Goal: Task Accomplishment & Management: Use online tool/utility

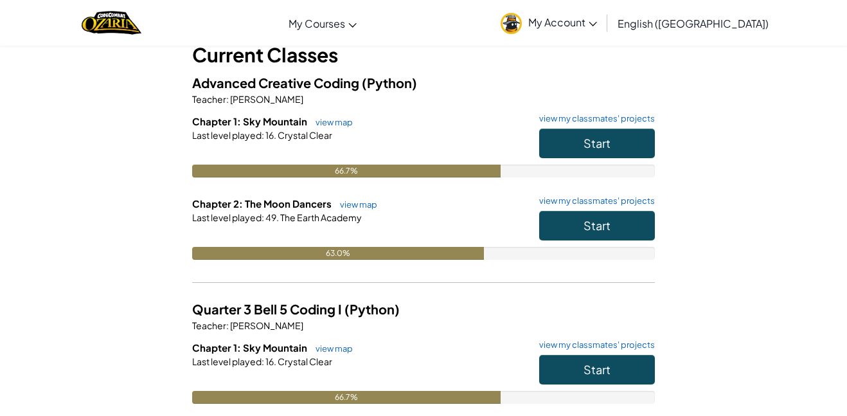
scroll to position [91, 0]
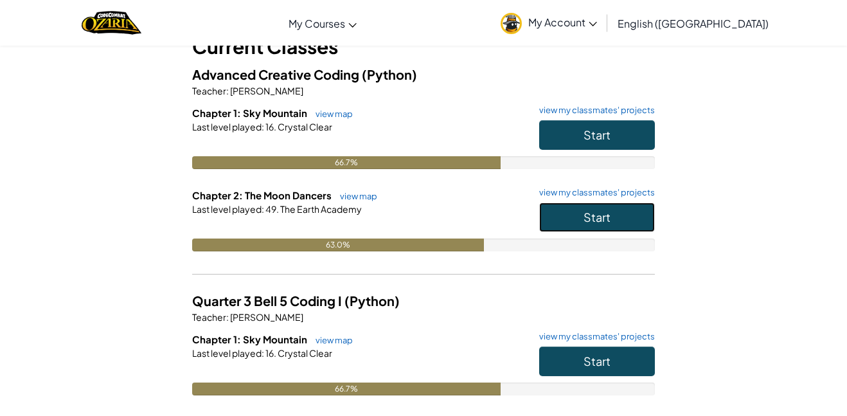
click at [595, 219] on span "Start" at bounding box center [597, 217] width 27 height 15
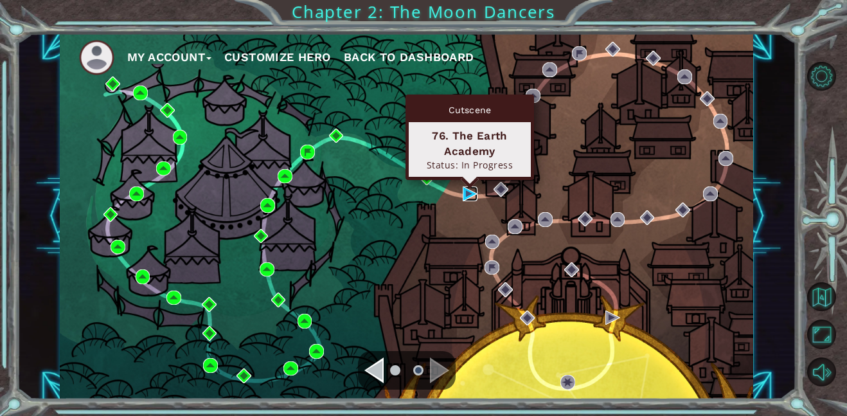
click at [472, 188] on img at bounding box center [470, 193] width 15 height 15
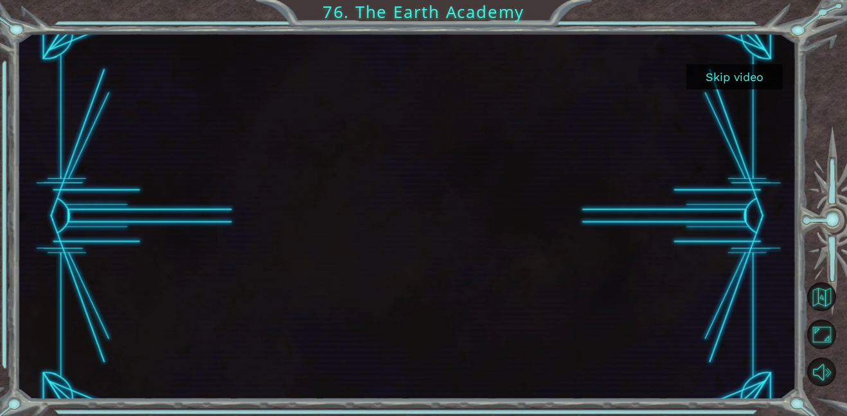
click at [750, 73] on button "Skip video" at bounding box center [735, 76] width 96 height 25
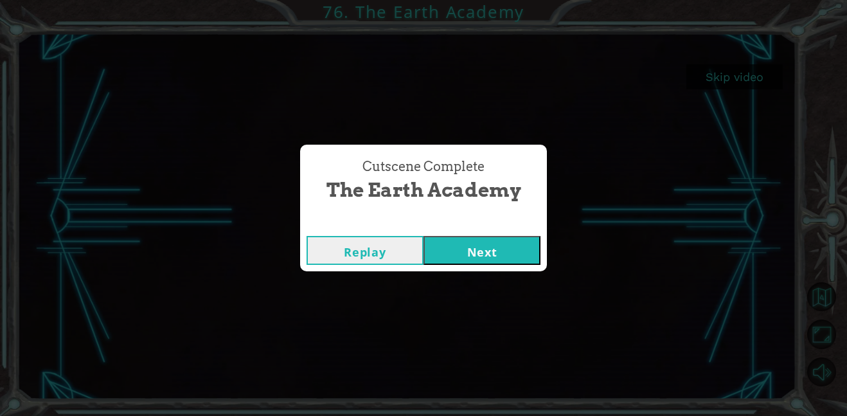
click at [491, 241] on button "Next" at bounding box center [482, 250] width 117 height 29
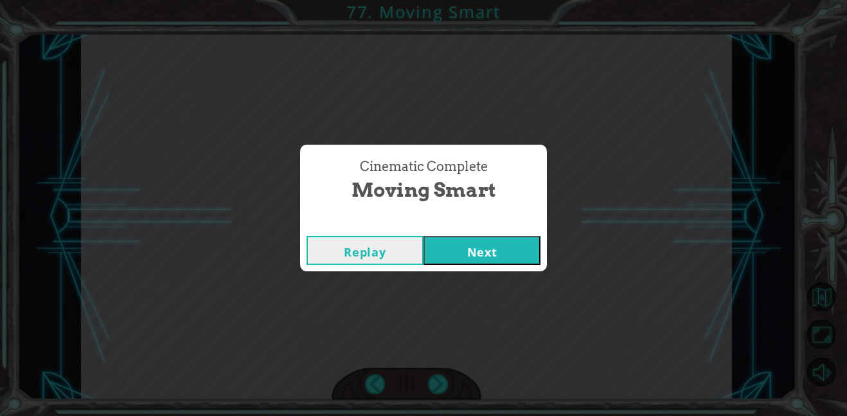
click at [424, 236] on button "Next" at bounding box center [482, 250] width 117 height 29
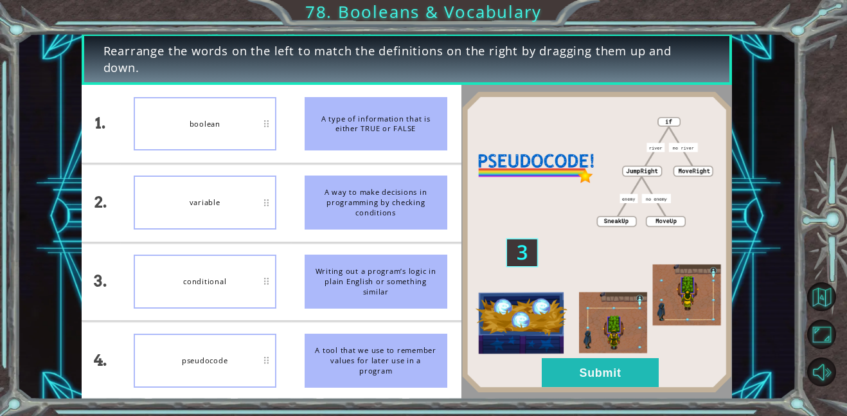
click at [602, 388] on img at bounding box center [597, 242] width 271 height 302
click at [597, 372] on button "Submit" at bounding box center [600, 372] width 117 height 29
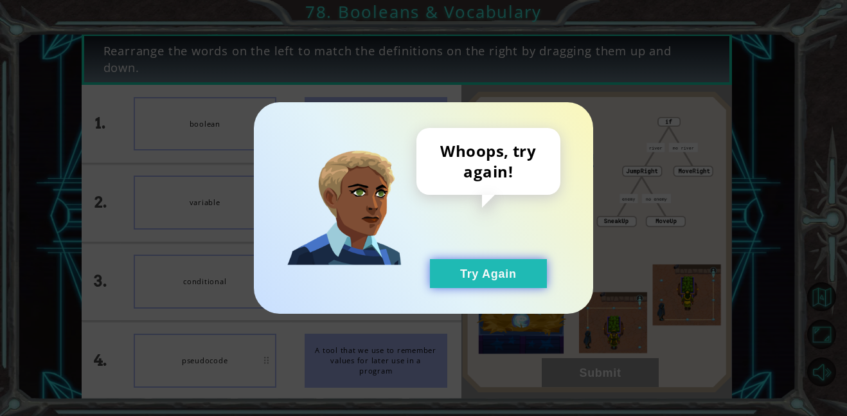
click at [518, 287] on button "Try Again" at bounding box center [488, 273] width 117 height 29
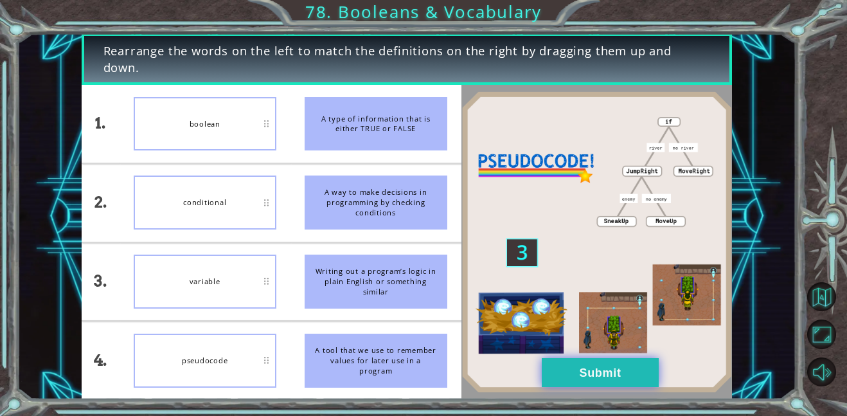
click at [583, 383] on button "Submit" at bounding box center [600, 372] width 117 height 29
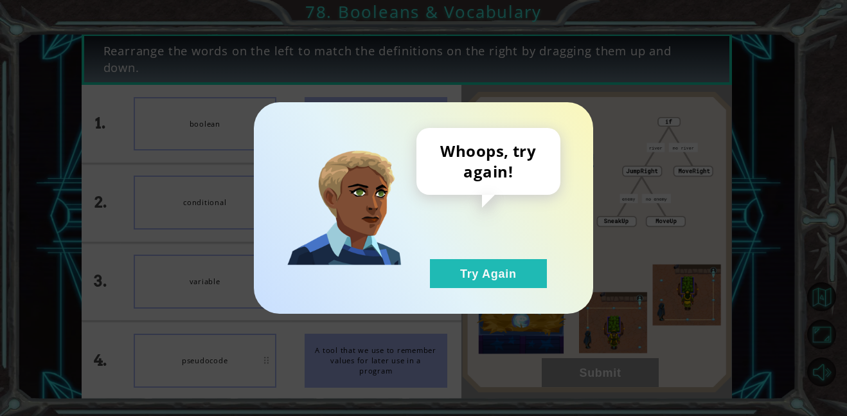
click at [459, 257] on div "Whoops, try again! Try Again" at bounding box center [489, 208] width 144 height 160
click at [464, 260] on button "Try Again" at bounding box center [488, 273] width 117 height 29
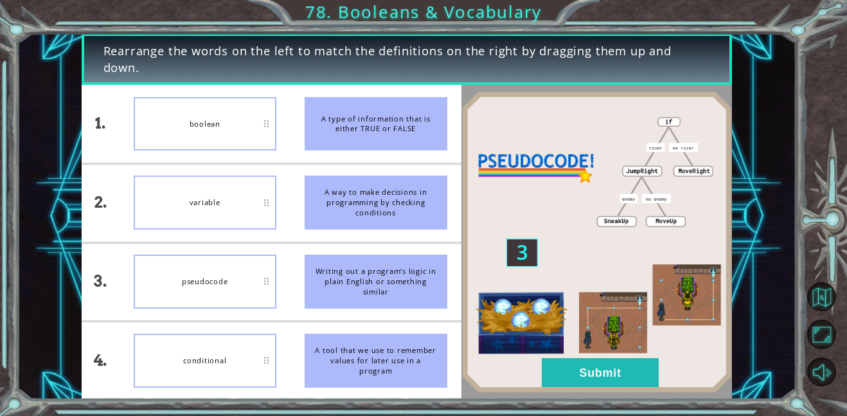
click at [566, 356] on img at bounding box center [597, 242] width 271 height 302
click at [569, 373] on button "Submit" at bounding box center [600, 372] width 117 height 29
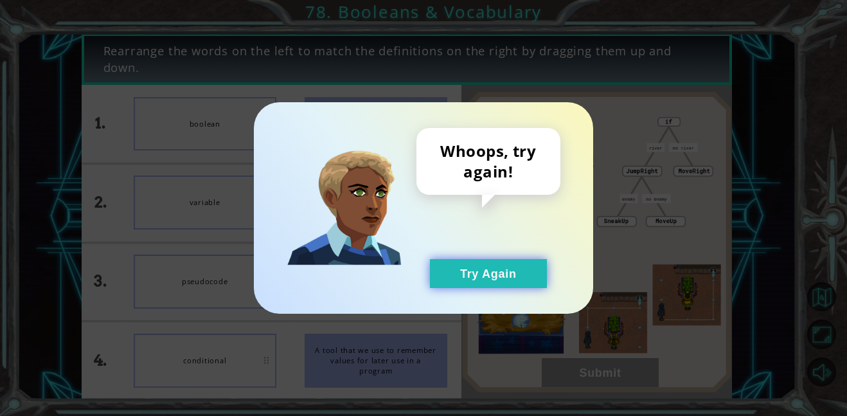
click at [489, 265] on button "Try Again" at bounding box center [488, 273] width 117 height 29
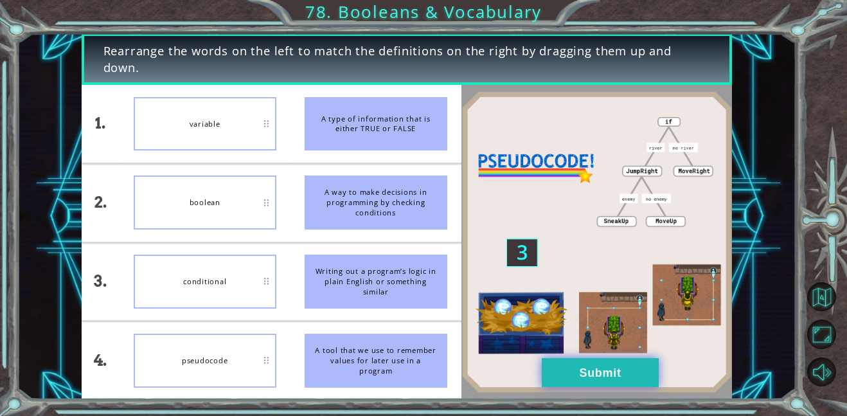
click at [574, 363] on button "Submit" at bounding box center [600, 372] width 117 height 29
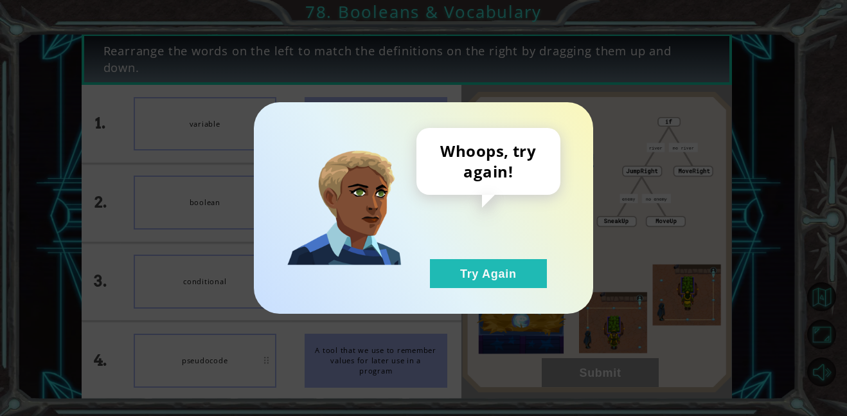
click at [478, 291] on div "Whoops, try again! Try Again" at bounding box center [424, 208] width 340 height 212
click at [448, 262] on button "Try Again" at bounding box center [488, 273] width 117 height 29
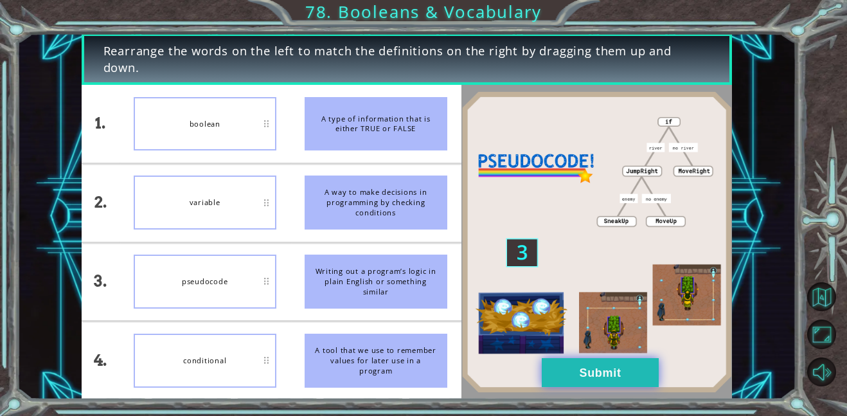
click at [553, 362] on button "Submit" at bounding box center [600, 372] width 117 height 29
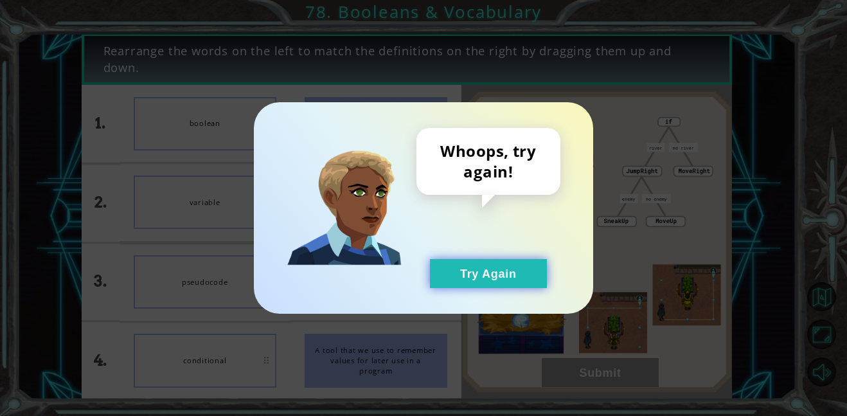
click at [504, 287] on button "Try Again" at bounding box center [488, 273] width 117 height 29
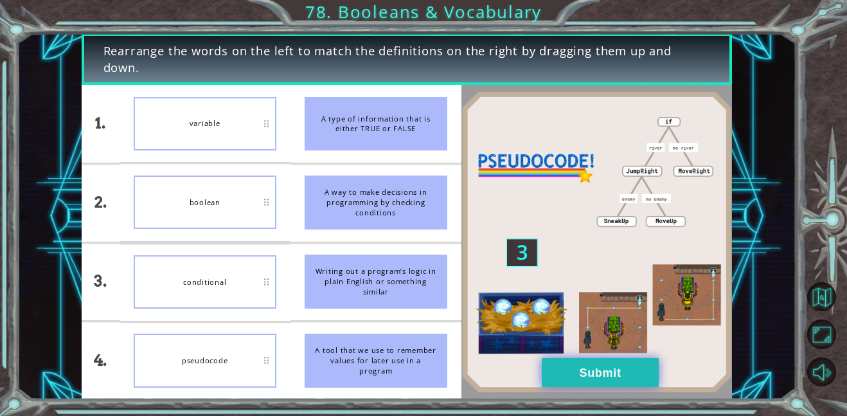
click at [560, 361] on button "Submit" at bounding box center [600, 372] width 117 height 29
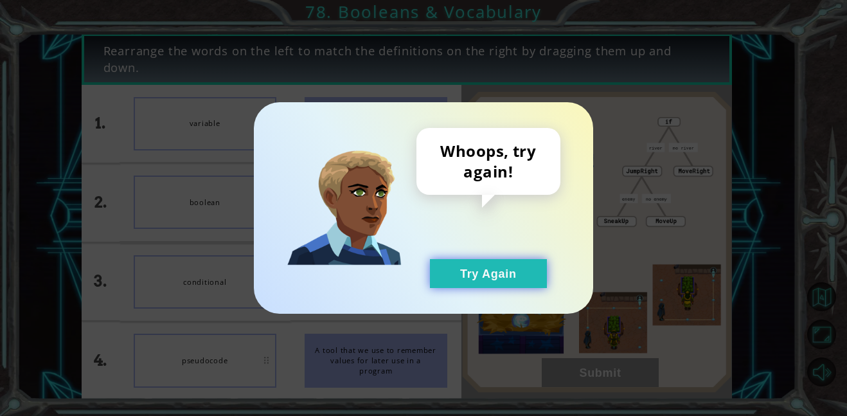
click at [504, 280] on button "Try Again" at bounding box center [488, 273] width 117 height 29
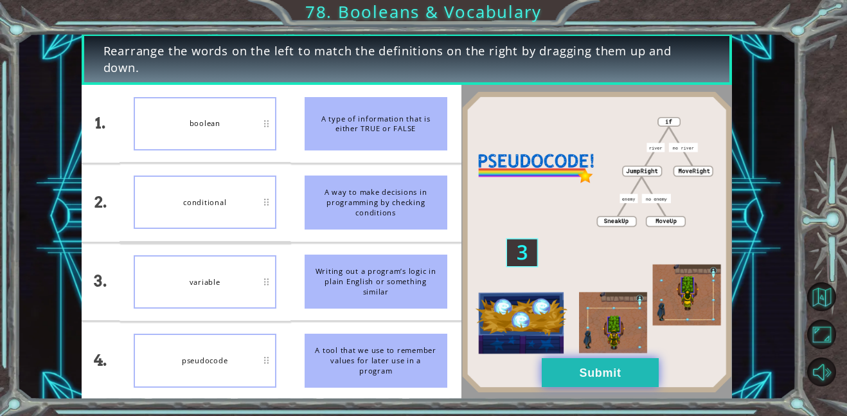
click at [616, 369] on button "Submit" at bounding box center [600, 372] width 117 height 29
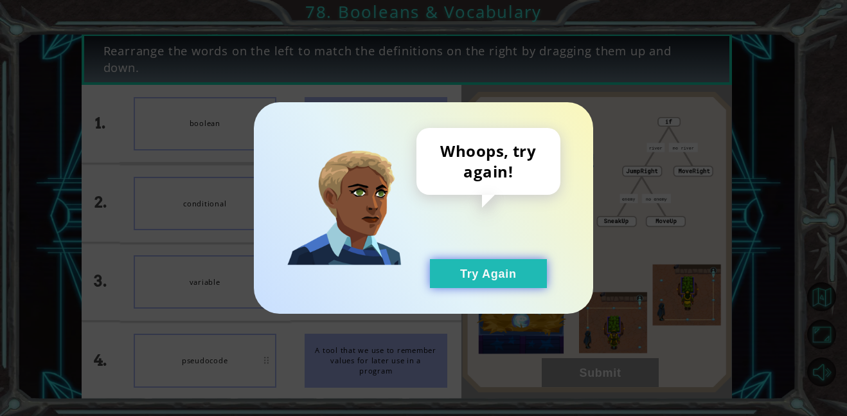
click at [502, 269] on button "Try Again" at bounding box center [488, 273] width 117 height 29
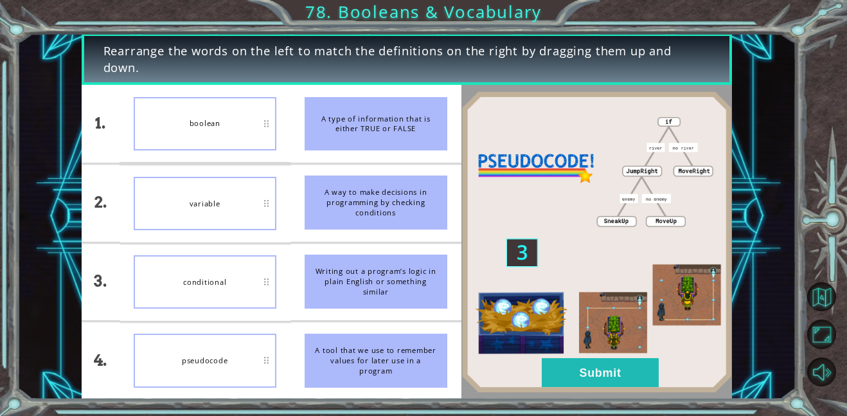
click at [502, 269] on button "Try Again" at bounding box center [488, 273] width 117 height 29
click at [576, 392] on img at bounding box center [597, 242] width 271 height 302
click at [575, 374] on button "Submit" at bounding box center [600, 372] width 117 height 29
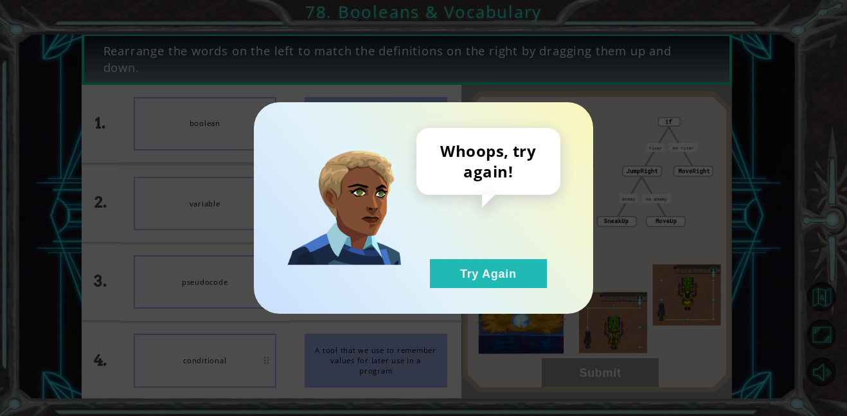
click at [505, 290] on div "Whoops, try again! Try Again" at bounding box center [424, 208] width 340 height 212
click at [492, 277] on button "Try Again" at bounding box center [488, 273] width 117 height 29
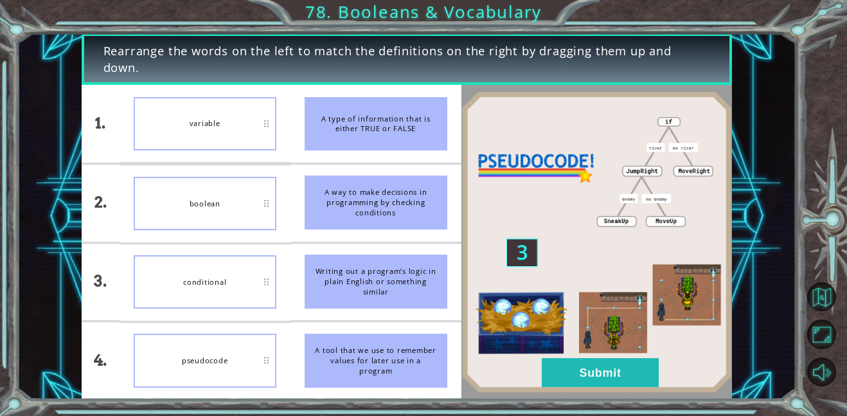
click at [242, 214] on div "boolean" at bounding box center [205, 203] width 143 height 53
click at [561, 380] on button "Submit" at bounding box center [600, 372] width 117 height 29
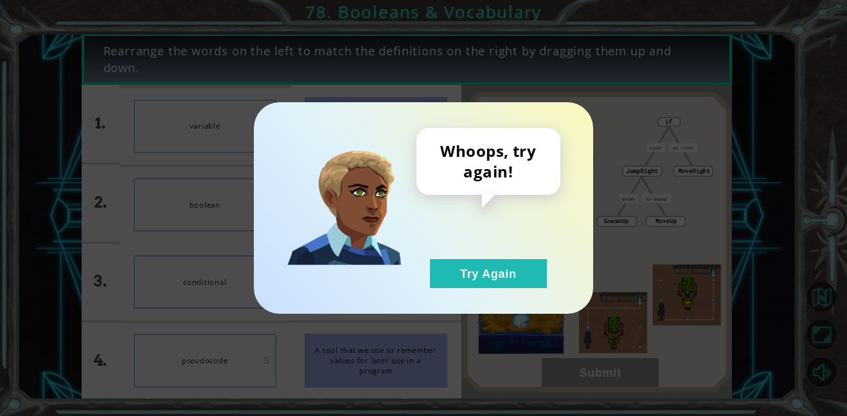
click at [474, 247] on div "Whoops, try again! Try Again" at bounding box center [489, 208] width 144 height 160
click at [486, 264] on button "Try Again" at bounding box center [488, 273] width 117 height 29
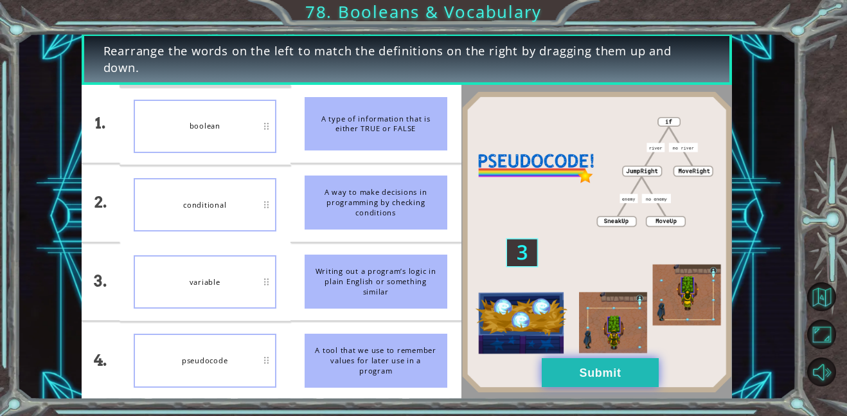
click at [593, 370] on button "Submit" at bounding box center [600, 372] width 117 height 29
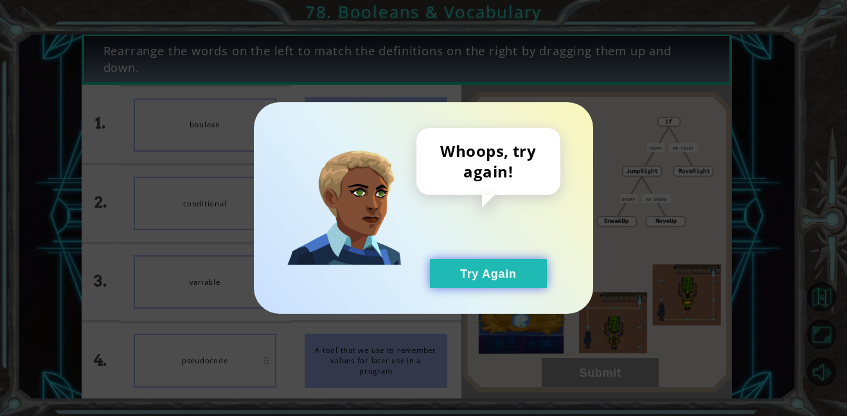
click at [466, 275] on button "Try Again" at bounding box center [488, 273] width 117 height 29
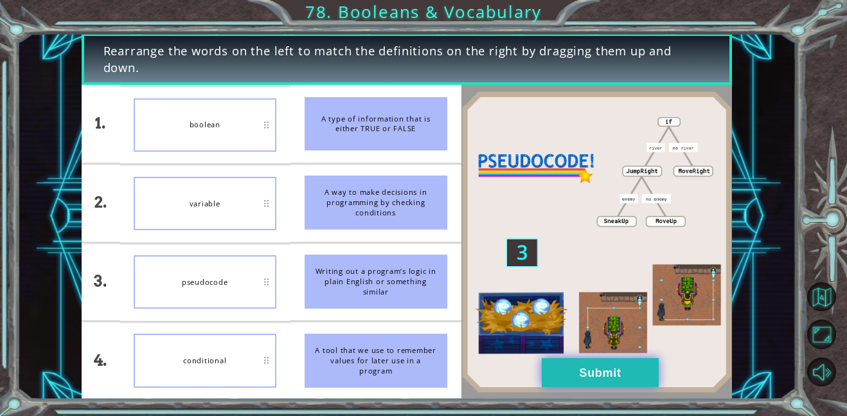
click at [642, 385] on button "Submit" at bounding box center [600, 372] width 117 height 29
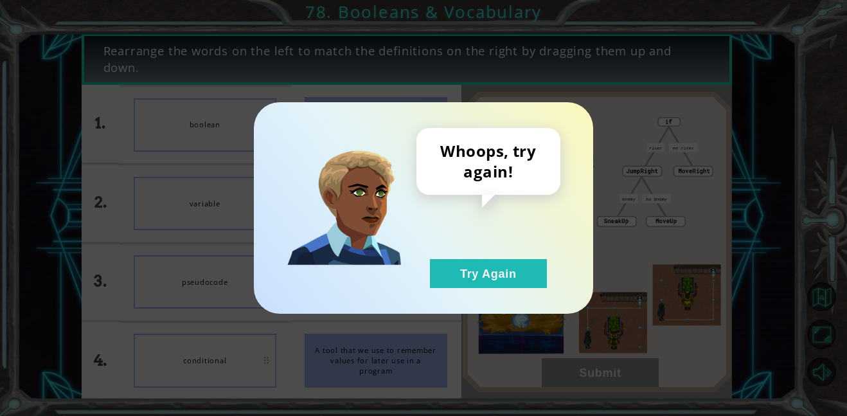
click at [451, 244] on div "Whoops, try again! Try Again" at bounding box center [489, 208] width 144 height 160
click at [475, 267] on button "Try Again" at bounding box center [488, 273] width 117 height 29
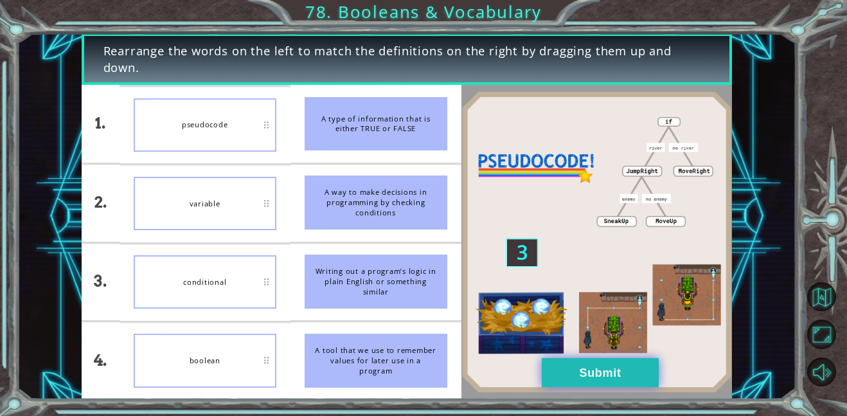
click at [598, 368] on button "Submit" at bounding box center [600, 372] width 117 height 29
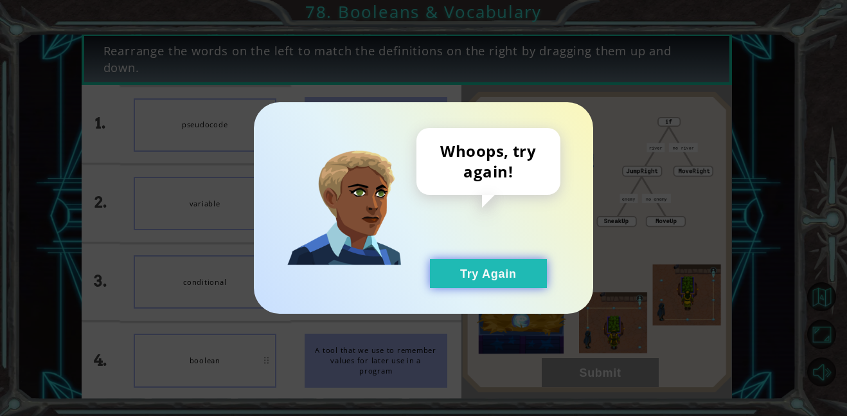
click at [493, 275] on button "Try Again" at bounding box center [488, 273] width 117 height 29
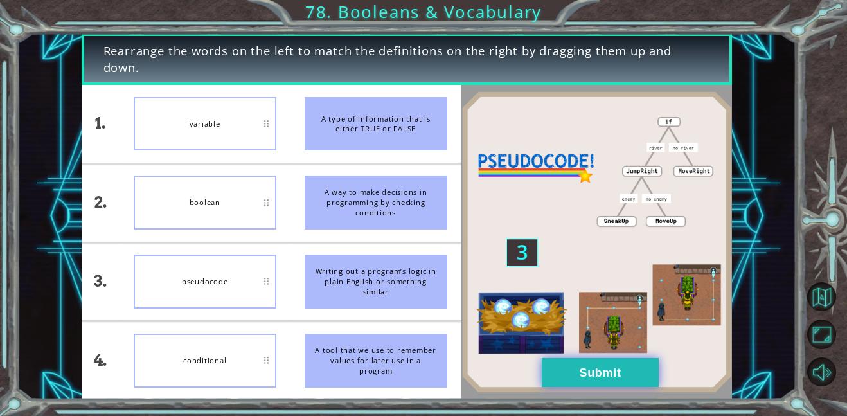
click at [595, 386] on button "Submit" at bounding box center [600, 372] width 117 height 29
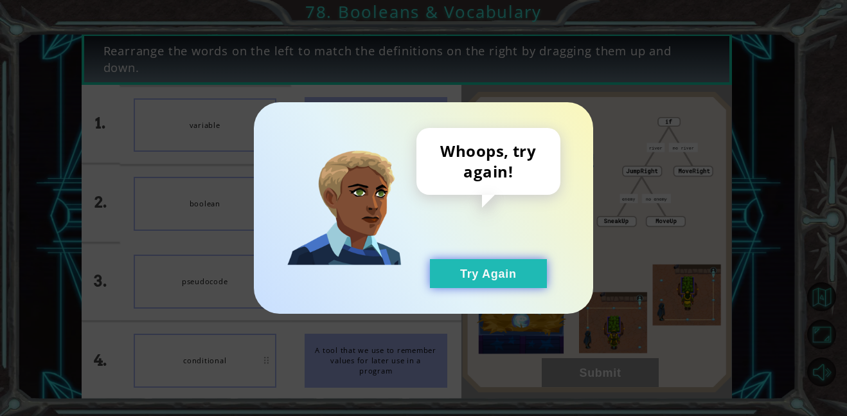
click at [473, 269] on button "Try Again" at bounding box center [488, 273] width 117 height 29
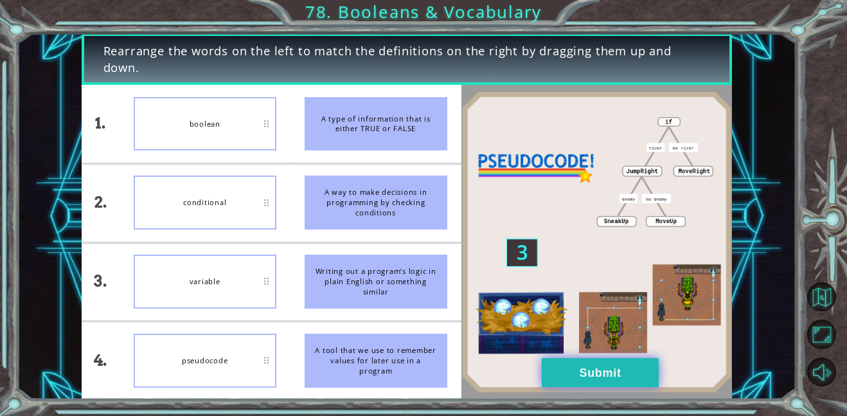
click at [593, 362] on button "Submit" at bounding box center [600, 372] width 117 height 29
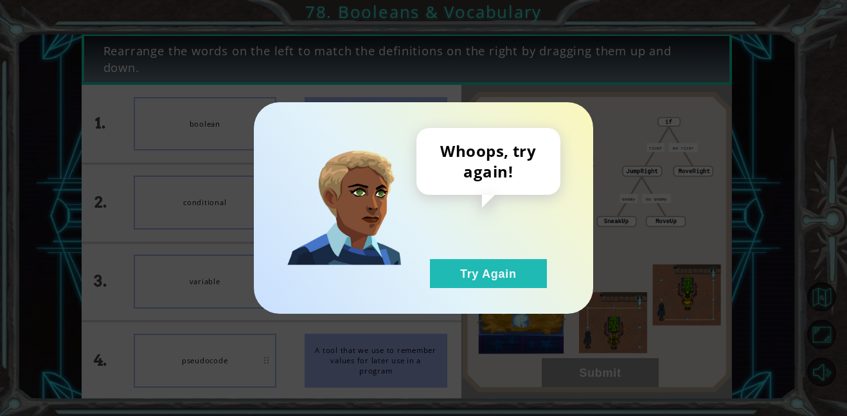
click at [439, 249] on div "Whoops, try again! Try Again" at bounding box center [489, 208] width 144 height 160
click at [471, 264] on button "Try Again" at bounding box center [488, 273] width 117 height 29
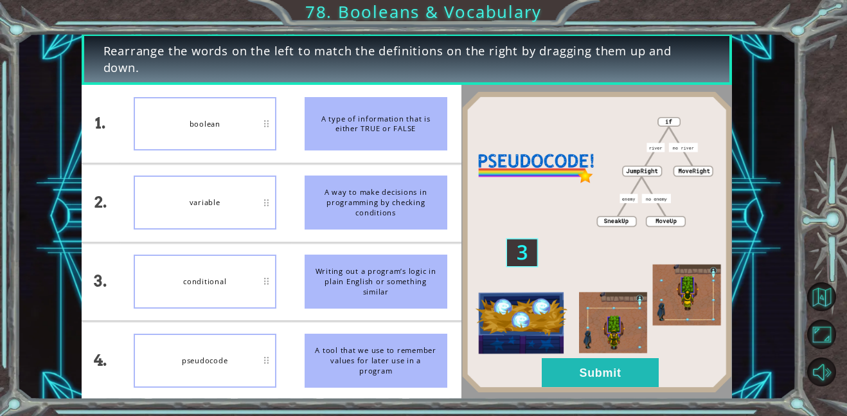
click at [198, 169] on li "variable" at bounding box center [205, 203] width 171 height 78
click at [554, 371] on button "Submit" at bounding box center [600, 372] width 117 height 29
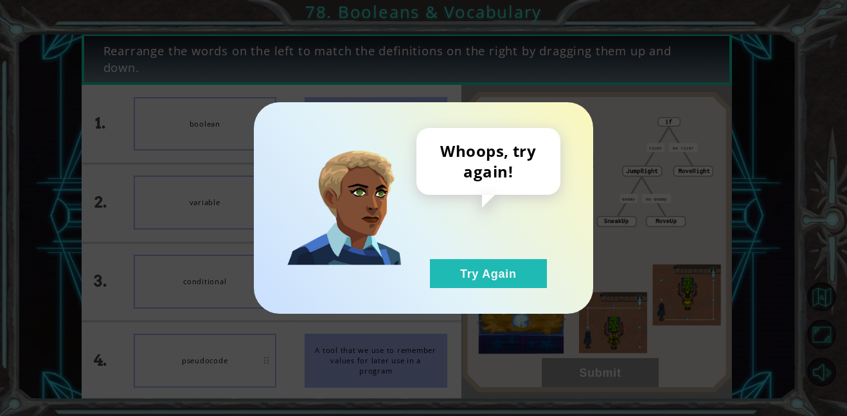
click at [498, 300] on div "Whoops, try again! Try Again" at bounding box center [424, 208] width 340 height 212
click at [458, 272] on button "Try Again" at bounding box center [488, 273] width 117 height 29
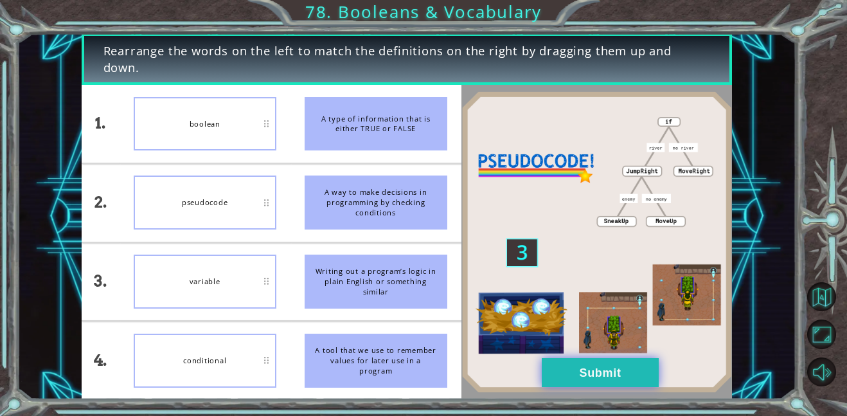
click at [590, 358] on button "Submit" at bounding box center [600, 372] width 117 height 29
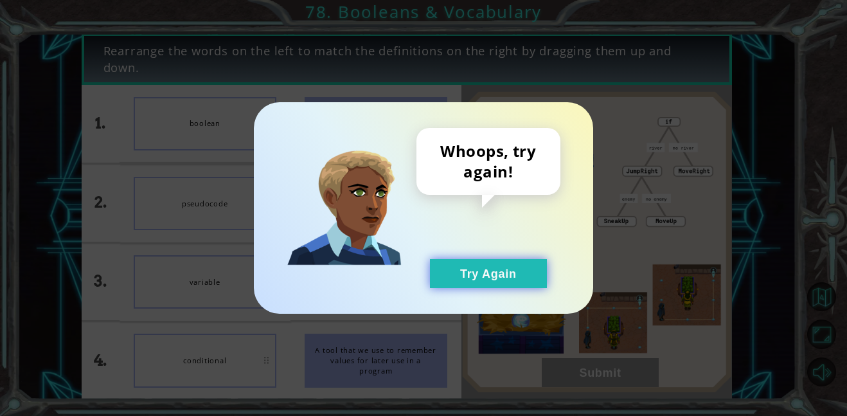
click at [477, 275] on button "Try Again" at bounding box center [488, 273] width 117 height 29
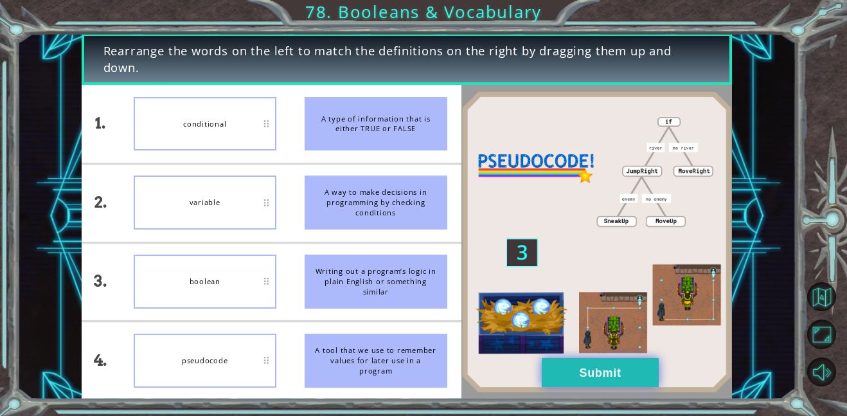
click at [601, 366] on button "Submit" at bounding box center [600, 372] width 117 height 29
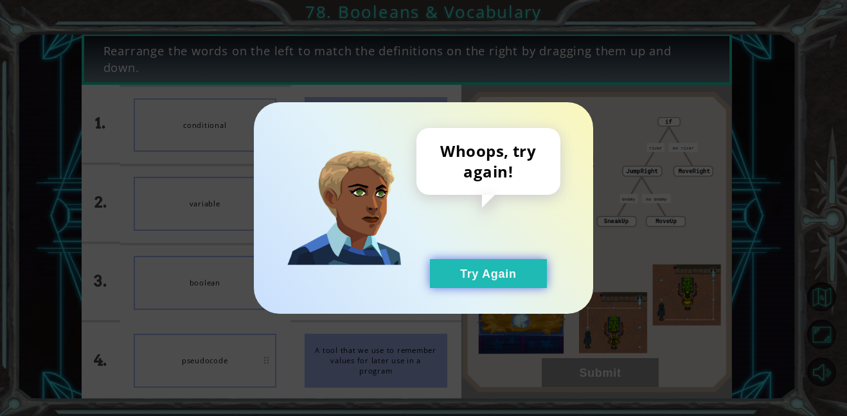
click at [476, 278] on button "Try Again" at bounding box center [488, 273] width 117 height 29
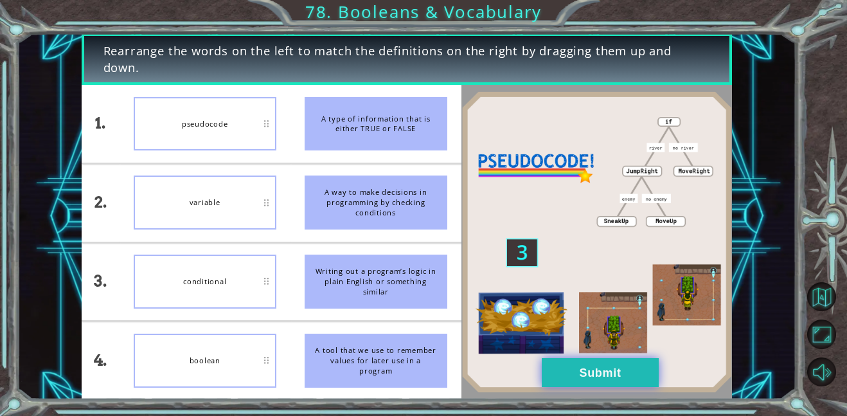
click at [561, 363] on button "Submit" at bounding box center [600, 372] width 117 height 29
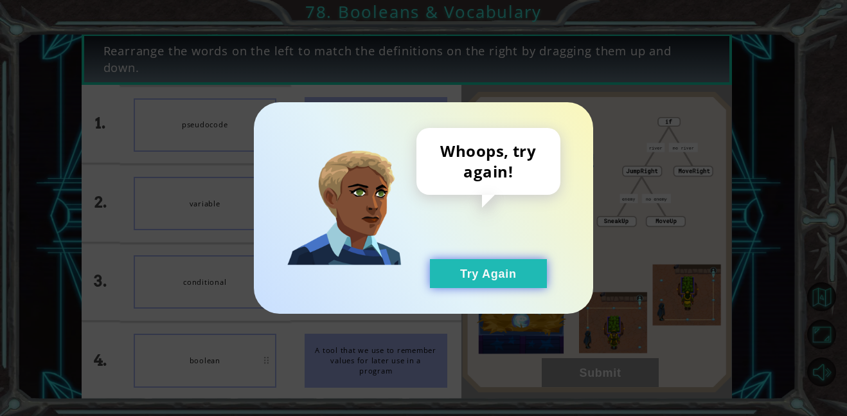
click at [439, 271] on button "Try Again" at bounding box center [488, 273] width 117 height 29
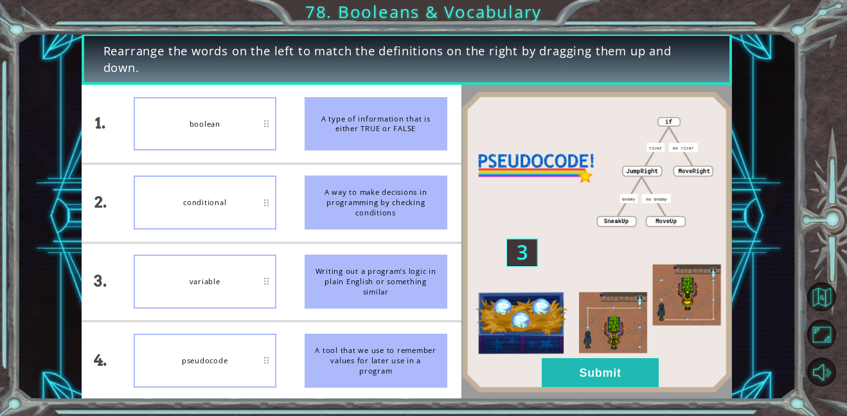
click at [553, 390] on img at bounding box center [597, 242] width 271 height 302
click at [566, 366] on button "Submit" at bounding box center [600, 372] width 117 height 29
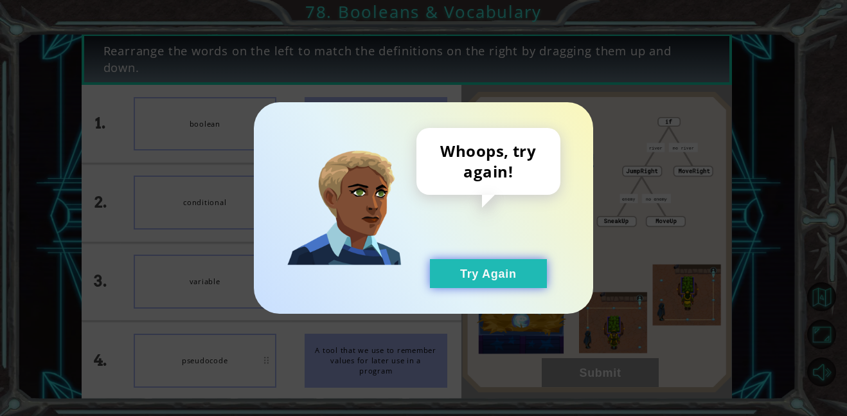
click at [475, 272] on button "Try Again" at bounding box center [488, 273] width 117 height 29
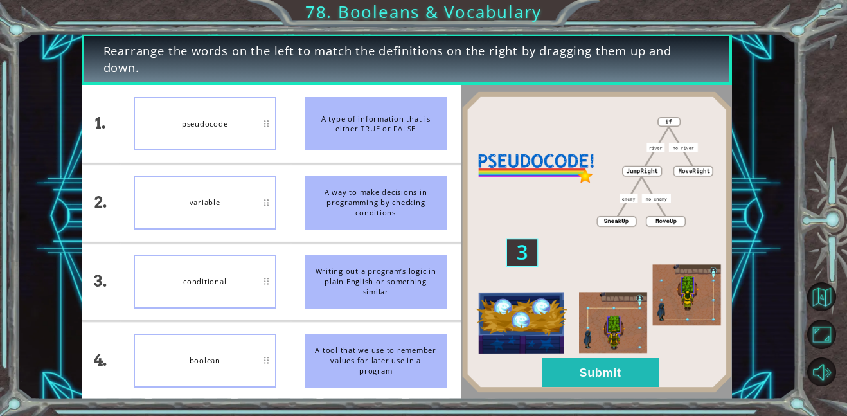
click at [586, 352] on img at bounding box center [597, 242] width 271 height 302
click at [583, 359] on button "Submit" at bounding box center [600, 372] width 117 height 29
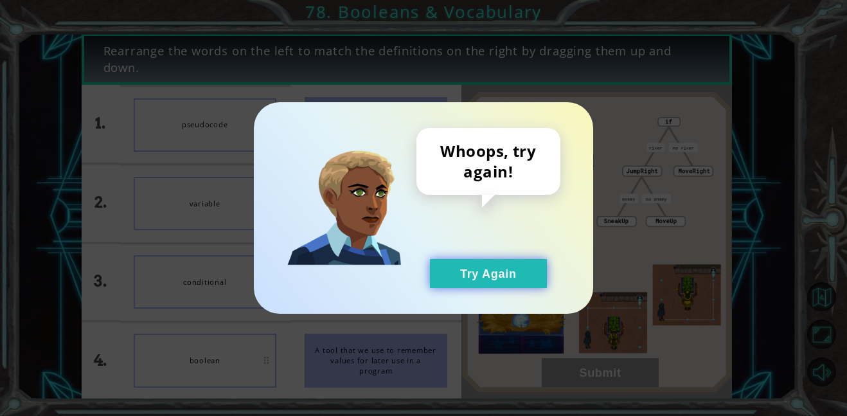
click at [471, 277] on button "Try Again" at bounding box center [488, 273] width 117 height 29
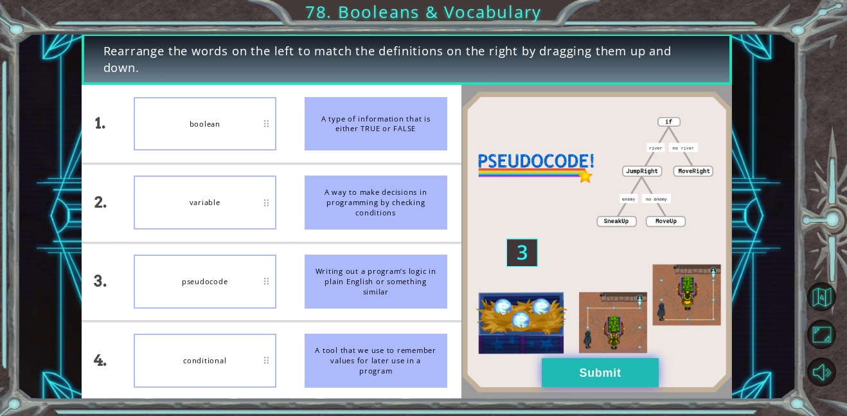
click at [565, 374] on button "Submit" at bounding box center [600, 372] width 117 height 29
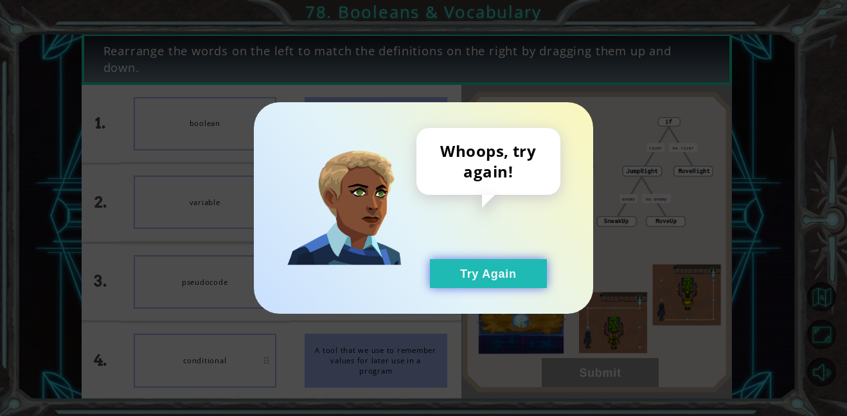
click at [469, 281] on button "Try Again" at bounding box center [488, 273] width 117 height 29
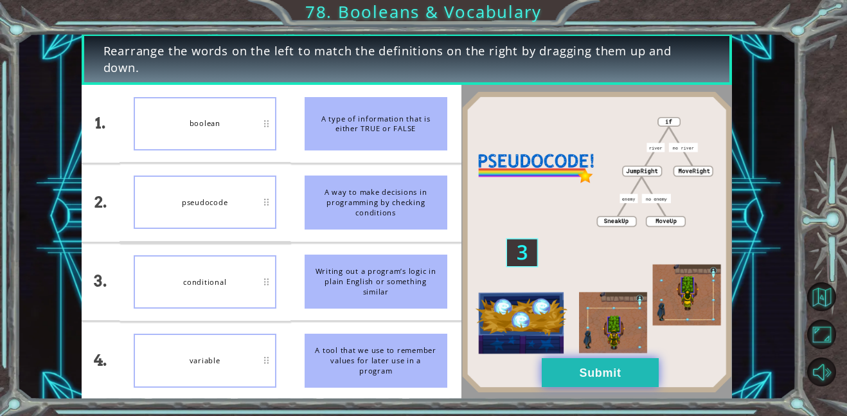
click at [608, 368] on button "Submit" at bounding box center [600, 372] width 117 height 29
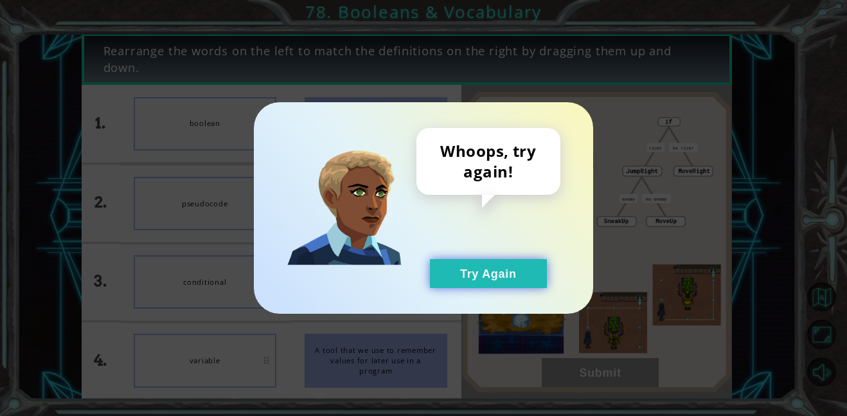
click at [488, 273] on button "Try Again" at bounding box center [488, 273] width 117 height 29
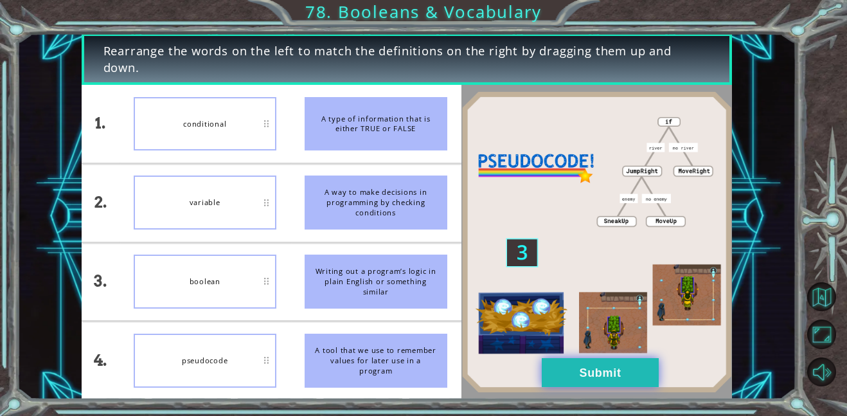
click at [613, 363] on button "Submit" at bounding box center [600, 372] width 117 height 29
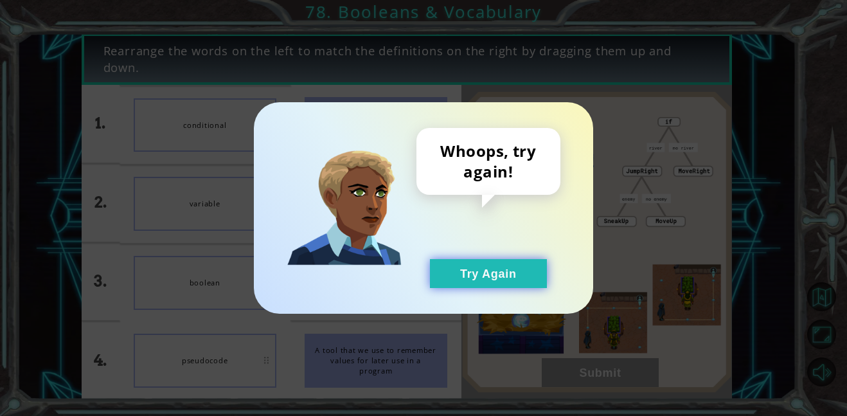
click at [479, 284] on button "Try Again" at bounding box center [488, 273] width 117 height 29
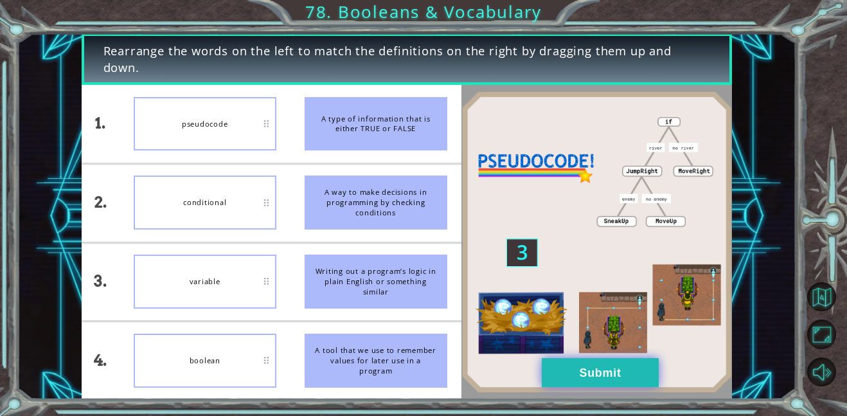
click at [573, 379] on button "Submit" at bounding box center [600, 372] width 117 height 29
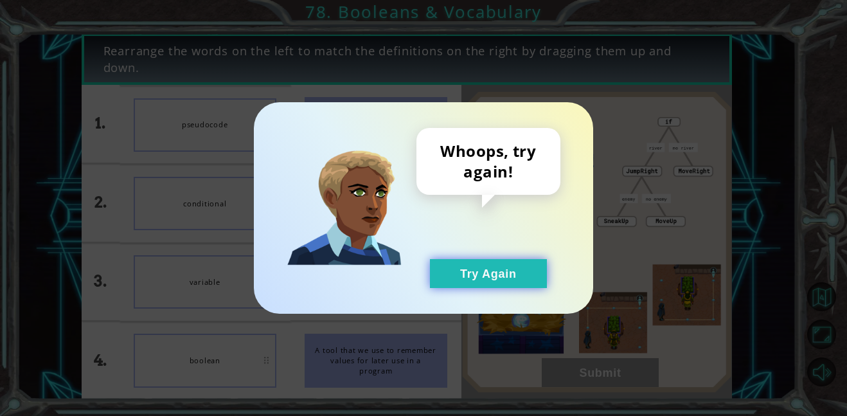
click at [431, 272] on button "Try Again" at bounding box center [488, 273] width 117 height 29
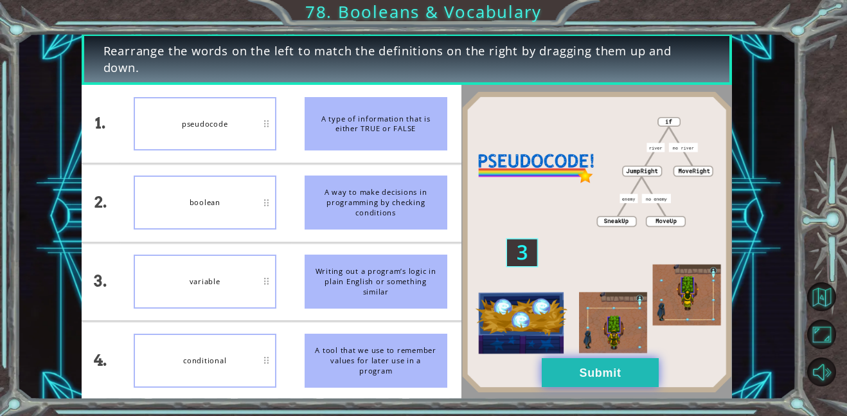
click at [567, 358] on button "Submit" at bounding box center [600, 372] width 117 height 29
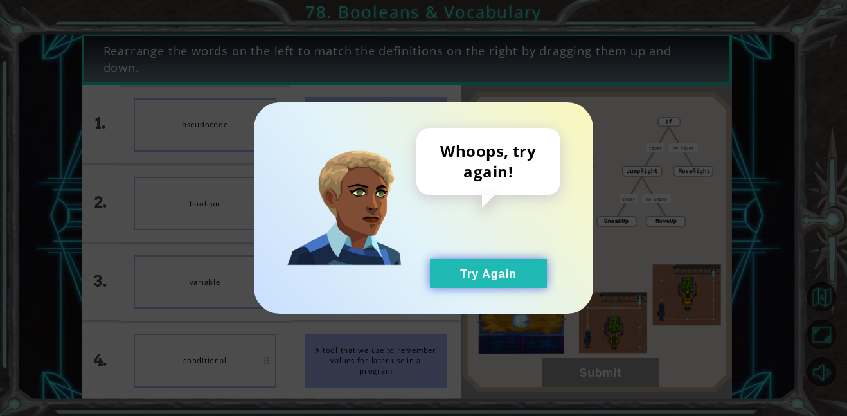
click at [505, 271] on button "Try Again" at bounding box center [488, 273] width 117 height 29
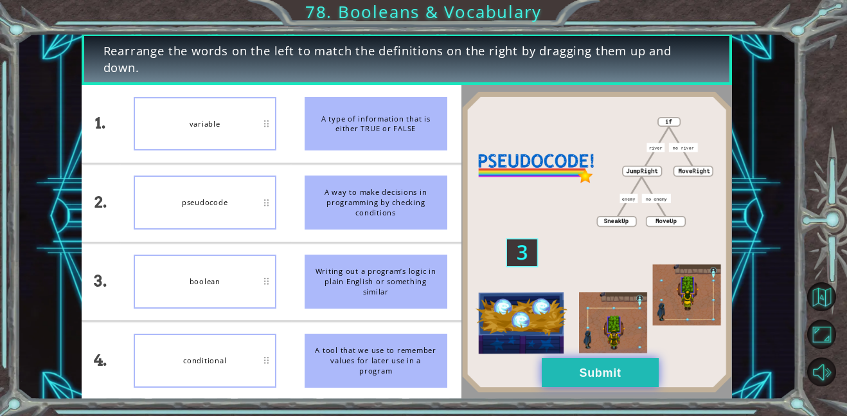
click at [575, 379] on button "Submit" at bounding box center [600, 372] width 117 height 29
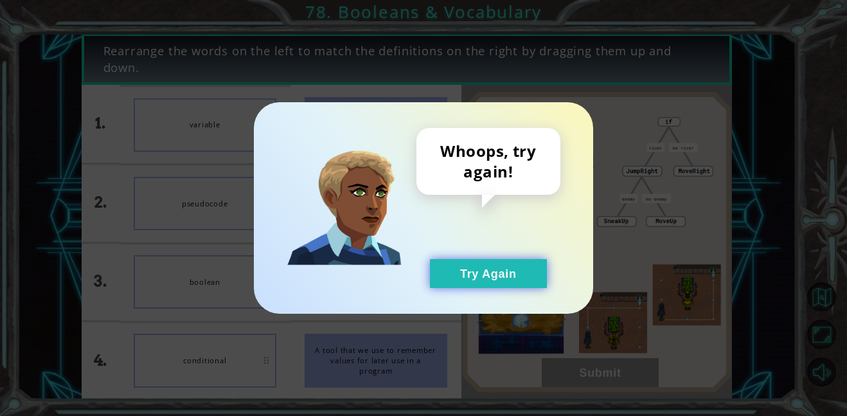
click at [504, 280] on button "Try Again" at bounding box center [488, 273] width 117 height 29
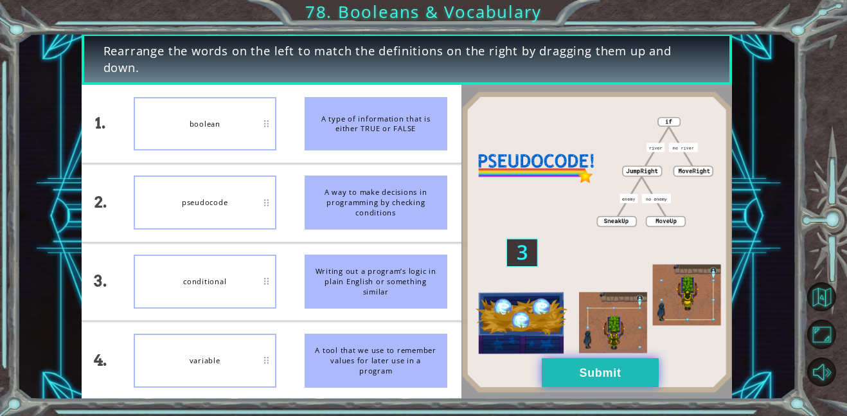
click at [551, 360] on button "Submit" at bounding box center [600, 372] width 117 height 29
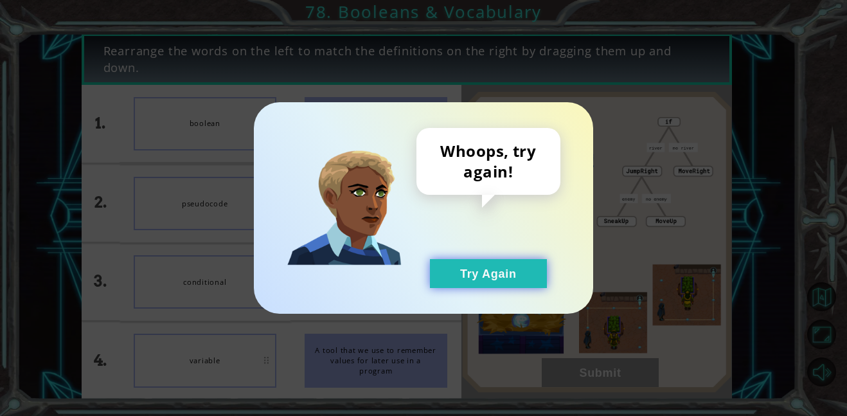
click at [498, 271] on button "Try Again" at bounding box center [488, 273] width 117 height 29
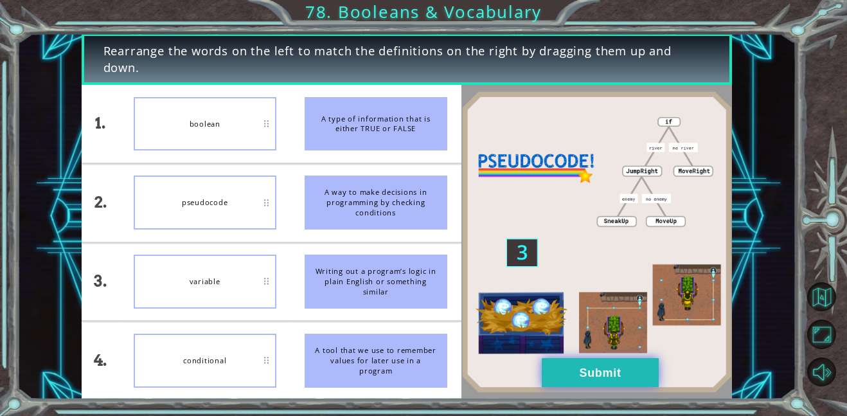
click at [588, 358] on button "Submit" at bounding box center [600, 372] width 117 height 29
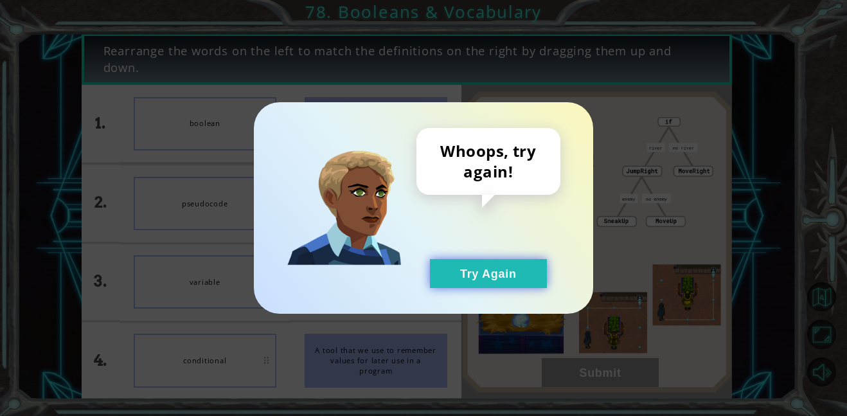
click at [491, 281] on button "Try Again" at bounding box center [488, 273] width 117 height 29
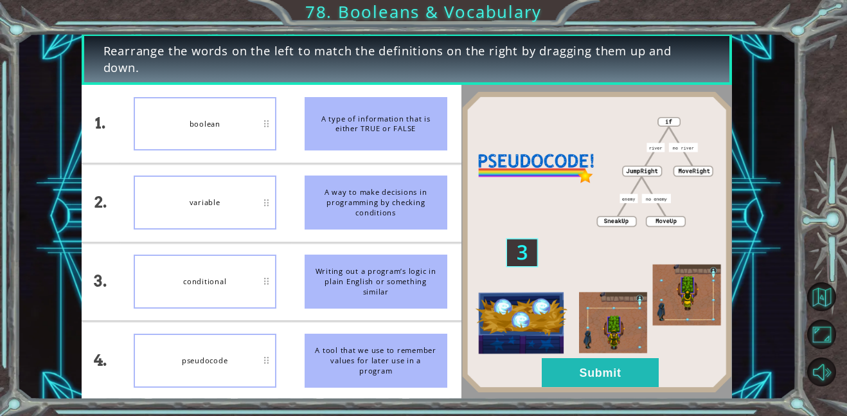
click at [239, 121] on div "boolean" at bounding box center [205, 124] width 143 height 54
click at [327, 129] on div "A type of information that is either TRUE or FALSE" at bounding box center [376, 124] width 143 height 54
click at [566, 356] on img at bounding box center [597, 242] width 271 height 302
click at [566, 361] on button "Submit" at bounding box center [600, 372] width 117 height 29
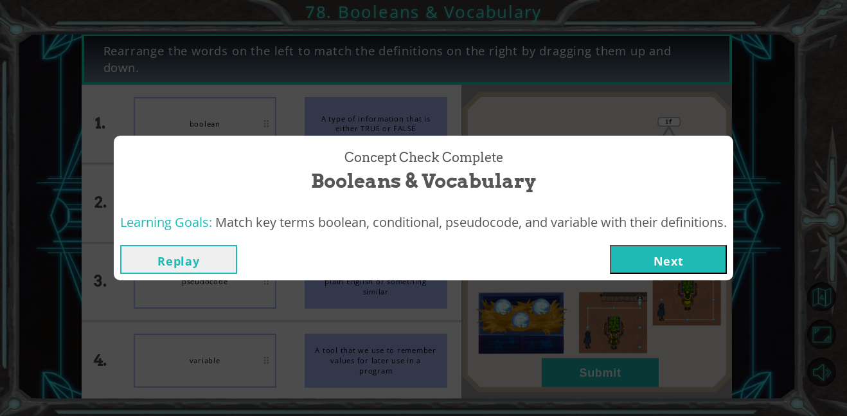
click at [674, 255] on button "Next" at bounding box center [668, 259] width 117 height 29
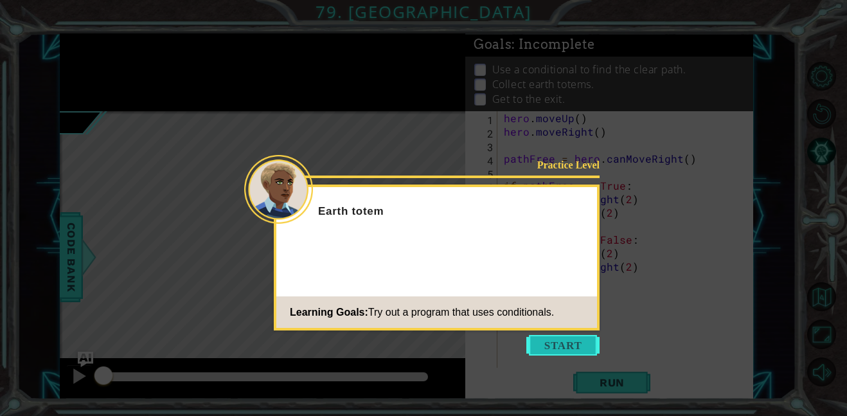
click at [543, 342] on button "Start" at bounding box center [563, 345] width 73 height 21
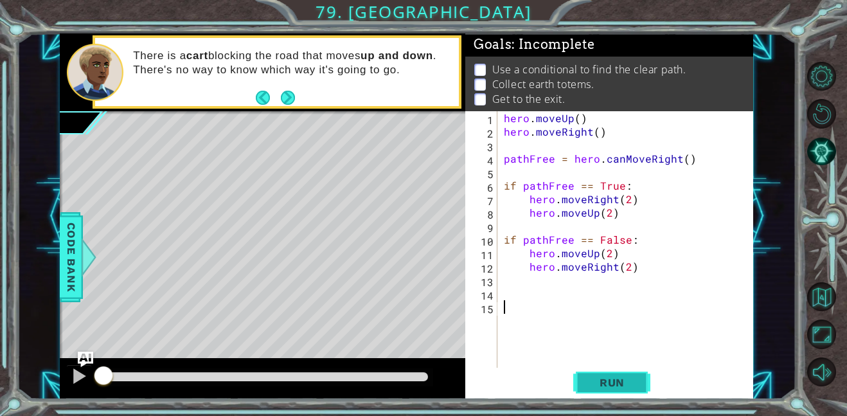
click at [617, 383] on span "Run" at bounding box center [612, 382] width 51 height 13
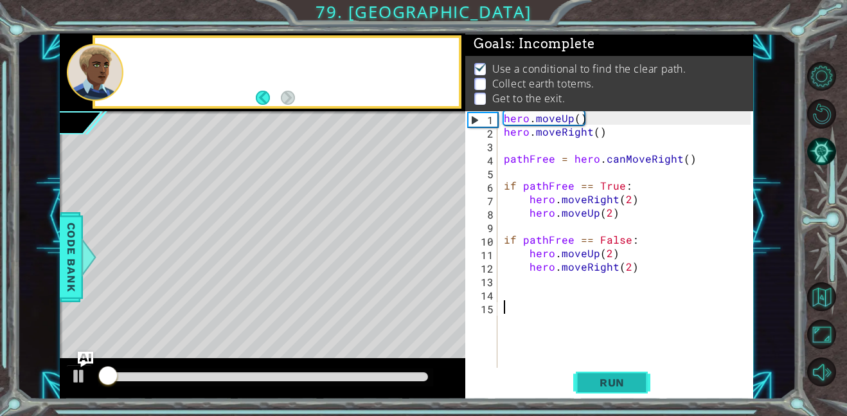
scroll to position [1, 0]
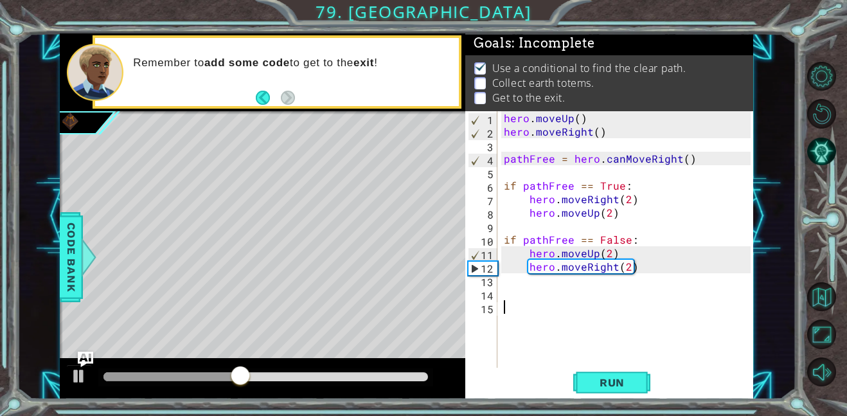
click at [595, 253] on div "hero . moveUp ( ) hero . moveRight ( ) pathFree = hero . canMoveRight ( ) if pa…" at bounding box center [630, 253] width 256 height 284
click at [613, 201] on div "hero . moveUp ( ) hero . moveRight ( ) pathFree = hero . canMoveRight ( ) if pa…" at bounding box center [630, 253] width 256 height 284
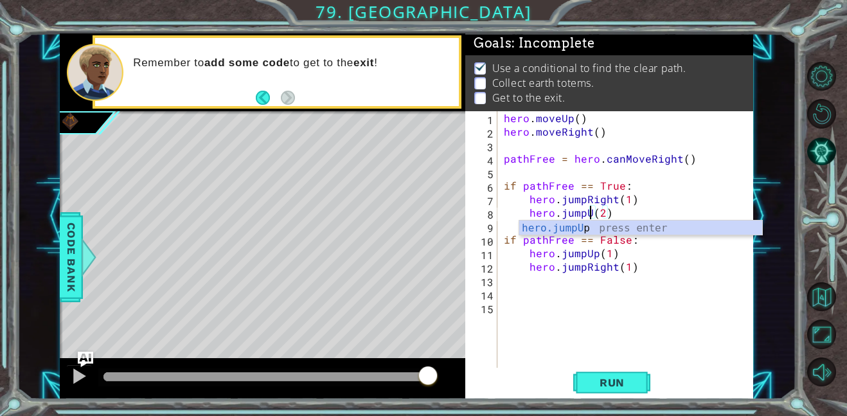
scroll to position [0, 6]
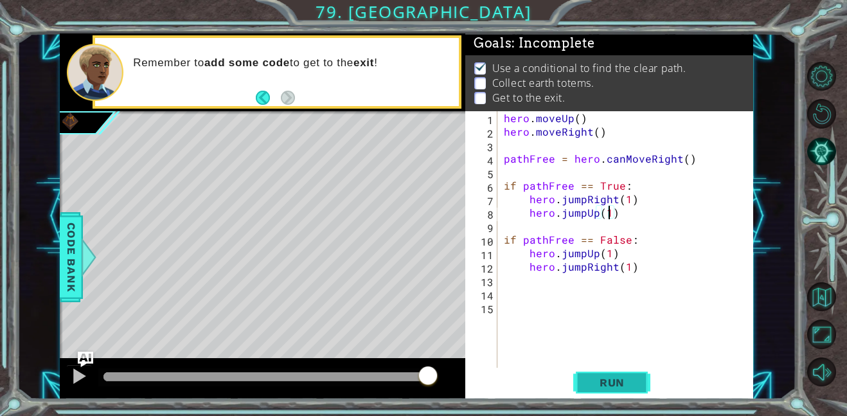
type textarea "hero.jumpUp(1)"
click at [618, 376] on span "Run" at bounding box center [612, 382] width 51 height 13
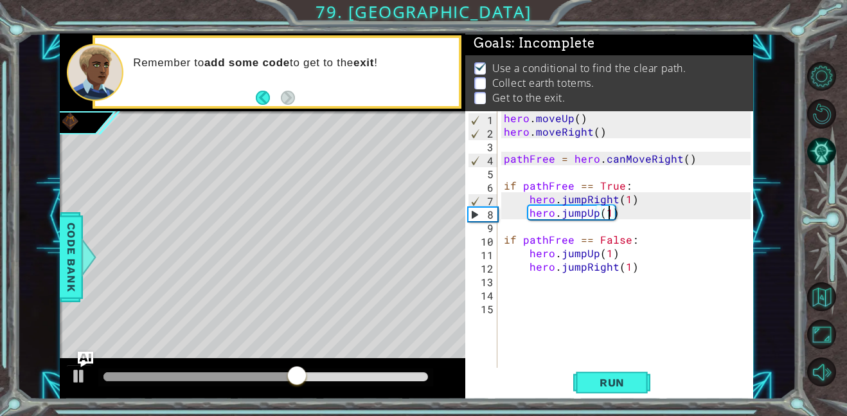
click at [559, 284] on div "hero . moveUp ( ) hero . moveRight ( ) pathFree = hero . canMoveRight ( ) if pa…" at bounding box center [630, 253] width 256 height 284
type textarea "j"
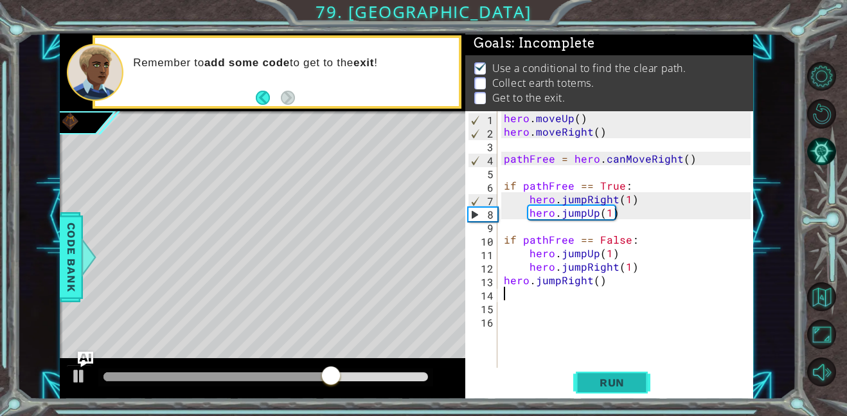
click at [642, 374] on button "Run" at bounding box center [612, 382] width 77 height 29
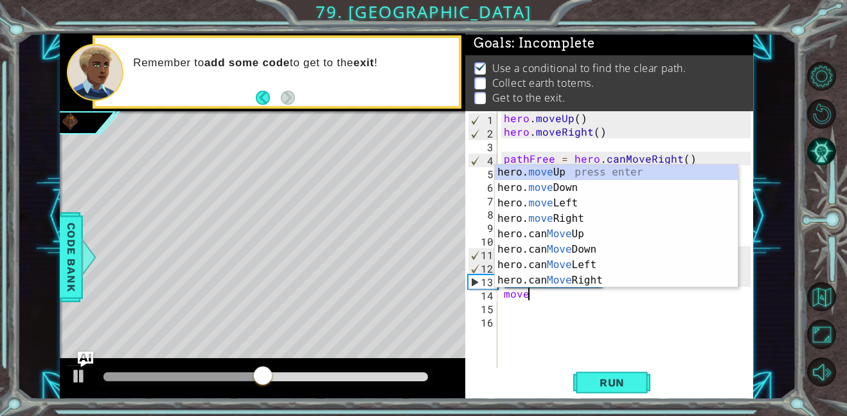
scroll to position [0, 1]
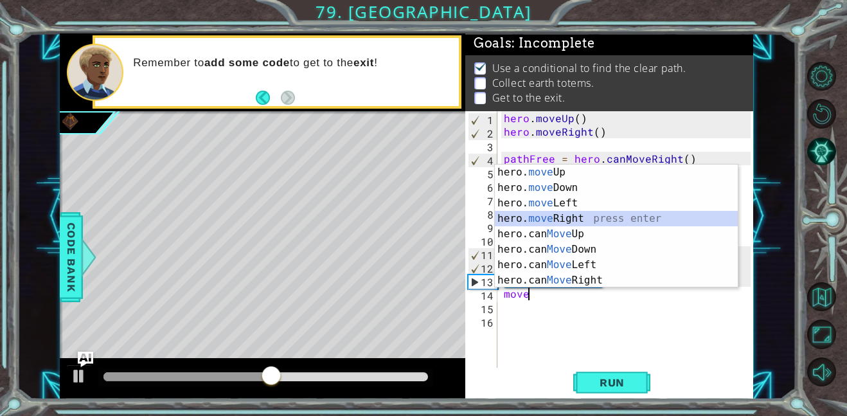
type textarea "hero.moveRight(1)"
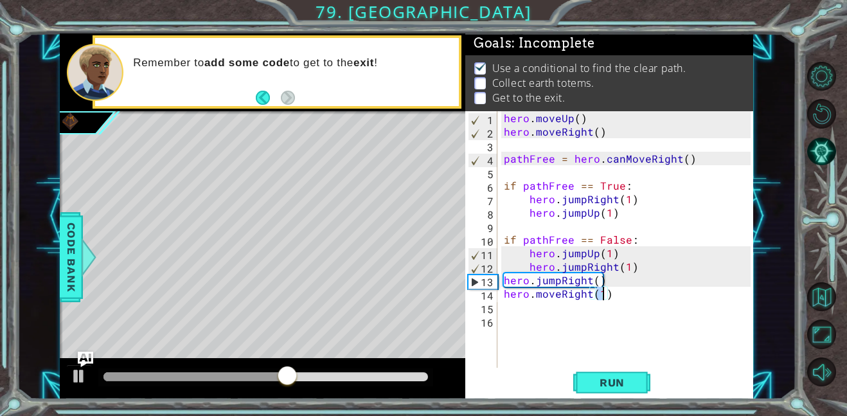
click at [606, 311] on div "hero . moveUp ( ) hero . moveRight ( ) pathFree = hero . canMoveRight ( ) if pa…" at bounding box center [630, 253] width 256 height 284
type textarea "ju"
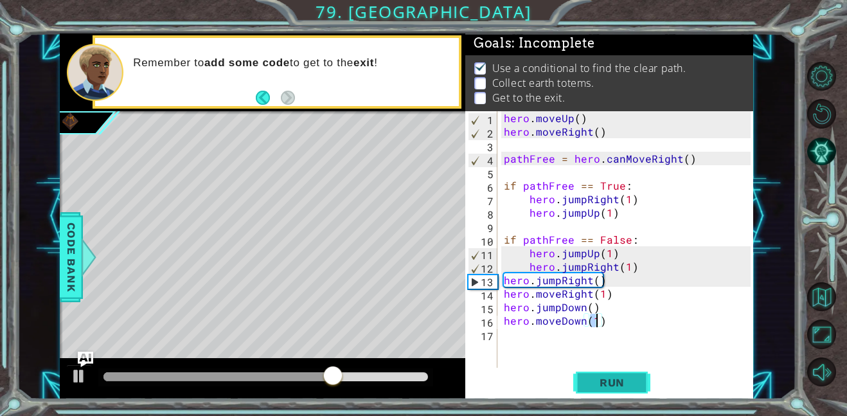
type textarea "hero.moveDown(1)"
click at [602, 385] on span "Run" at bounding box center [612, 382] width 51 height 13
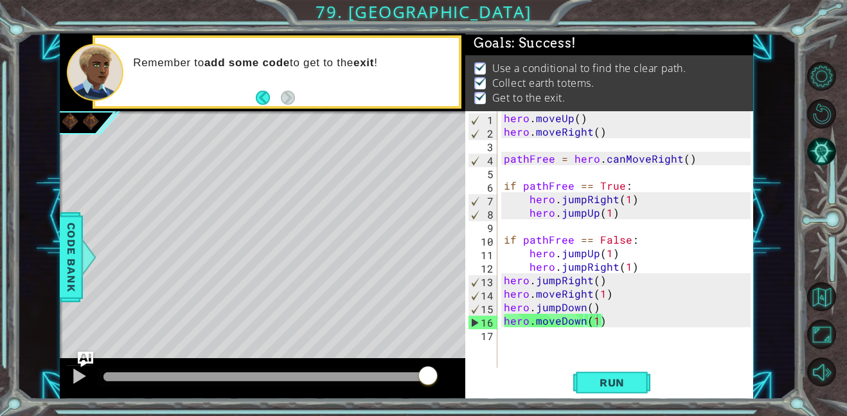
drag, startPoint x: 377, startPoint y: 376, endPoint x: 548, endPoint y: 386, distance: 171.4
click at [548, 386] on div "1 ההההההההההההההההההההההההההההההההההההההההההההההההההההההההההההההההההההההההההההה…" at bounding box center [407, 216] width 694 height 366
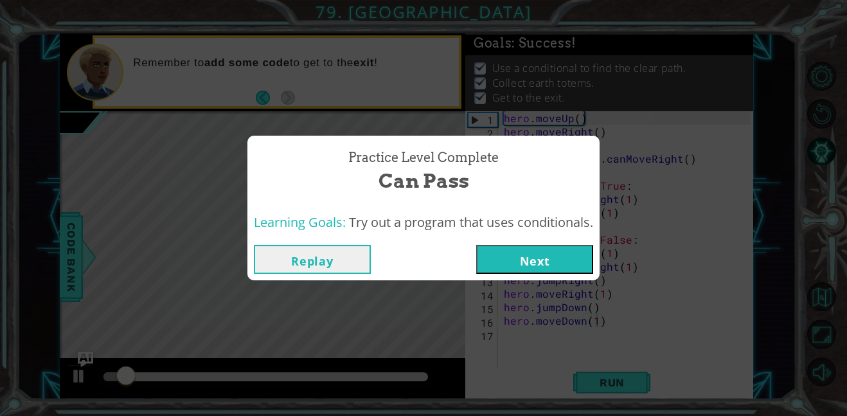
click at [521, 258] on button "Next" at bounding box center [534, 259] width 117 height 29
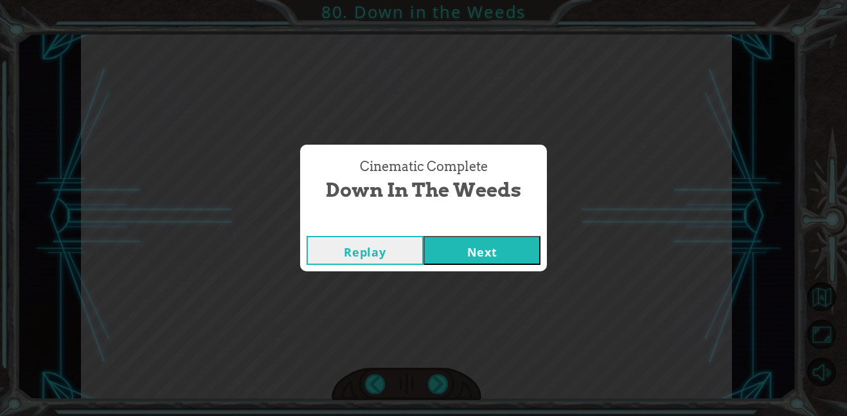
click at [424, 236] on button "Next" at bounding box center [482, 250] width 117 height 29
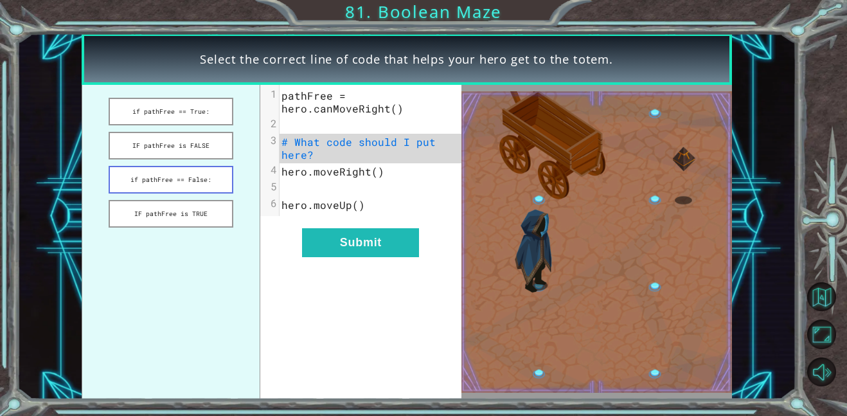
click at [136, 188] on button "if pathFree == False:" at bounding box center [171, 180] width 125 height 28
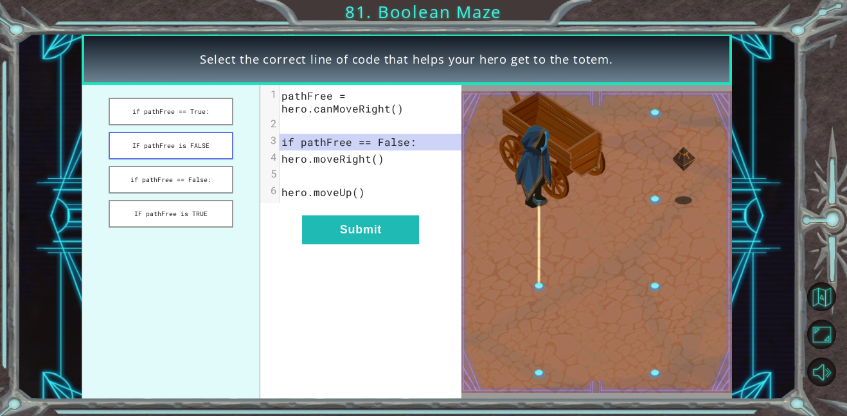
click at [147, 152] on button "IF pathFree is FALSE" at bounding box center [171, 146] width 125 height 28
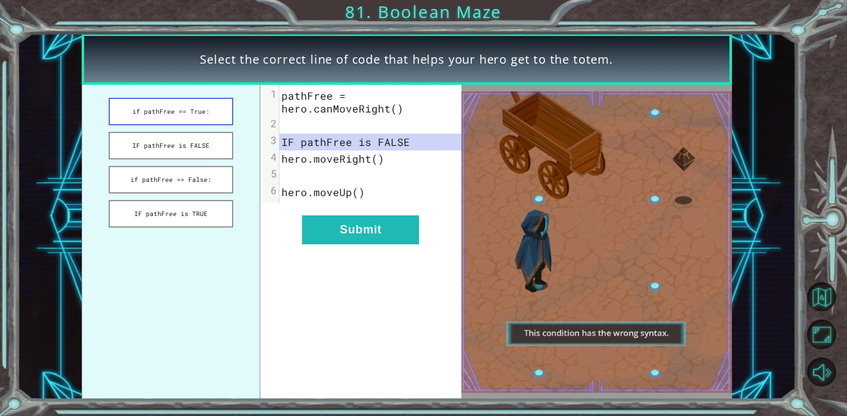
click at [161, 114] on button "if pathFree == True:" at bounding box center [171, 112] width 125 height 28
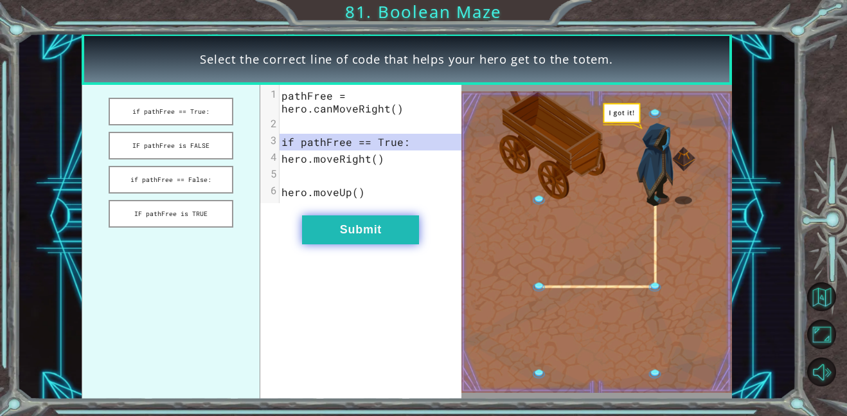
click at [343, 241] on button "Submit" at bounding box center [360, 229] width 117 height 29
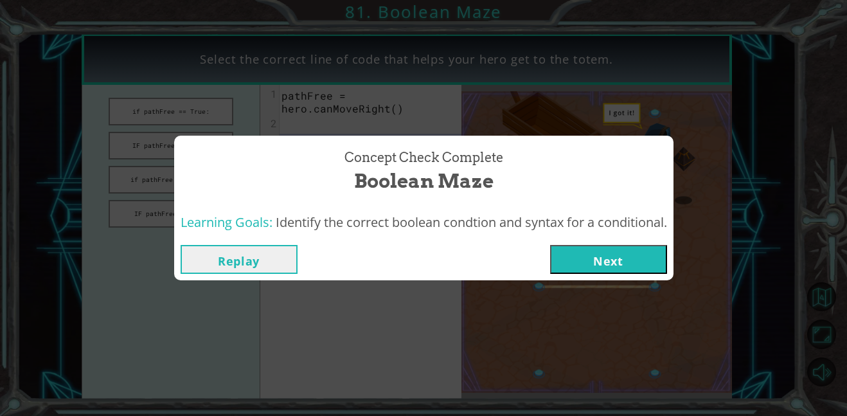
click at [585, 264] on button "Next" at bounding box center [608, 259] width 117 height 29
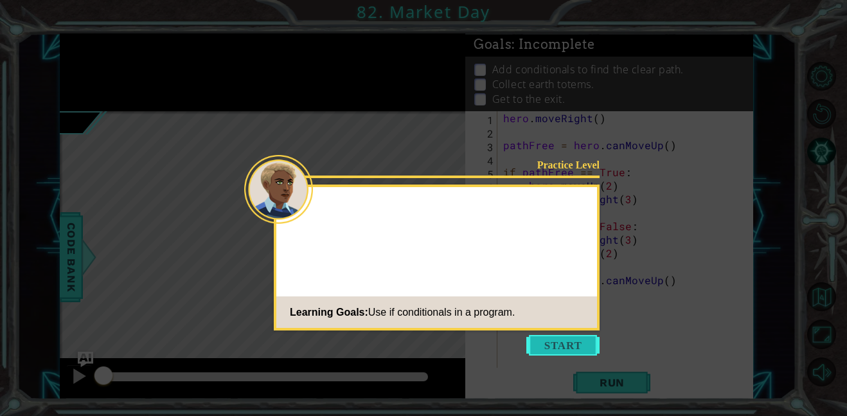
click at [552, 341] on button "Start" at bounding box center [563, 345] width 73 height 21
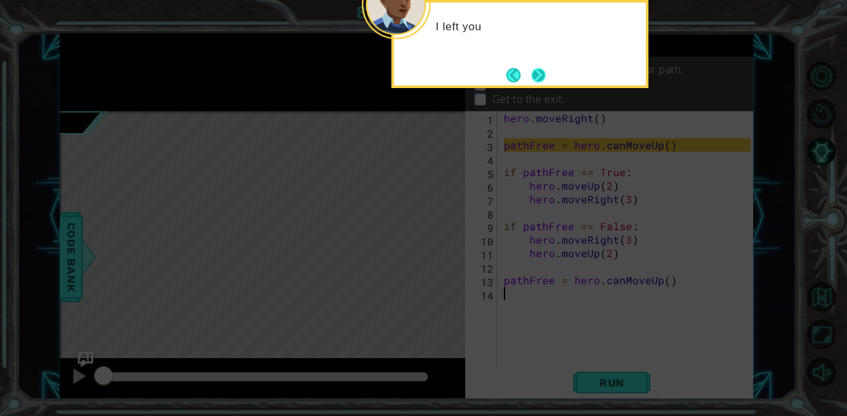
click at [531, 67] on button "Next" at bounding box center [538, 75] width 19 height 19
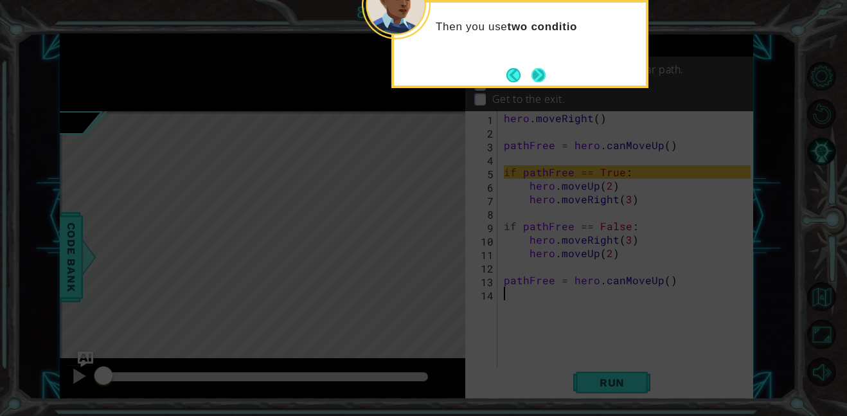
click at [532, 68] on button "Next" at bounding box center [539, 75] width 24 height 24
click at [536, 70] on button "Next" at bounding box center [539, 75] width 15 height 15
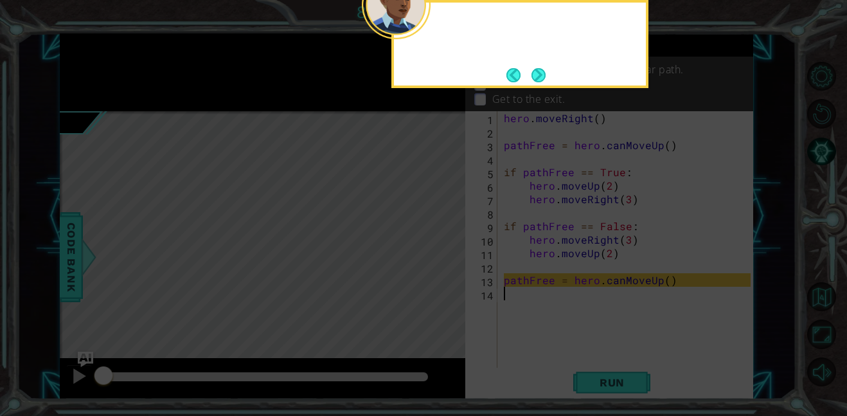
click at [536, 70] on button "Next" at bounding box center [539, 75] width 15 height 15
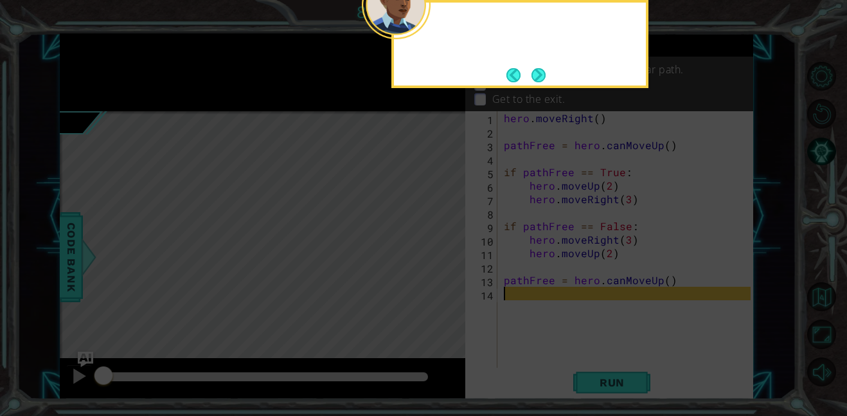
click at [536, 70] on button "Next" at bounding box center [539, 75] width 14 height 14
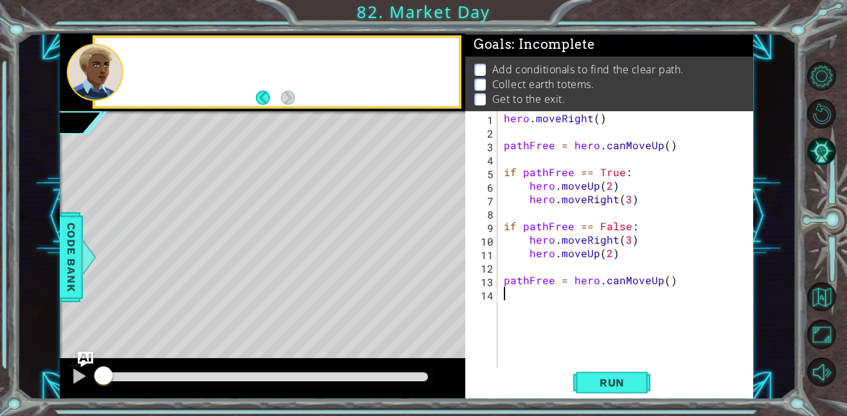
click at [536, 70] on p "Add conditionals to find the clear path." at bounding box center [589, 69] width 192 height 14
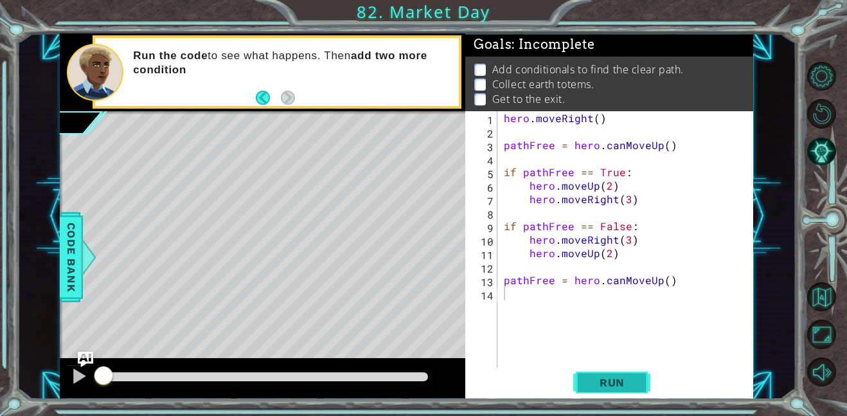
click at [620, 372] on button "Run" at bounding box center [612, 382] width 77 height 29
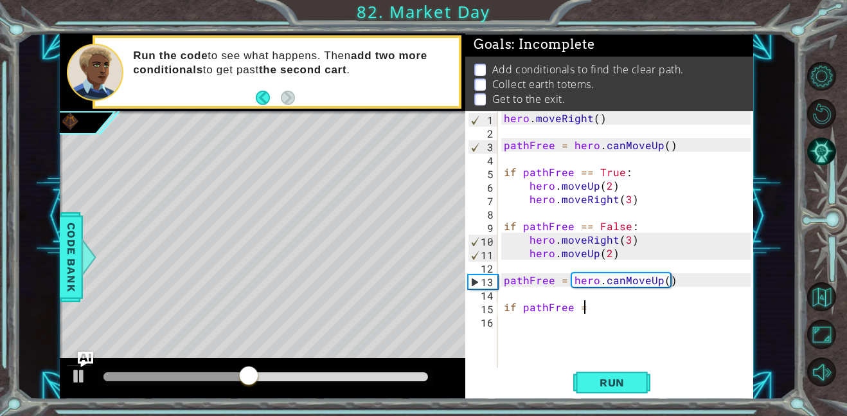
scroll to position [0, 5]
type textarea "if pathFree == True"
type textarea "`"
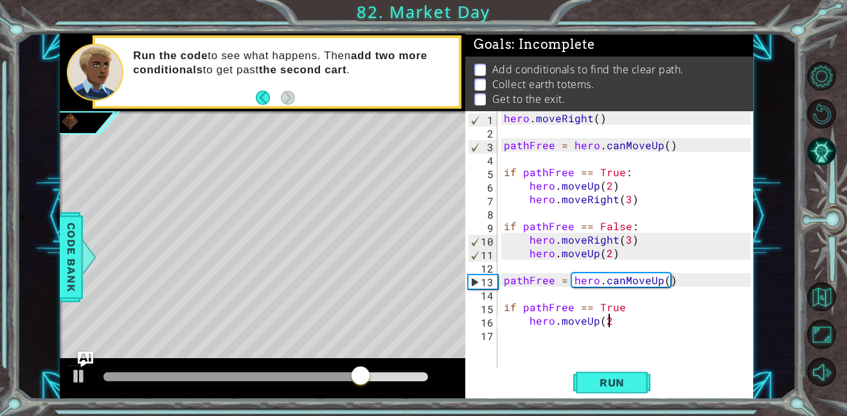
type textarea "hero.moveUp(2)"
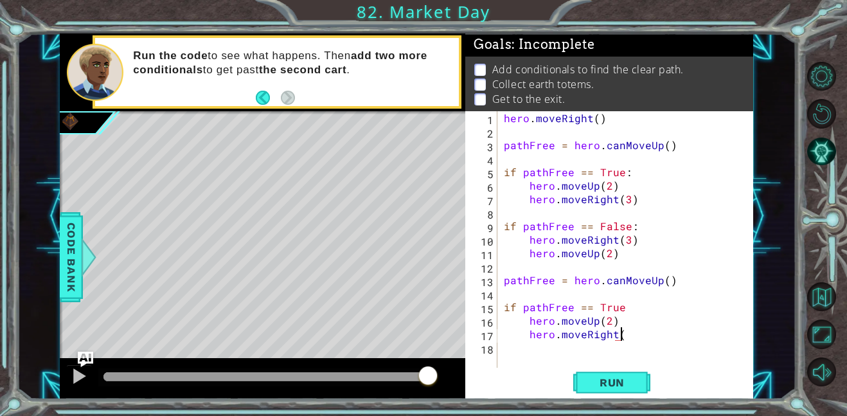
scroll to position [0, 7]
click at [621, 383] on span "Run" at bounding box center [612, 382] width 51 height 13
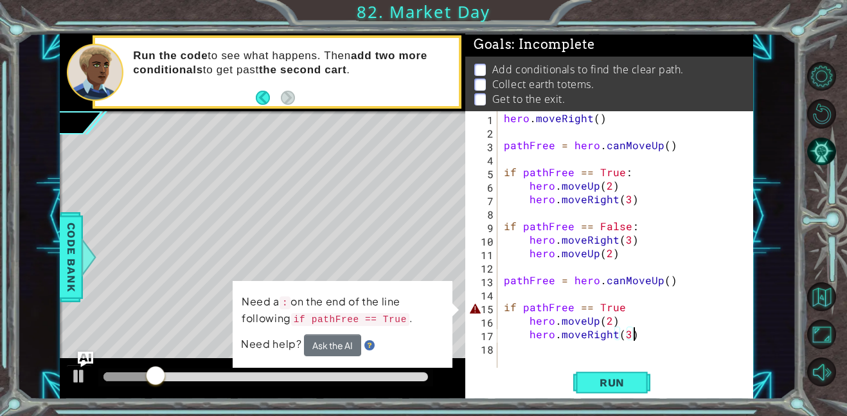
click at [635, 306] on div "hero . moveRight ( ) pathFree = hero . canMoveUp ( ) if pathFree == True : hero…" at bounding box center [630, 253] width 256 height 284
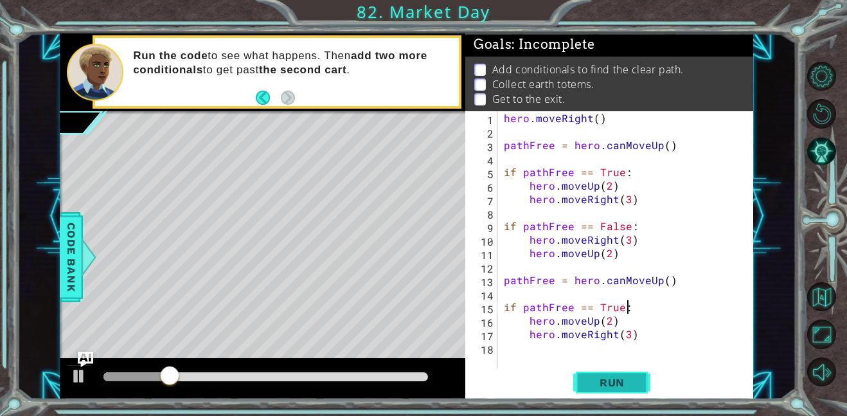
type textarea "if pathFree == True:"
click at [624, 376] on span "Run" at bounding box center [612, 382] width 51 height 13
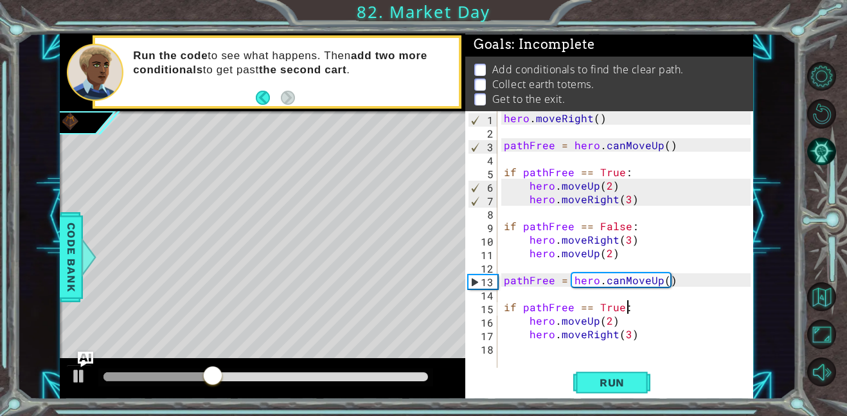
click at [644, 349] on div "hero . moveRight ( ) pathFree = hero . canMoveUp ( ) if pathFree == True : hero…" at bounding box center [630, 253] width 256 height 284
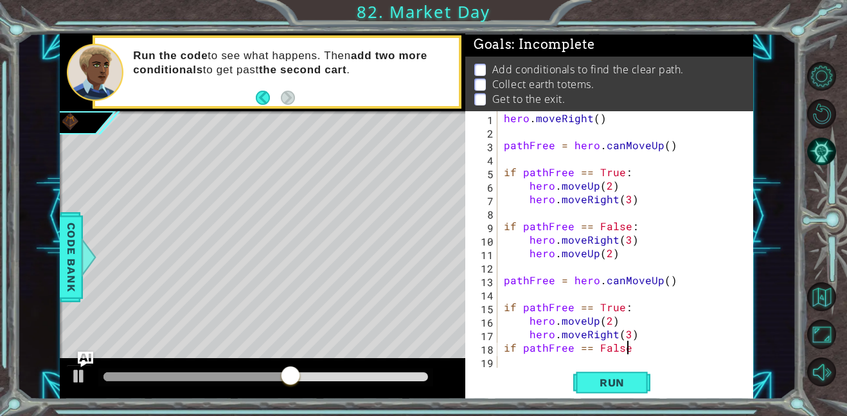
type textarea "if pathFree == False:"
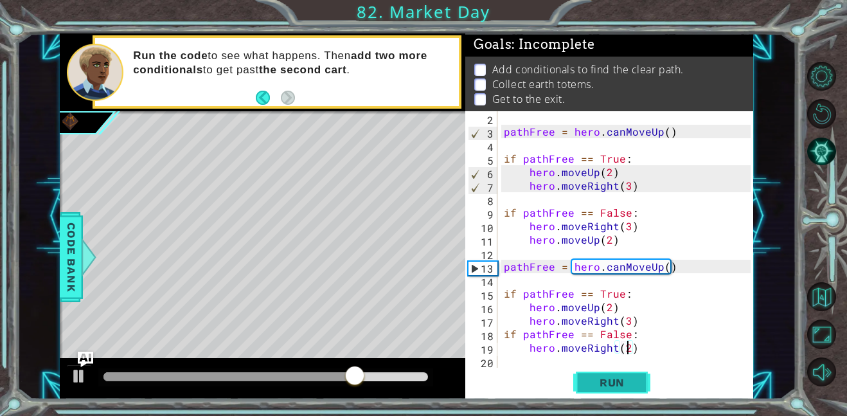
type textarea "hero.moveRight(2)"
click at [640, 376] on button "Run" at bounding box center [612, 382] width 77 height 29
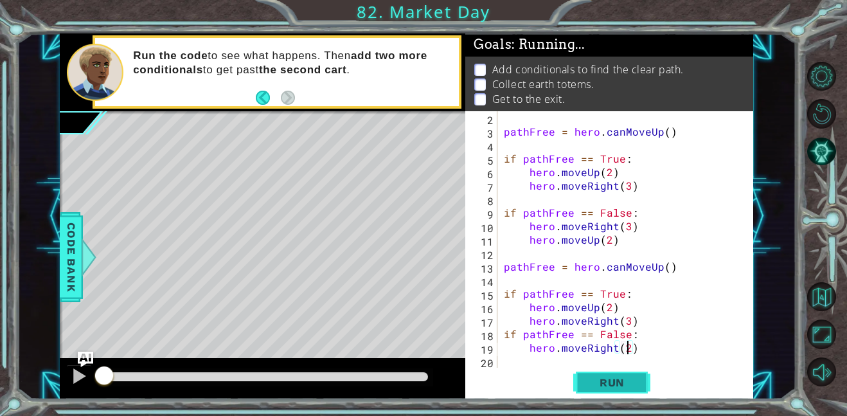
scroll to position [0, 0]
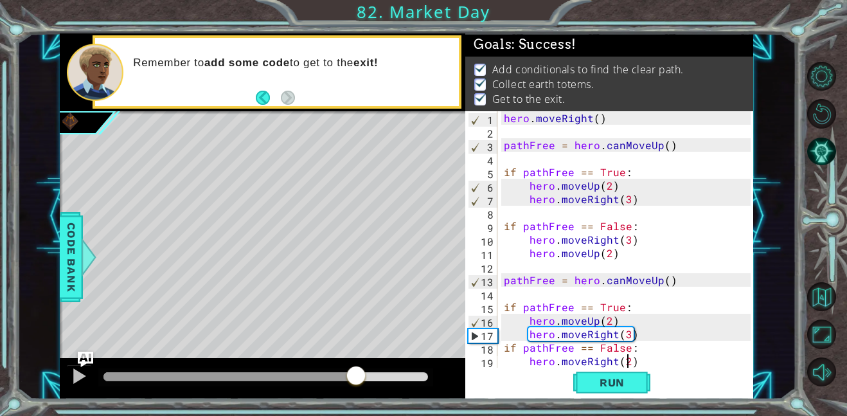
drag, startPoint x: 356, startPoint y: 377, endPoint x: 511, endPoint y: 351, distance: 157.2
click at [511, 351] on div "1 ההההההההההההההההההההההההההההההההההההההההההההההההההההההההההההההההההההההההההההה…" at bounding box center [407, 216] width 694 height 366
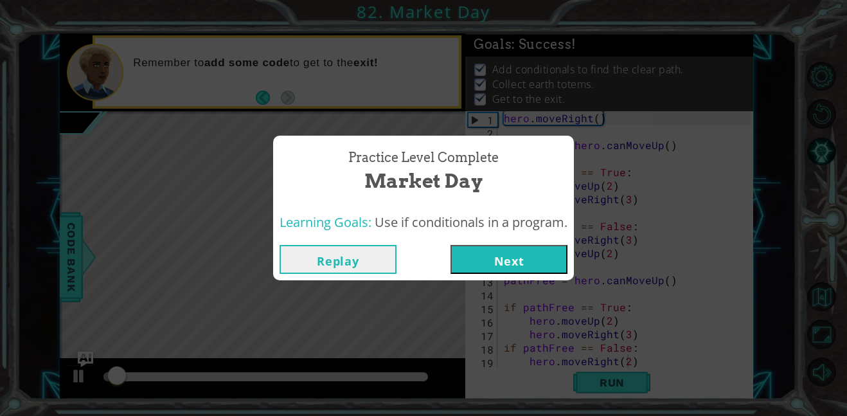
click at [514, 275] on div "Replay Next" at bounding box center [423, 260] width 301 height 42
click at [506, 262] on button "Next" at bounding box center [509, 259] width 117 height 29
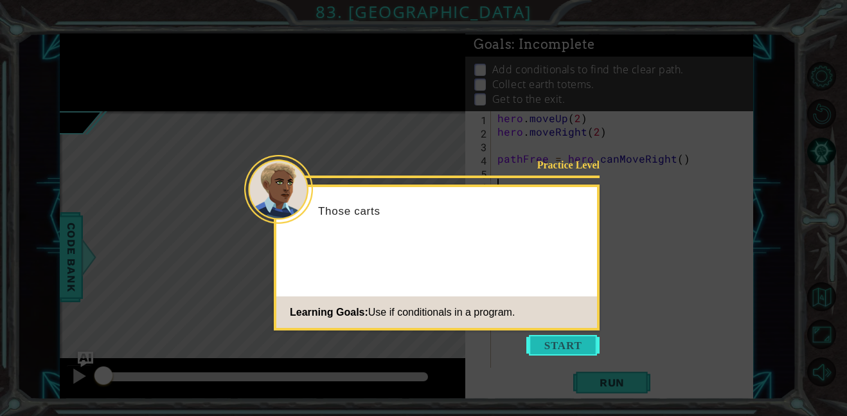
click at [552, 350] on button "Start" at bounding box center [563, 345] width 73 height 21
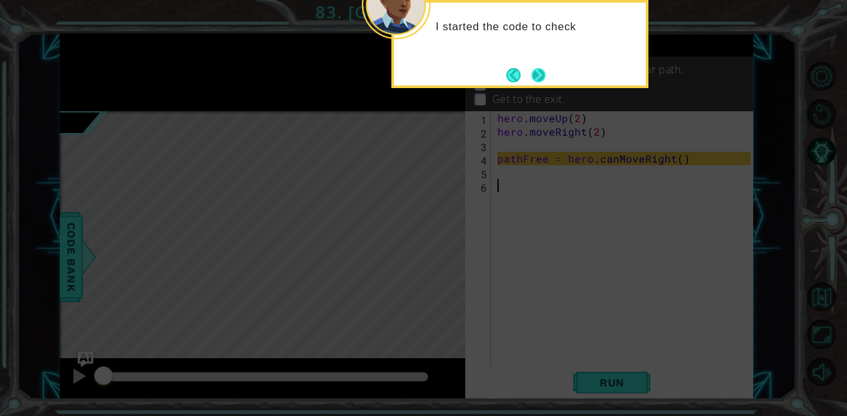
click at [538, 78] on button "Next" at bounding box center [539, 75] width 14 height 14
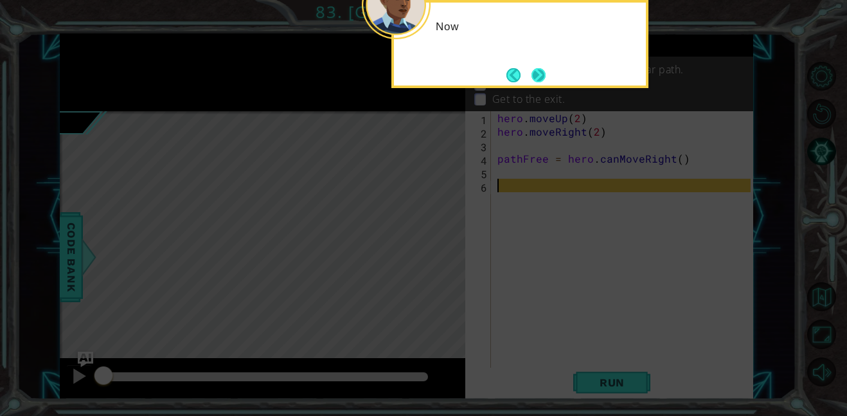
click at [539, 78] on button "Next" at bounding box center [539, 75] width 16 height 16
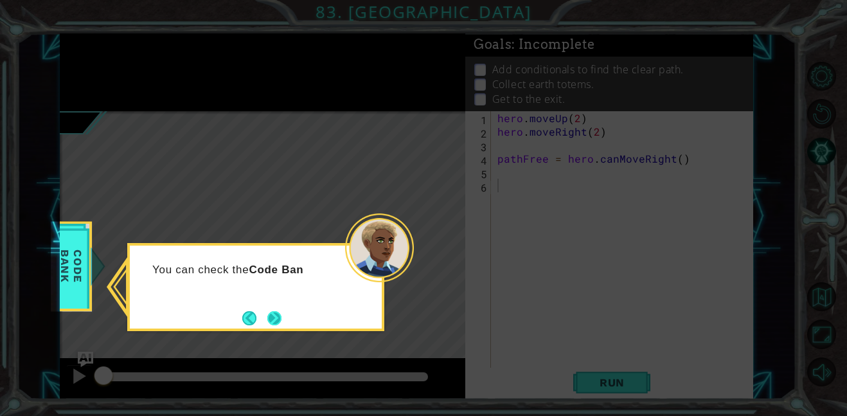
click at [280, 312] on button "Next" at bounding box center [274, 318] width 15 height 15
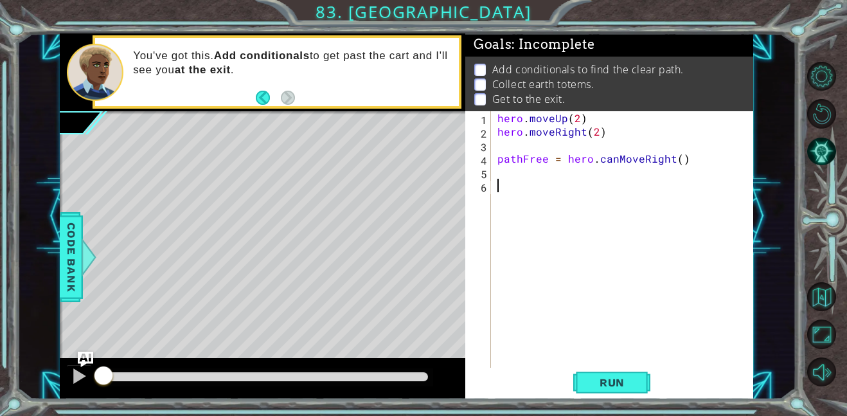
click at [503, 220] on div "hero . moveUp ( 2 ) hero . moveRight ( 2 ) pathFree = hero . canMoveRight ( )" at bounding box center [626, 253] width 262 height 284
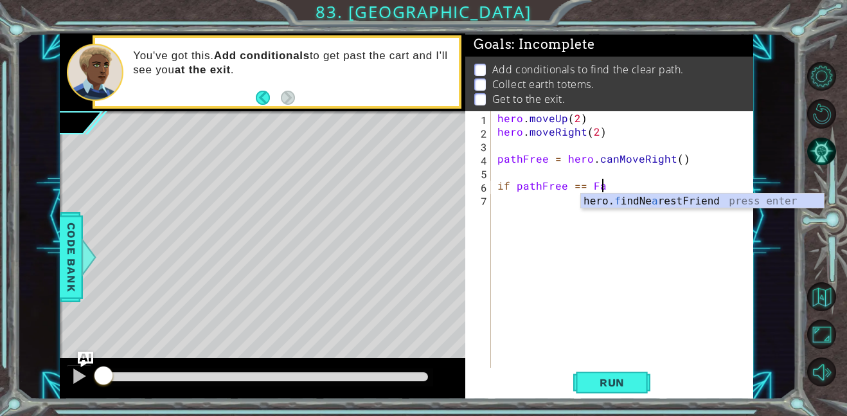
scroll to position [0, 7]
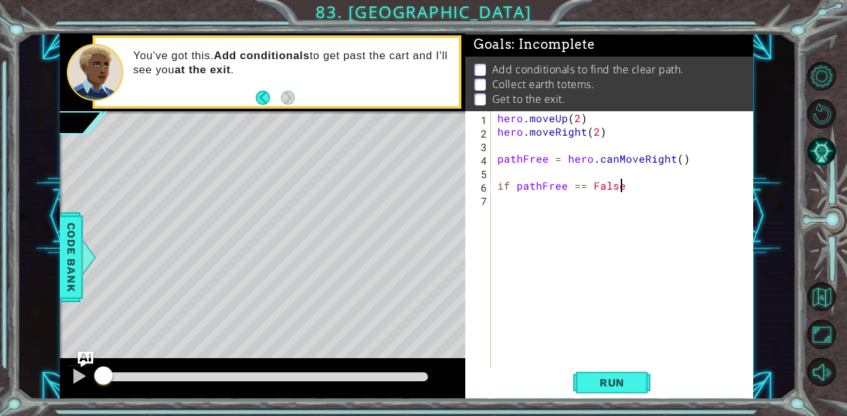
type textarea "if pathFree == False:"
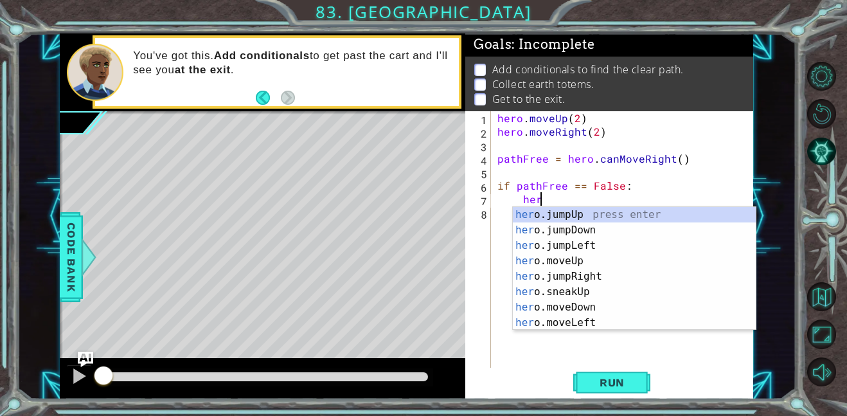
type textarea "hero"
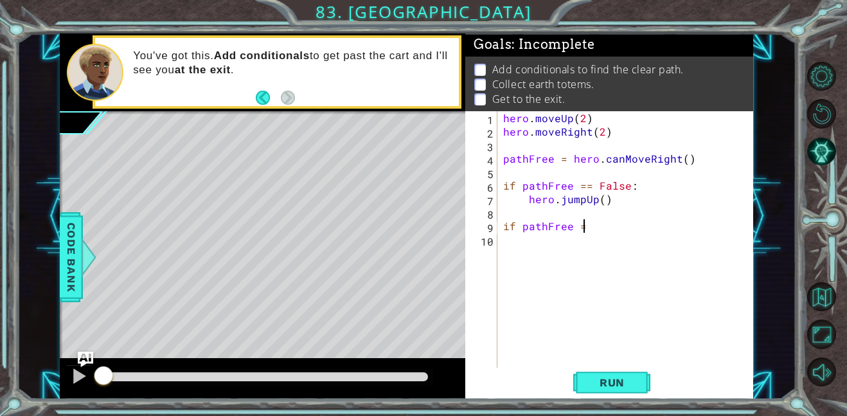
scroll to position [0, 5]
type textarea "if pathFree == True:"
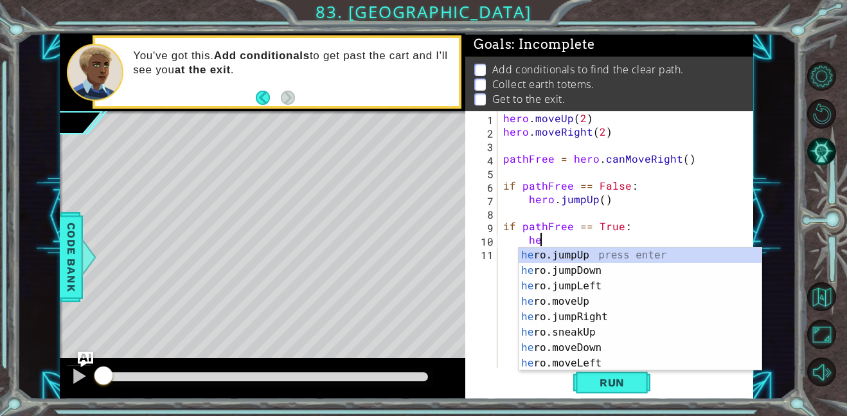
type textarea "hero"
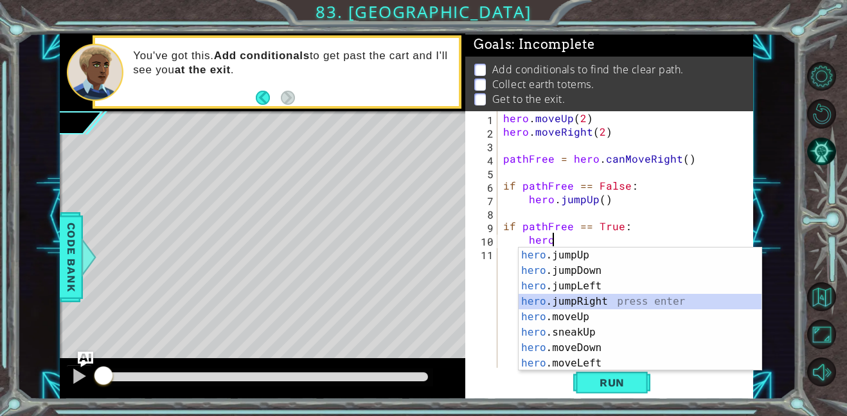
scroll to position [0, 1]
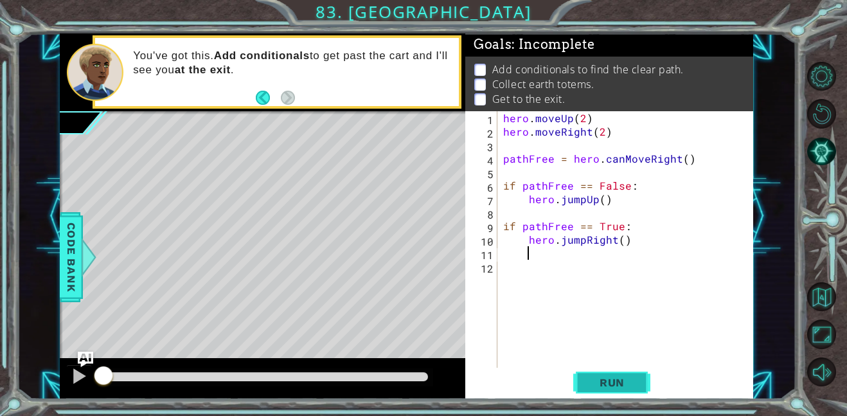
click at [590, 377] on span "Run" at bounding box center [612, 382] width 51 height 13
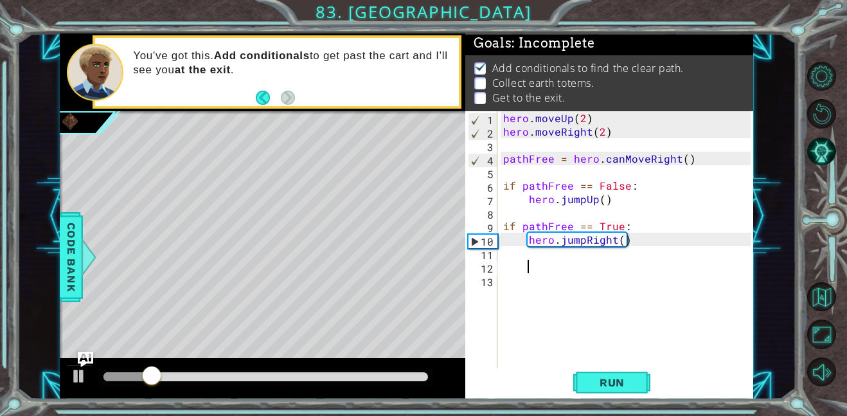
scroll to position [0, 0]
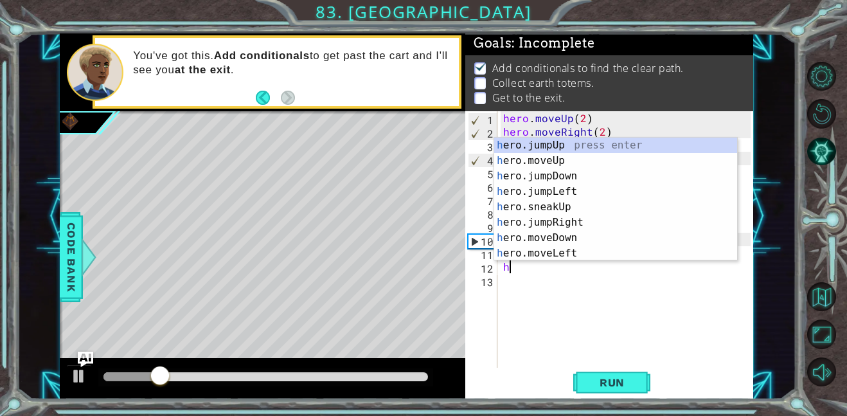
type textarea "hero"
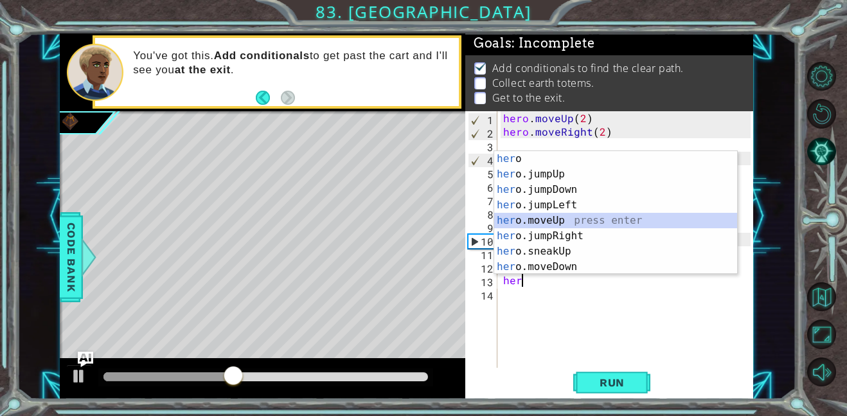
type textarea "hero.moveUp(1)"
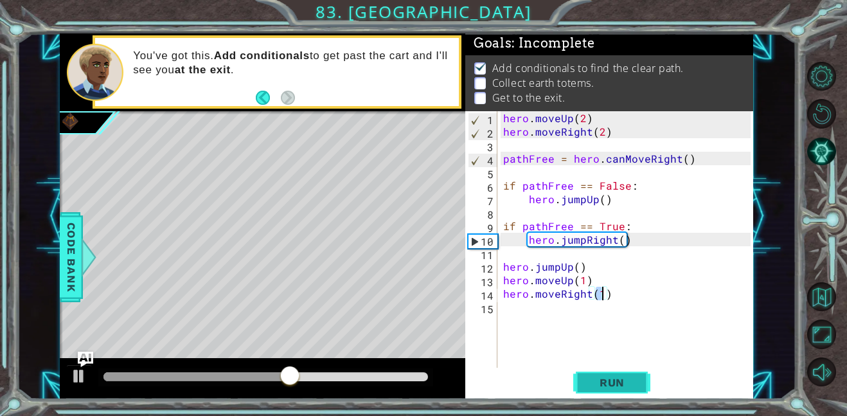
click at [588, 385] on span "Run" at bounding box center [612, 382] width 51 height 13
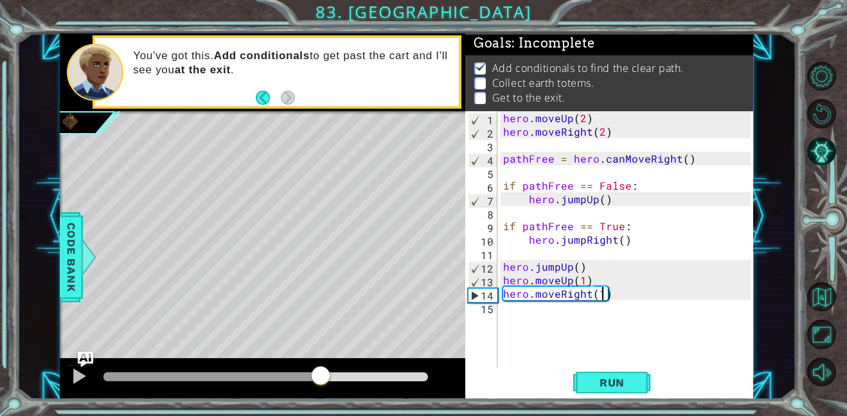
drag, startPoint x: 255, startPoint y: 376, endPoint x: 320, endPoint y: 371, distance: 65.1
click at [320, 372] on div at bounding box center [266, 376] width 325 height 9
click at [345, 372] on div at bounding box center [266, 376] width 325 height 9
click at [280, 371] on div at bounding box center [265, 377] width 335 height 18
click at [271, 379] on div at bounding box center [188, 376] width 168 height 9
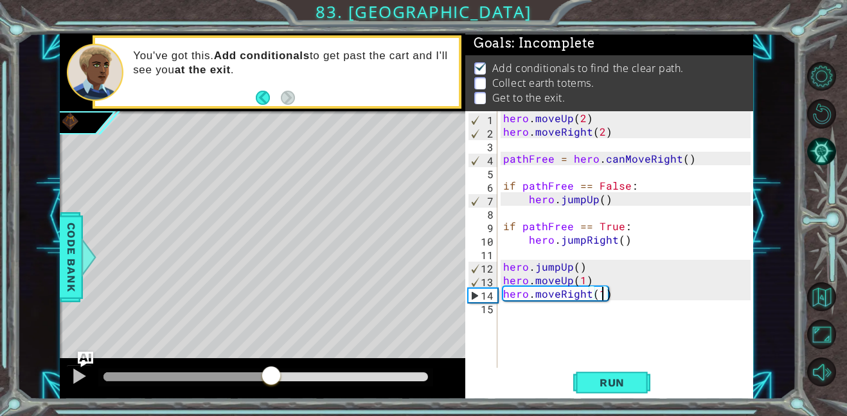
click at [249, 381] on div at bounding box center [188, 376] width 168 height 9
click at [77, 373] on div at bounding box center [79, 376] width 17 height 17
click at [148, 381] on div at bounding box center [265, 377] width 335 height 18
click at [145, 374] on div at bounding box center [182, 376] width 157 height 9
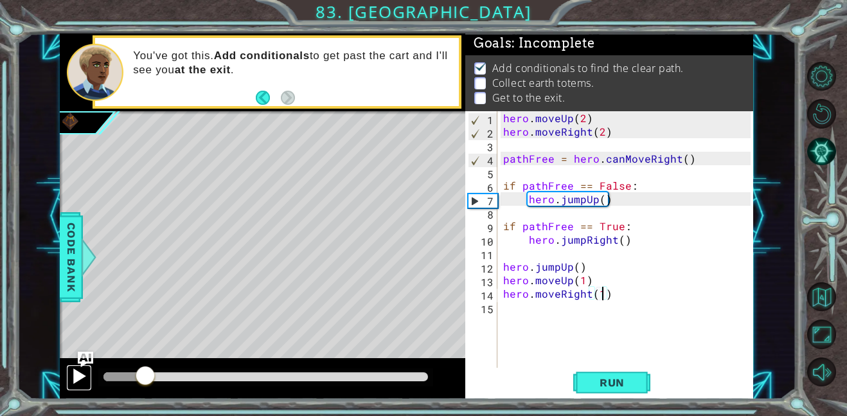
click at [79, 368] on div at bounding box center [79, 376] width 17 height 17
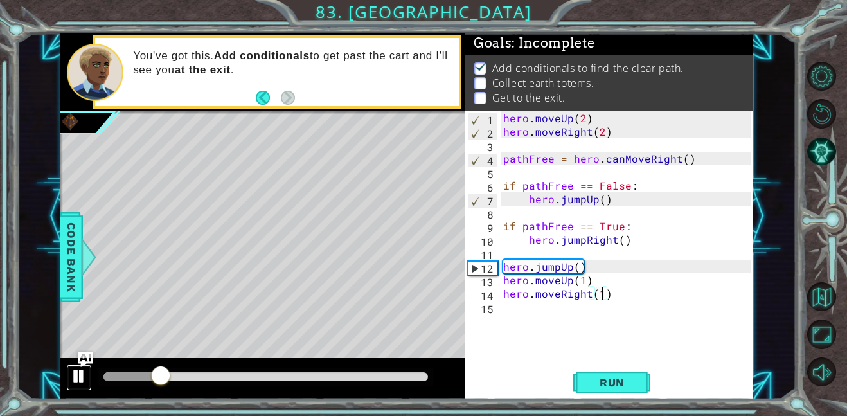
click at [79, 368] on div at bounding box center [79, 376] width 17 height 17
click at [495, 256] on div "11" at bounding box center [483, 255] width 30 height 14
type textarea "hero.jumpUp()"
click at [500, 255] on div "1 2 3 4 5 6 7 8 9 10 11 12 13 14 15 hero . moveUp ( 2 ) hero . moveRight ( 2 ) …" at bounding box center [608, 239] width 285 height 257
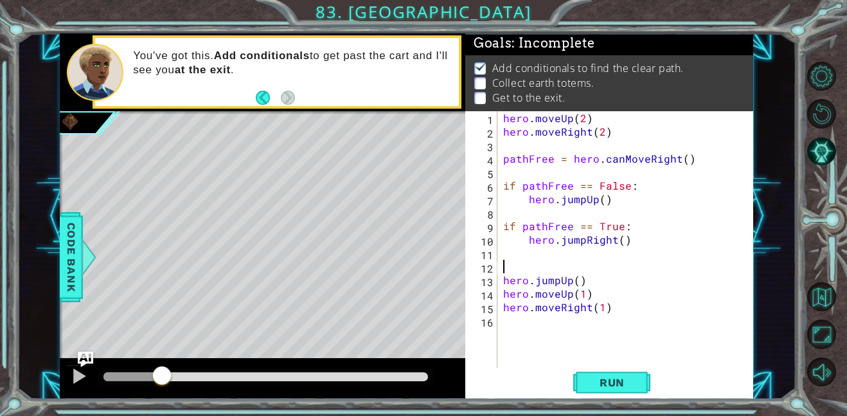
type textarea "h"
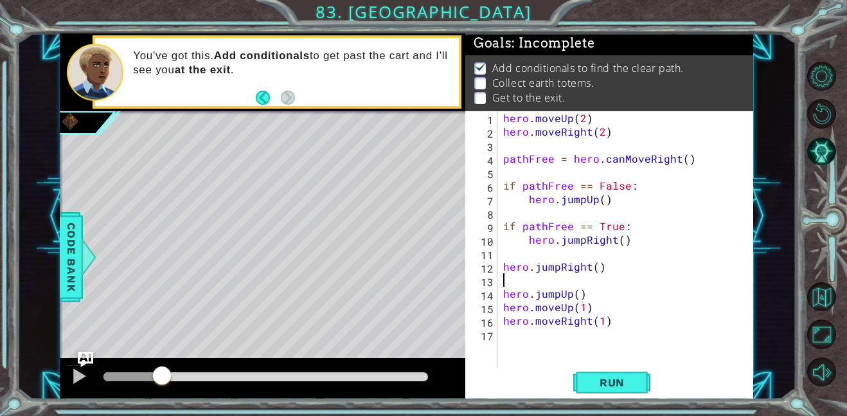
type textarea "\"
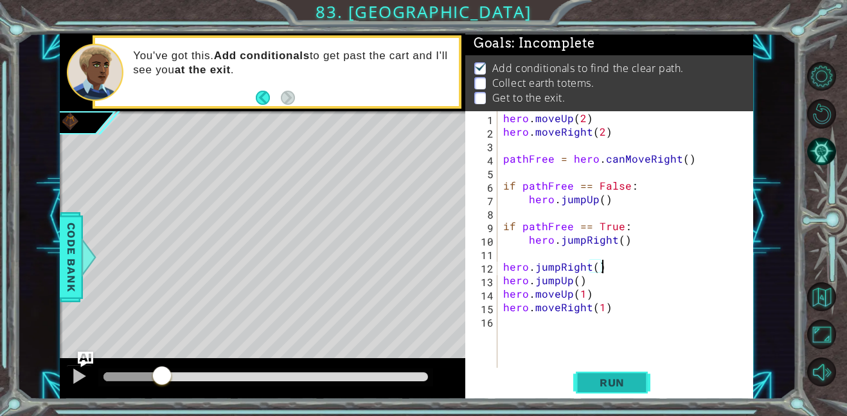
type textarea "hero.jumpRight()"
click at [613, 392] on button "Run" at bounding box center [612, 382] width 77 height 29
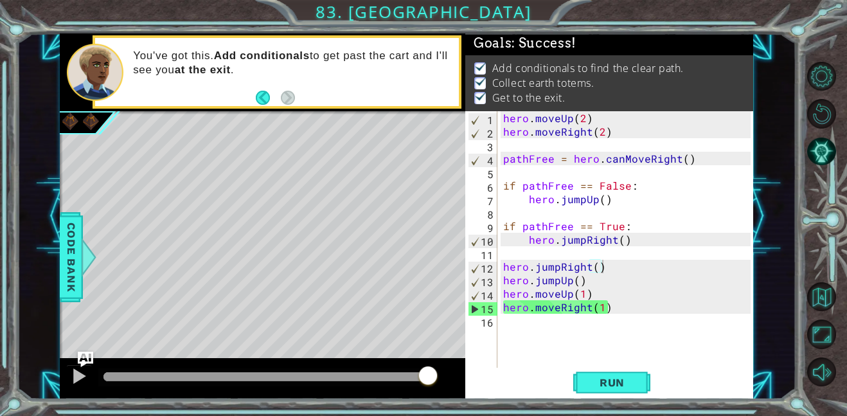
drag, startPoint x: 356, startPoint y: 376, endPoint x: 552, endPoint y: 354, distance: 197.4
click at [552, 354] on div "1 ההההההההההההההההההההההההההההההההההההההההההההההההההההההההההההההההההההההההההההה…" at bounding box center [407, 216] width 694 height 366
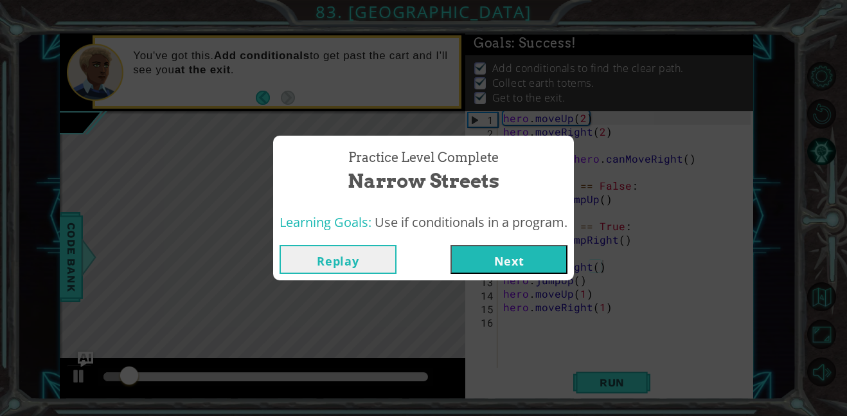
click at [549, 261] on button "Next" at bounding box center [509, 259] width 117 height 29
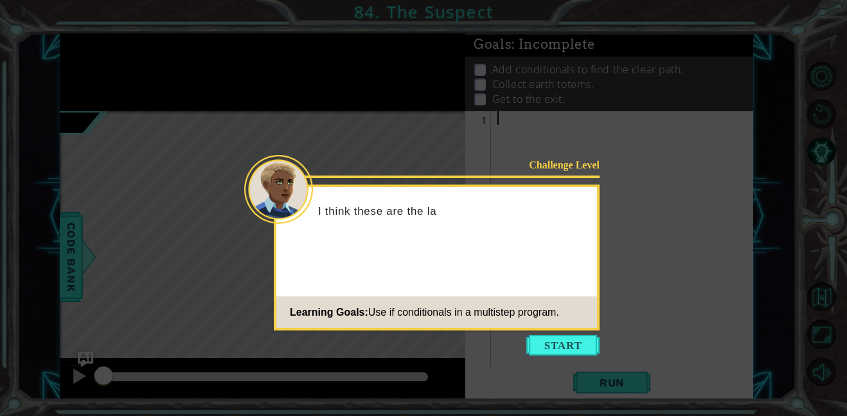
click at [548, 325] on div "Learning Goals: Use if conditionals in a multistep program." at bounding box center [417, 313] width 283 height 26
click at [558, 352] on button "Start" at bounding box center [563, 345] width 73 height 21
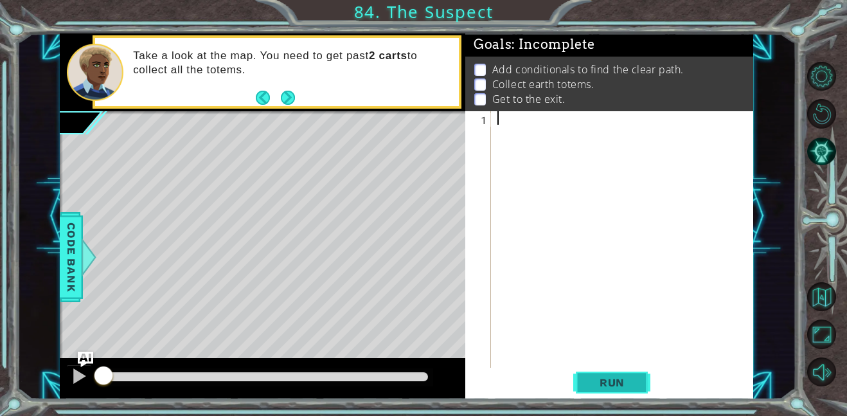
click at [588, 374] on button "Run" at bounding box center [612, 382] width 77 height 29
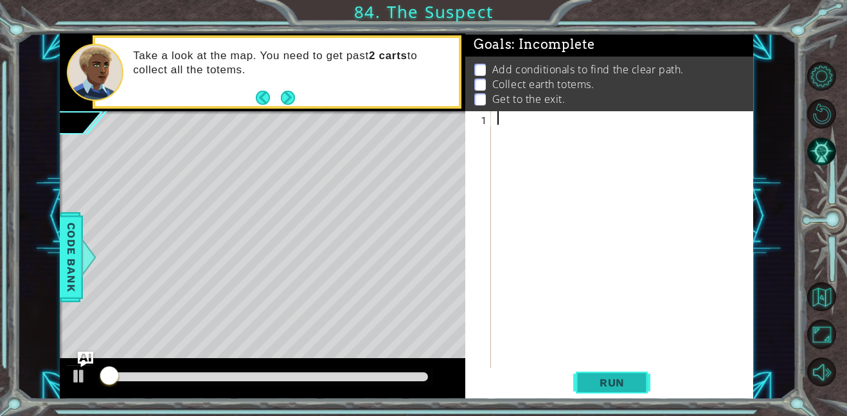
click at [588, 374] on button "Run" at bounding box center [612, 382] width 77 height 29
type textarea "p"
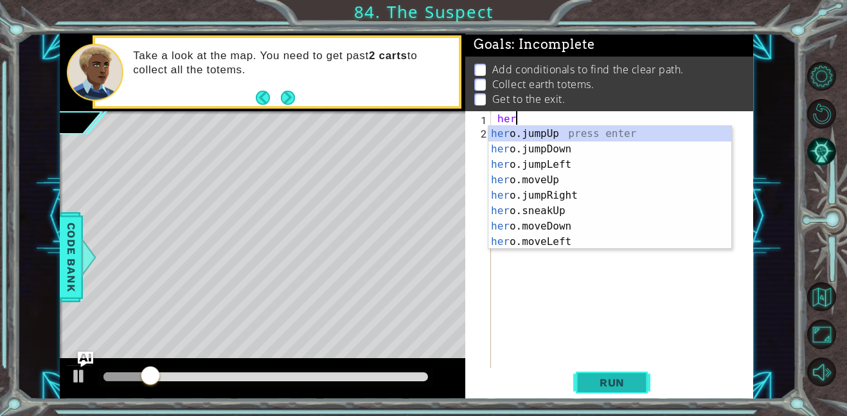
scroll to position [0, 1]
type textarea "h"
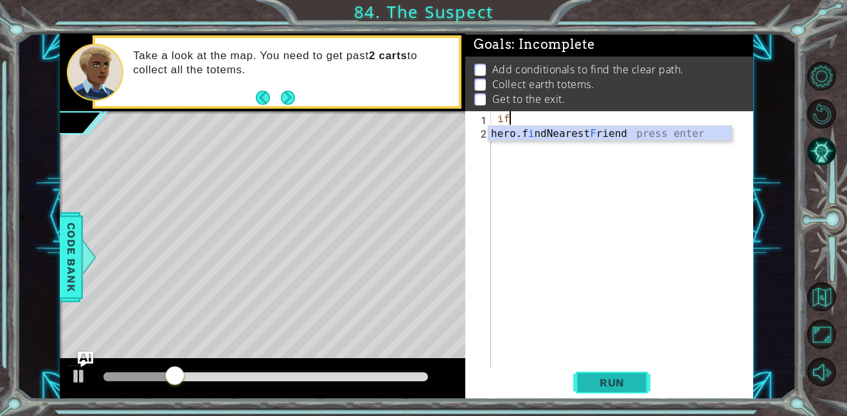
type textarea "i"
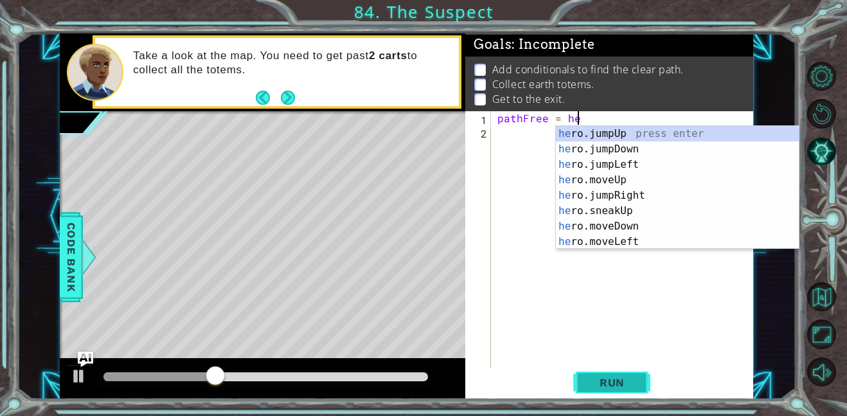
scroll to position [0, 5]
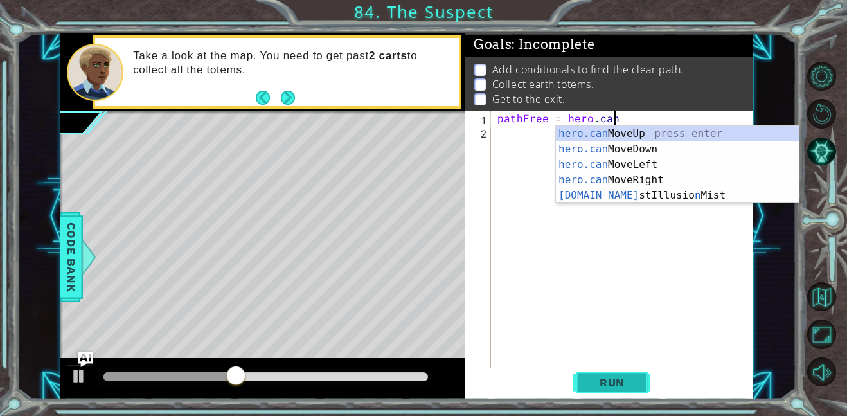
type textarea "pathFree = hero.can"
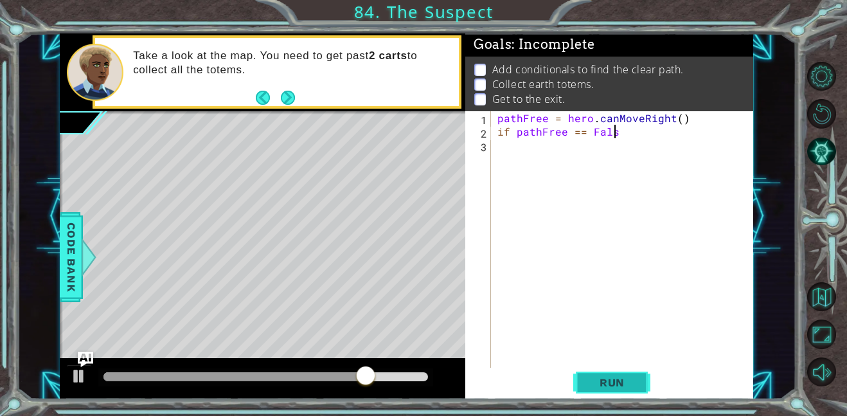
scroll to position [0, 7]
type textarea "if pathFree == False:"
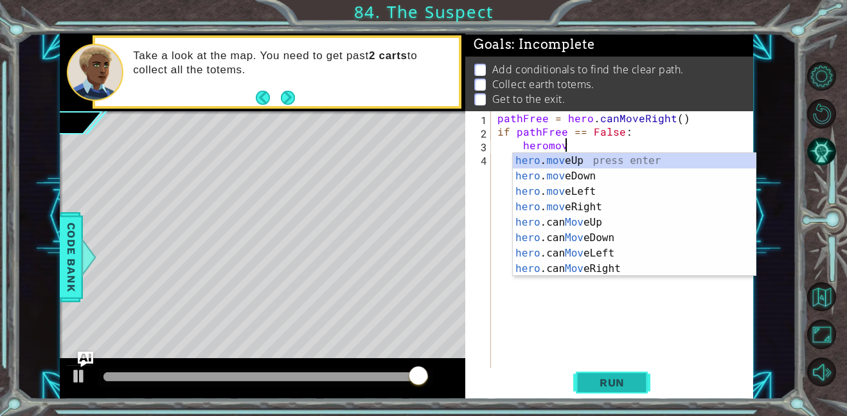
scroll to position [0, 4]
type textarea "hero.moveUp(1)"
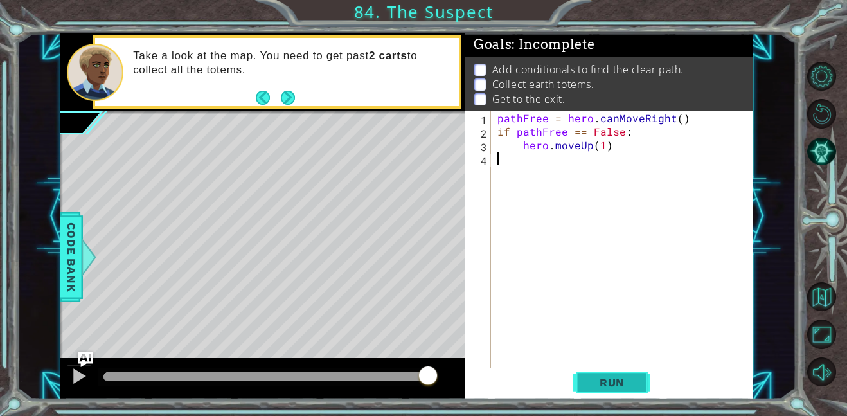
scroll to position [0, 0]
type textarea "if pathFree == True:"
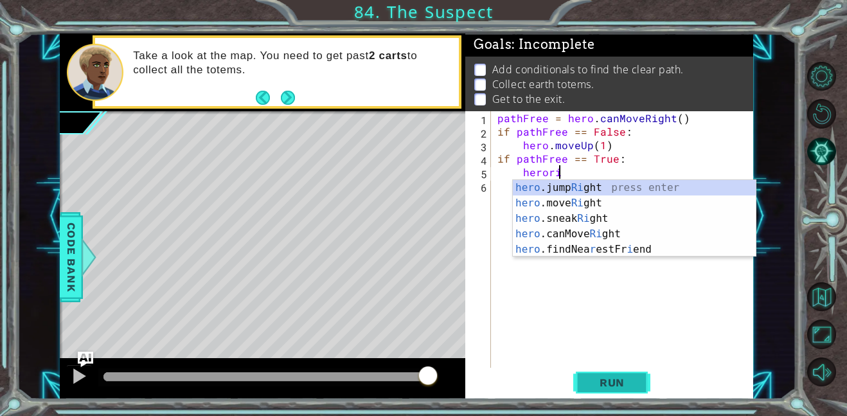
scroll to position [0, 4]
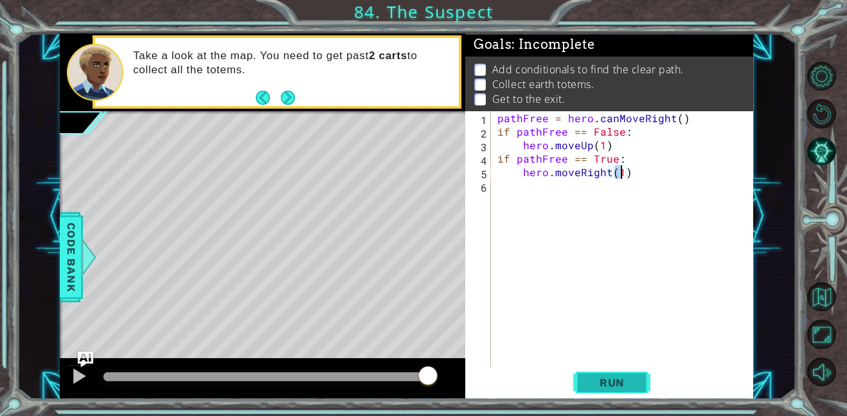
click at [595, 385] on span "Run" at bounding box center [612, 382] width 51 height 13
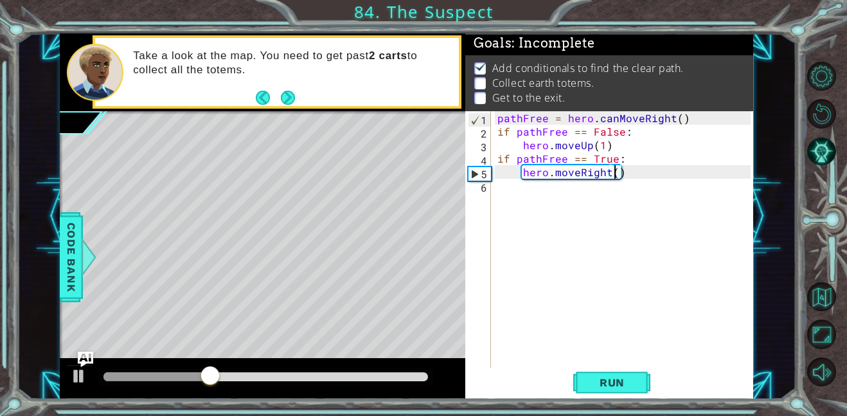
scroll to position [0, 7]
click at [597, 145] on div "pathFree = hero . canMoveRight ( ) if pathFree == False : hero . moveUp ( 1 ) i…" at bounding box center [626, 253] width 262 height 284
click at [616, 376] on span "Run" at bounding box center [612, 382] width 51 height 13
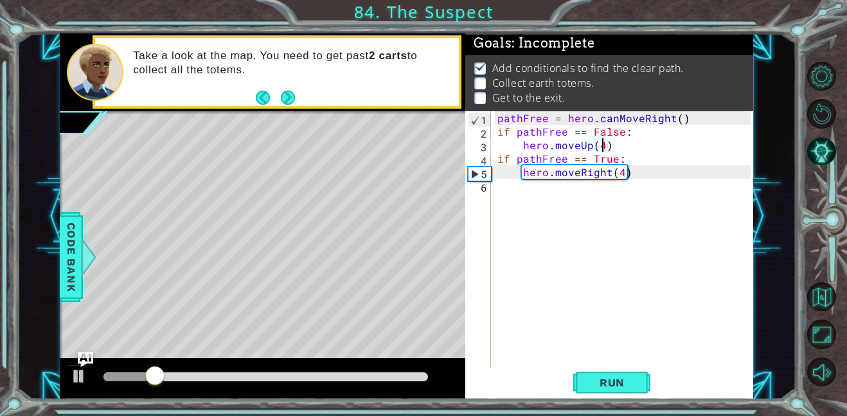
click at [498, 158] on div "pathFree = hero . canMoveRight ( ) if pathFree == False : hero . moveUp ( 4 ) i…" at bounding box center [626, 253] width 262 height 284
type textarea "if pathFree == True:"
click at [632, 386] on span "Run" at bounding box center [612, 382] width 51 height 13
click at [601, 187] on div "pathFree = hero . canMoveRight ( ) if pathFree == False : hero . moveUp ( 4 ) i…" at bounding box center [626, 253] width 262 height 284
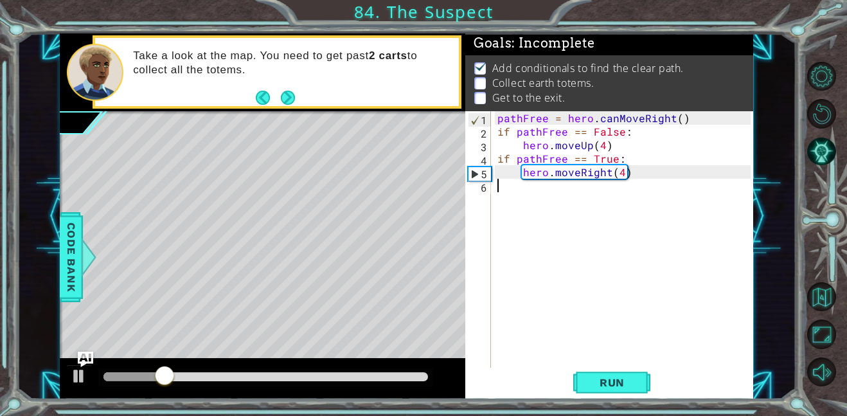
type textarea "u"
type textarea "ri"
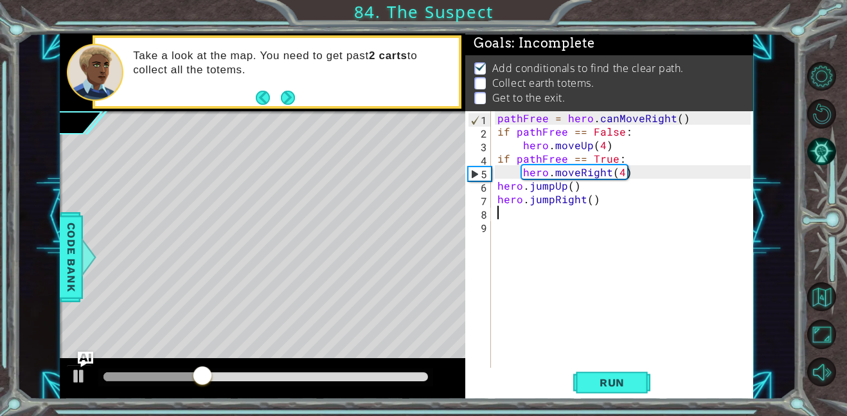
type textarea "u"
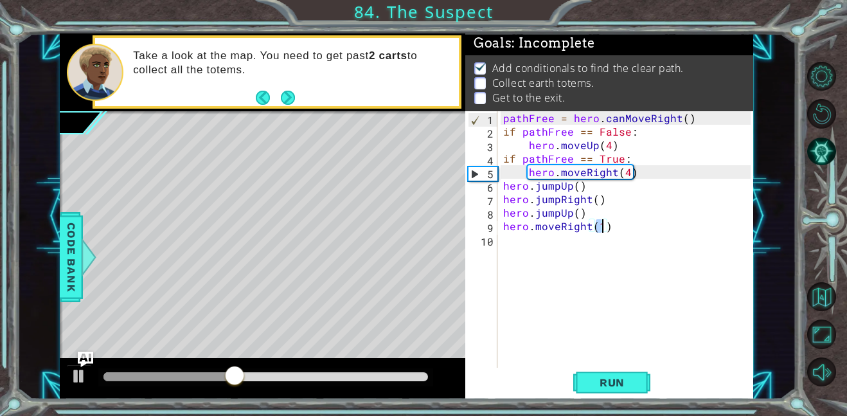
scroll to position [0, 6]
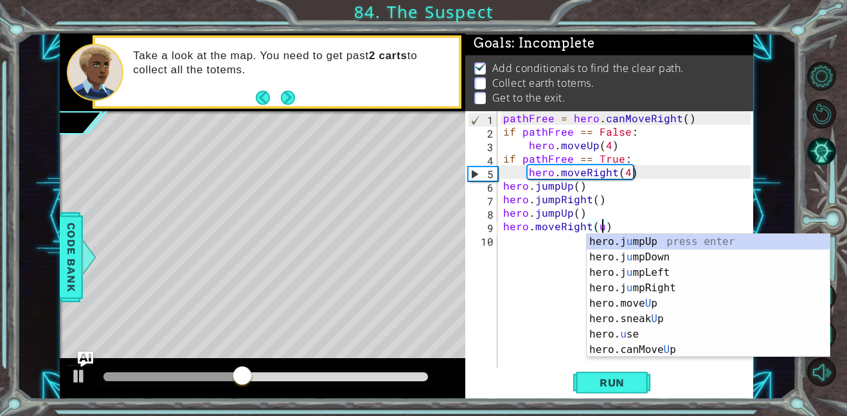
type textarea "hero.moveRight()"
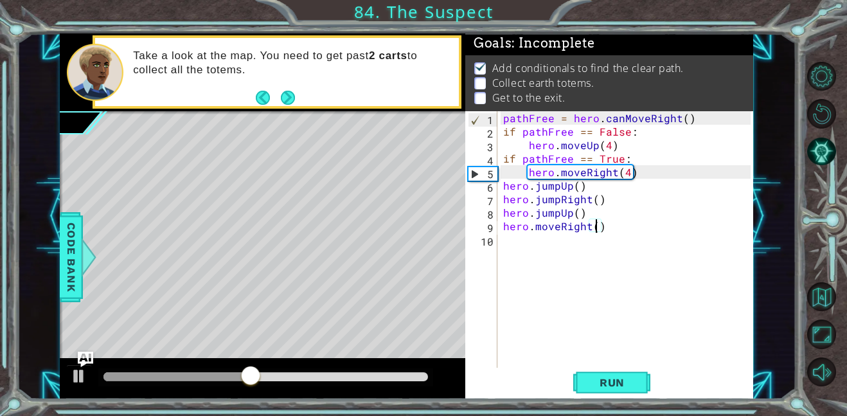
type textarea "hero.moveRight()"
type textarea "hero.moveUp(1)"
click at [584, 383] on button "Run" at bounding box center [612, 382] width 77 height 29
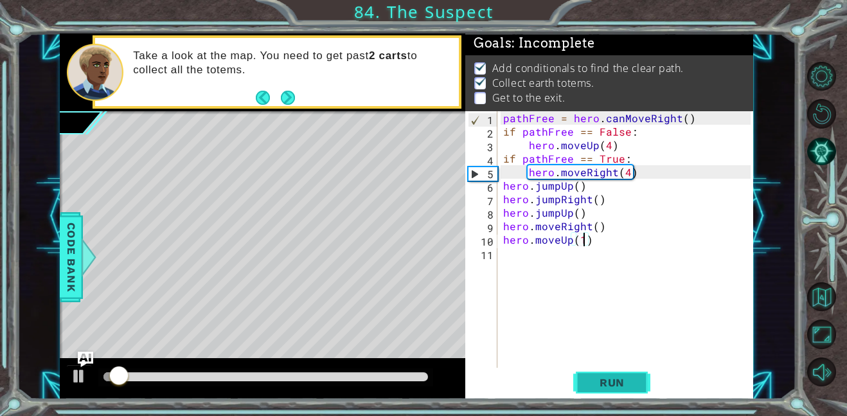
click at [588, 380] on span "Run" at bounding box center [612, 382] width 51 height 13
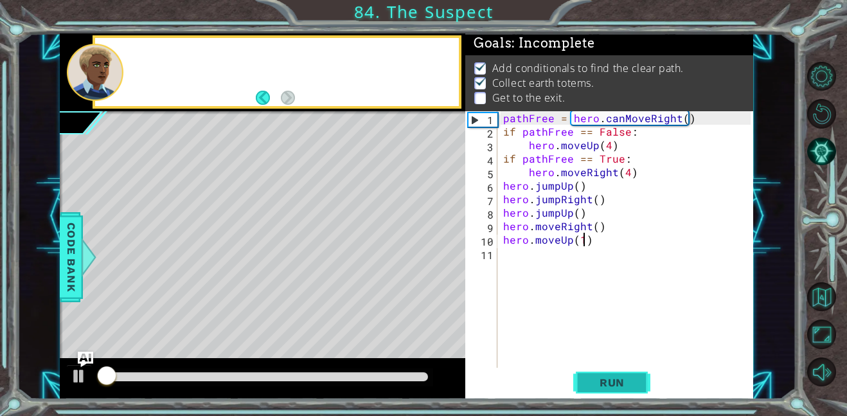
click at [588, 380] on span "Run" at bounding box center [612, 382] width 51 height 13
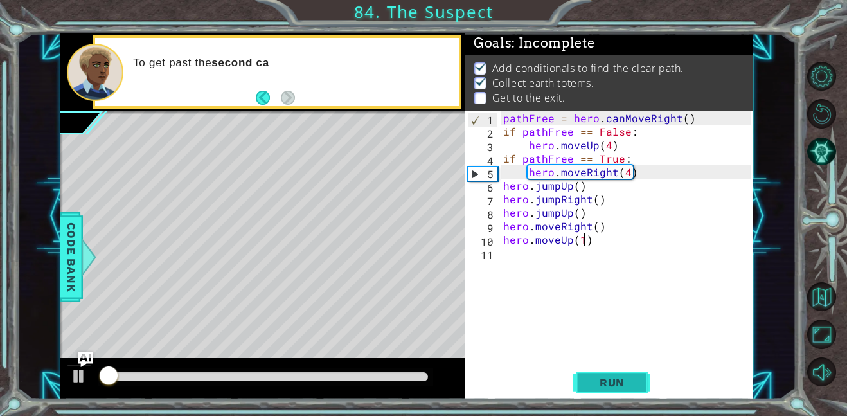
click at [588, 380] on span "Run" at bounding box center [612, 382] width 51 height 13
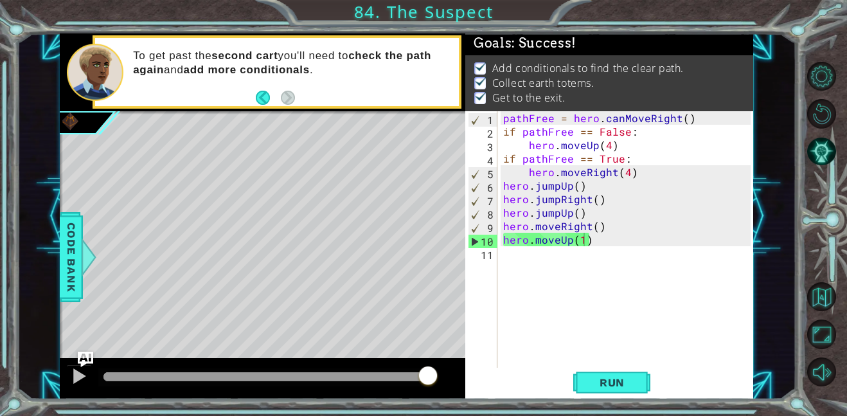
drag, startPoint x: 316, startPoint y: 376, endPoint x: 478, endPoint y: 354, distance: 163.0
click at [478, 354] on div "1 ההההההההההההההההההההההההההההההההההההההההההההההההההההההההההההההההההההההההההההה…" at bounding box center [407, 216] width 694 height 366
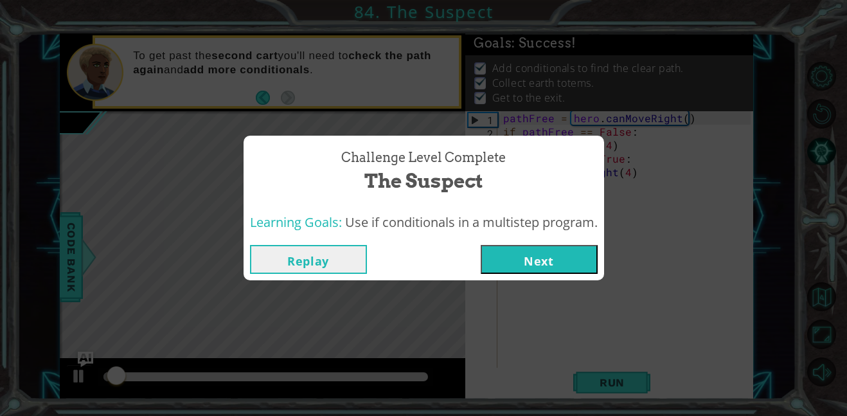
click at [514, 263] on button "Next" at bounding box center [539, 259] width 117 height 29
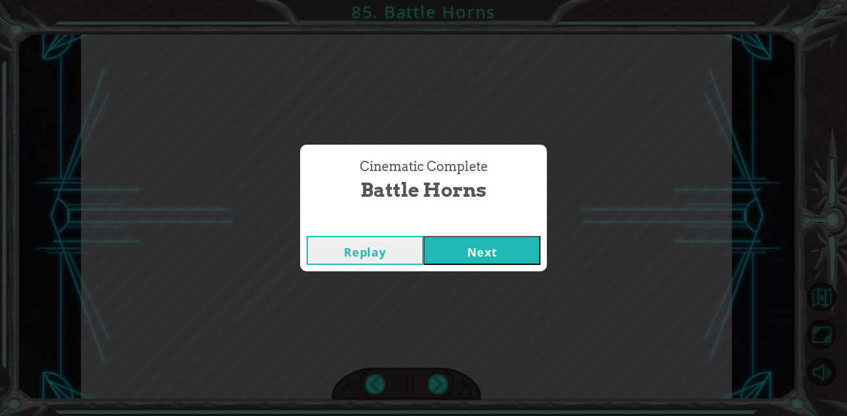
click button "Next" at bounding box center [482, 250] width 117 height 29
click at [424, 236] on button "Next" at bounding box center [482, 250] width 117 height 29
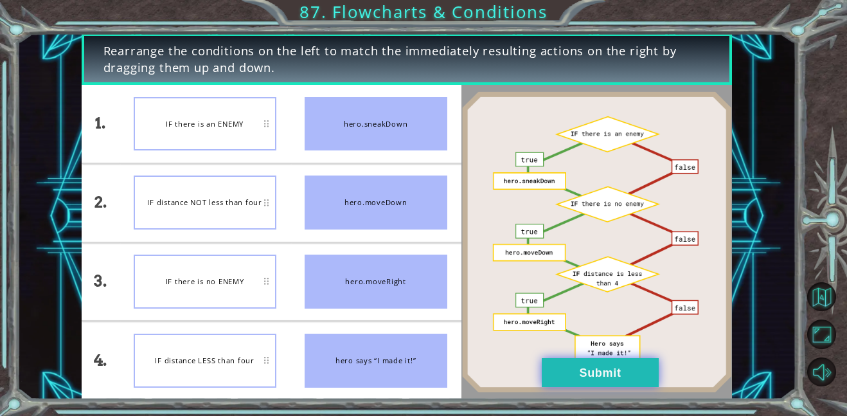
click at [594, 367] on button "Submit" at bounding box center [600, 372] width 117 height 29
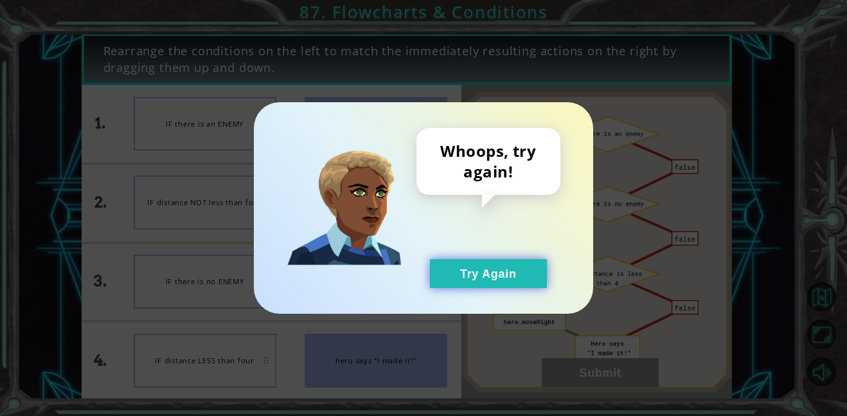
click at [520, 276] on button "Try Again" at bounding box center [488, 273] width 117 height 29
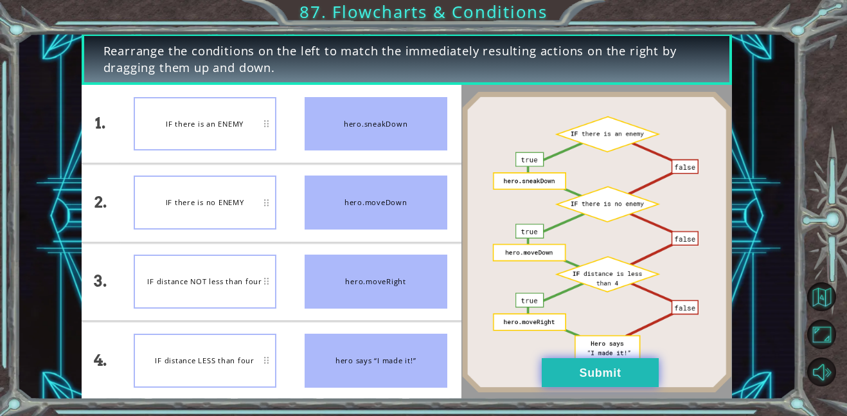
click at [593, 372] on button "Submit" at bounding box center [600, 372] width 117 height 29
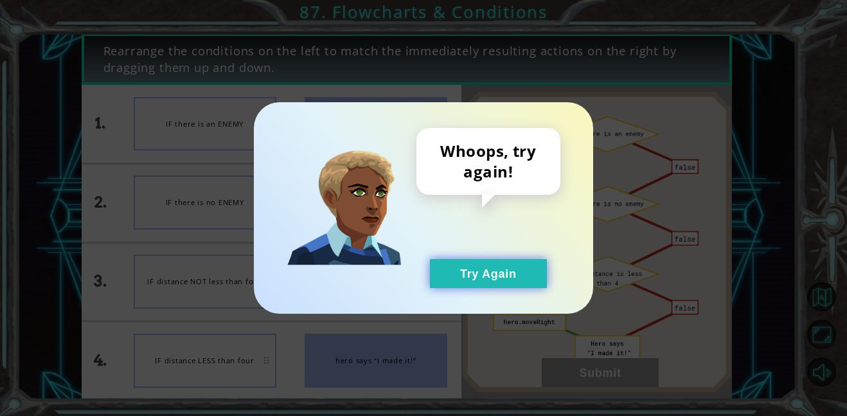
click at [505, 282] on button "Try Again" at bounding box center [488, 273] width 117 height 29
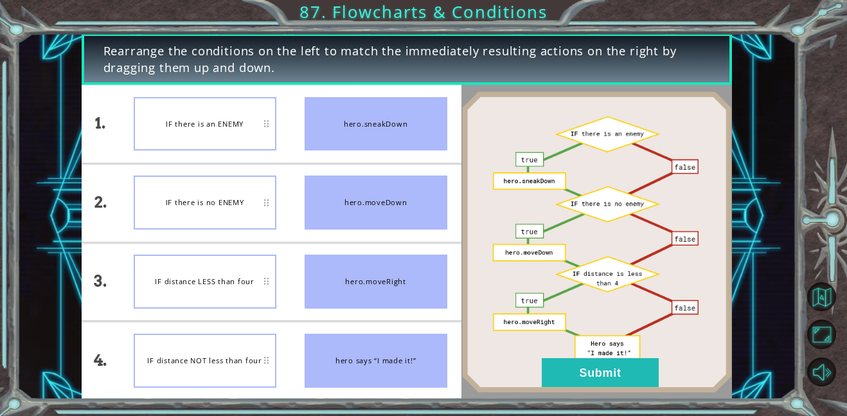
click at [309, 303] on div "hero.moveRight" at bounding box center [376, 282] width 143 height 54
click at [552, 399] on div at bounding box center [597, 242] width 271 height 314
click at [569, 381] on button "Submit" at bounding box center [600, 372] width 117 height 29
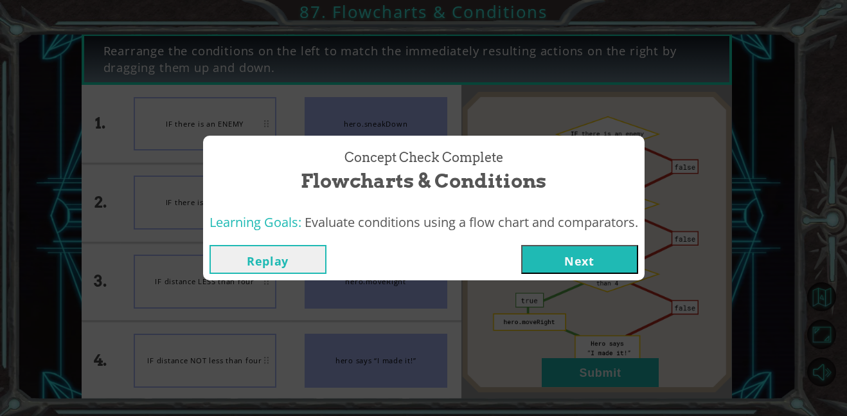
click at [565, 269] on button "Next" at bounding box center [579, 259] width 117 height 29
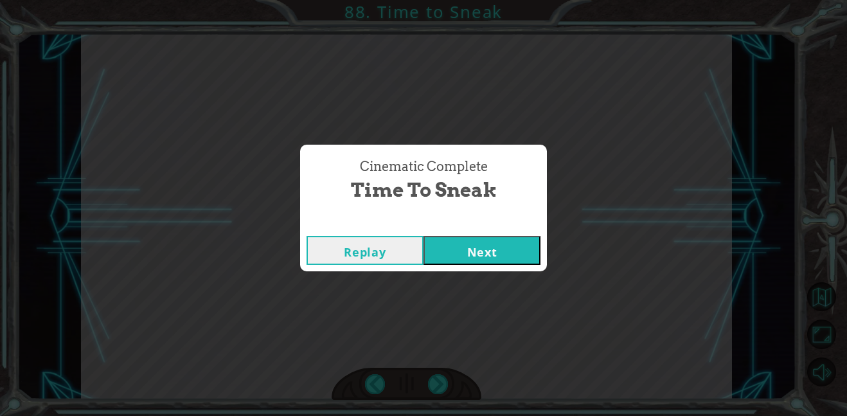
click button "Next" at bounding box center [482, 250] width 117 height 29
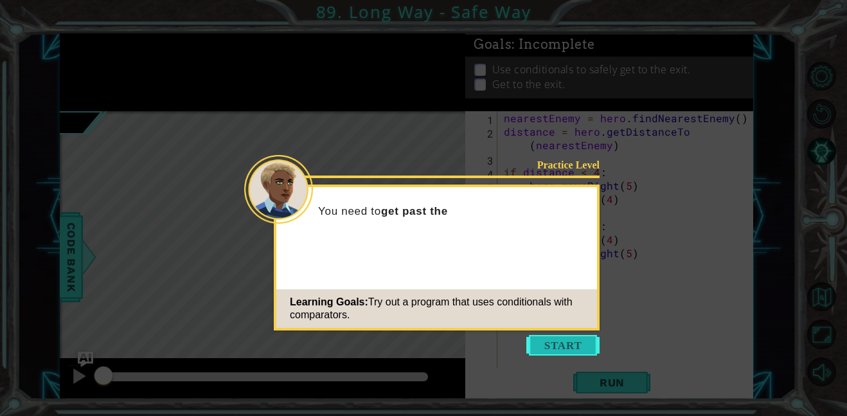
click at [547, 347] on button "Start" at bounding box center [563, 345] width 73 height 21
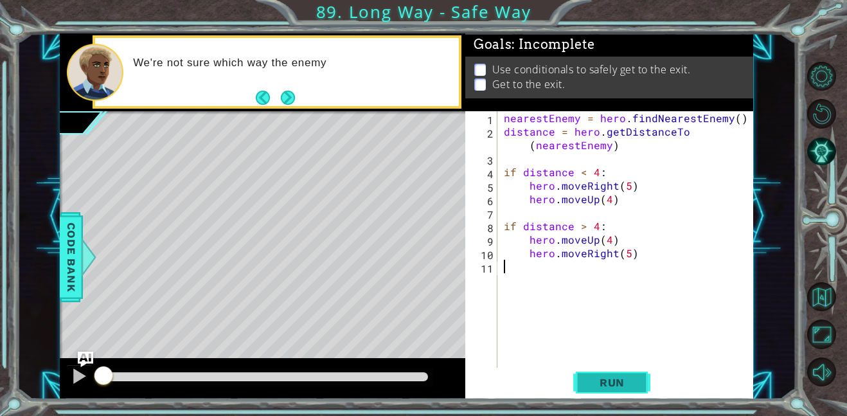
click at [627, 377] on span "Run" at bounding box center [612, 382] width 51 height 13
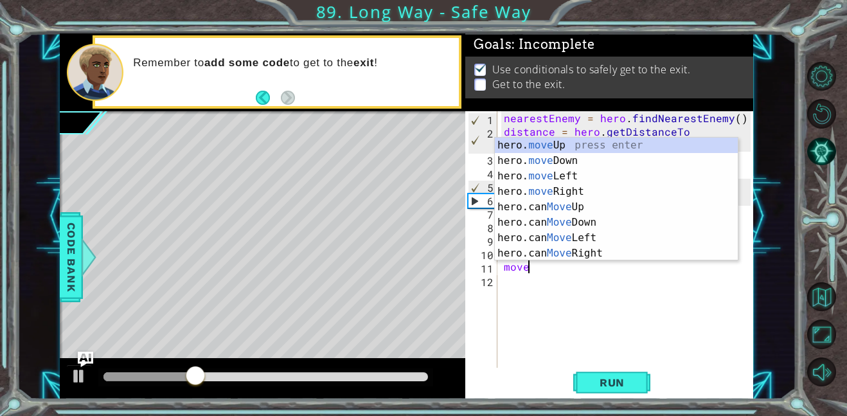
scroll to position [0, 1]
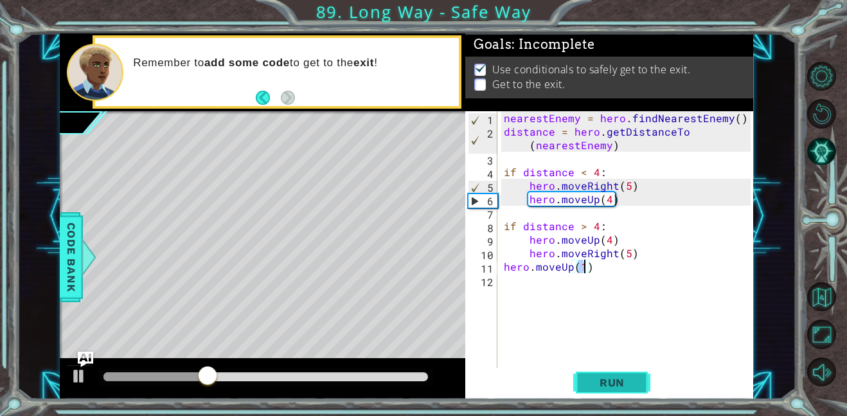
type textarea "hero.moveUp(1)"
click at [588, 377] on span "Run" at bounding box center [612, 382] width 51 height 13
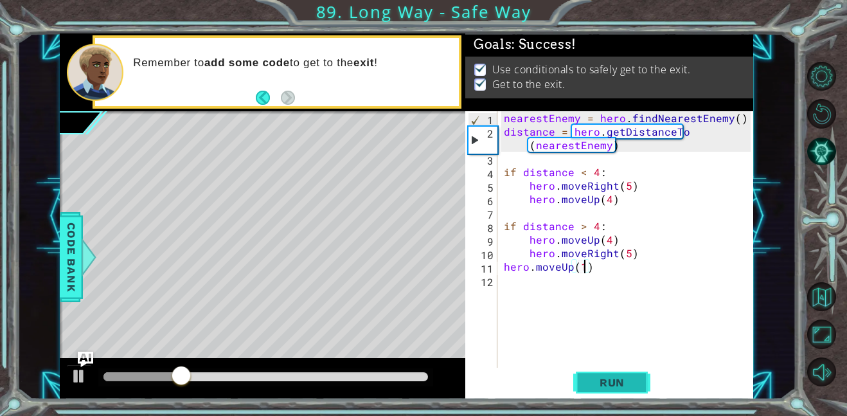
click at [588, 377] on span "Run" at bounding box center [612, 382] width 51 height 13
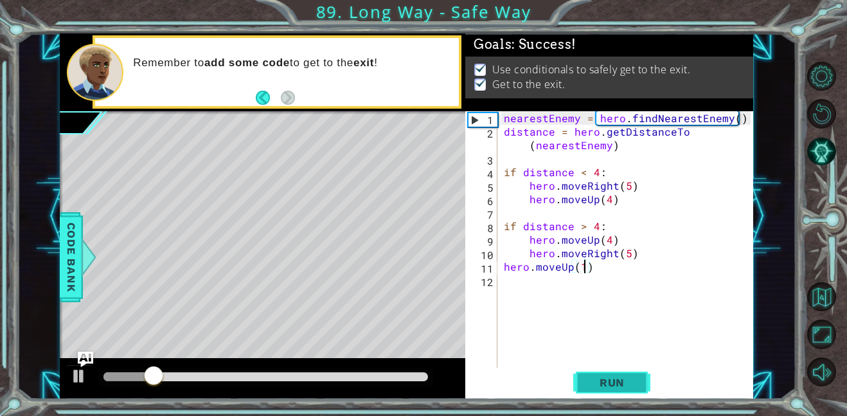
click at [588, 377] on span "Run" at bounding box center [612, 382] width 51 height 13
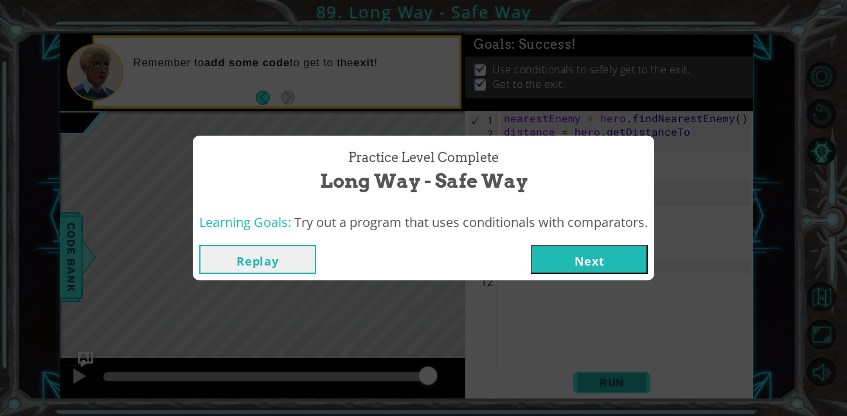
click button "Next" at bounding box center [589, 259] width 117 height 29
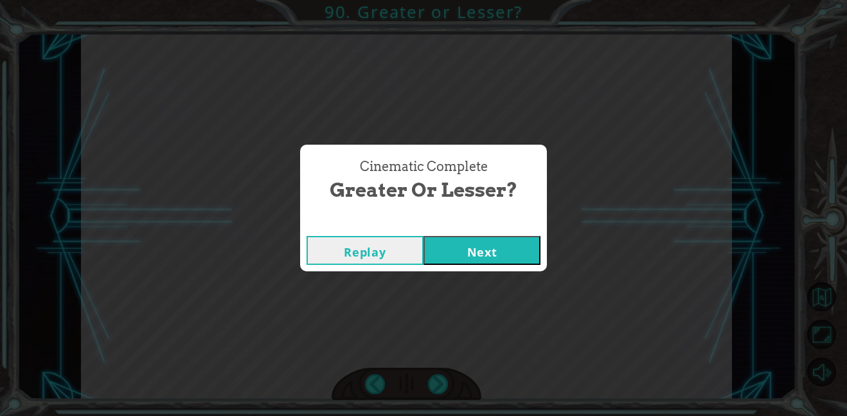
click at [424, 236] on button "Next" at bounding box center [482, 250] width 117 height 29
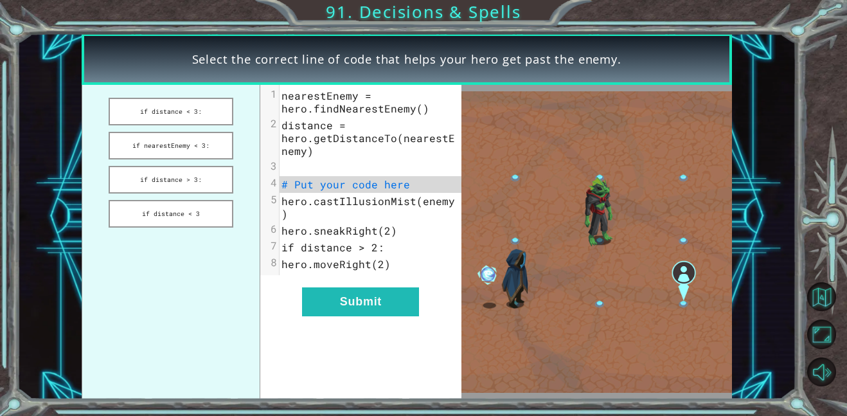
click at [184, 240] on ul "if distance < 3: if nearestEnemy < 3: if distance > 3: if distance < 3" at bounding box center [171, 242] width 179 height 314
click at [164, 197] on ul "if distance < 3: if nearestEnemy < 3: if distance > 3: if distance < 3" at bounding box center [171, 242] width 179 height 314
click at [158, 178] on button "if distance > 3:" at bounding box center [171, 180] width 125 height 28
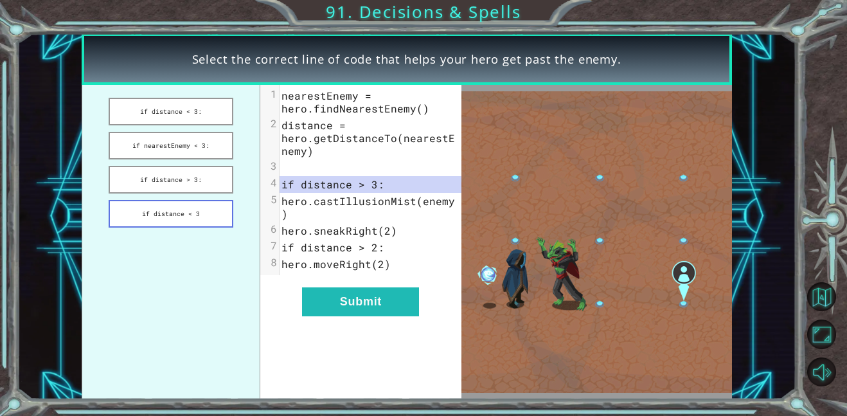
click at [162, 203] on button "if distance < 3" at bounding box center [171, 214] width 125 height 28
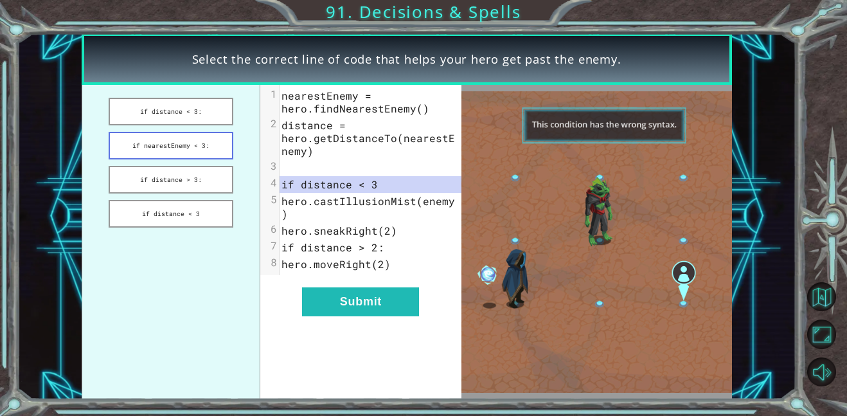
click at [186, 151] on button "if nearestEnemy < 3:" at bounding box center [171, 146] width 125 height 28
click at [179, 109] on button "if distance < 3:" at bounding box center [171, 112] width 125 height 28
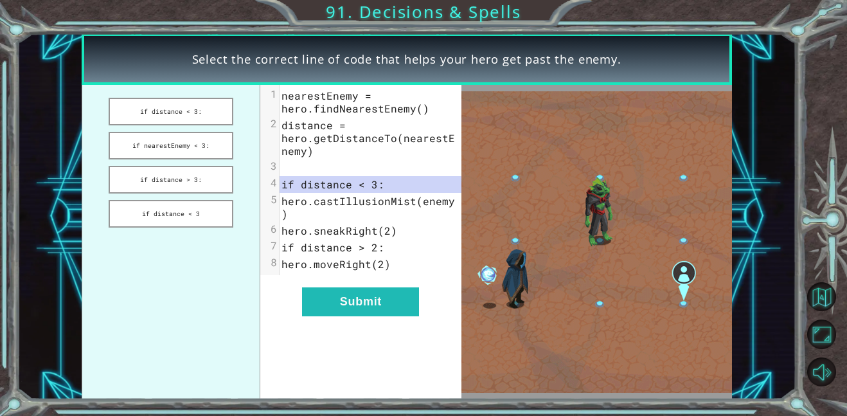
click at [200, 194] on ul "if distance < 3: if nearestEnemy < 3: if distance > 3: if distance < 3" at bounding box center [171, 242] width 179 height 314
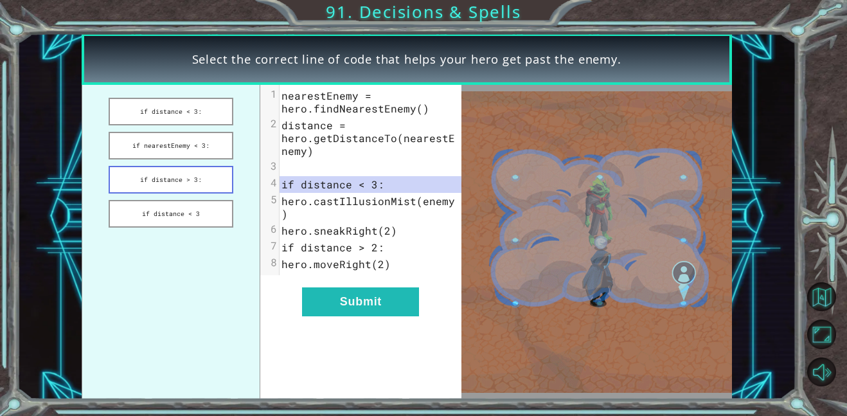
click at [195, 178] on button "if distance > 3:" at bounding box center [171, 180] width 125 height 28
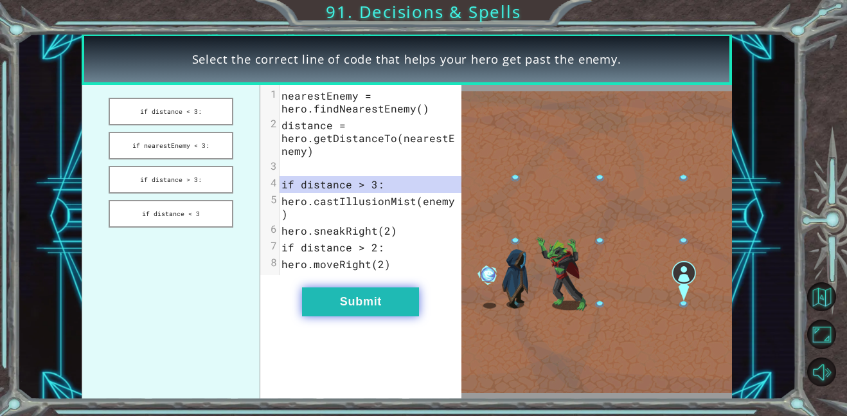
click at [353, 308] on button "Submit" at bounding box center [360, 301] width 117 height 29
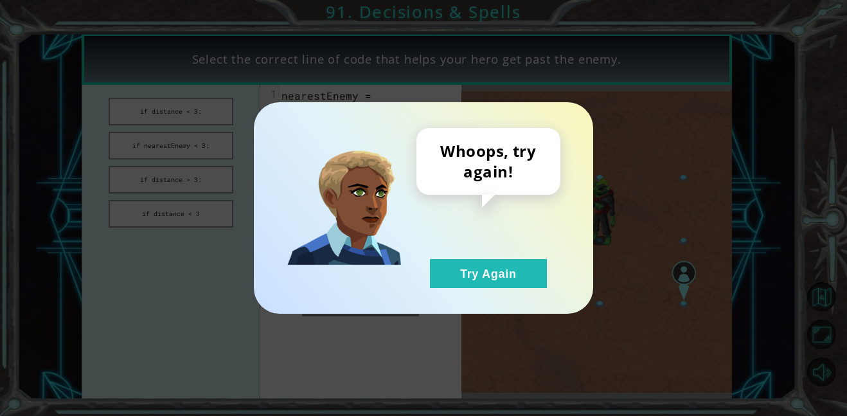
click at [446, 288] on div "Whoops, try again! Try Again" at bounding box center [424, 208] width 340 height 212
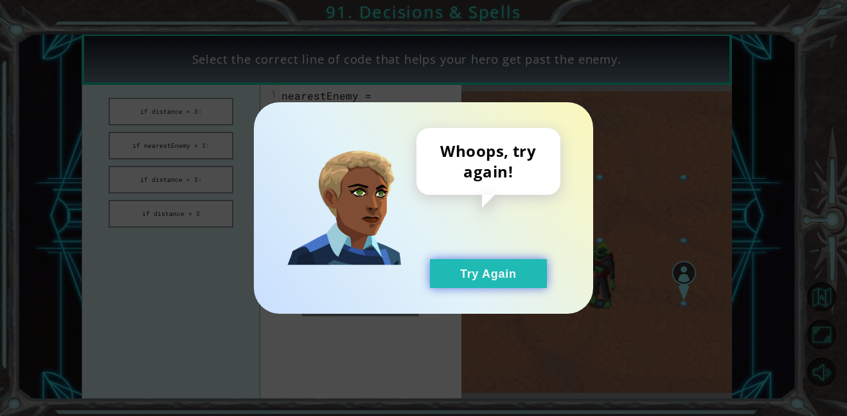
click at [470, 267] on button "Try Again" at bounding box center [488, 273] width 117 height 29
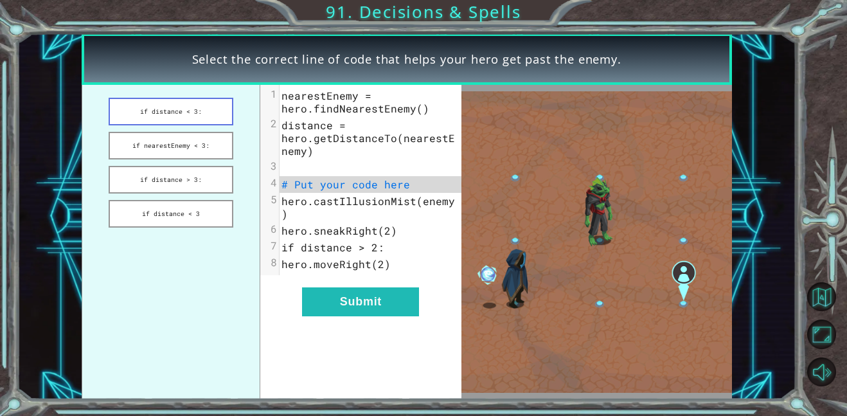
click at [215, 109] on button "if distance < 3:" at bounding box center [171, 112] width 125 height 28
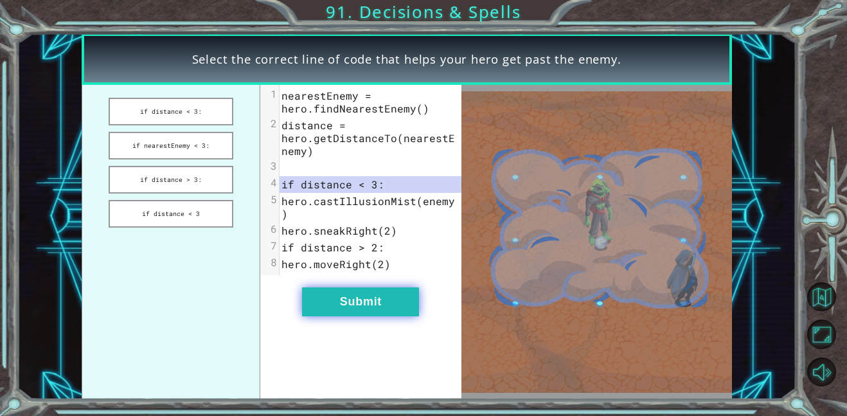
click at [365, 306] on button "Submit" at bounding box center [360, 301] width 117 height 29
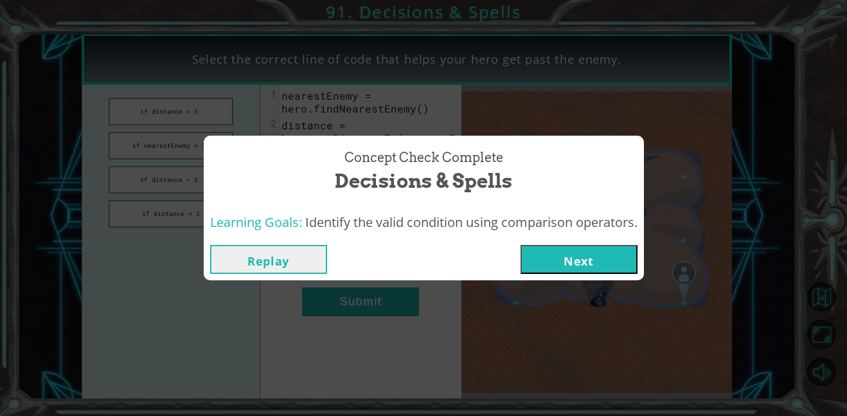
click at [566, 252] on button "Next" at bounding box center [579, 259] width 117 height 29
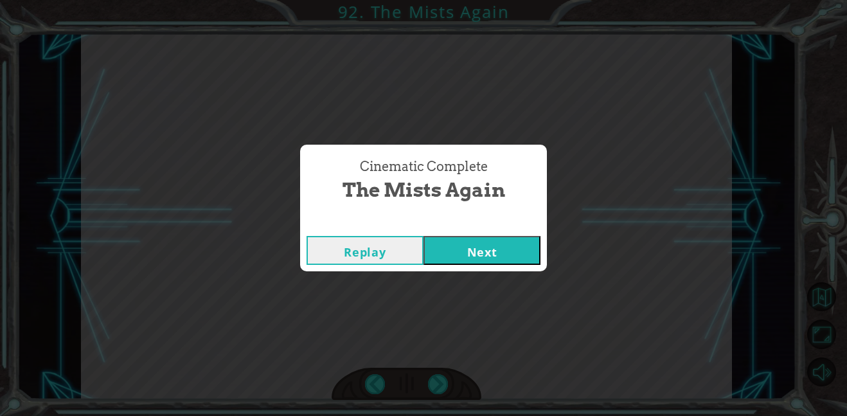
click button "Next" at bounding box center [482, 250] width 117 height 29
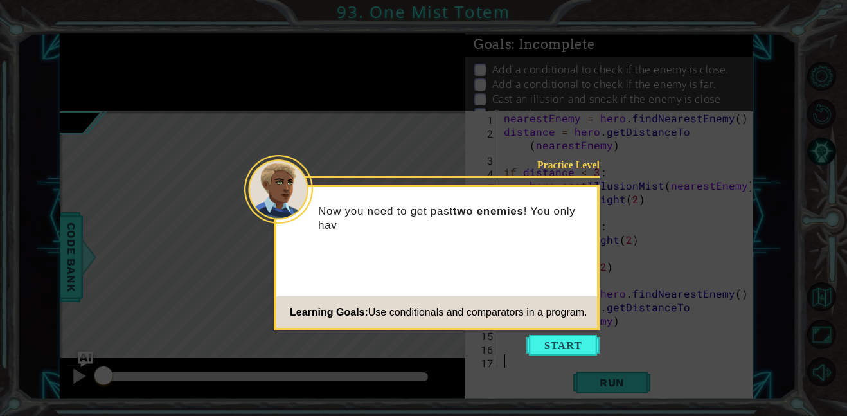
click at [547, 332] on icon at bounding box center [423, 208] width 847 height 416
click at [548, 335] on button "Start" at bounding box center [563, 345] width 73 height 21
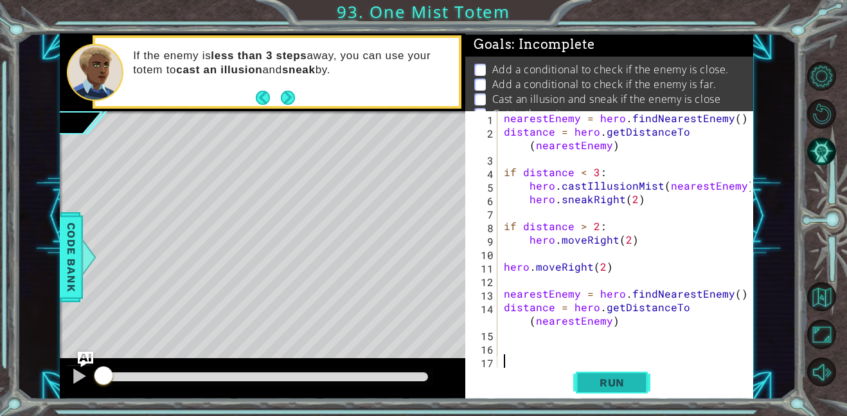
click at [606, 374] on button "Run" at bounding box center [612, 382] width 77 height 29
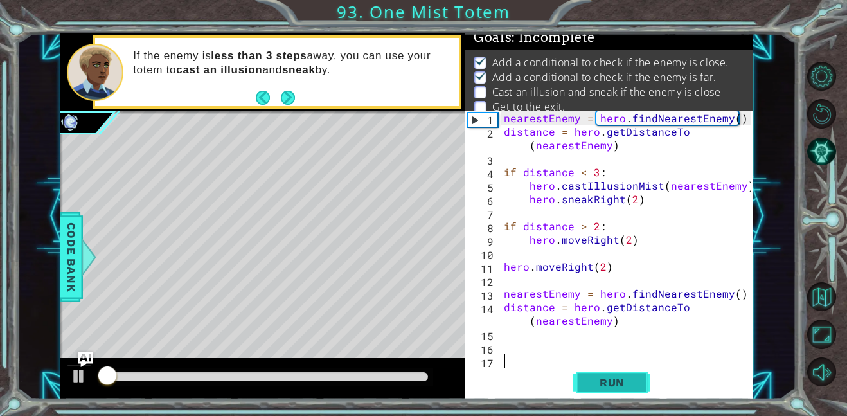
scroll to position [8, 0]
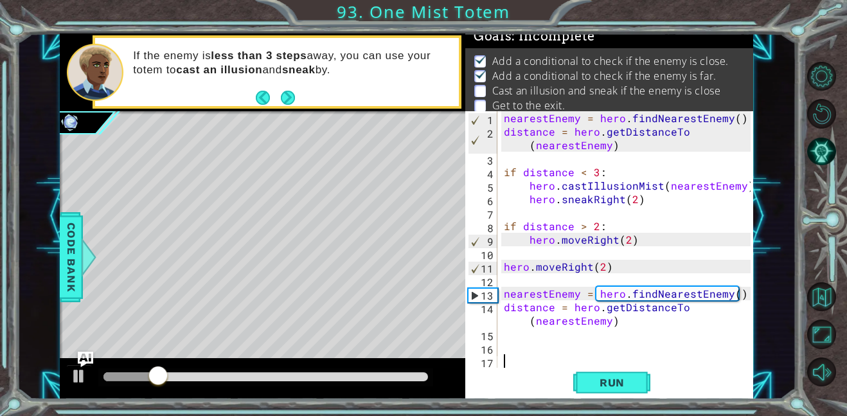
click at [608, 334] on div "nearestEnemy = hero . findNearestEnemy ( ) distance = hero . getDistanceTo ( ne…" at bounding box center [630, 253] width 256 height 284
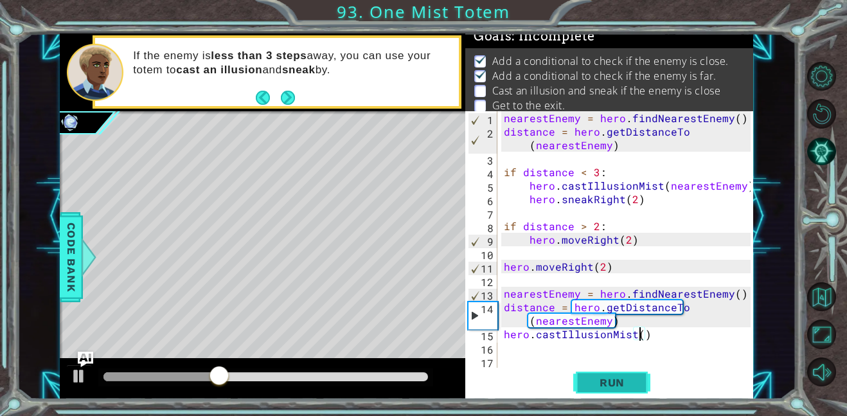
click at [608, 390] on button "Run" at bounding box center [612, 382] width 77 height 29
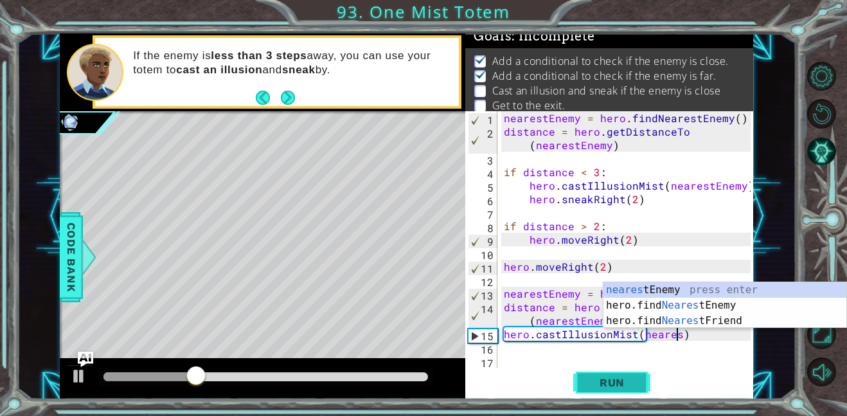
scroll to position [0, 11]
type textarea "hero.castIllusionMist(nearestEnemy)"
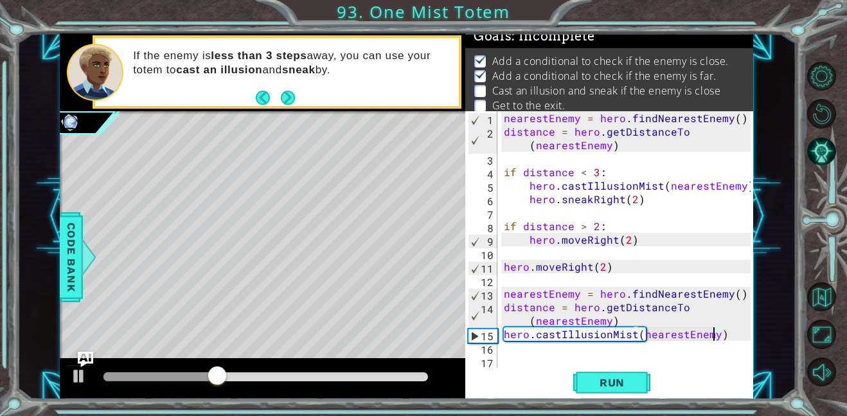
click at [561, 357] on div "nearestEnemy = hero . findNearestEnemy ( ) distance = hero . getDistanceTo ( ne…" at bounding box center [630, 253] width 256 height 284
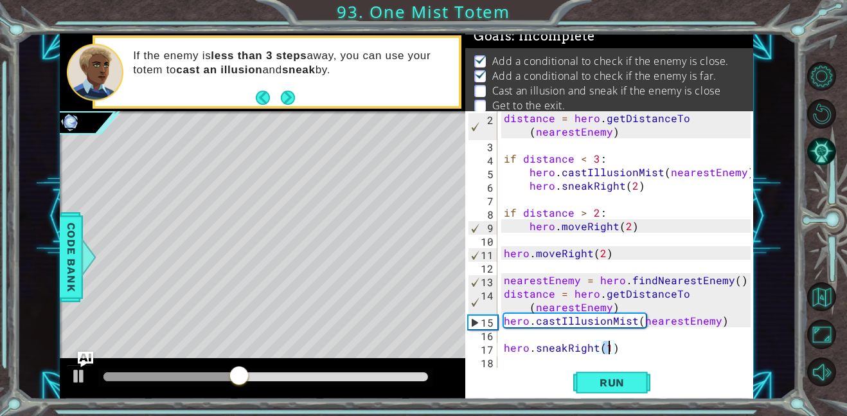
scroll to position [0, 6]
type textarea "hero.sneakRight(2)"
click at [592, 376] on span "Run" at bounding box center [612, 382] width 51 height 13
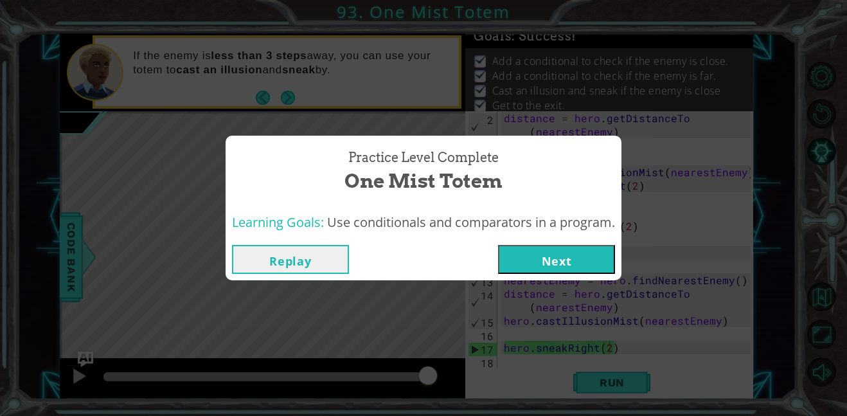
click at [521, 263] on button "Next" at bounding box center [556, 259] width 117 height 29
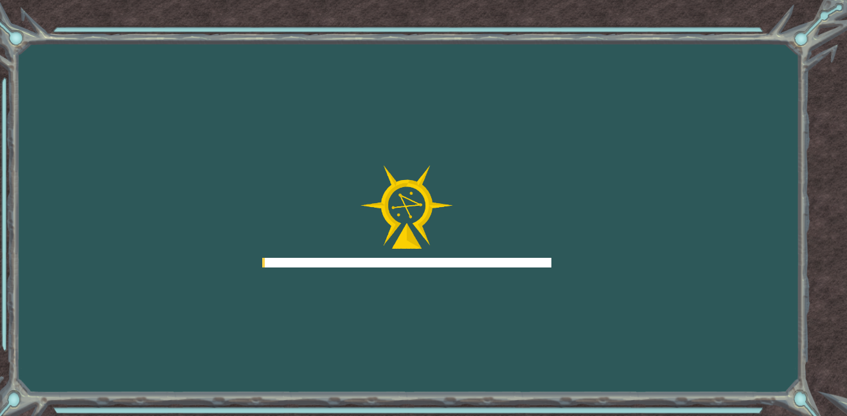
click at [521, 263] on div at bounding box center [406, 263] width 289 height 10
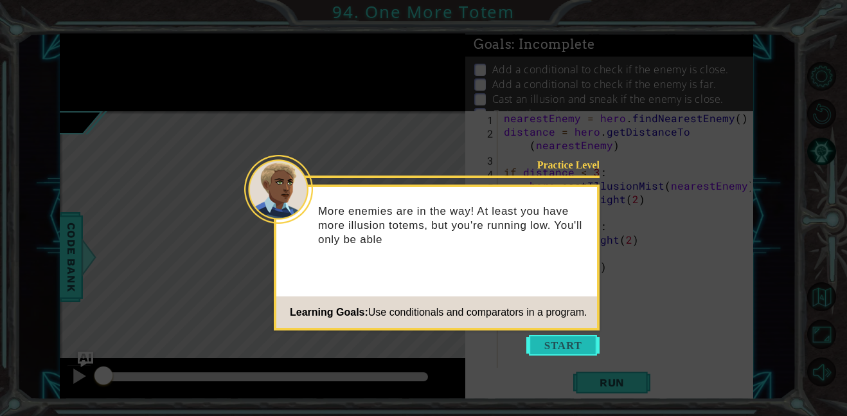
click at [565, 335] on button "Start" at bounding box center [563, 345] width 73 height 21
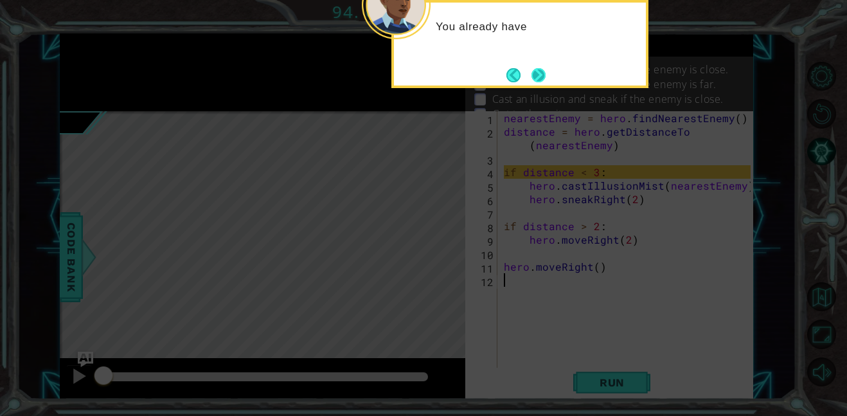
click at [532, 78] on button "Next" at bounding box center [539, 75] width 20 height 20
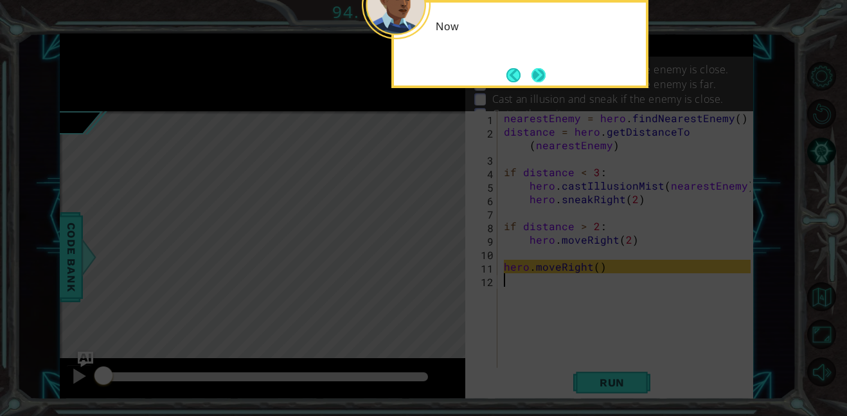
click at [532, 78] on button "Next" at bounding box center [539, 75] width 18 height 18
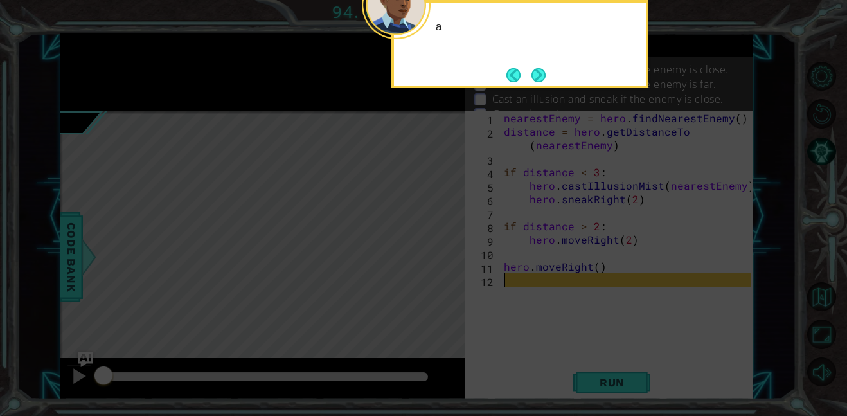
click at [532, 78] on button "Next" at bounding box center [539, 75] width 16 height 16
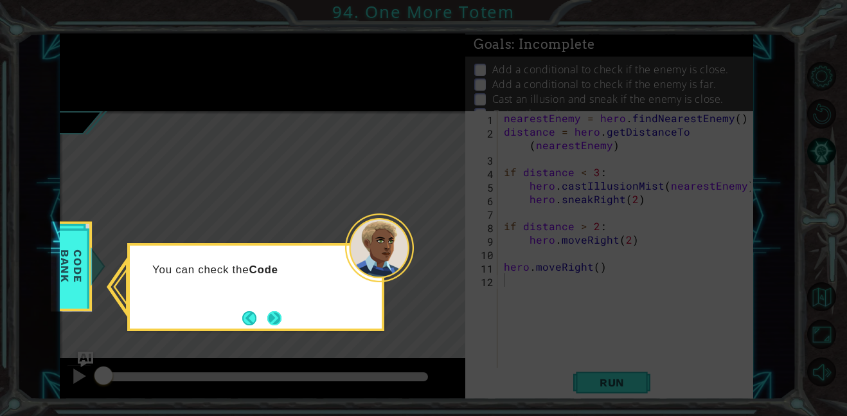
click at [275, 326] on button "Next" at bounding box center [274, 318] width 15 height 15
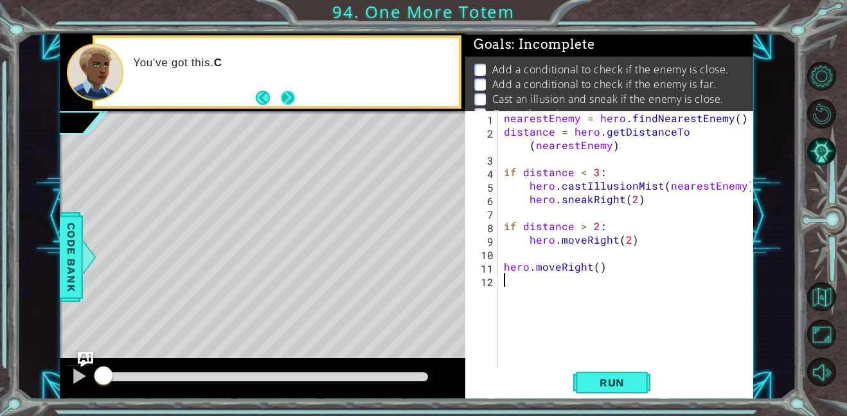
click at [296, 105] on button "Next" at bounding box center [288, 97] width 15 height 15
click at [602, 378] on span "Run" at bounding box center [612, 382] width 51 height 13
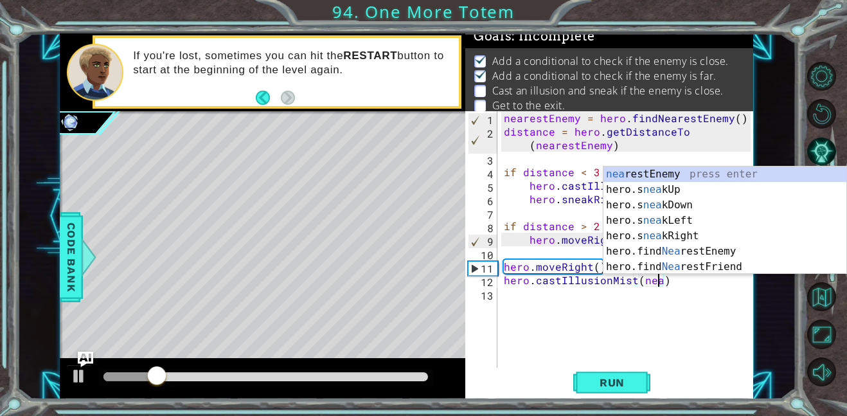
scroll to position [0, 10]
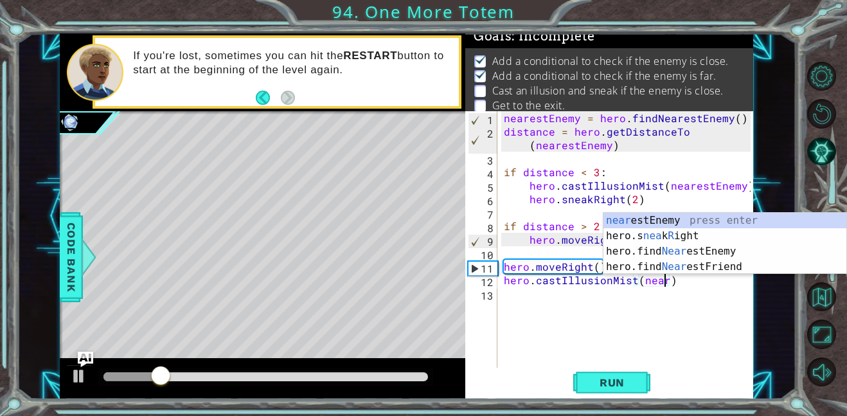
type textarea "hero.castIllusionMist(nearestEnemy)"
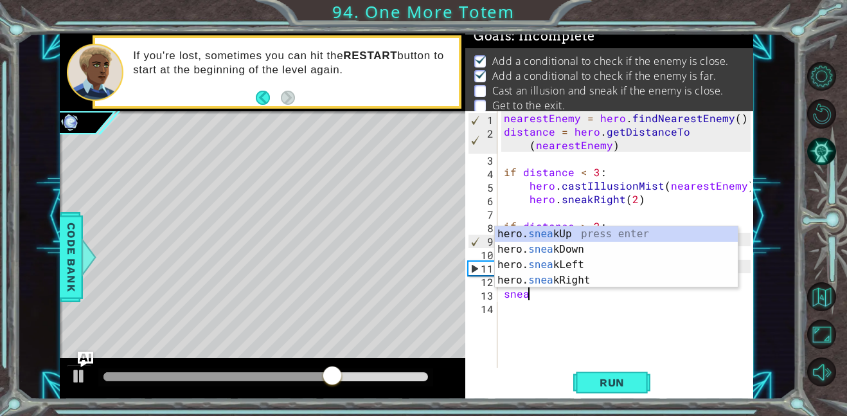
scroll to position [0, 1]
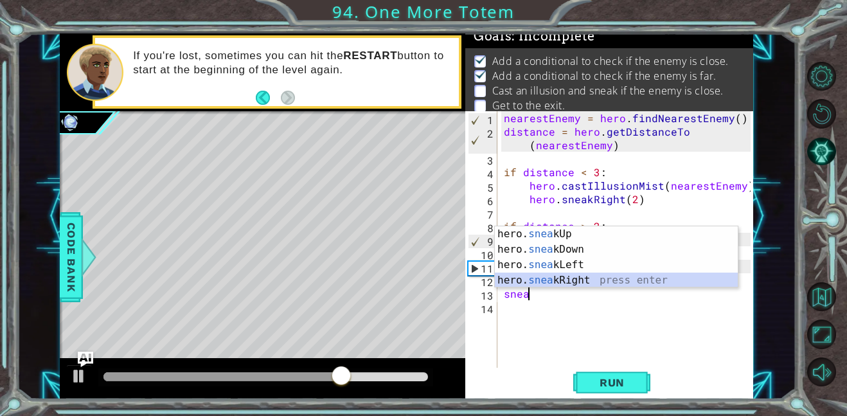
type textarea "hero.sneakRight(2)"
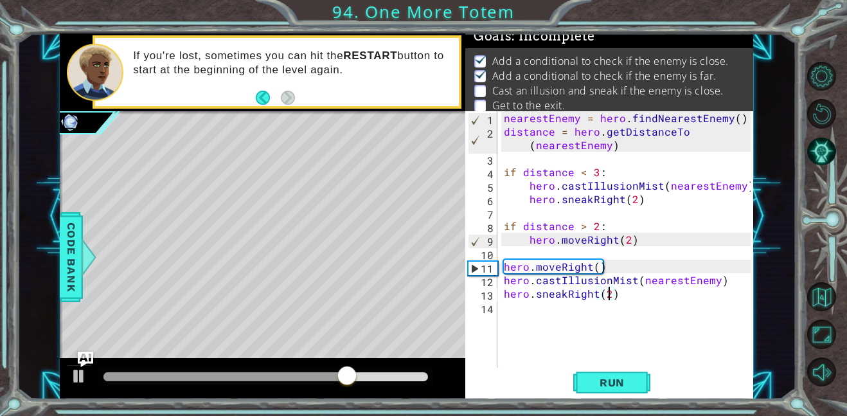
scroll to position [0, 0]
click at [610, 378] on span "Run" at bounding box center [612, 382] width 51 height 13
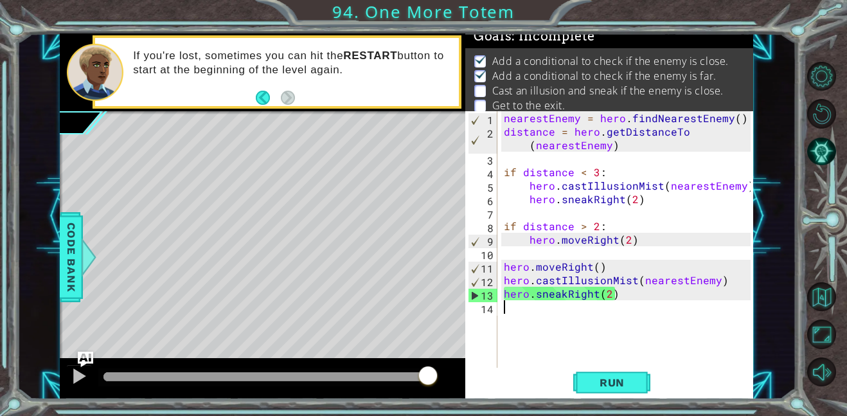
click at [316, 373] on div at bounding box center [266, 376] width 325 height 9
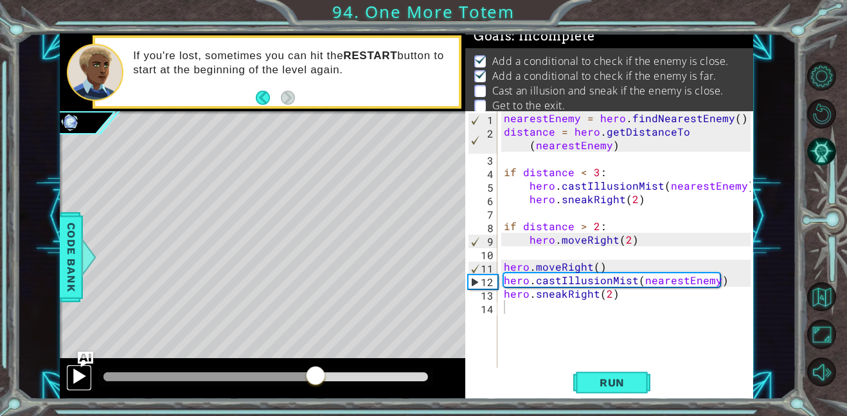
click at [79, 372] on div at bounding box center [79, 376] width 17 height 17
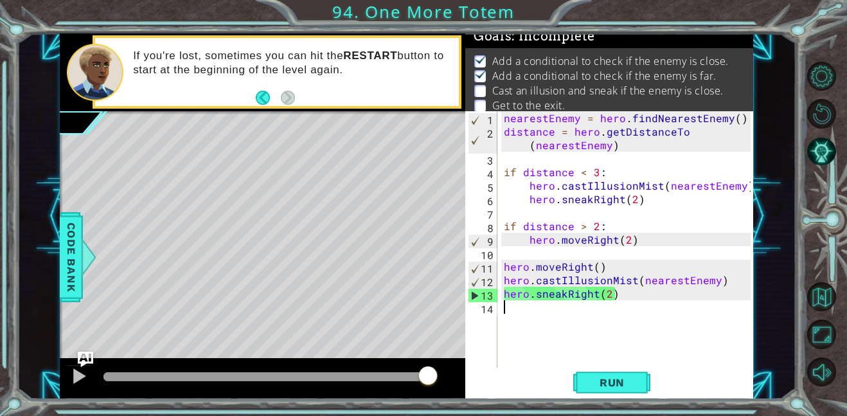
click at [545, 253] on div "nearestEnemy = hero . findNearestEnemy ( ) distance = hero . getDistanceTo ( ne…" at bounding box center [630, 253] width 256 height 284
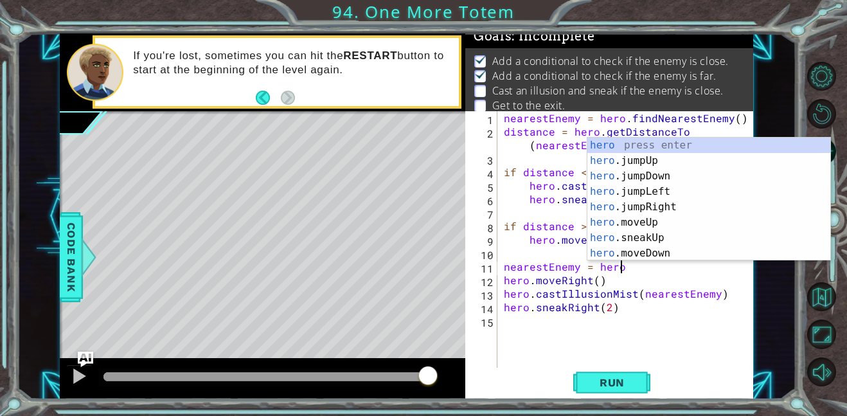
scroll to position [0, 7]
type textarea "nearestEnemy = hero.f"
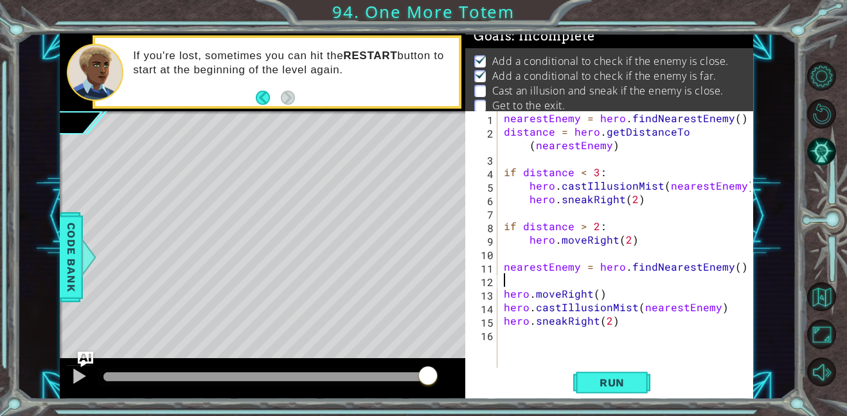
scroll to position [0, 0]
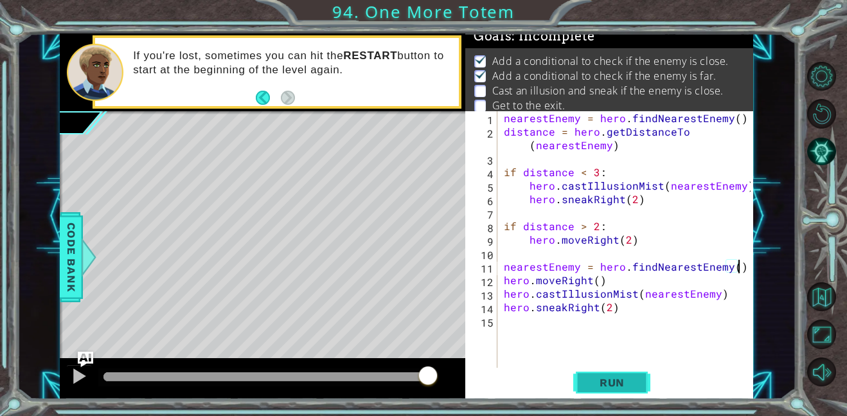
click at [588, 382] on span "Run" at bounding box center [612, 382] width 51 height 13
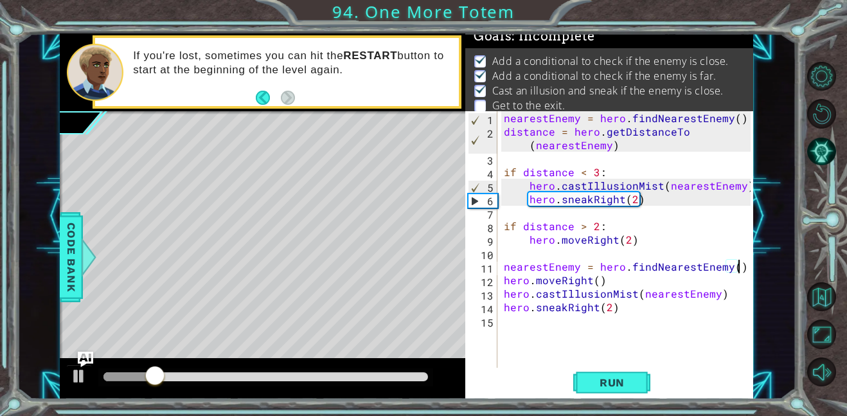
click at [606, 313] on div "nearestEnemy = hero . findNearestEnemy ( ) distance = hero . getDistanceTo ( ne…" at bounding box center [630, 253] width 256 height 284
type textarea "hero.sneakRight(3)"
click at [606, 388] on span "Run" at bounding box center [612, 382] width 51 height 13
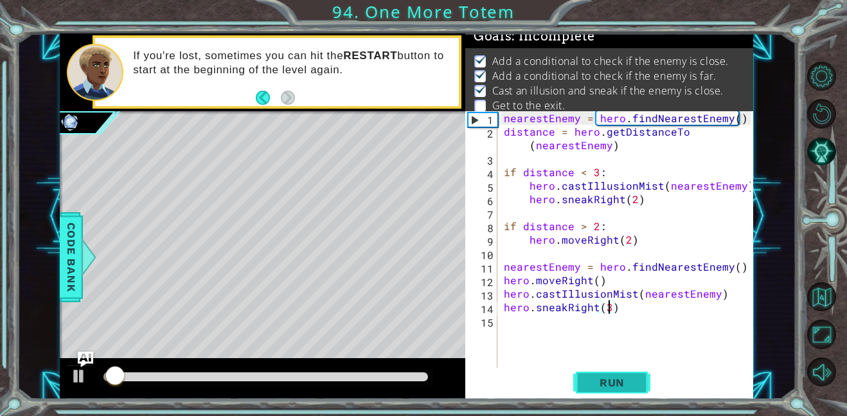
click at [606, 388] on span "Run" at bounding box center [612, 382] width 51 height 13
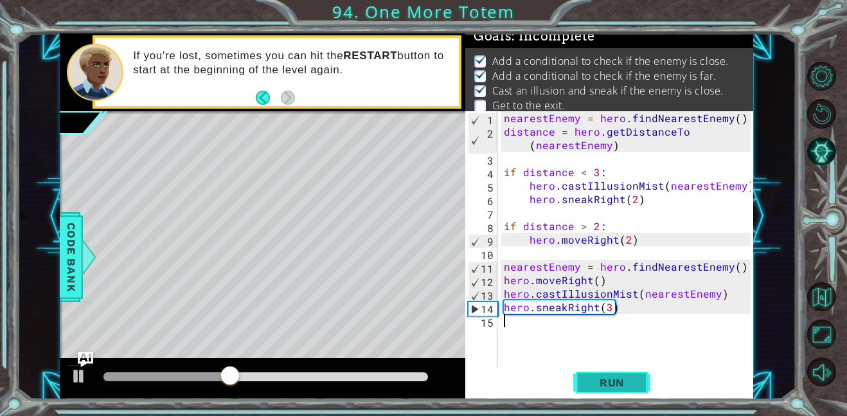
scroll to position [0, 0]
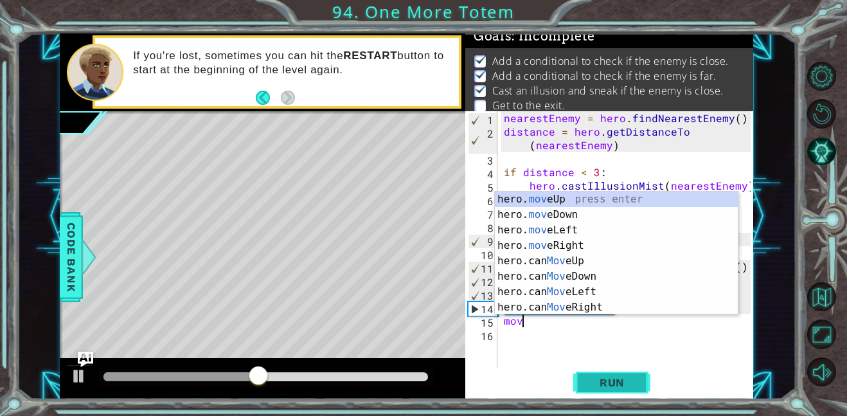
type textarea "hero.moveUp(1)"
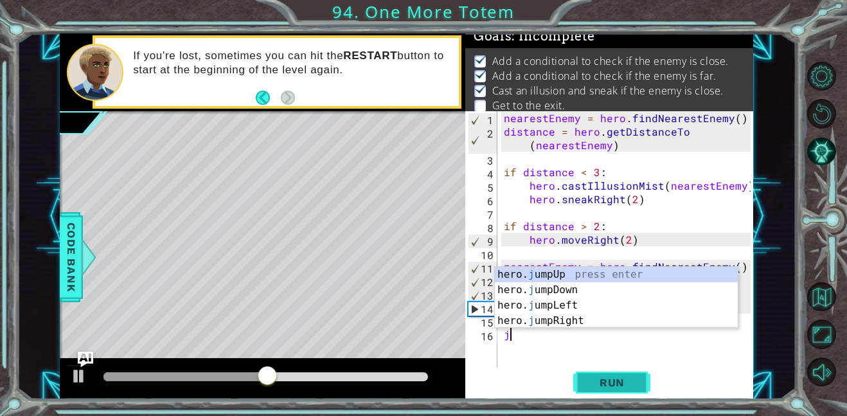
type textarea "ju"
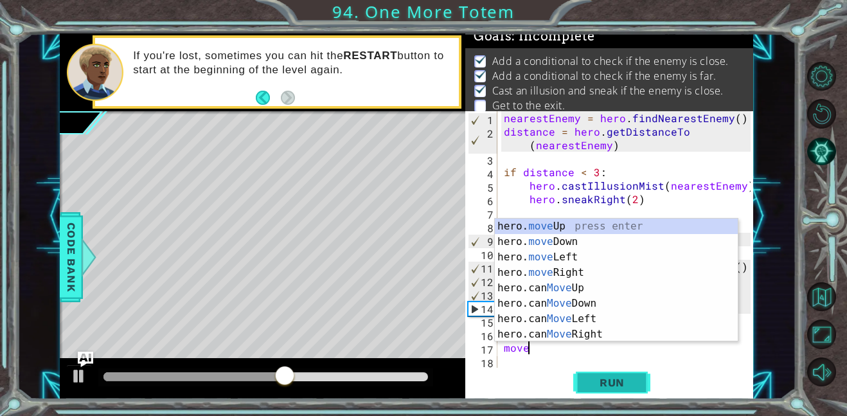
scroll to position [0, 1]
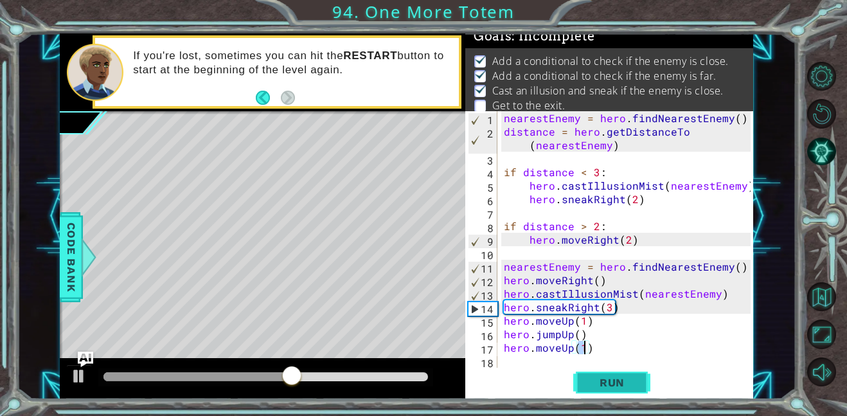
type textarea "hero.moveUp(1)"
click at [600, 377] on span "Run" at bounding box center [612, 382] width 51 height 13
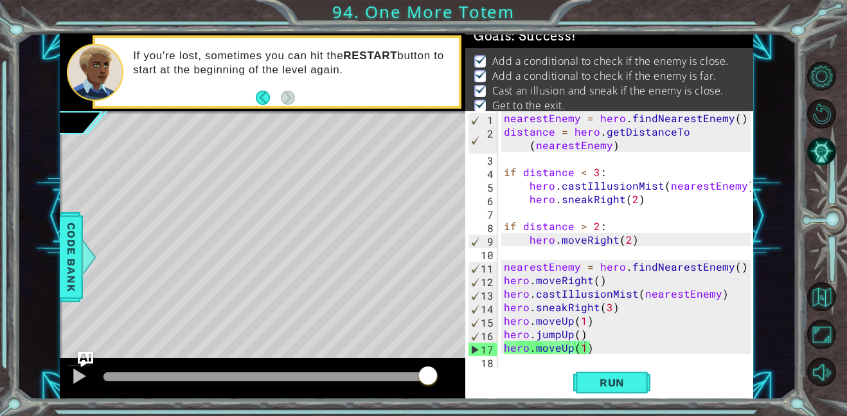
drag, startPoint x: 404, startPoint y: 377, endPoint x: 603, endPoint y: 339, distance: 203.0
click at [603, 339] on div "1 ההההההההההההההההההההההההההההההההההההההההההההההההההההההההההההההההההההההההההההה…" at bounding box center [407, 216] width 694 height 366
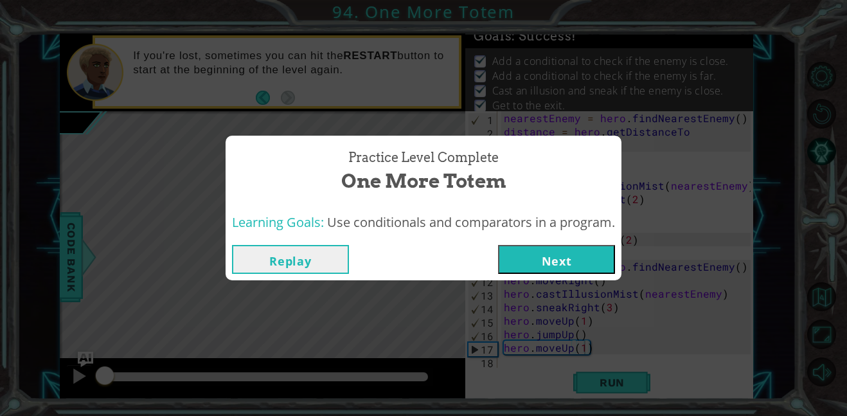
click at [542, 240] on div "Replay Next" at bounding box center [424, 260] width 396 height 42
click at [539, 260] on button "Next" at bounding box center [556, 259] width 117 height 29
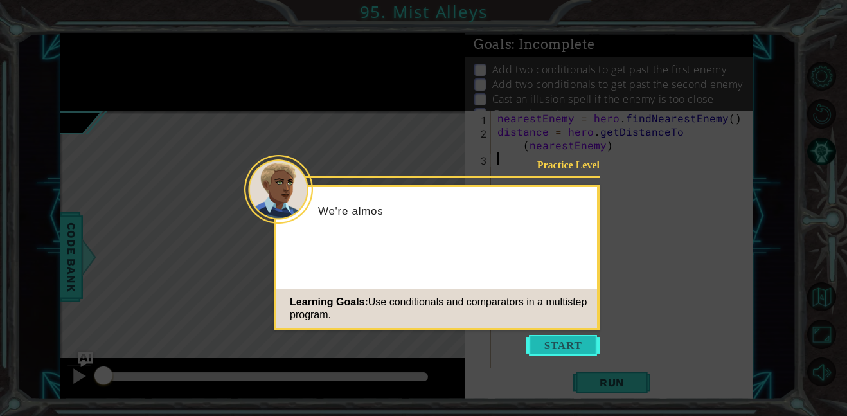
click at [544, 340] on button "Start" at bounding box center [563, 345] width 73 height 21
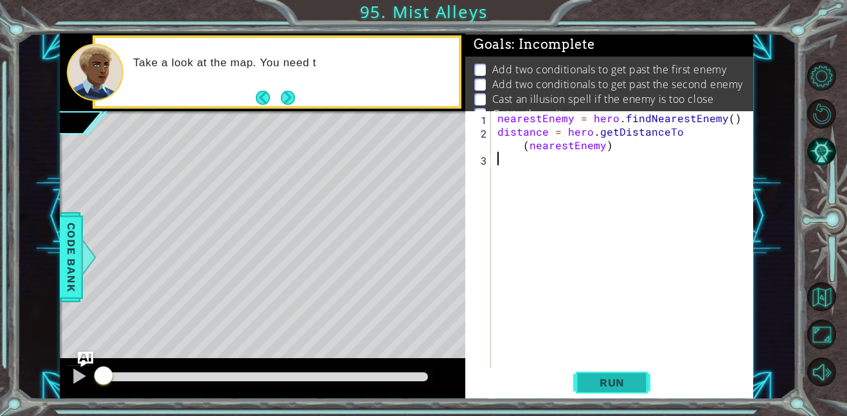
click at [615, 384] on span "Run" at bounding box center [612, 382] width 51 height 13
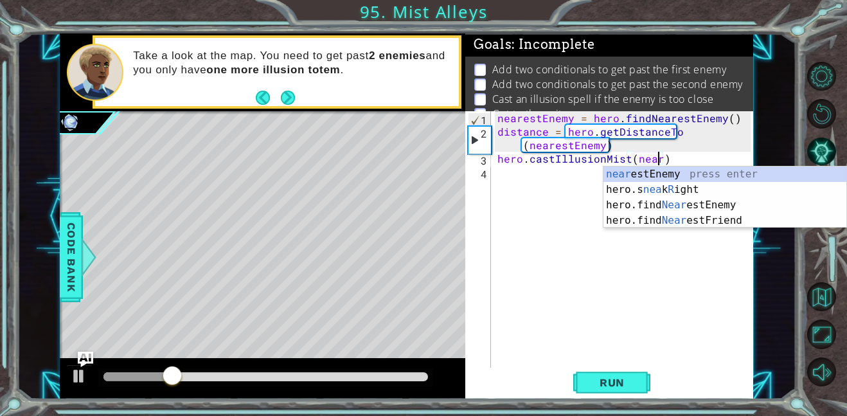
scroll to position [0, 10]
type textarea "hero.castIllusionMist(nearestEnemy)"
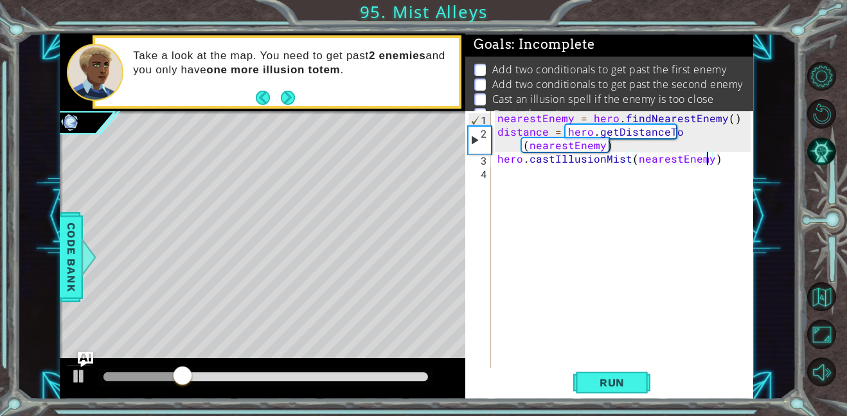
click at [605, 201] on div "nearestEnemy = hero . findNearestEnemy ( ) distance = hero . getDistanceTo ( ne…" at bounding box center [626, 253] width 262 height 284
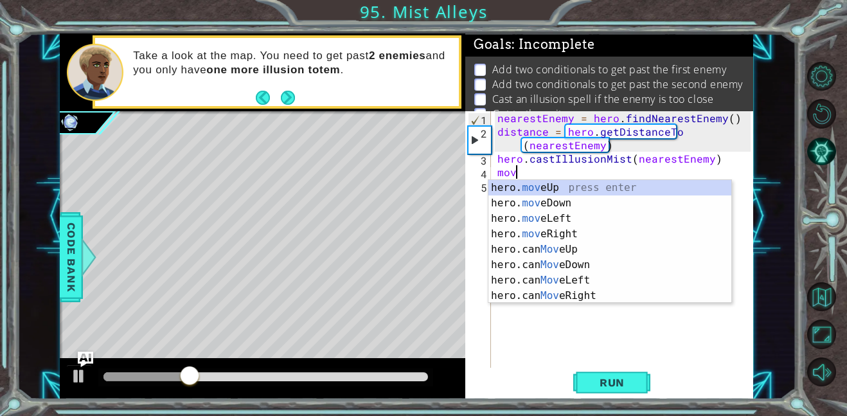
scroll to position [0, 1]
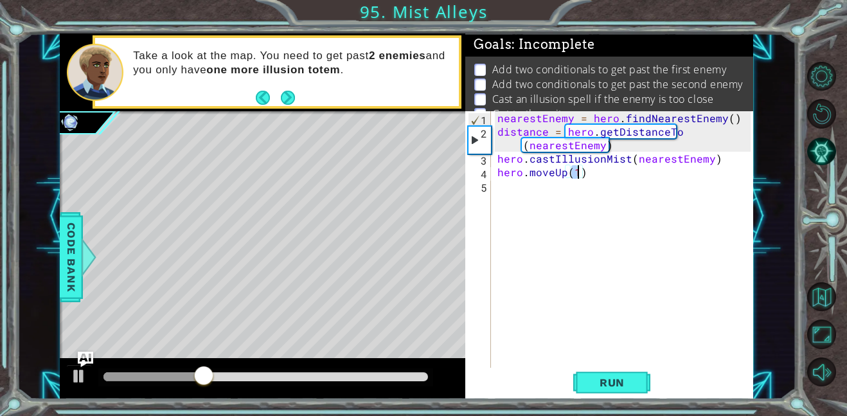
type textarea "hero.moveUp(2)"
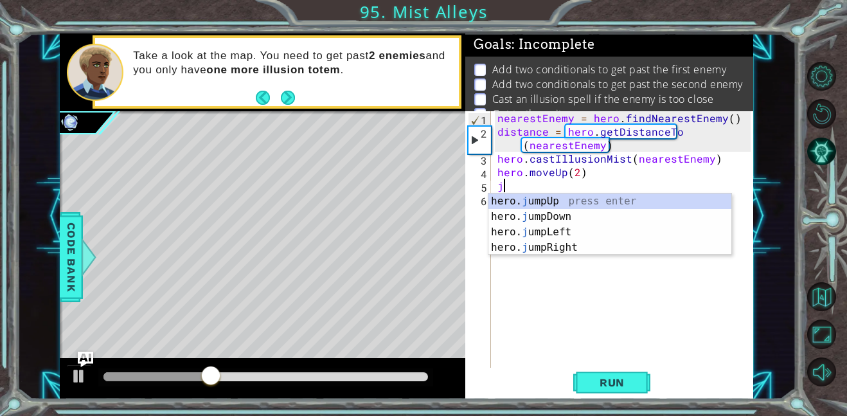
type textarea "ju"
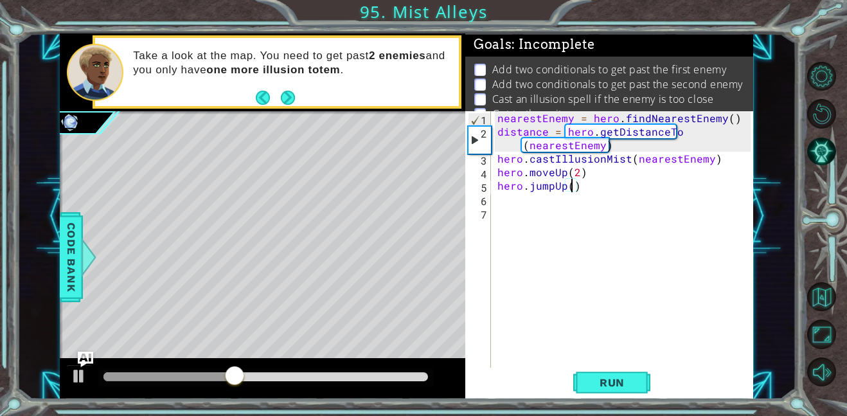
type textarea "hero.jumpUp(2)"
click at [626, 204] on div "nearestEnemy = hero . findNearestEnemy ( ) distance = hero . getDistanceTo ( ne…" at bounding box center [626, 253] width 262 height 284
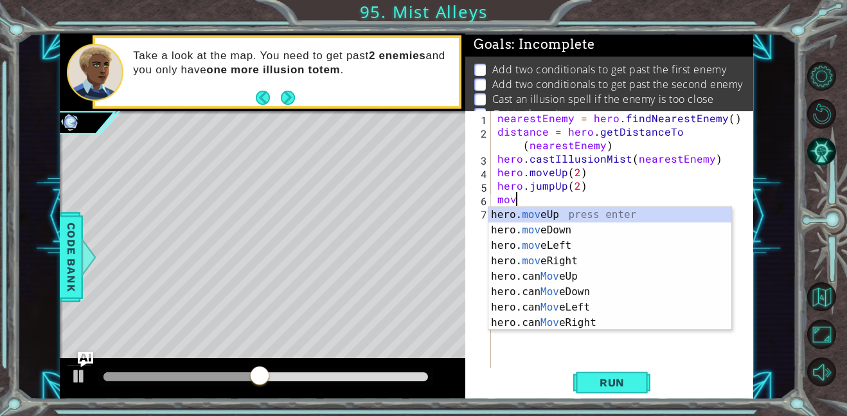
scroll to position [0, 1]
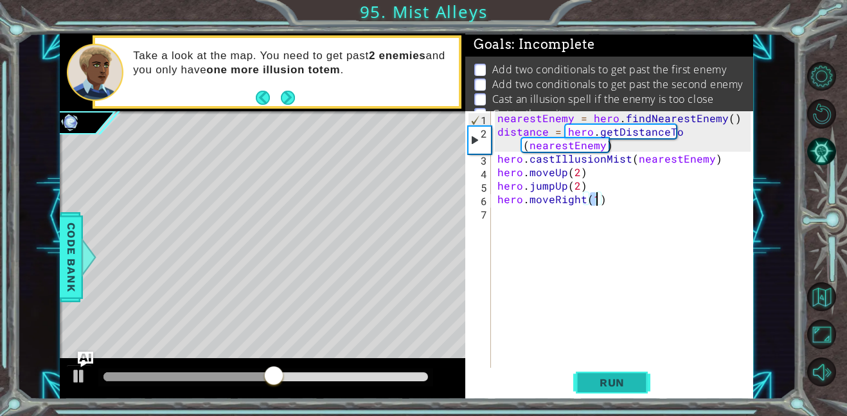
click at [590, 380] on span "Run" at bounding box center [612, 382] width 51 height 13
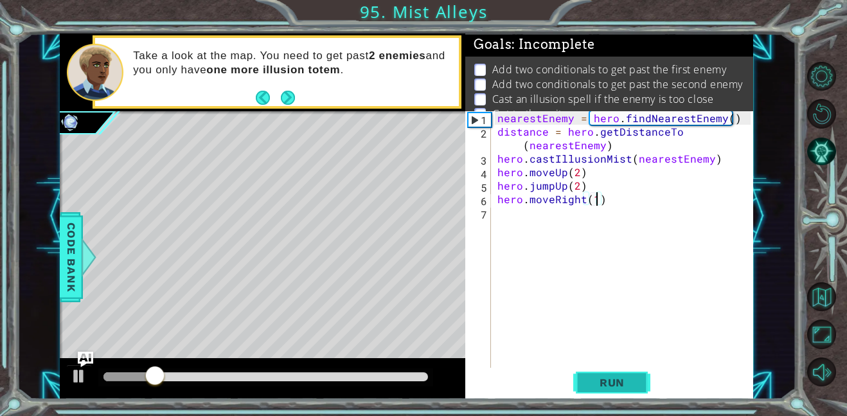
click at [590, 380] on span "Run" at bounding box center [612, 382] width 51 height 13
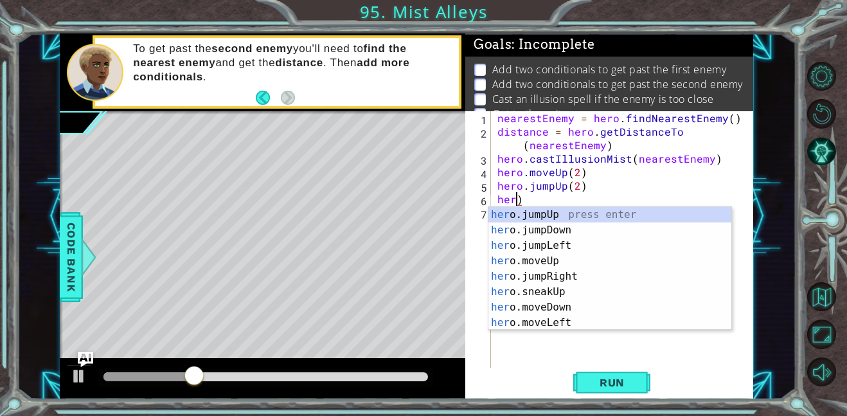
type textarea ")"
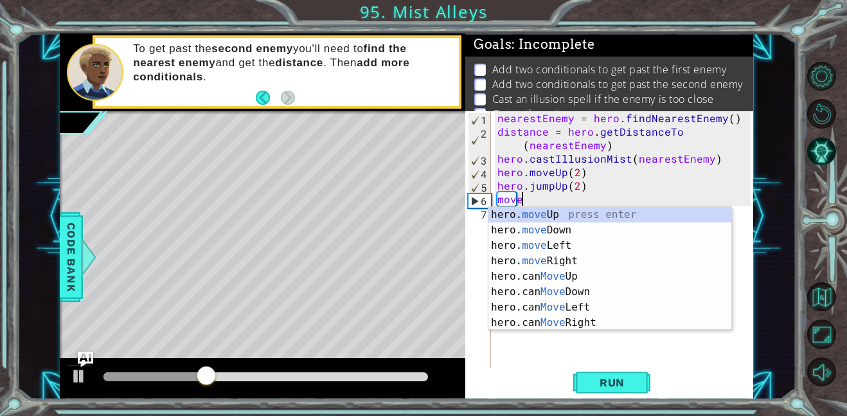
type textarea "hero.moveUp(1)"
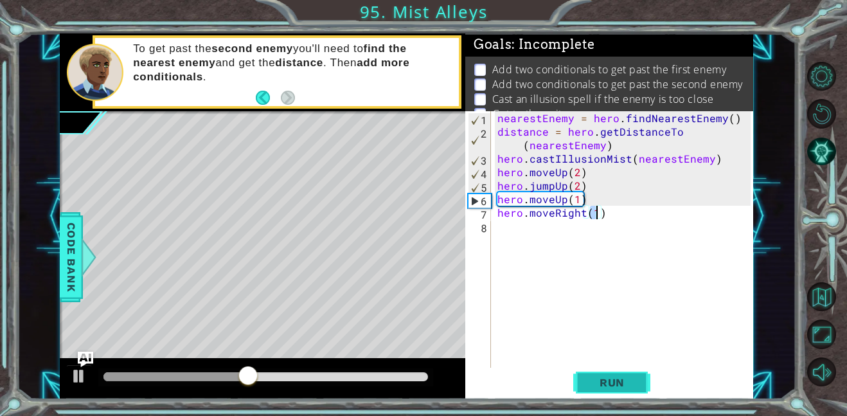
click at [603, 379] on span "Run" at bounding box center [612, 382] width 51 height 13
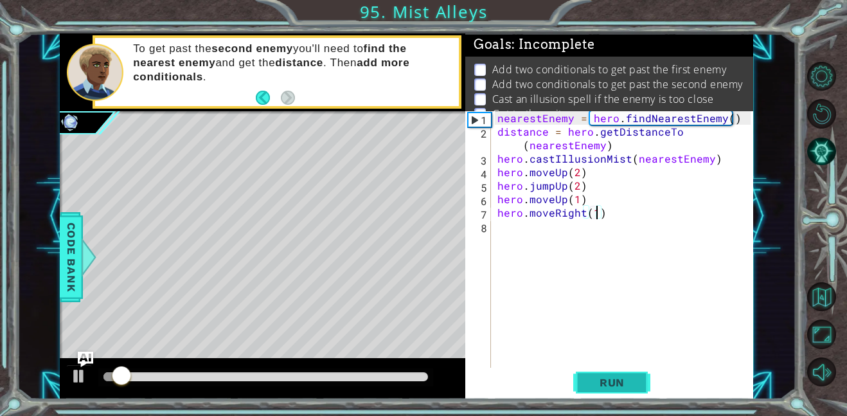
click at [603, 379] on span "Run" at bounding box center [612, 382] width 51 height 13
click at [349, 374] on div at bounding box center [266, 376] width 325 height 9
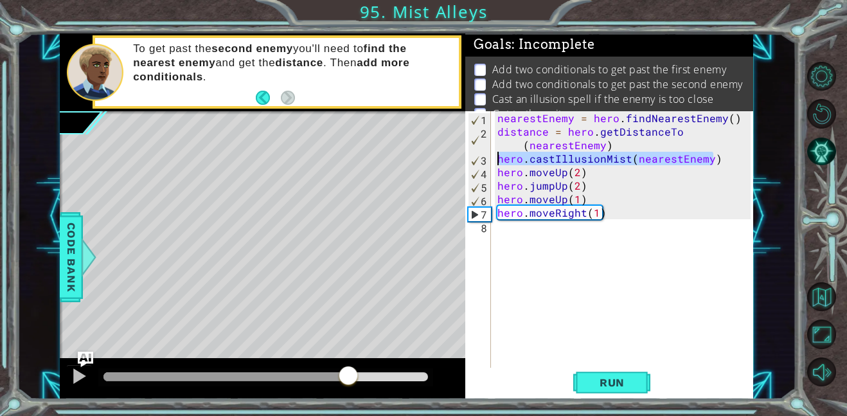
click at [463, 157] on div "1 ההההההההההההההההההההההההההההההההההההההההההההההההההההההההההההההההההההההההההההה…" at bounding box center [407, 216] width 694 height 366
type textarea "hero.castIllusionMist(nearestEnemy)"
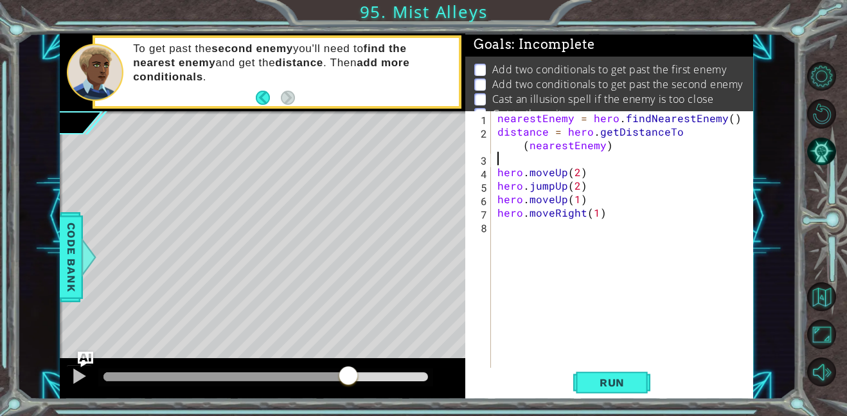
type textarea "distance = hero.getDistanceTo(nearestEnemy)"
click at [570, 215] on div "nearestEnemy = hero . findNearestEnemy ( ) distance = hero . getDistanceTo ( ne…" at bounding box center [626, 253] width 262 height 284
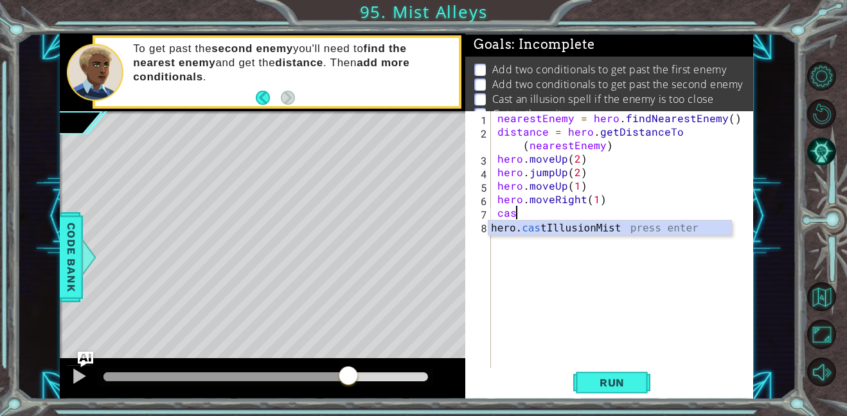
type textarea "hero.castIllusionMist(friend)"
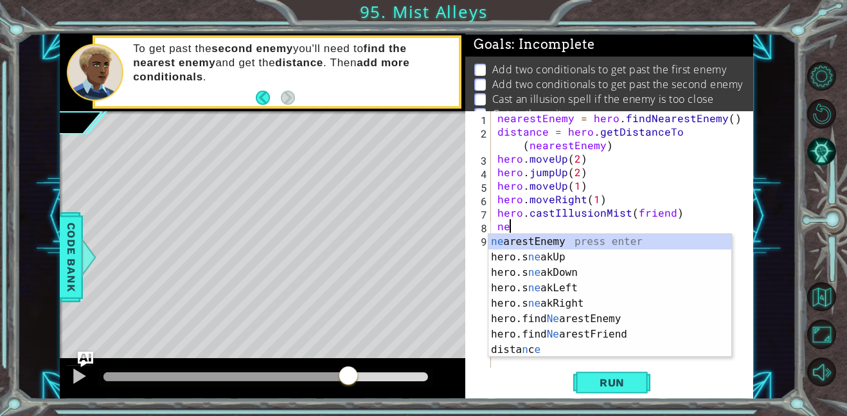
type textarea "n"
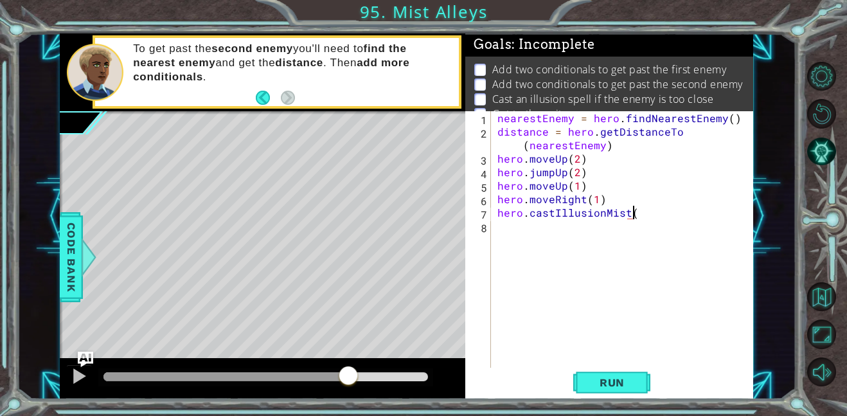
scroll to position [0, 9]
type textarea "hero.castIllusionMist(nearestEnemy)"
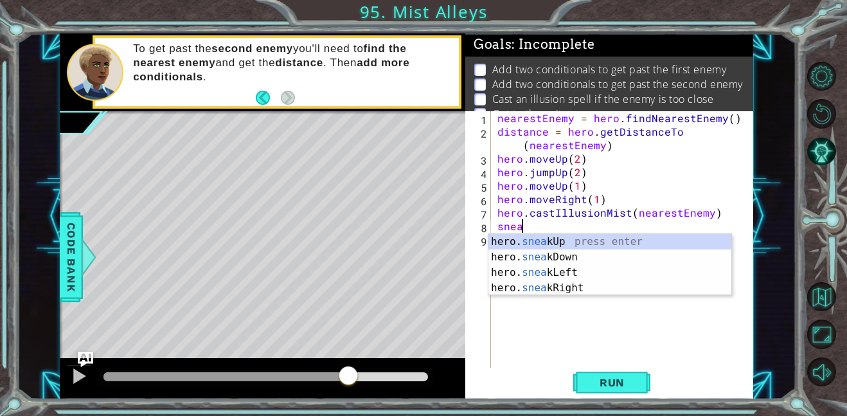
scroll to position [0, 1]
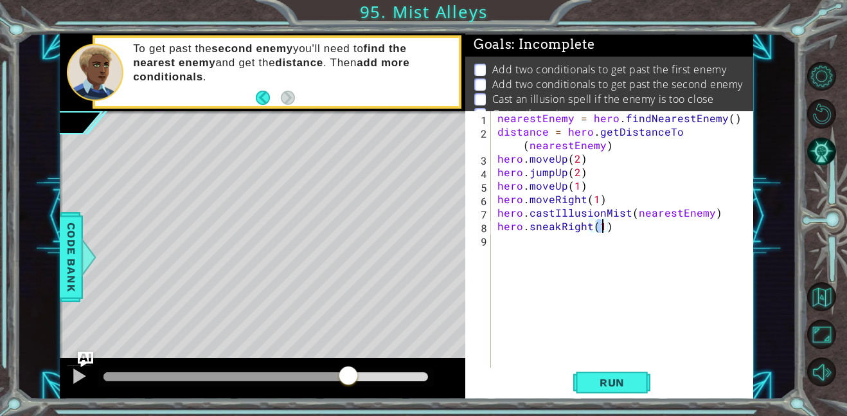
type textarea "hero.sneakRight(2)"
type textarea "ju"
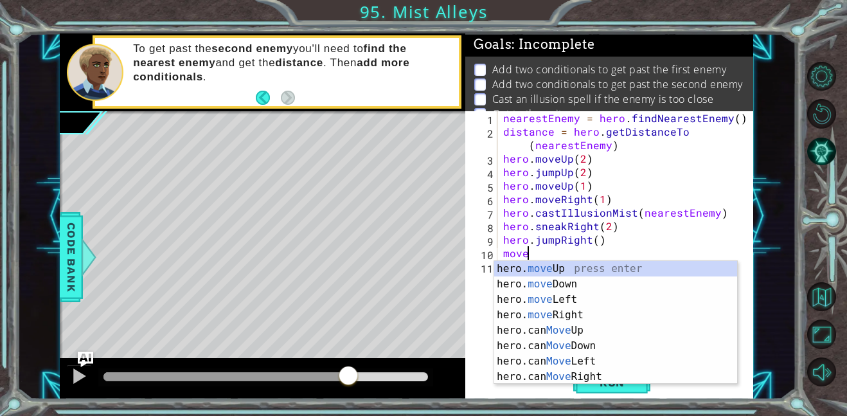
scroll to position [0, 1]
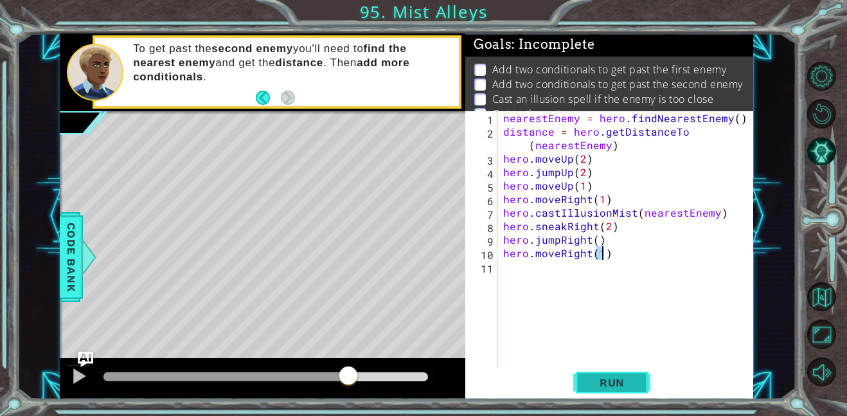
click at [590, 383] on span "Run" at bounding box center [612, 382] width 51 height 13
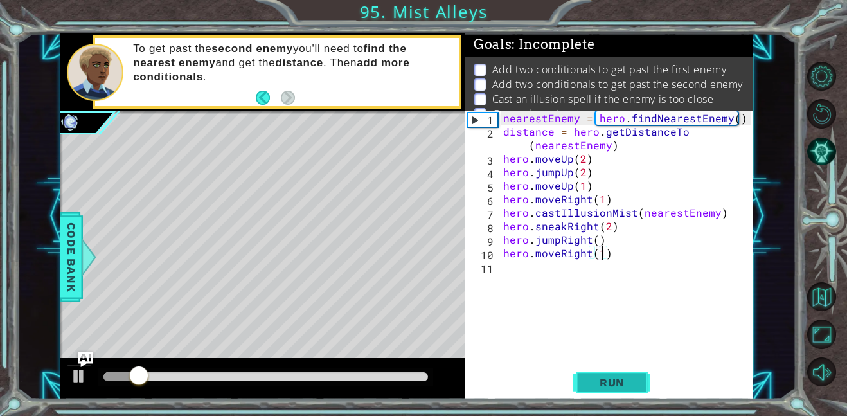
click at [590, 383] on span "Run" at bounding box center [612, 382] width 51 height 13
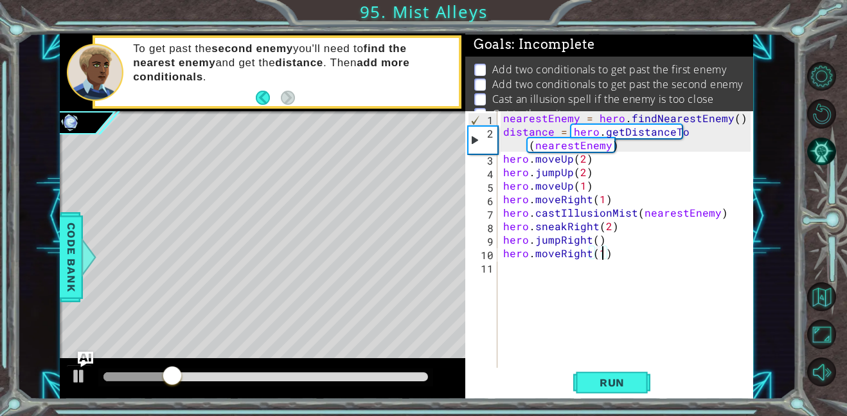
click at [284, 382] on div at bounding box center [265, 377] width 335 height 18
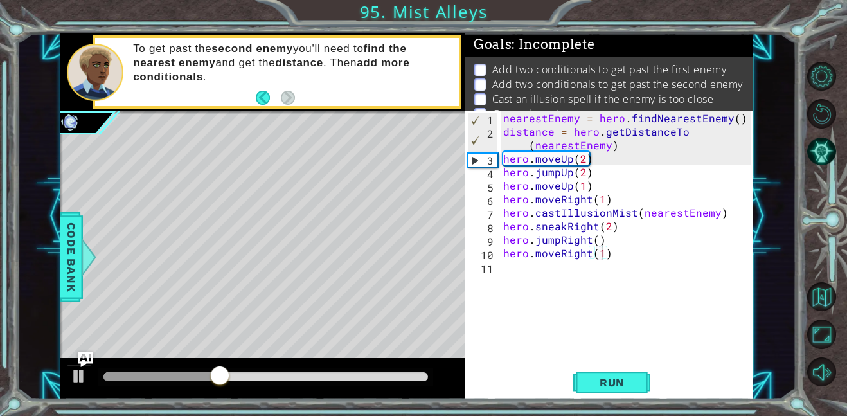
click at [288, 382] on div at bounding box center [265, 377] width 335 height 18
click at [267, 377] on div at bounding box center [266, 376] width 325 height 9
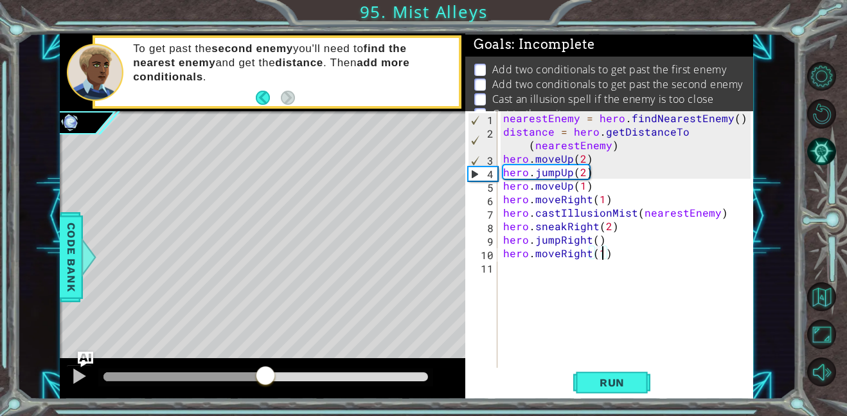
click at [283, 372] on div at bounding box center [266, 376] width 325 height 9
click at [302, 374] on div at bounding box center [266, 376] width 325 height 9
click at [333, 367] on div at bounding box center [263, 378] width 406 height 41
click at [334, 370] on div at bounding box center [265, 377] width 335 height 18
click at [329, 379] on div at bounding box center [266, 376] width 325 height 9
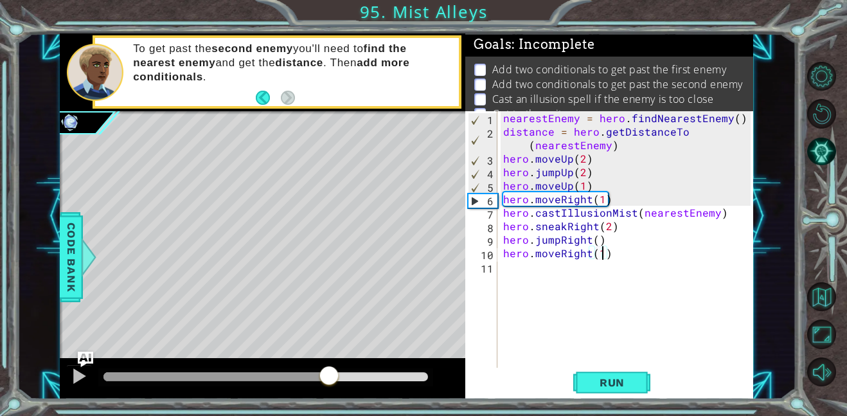
click at [615, 238] on div "nearestEnemy = hero . findNearestEnemy ( ) distance = hero . getDistanceTo ( ne…" at bounding box center [629, 253] width 257 height 284
click at [68, 373] on button at bounding box center [79, 378] width 26 height 26
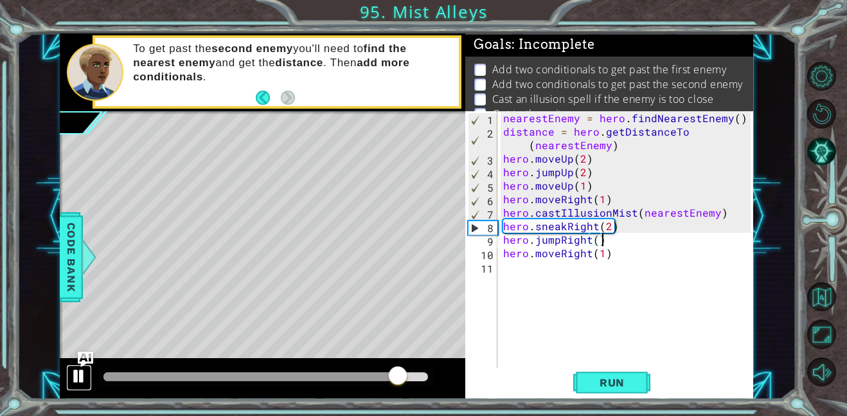
click at [68, 373] on button at bounding box center [79, 378] width 26 height 26
click at [504, 212] on div "nearestEnemy = hero . findNearestEnemy ( ) distance = hero . getDistanceTo ( ne…" at bounding box center [629, 253] width 257 height 284
type textarea "hero.castIllusionMist(nearestEnemy)"
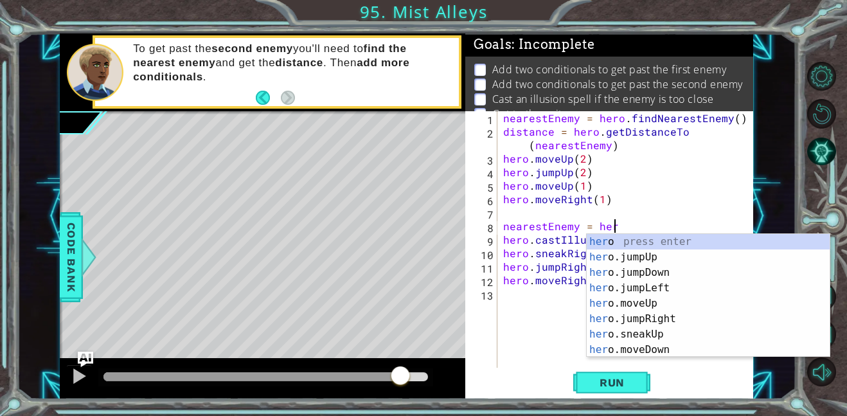
scroll to position [0, 6]
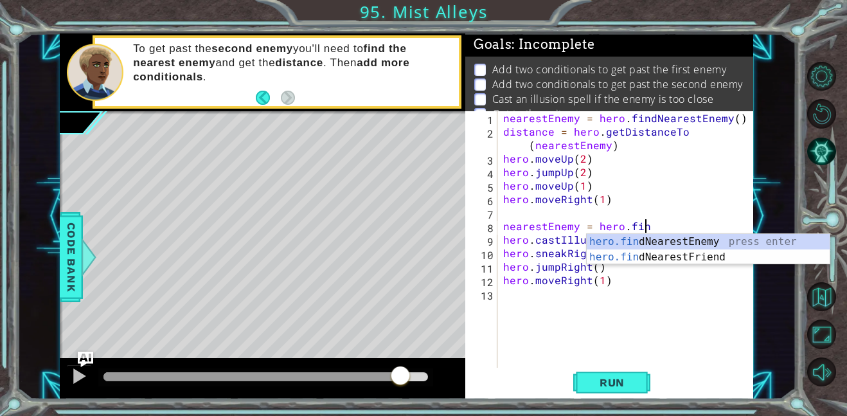
type textarea "nearestEnemy = hero.find"
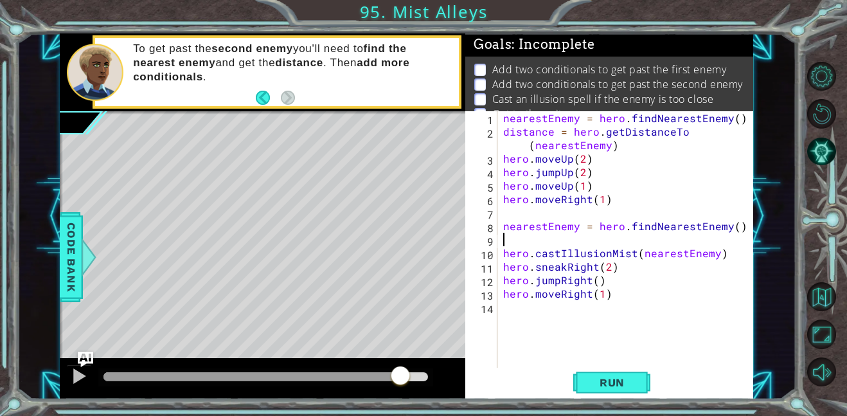
scroll to position [0, 0]
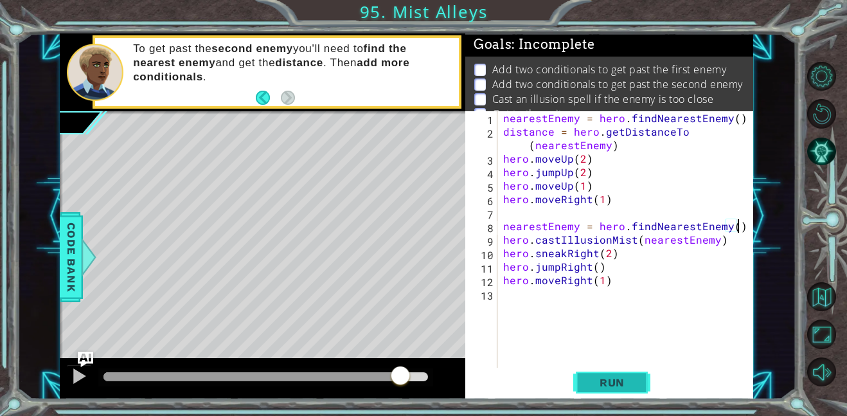
click at [602, 377] on span "Run" at bounding box center [612, 382] width 51 height 13
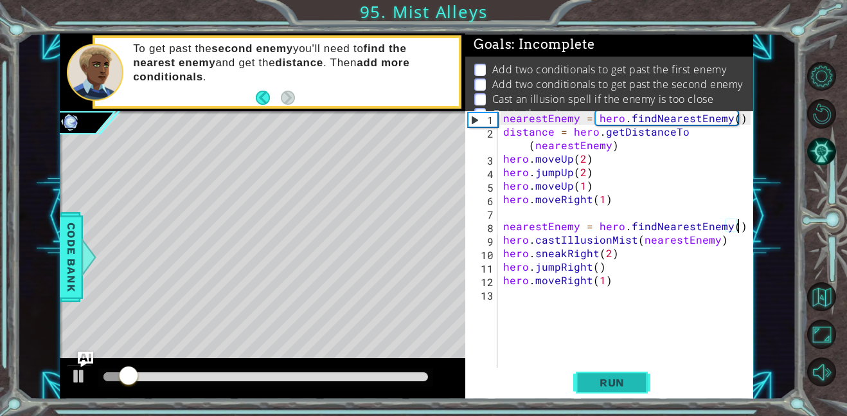
click at [602, 377] on span "Run" at bounding box center [612, 382] width 51 height 13
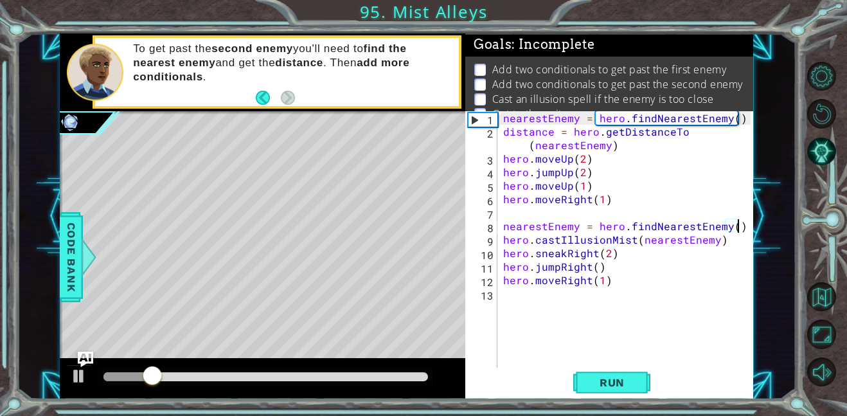
click at [214, 380] on div at bounding box center [266, 376] width 325 height 9
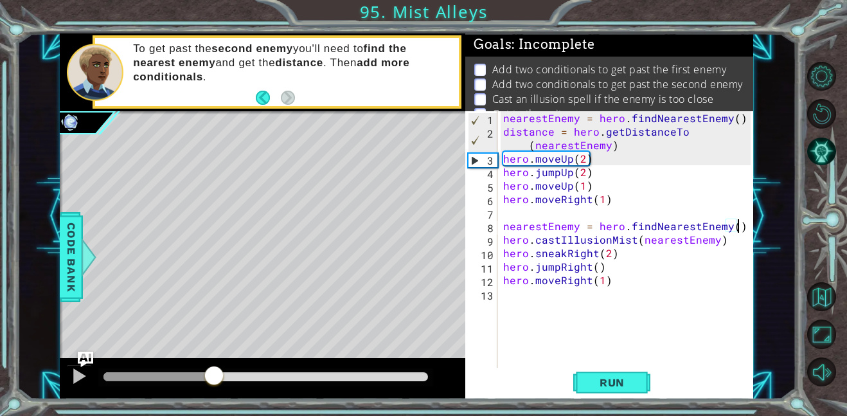
click at [226, 380] on div at bounding box center [266, 376] width 325 height 9
click at [78, 375] on div at bounding box center [79, 376] width 17 height 17
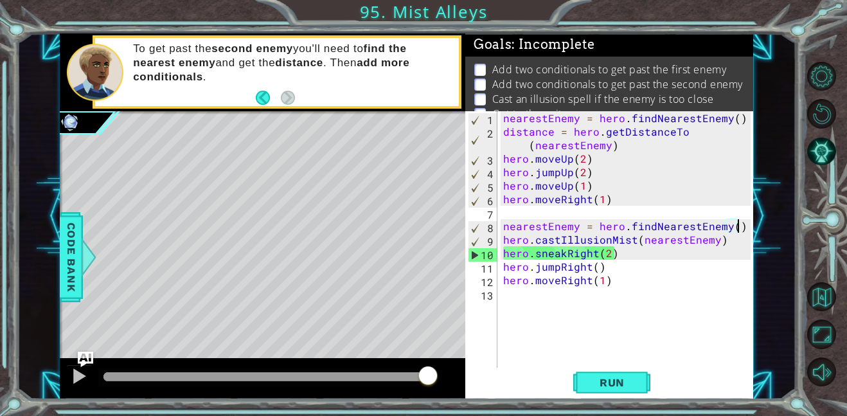
click at [378, 375] on div at bounding box center [266, 376] width 325 height 9
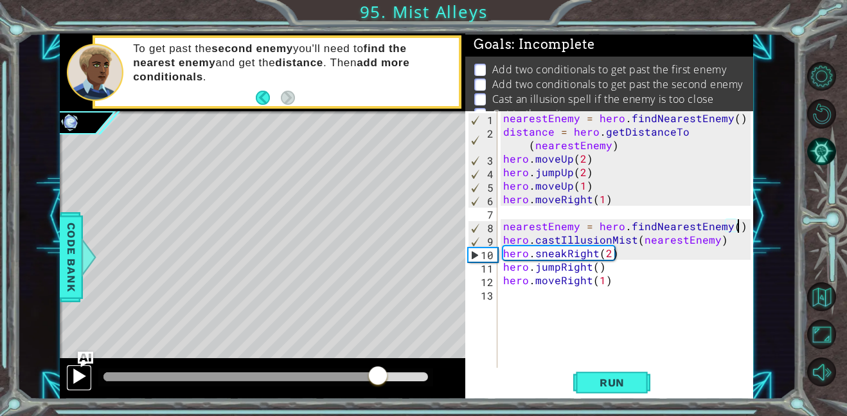
click at [73, 369] on div at bounding box center [79, 376] width 17 height 17
click at [325, 381] on div at bounding box center [265, 377] width 335 height 18
click at [321, 368] on div at bounding box center [265, 377] width 335 height 18
click at [320, 384] on div at bounding box center [265, 377] width 335 height 18
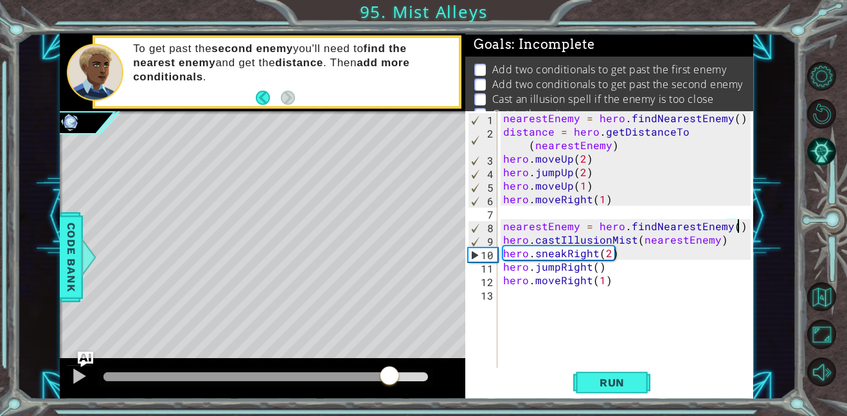
click at [320, 373] on div at bounding box center [247, 376] width 286 height 9
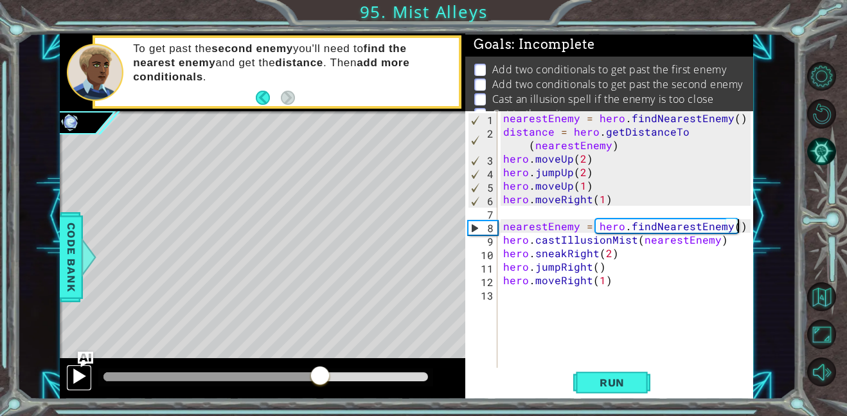
click at [81, 377] on div at bounding box center [79, 376] width 17 height 17
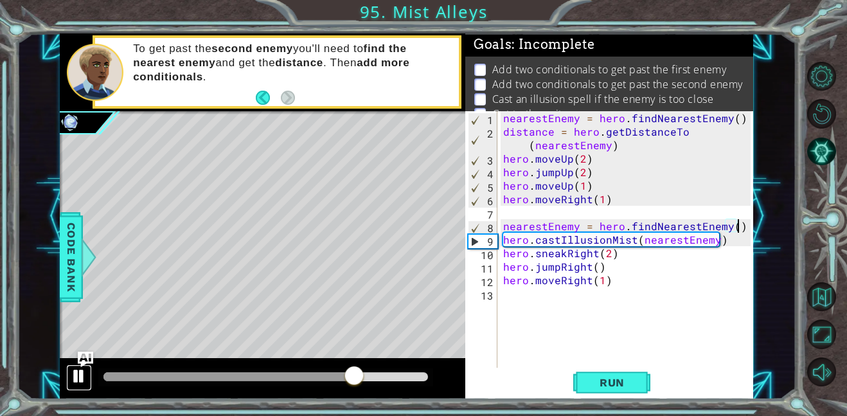
click at [81, 377] on div at bounding box center [79, 376] width 17 height 17
click at [608, 376] on span "Run" at bounding box center [612, 382] width 51 height 13
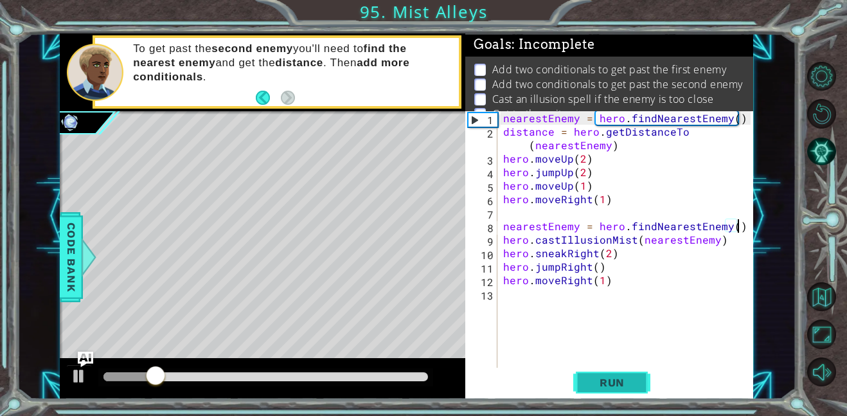
click at [608, 376] on span "Run" at bounding box center [612, 382] width 51 height 13
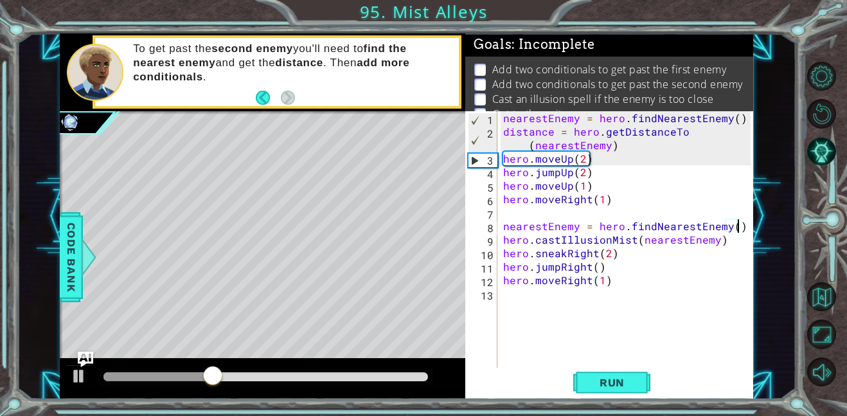
click at [584, 169] on div "nearestEnemy = hero . findNearestEnemy ( ) distance = hero . getDistanceTo ( ne…" at bounding box center [629, 253] width 257 height 284
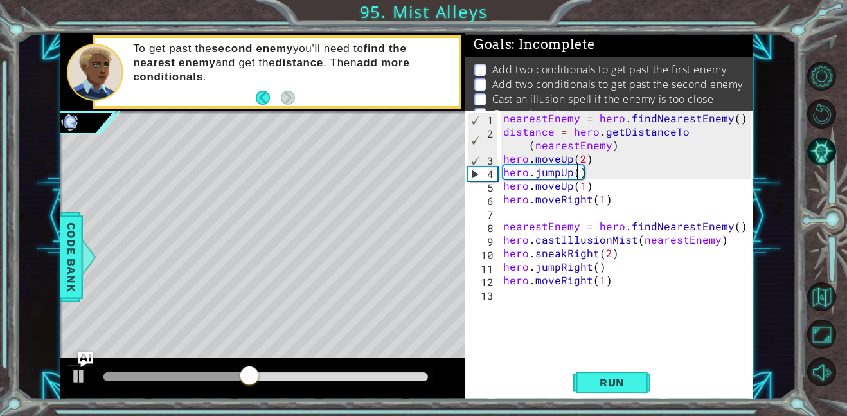
type textarea "hero.jumpUp(1)"
click at [596, 365] on div "nearestEnemy = hero . findNearestEnemy ( ) distance = hero . getDistanceTo ( ne…" at bounding box center [629, 253] width 257 height 284
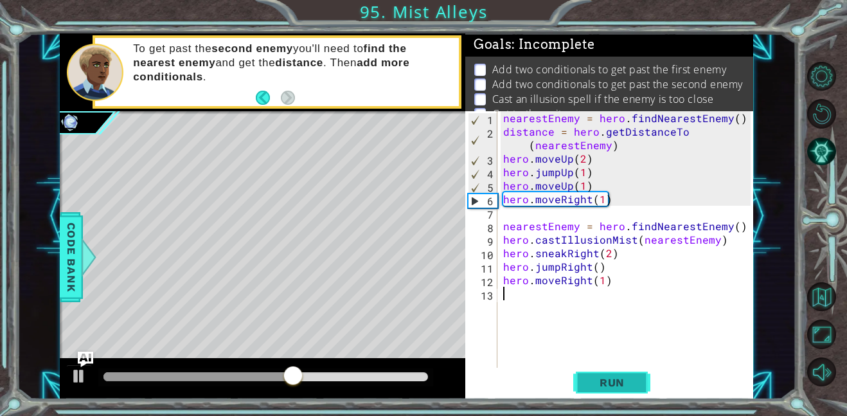
click at [592, 376] on span "Run" at bounding box center [612, 382] width 51 height 13
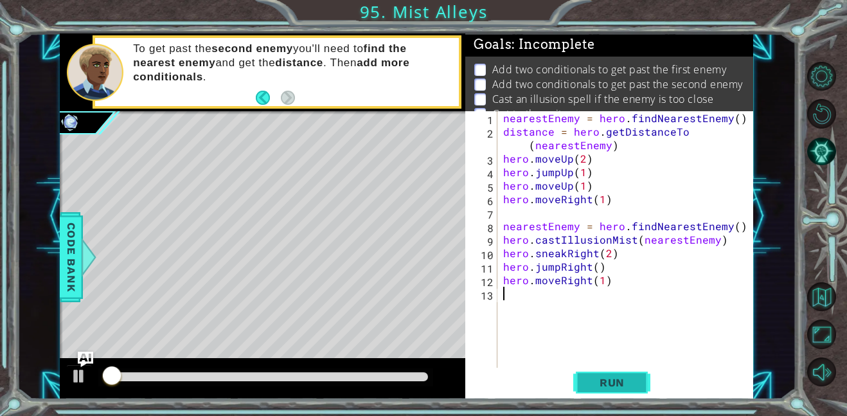
click at [592, 376] on span "Run" at bounding box center [612, 382] width 51 height 13
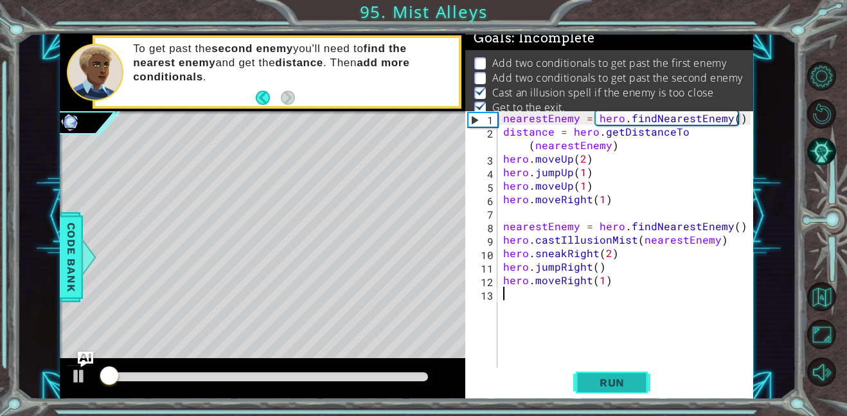
scroll to position [8, 0]
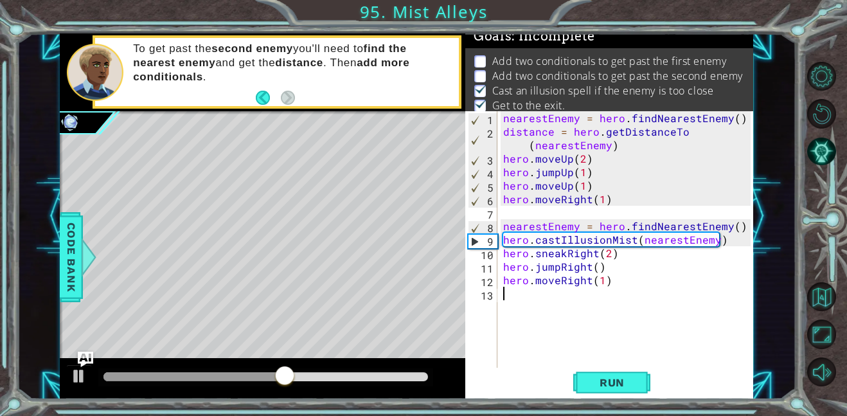
click at [406, 372] on div at bounding box center [266, 376] width 325 height 9
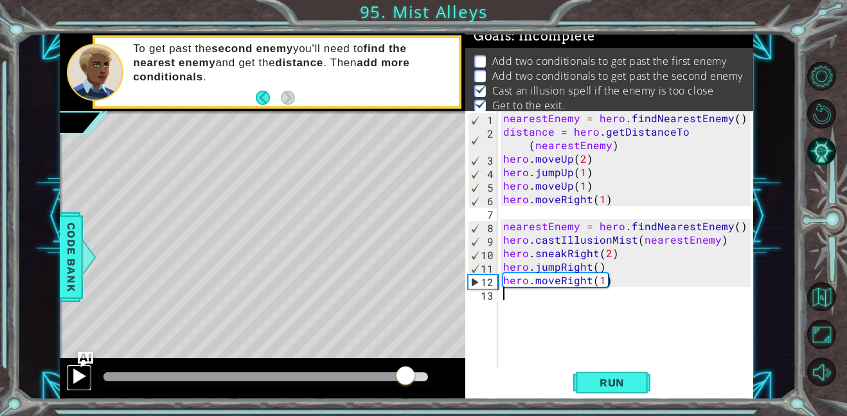
click at [78, 379] on div at bounding box center [79, 376] width 17 height 17
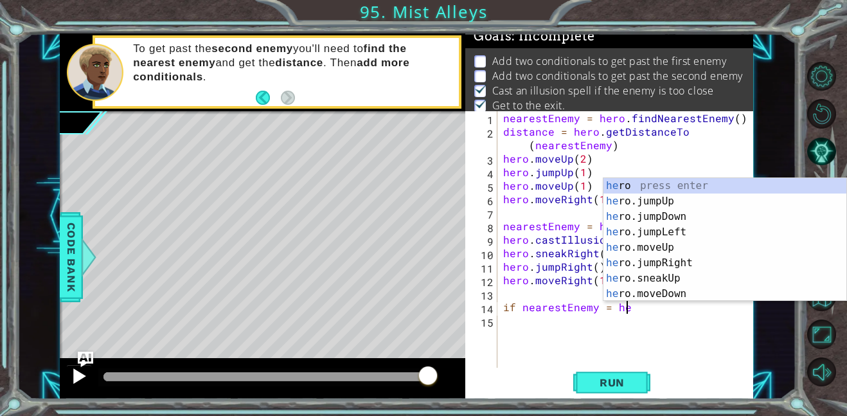
scroll to position [0, 8]
type textarea "if nearestEnemy = hero"
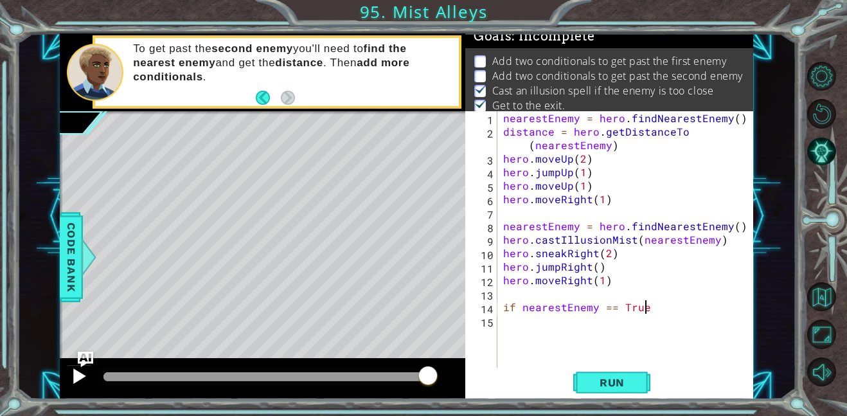
type textarea "if nearestEnemy == True:"
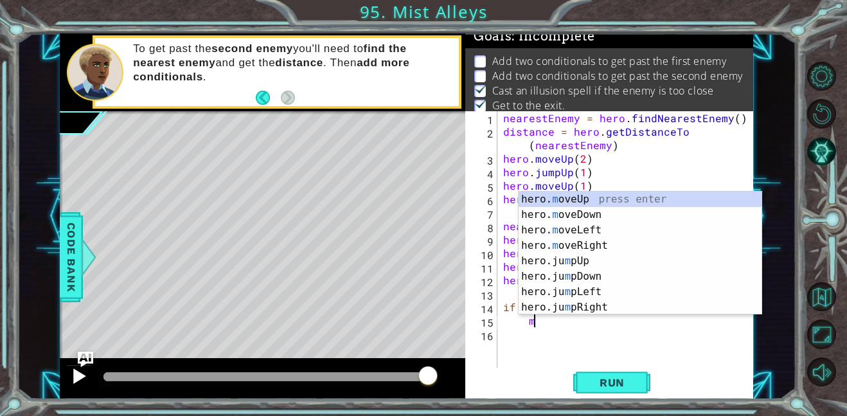
scroll to position [0, 2]
type textarea "hero.moveUp(1)"
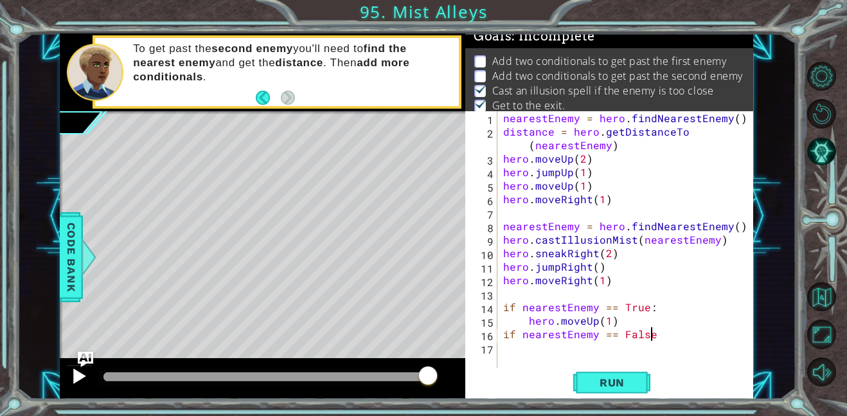
type textarea "if nearestEnemy == False:"
click at [601, 379] on span "Run" at bounding box center [612, 382] width 51 height 13
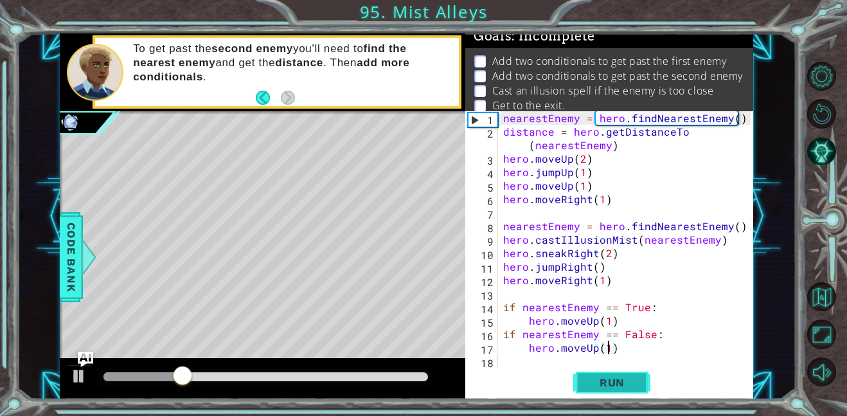
click at [601, 379] on span "Run" at bounding box center [612, 382] width 51 height 13
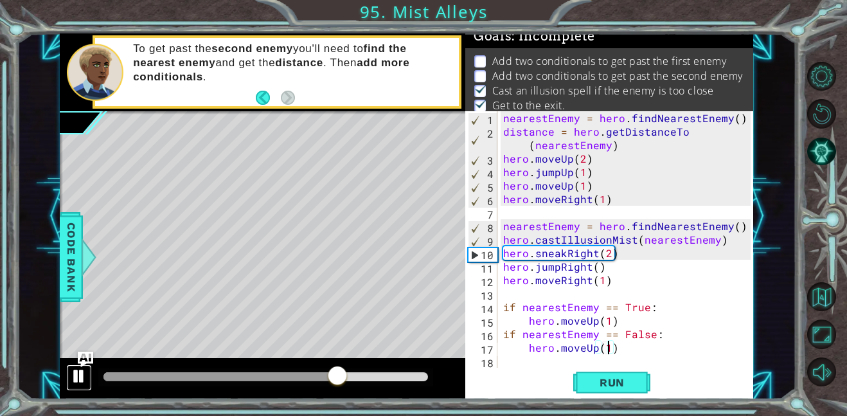
click at [71, 370] on div at bounding box center [79, 376] width 17 height 17
click at [700, 278] on div "nearestEnemy = hero . findNearestEnemy ( ) distance = hero . getDistanceTo ( ne…" at bounding box center [629, 253] width 257 height 284
click at [700, 278] on div "nearestEnemy = hero . findNearestEnemy ( ) distance = hero . getDistanceTo ( ne…" at bounding box center [626, 239] width 250 height 257
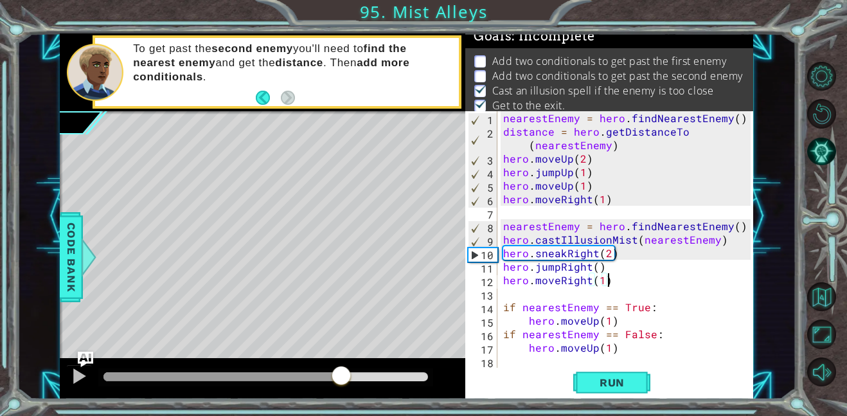
click at [700, 278] on div "nearestEnemy = hero . findNearestEnemy ( ) distance = hero . getDistanceTo ( ne…" at bounding box center [629, 253] width 257 height 284
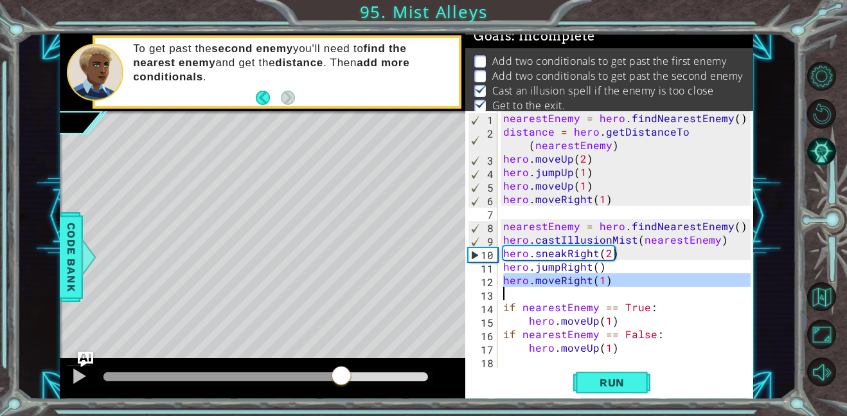
click at [700, 278] on div "nearestEnemy = hero . findNearestEnemy ( ) distance = hero . getDistanceTo ( ne…" at bounding box center [626, 239] width 250 height 257
click at [700, 278] on div "nearestEnemy = hero . findNearestEnemy ( ) distance = hero . getDistanceTo ( ne…" at bounding box center [629, 253] width 257 height 284
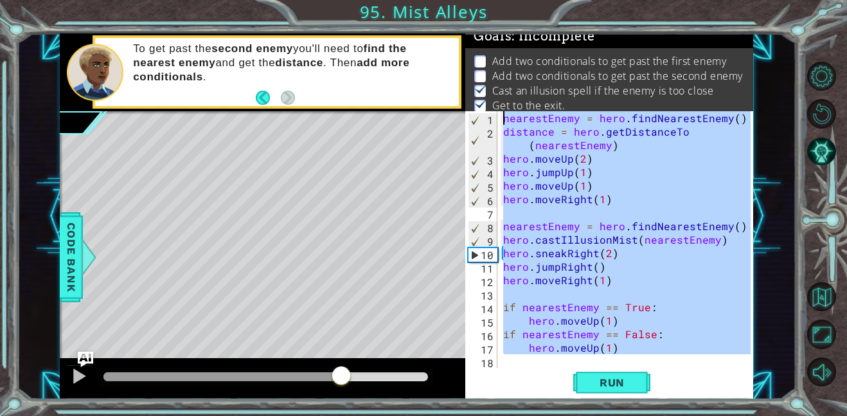
drag, startPoint x: 671, startPoint y: 357, endPoint x: 476, endPoint y: 88, distance: 332.0
click at [476, 88] on div "Goals : Incomplete Add two conditionals to get past the first enemy Add two con…" at bounding box center [610, 216] width 288 height 366
type textarea "]"
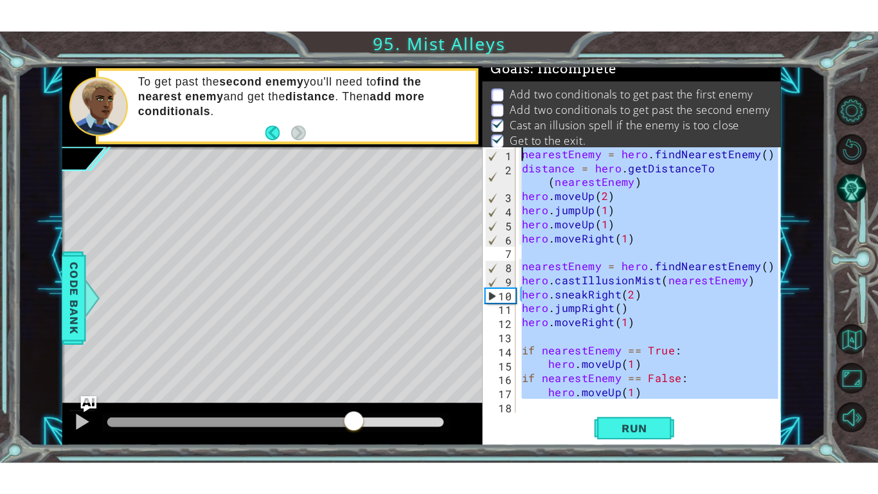
scroll to position [0, 0]
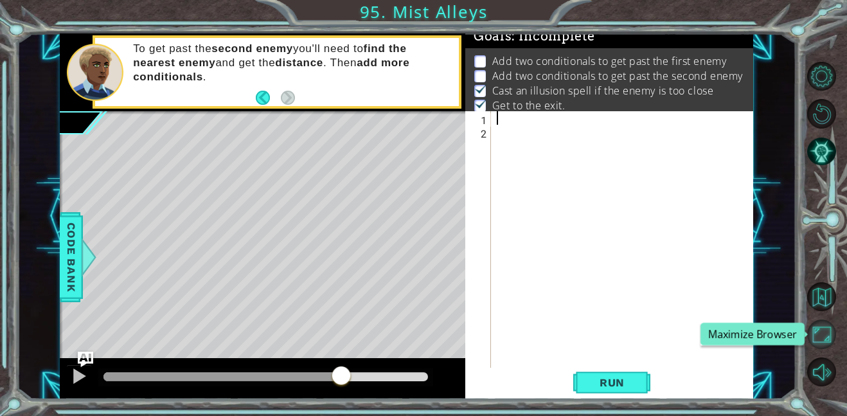
click at [831, 325] on button "Maximize Browser" at bounding box center [822, 334] width 29 height 29
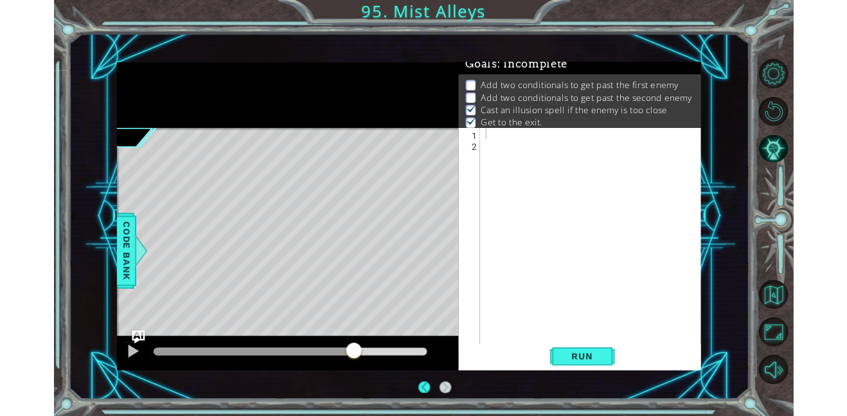
scroll to position [7, 0]
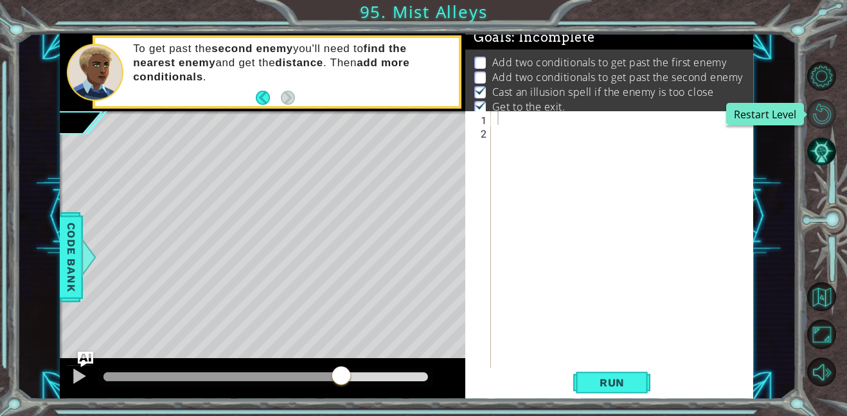
click at [829, 114] on button "Restart Level" at bounding box center [822, 113] width 29 height 29
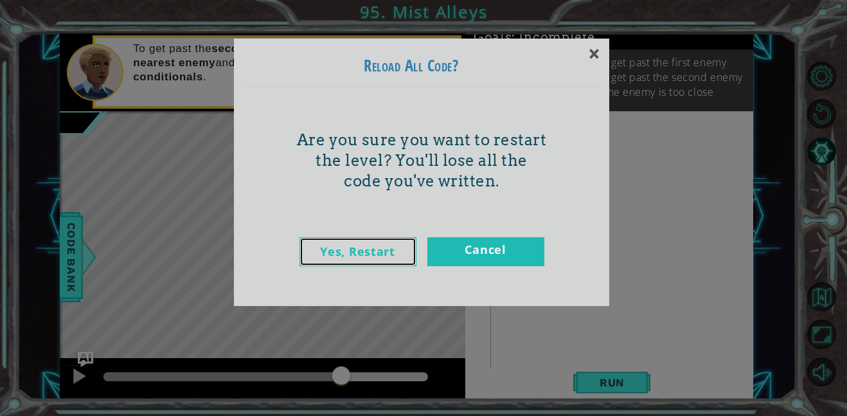
click at [392, 253] on link "Yes, Restart" at bounding box center [358, 251] width 117 height 29
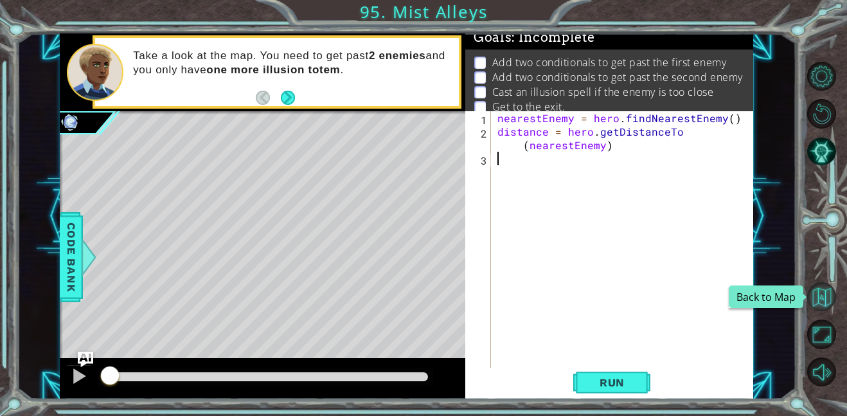
click at [821, 291] on button "Back to Map" at bounding box center [822, 296] width 29 height 29
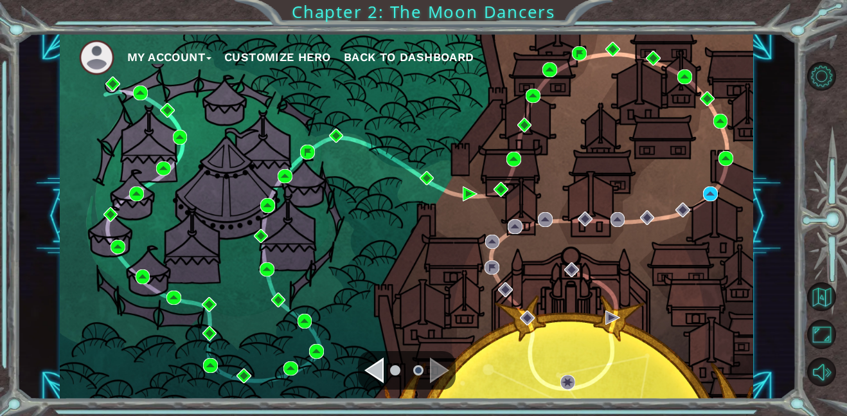
click at [404, 50] on span "Back to Dashboard" at bounding box center [409, 57] width 131 height 14
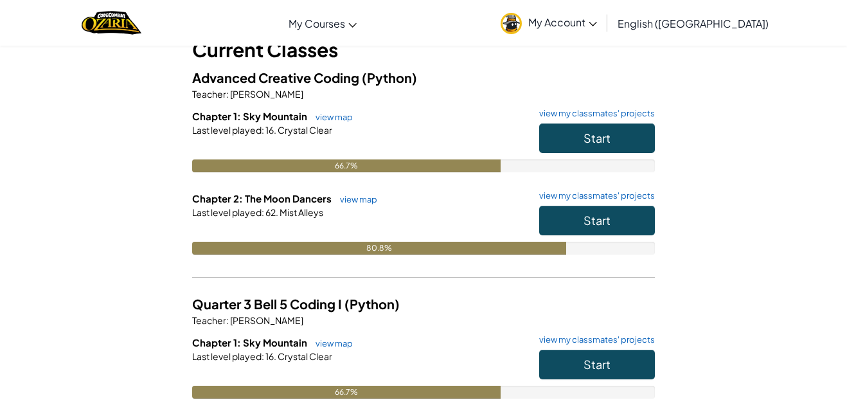
scroll to position [89, 0]
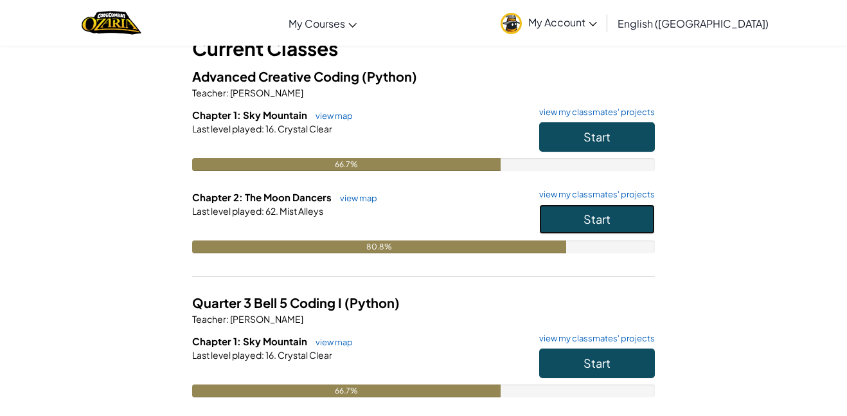
click at [550, 225] on button "Start" at bounding box center [597, 219] width 116 height 30
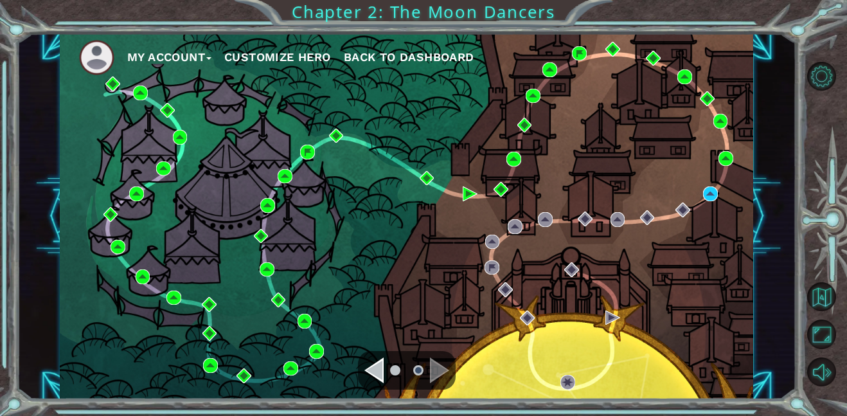
click at [418, 368] on li at bounding box center [418, 370] width 10 height 10
click at [437, 368] on div "Navigate to the next page" at bounding box center [439, 371] width 19 height 26
click at [377, 386] on div at bounding box center [407, 370] width 98 height 39
click at [374, 369] on div "Navigate to the previous page" at bounding box center [374, 371] width 19 height 26
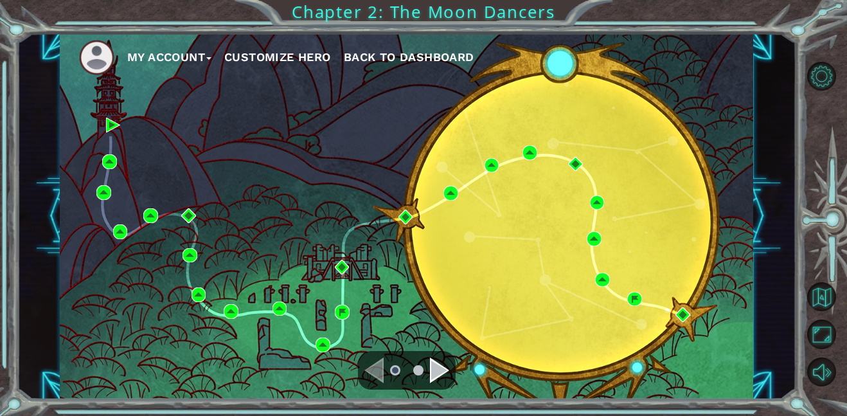
click at [428, 369] on ul at bounding box center [407, 371] width 46 height 26
click at [439, 371] on div "Navigate to the next page" at bounding box center [439, 371] width 19 height 26
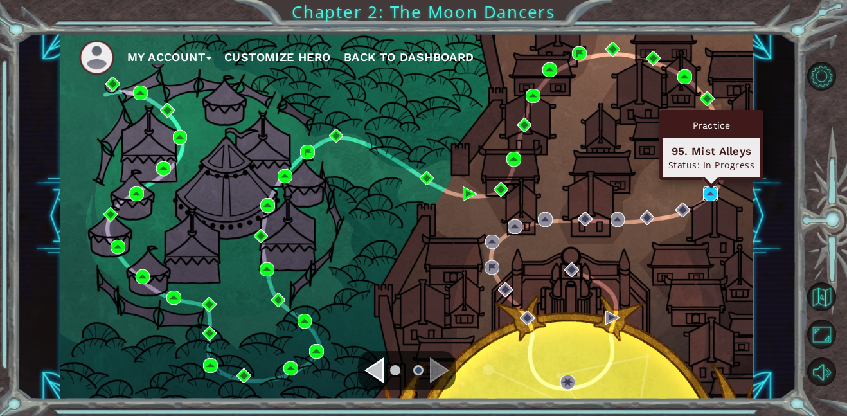
click at [709, 195] on img at bounding box center [710, 193] width 15 height 15
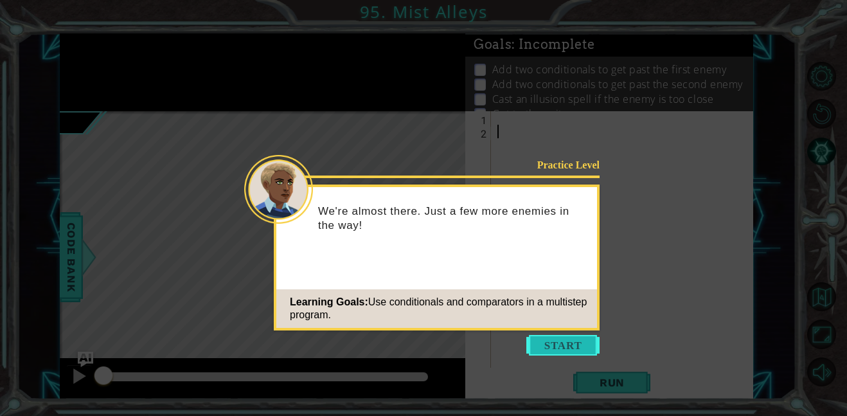
click at [547, 352] on button "Start" at bounding box center [563, 345] width 73 height 21
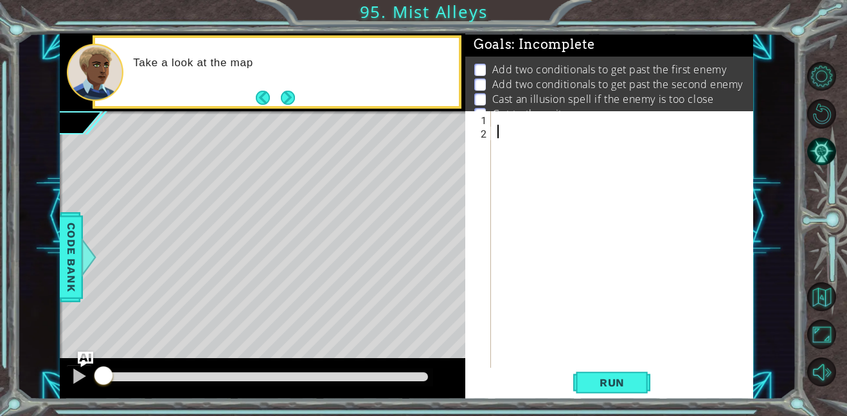
click at [529, 123] on div at bounding box center [626, 253] width 262 height 284
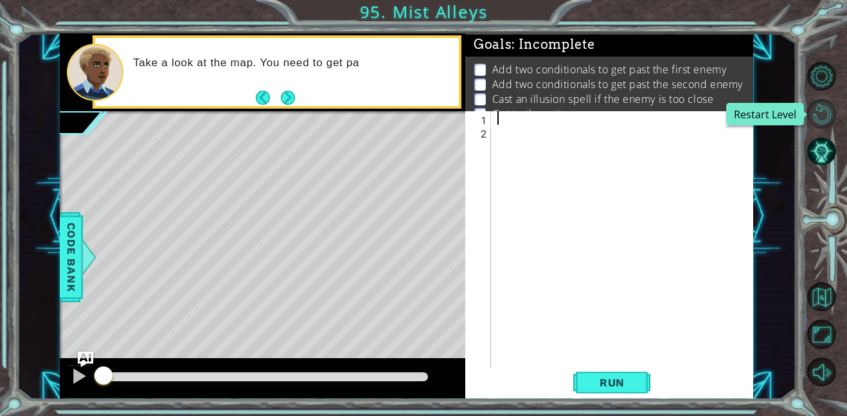
click at [814, 119] on button "Restart Level" at bounding box center [822, 113] width 29 height 29
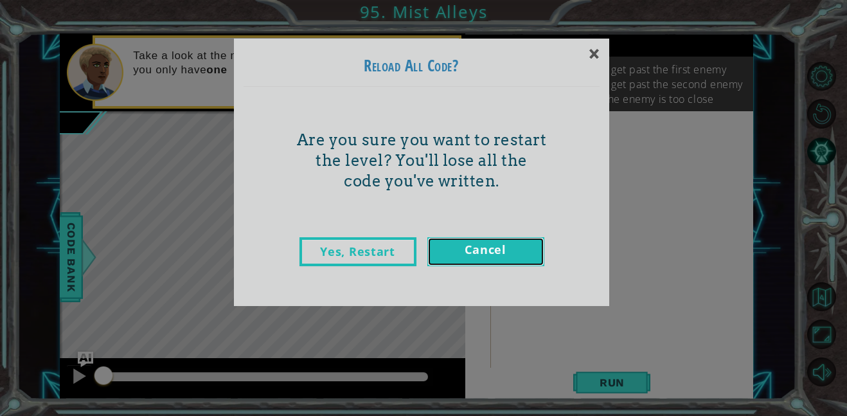
click at [467, 254] on link "Cancel" at bounding box center [486, 251] width 117 height 29
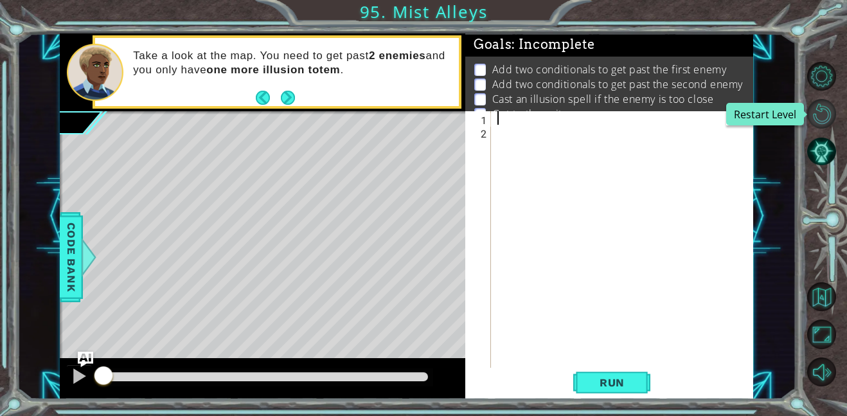
click at [826, 111] on button "Restart Level" at bounding box center [822, 113] width 29 height 29
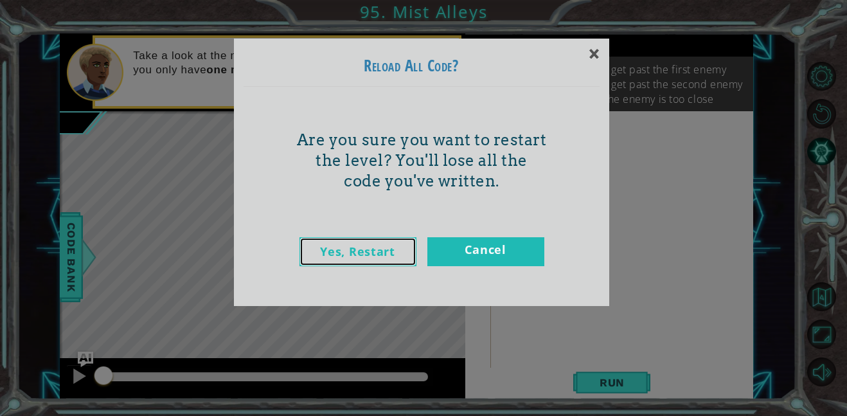
click at [348, 244] on link "Yes, Restart" at bounding box center [358, 251] width 117 height 29
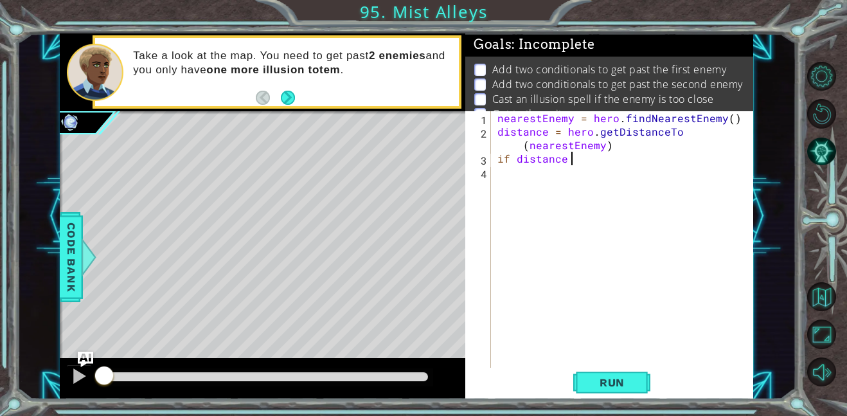
scroll to position [0, 4]
type textarea "if distance <"
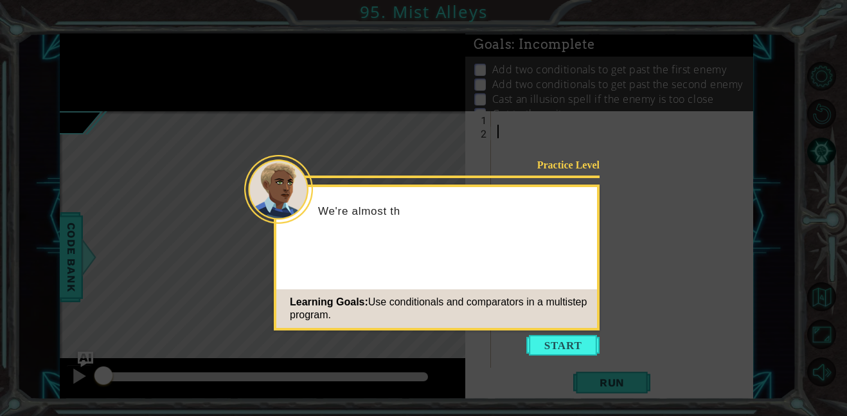
click at [558, 330] on div "Practice Level We're almost th Learning Goals: Use conditionals and comparators…" at bounding box center [437, 258] width 326 height 146
click at [570, 348] on button "Start" at bounding box center [563, 345] width 73 height 21
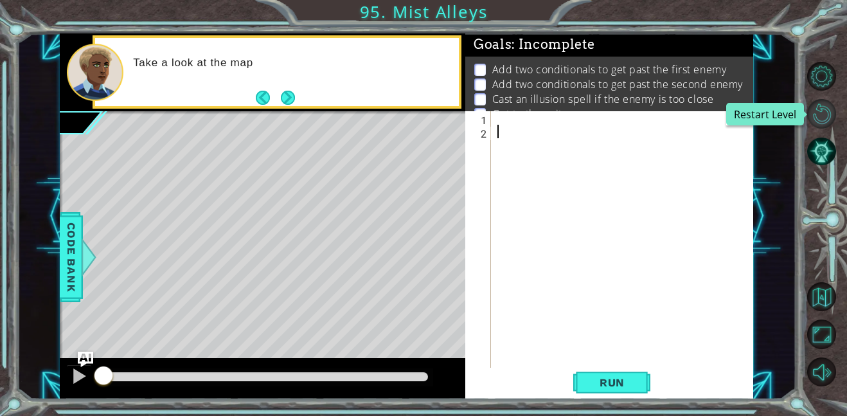
click at [817, 117] on button "Restart Level" at bounding box center [822, 113] width 29 height 29
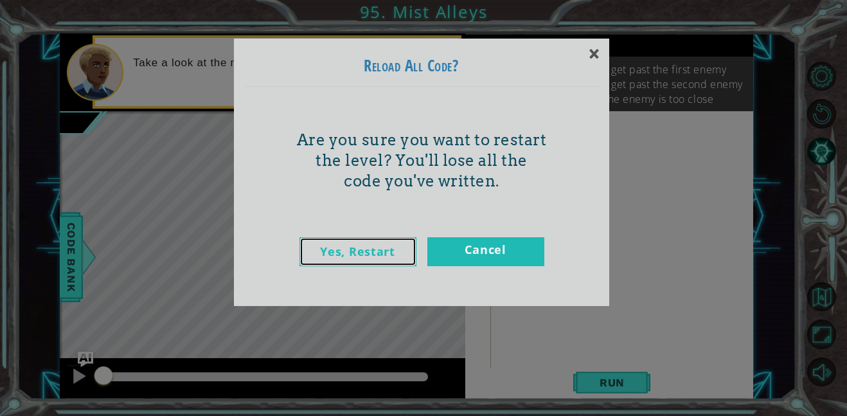
click at [344, 261] on link "Yes, Restart" at bounding box center [358, 251] width 117 height 29
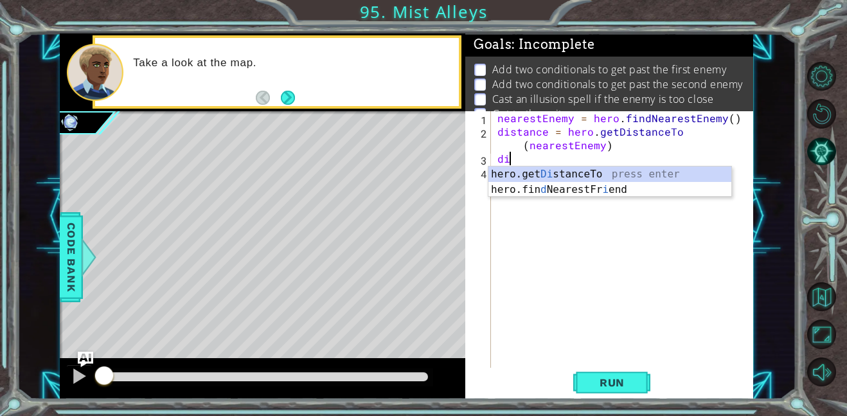
type textarea "d"
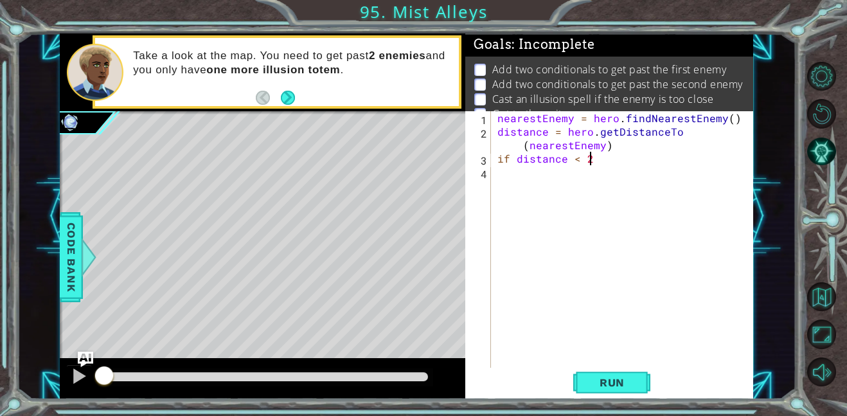
scroll to position [0, 5]
click at [640, 377] on button "Run" at bounding box center [612, 382] width 77 height 29
type textarea "if distance < 2;"
type textarea "if distance < 2:"
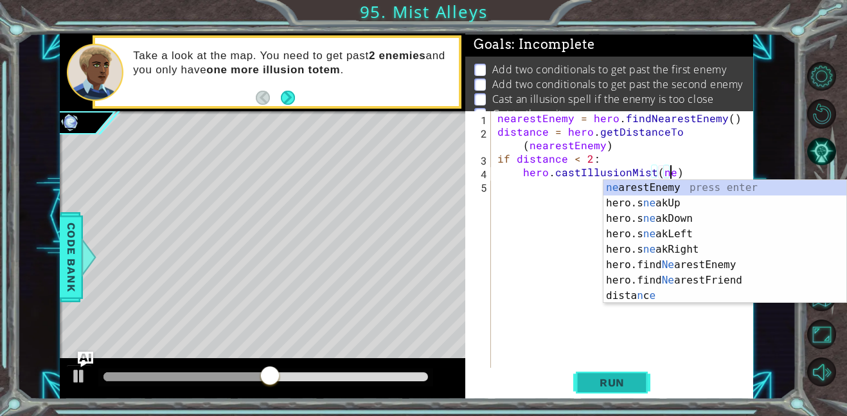
scroll to position [0, 11]
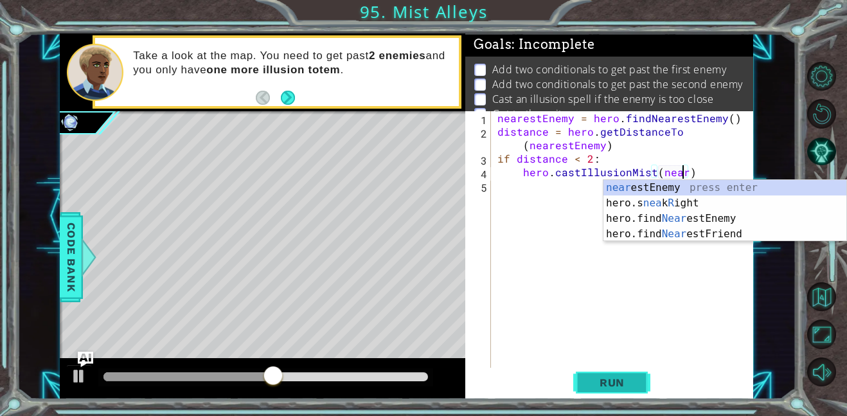
type textarea "hero.castIllusionMist(nearestEnemy)"
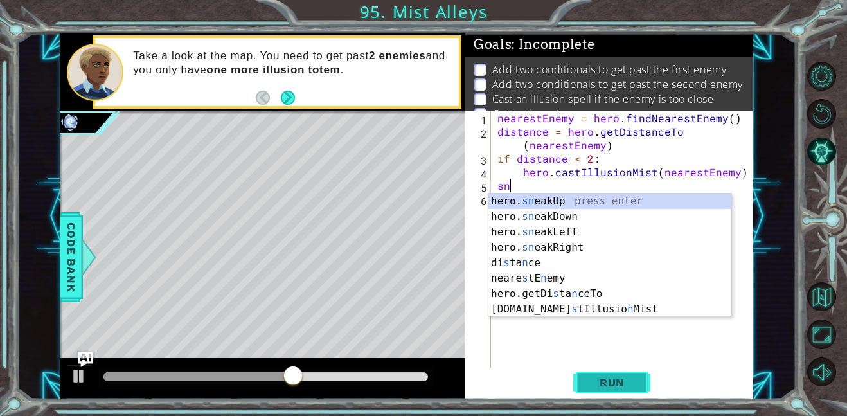
scroll to position [0, 0]
type textarea "s"
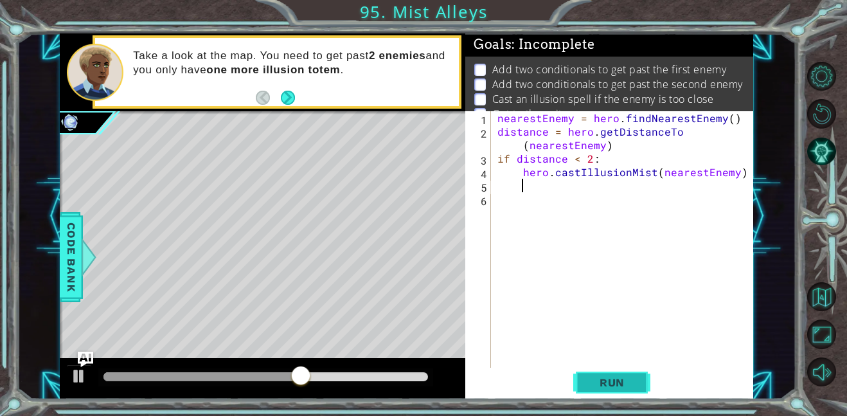
scroll to position [0, 2]
type textarea "hero.sneakUp(2)"
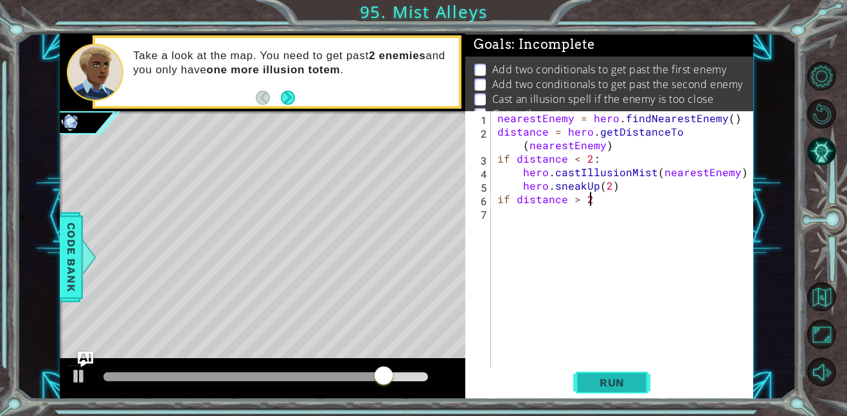
type textarea "if distance > 2:"
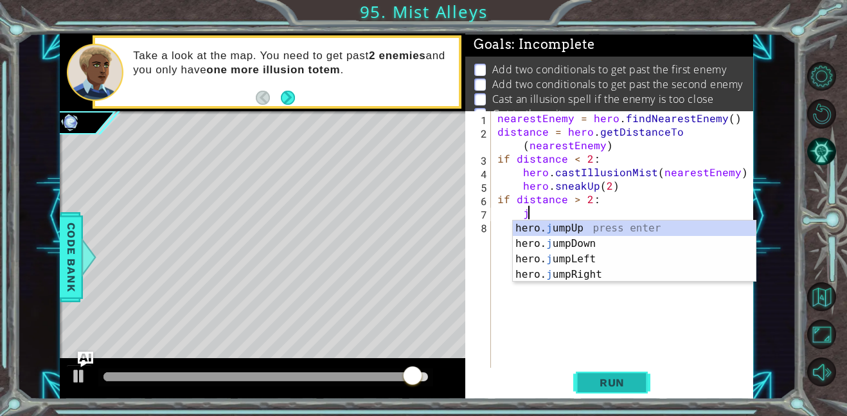
type textarea "ju"
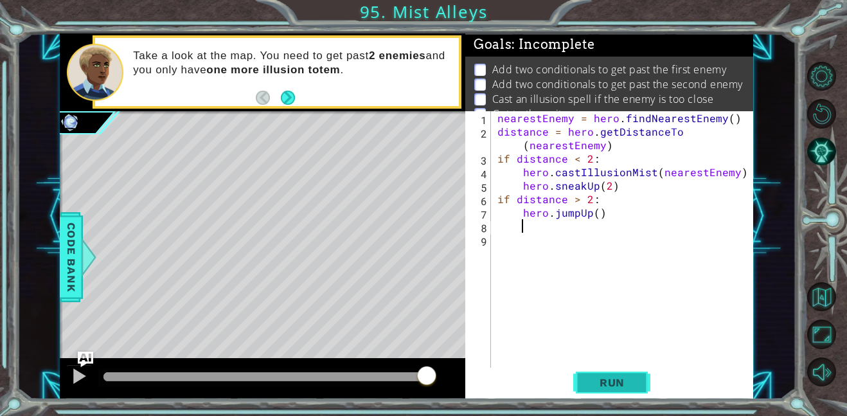
scroll to position [0, 1]
type textarea "ju"
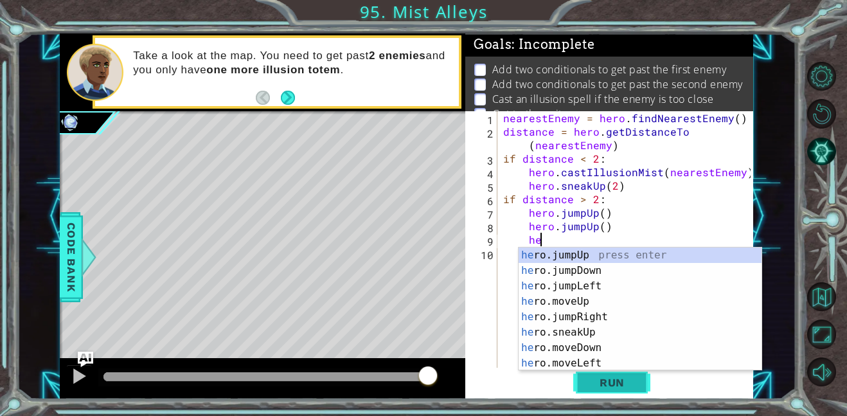
scroll to position [0, 2]
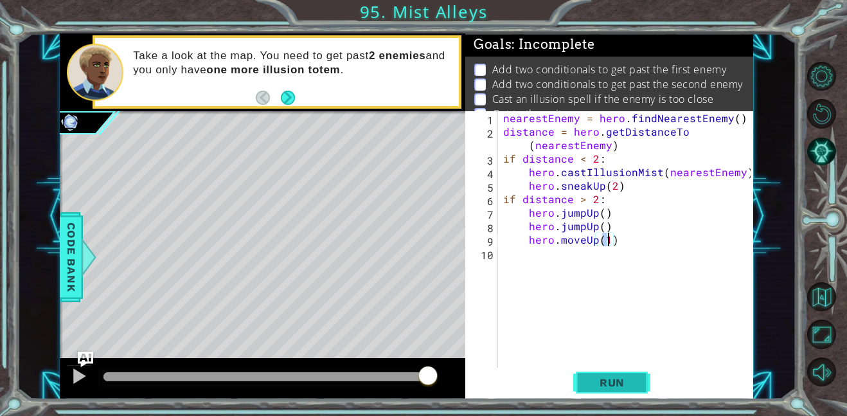
type textarea "hero.moveUp(1)"
click at [605, 376] on span "Run" at bounding box center [612, 382] width 51 height 13
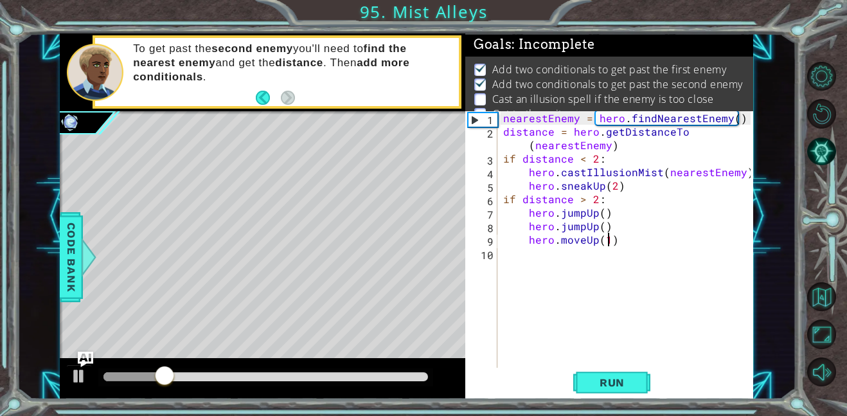
click at [633, 255] on div "nearestEnemy = hero . findNearestEnemy ( ) distance = hero . getDistanceTo ( ne…" at bounding box center [629, 253] width 257 height 284
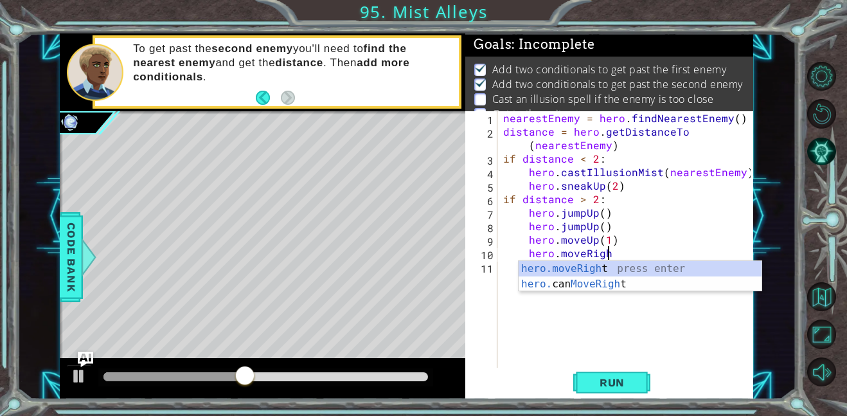
scroll to position [0, 6]
type textarea "hero.moveRight(1)"
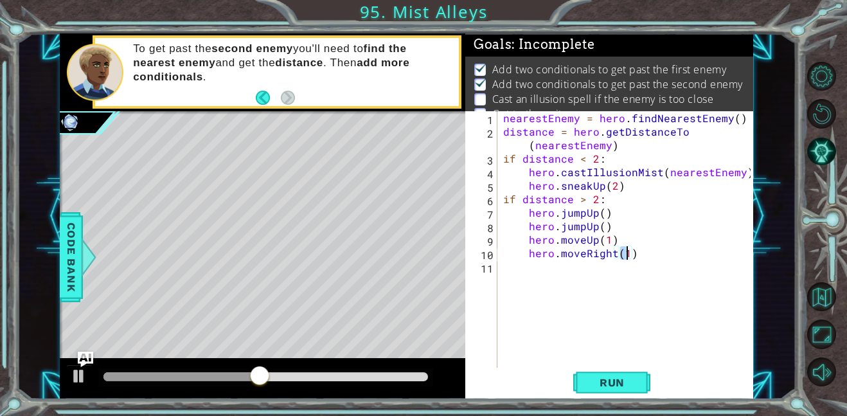
scroll to position [0, 0]
type textarea "c"
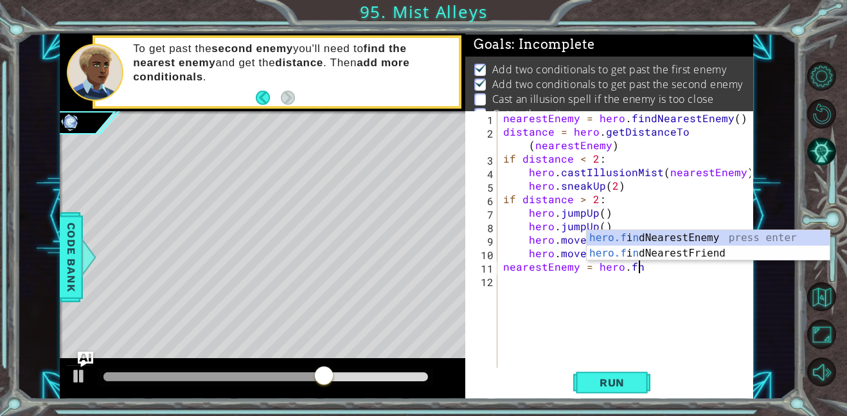
scroll to position [0, 8]
type textarea "nearestEnemy = hero.f"
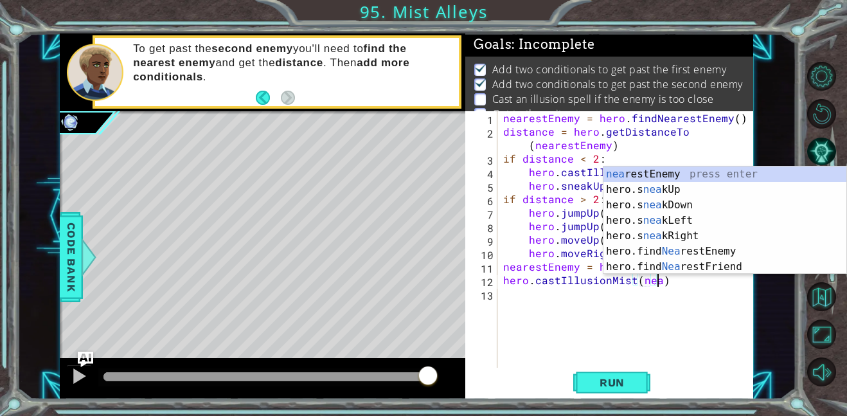
scroll to position [0, 10]
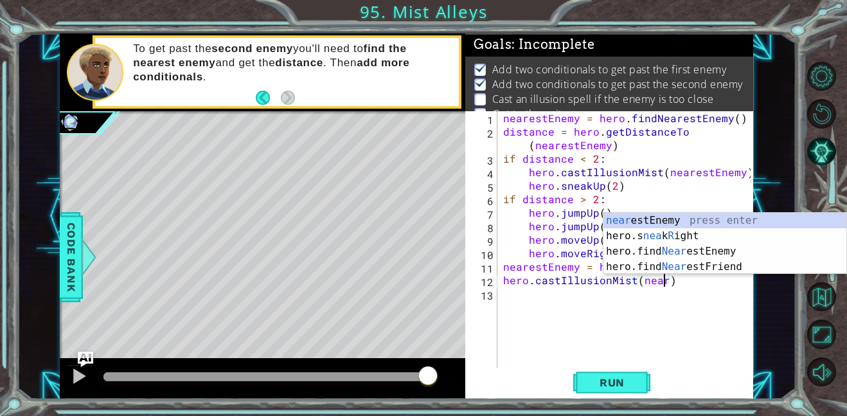
type textarea "hero.castIllusionMist(nearestEnemy)"
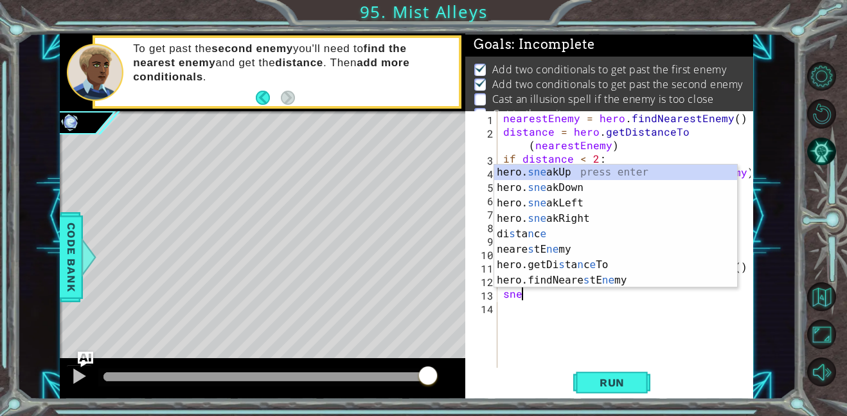
scroll to position [0, 1]
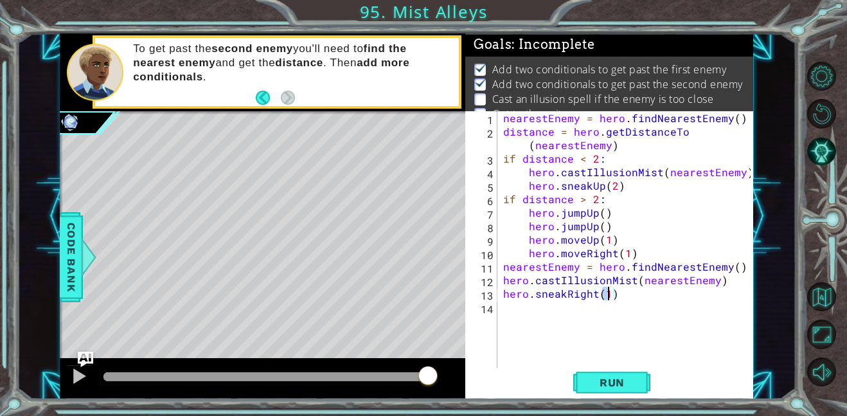
type textarea "hero.sneakRight(2)"
type textarea "j"
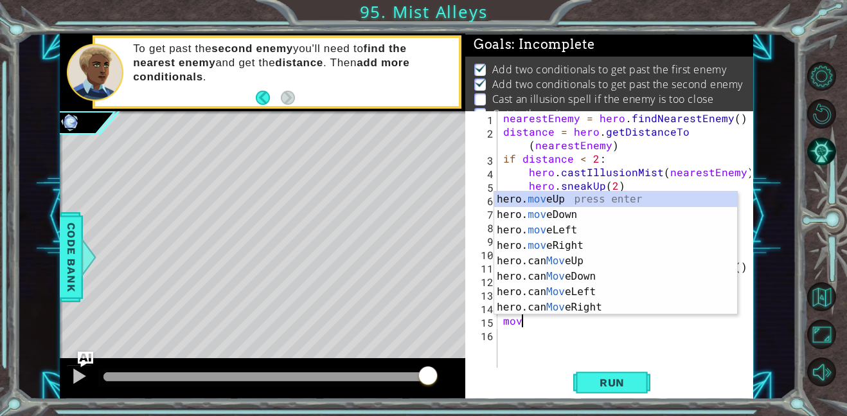
scroll to position [0, 1]
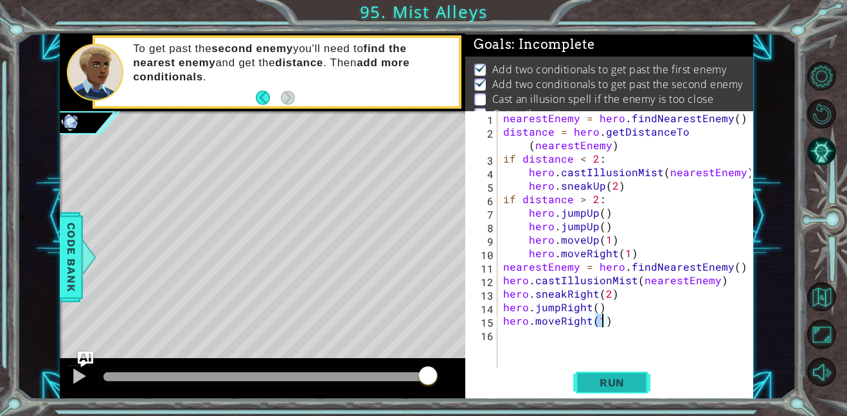
type textarea "hero.moveRight(1)"
click at [630, 379] on span "Run" at bounding box center [612, 382] width 51 height 13
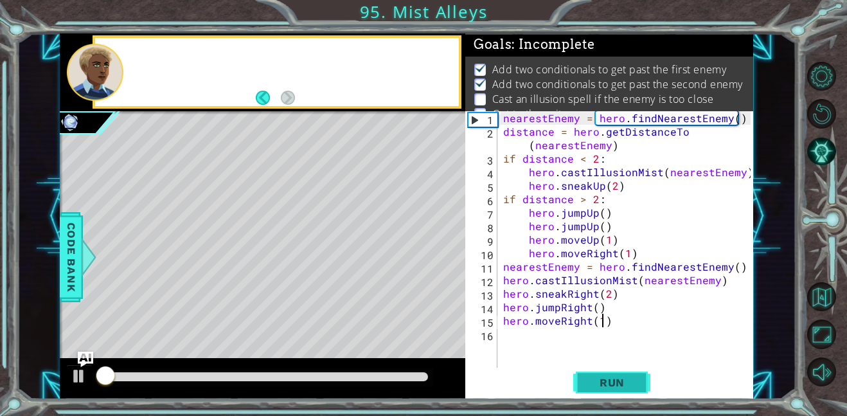
click at [630, 379] on span "Run" at bounding box center [612, 382] width 51 height 13
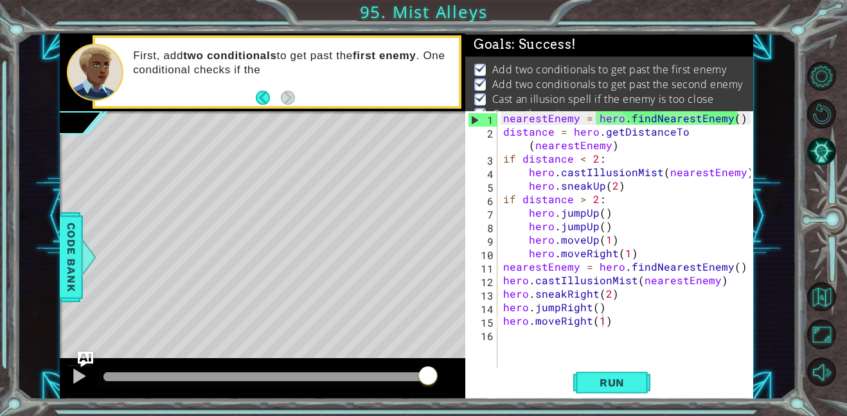
drag, startPoint x: 350, startPoint y: 373, endPoint x: 569, endPoint y: 361, distance: 219.6
click at [569, 361] on div "1 ההההההההההההההההההההההההההההההההההההההההההההההההההההההההההההההההההההההההההההה…" at bounding box center [407, 216] width 694 height 366
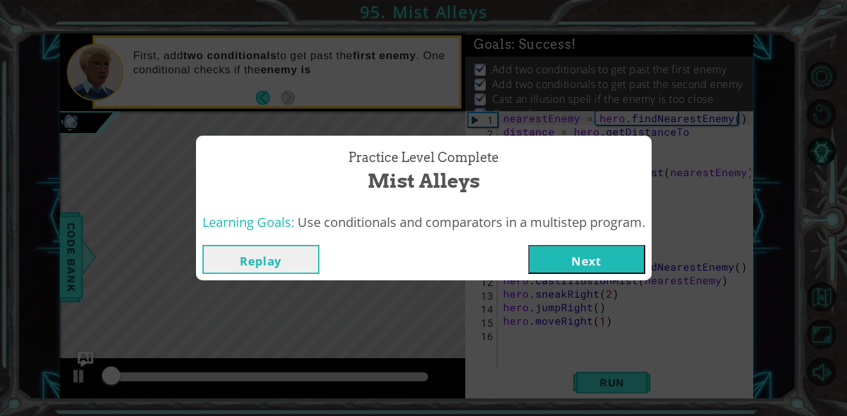
click at [563, 247] on button "Next" at bounding box center [587, 259] width 117 height 29
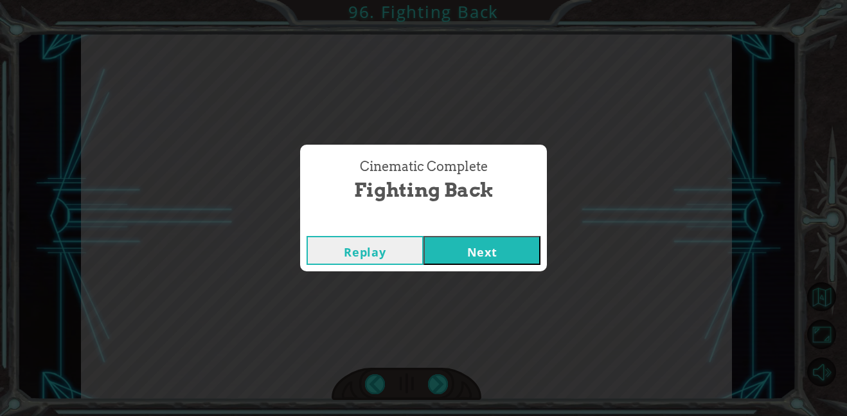
click button "Next" at bounding box center [482, 250] width 117 height 29
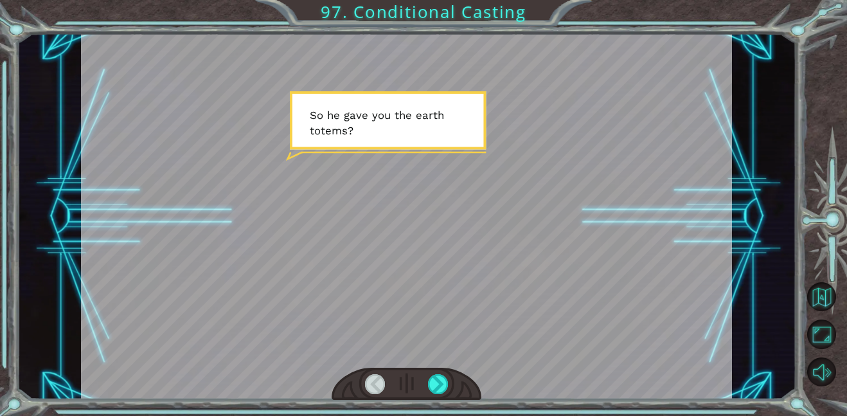
click at [560, 278] on div at bounding box center [406, 216] width 651 height 366
click at [433, 376] on div at bounding box center [438, 384] width 21 height 20
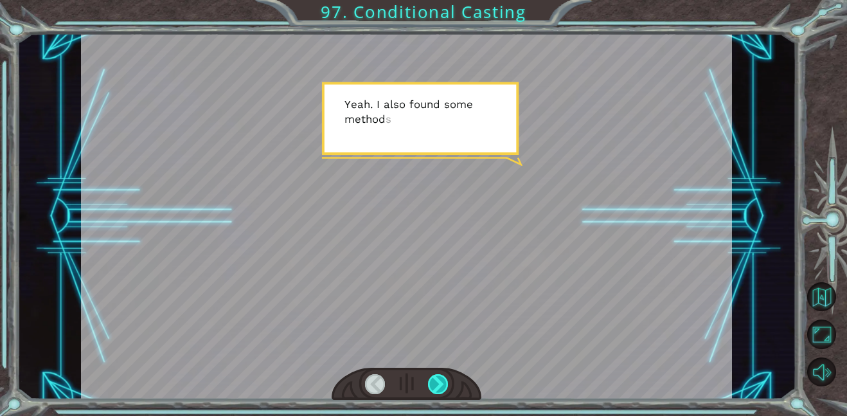
click at [433, 376] on div at bounding box center [438, 384] width 21 height 20
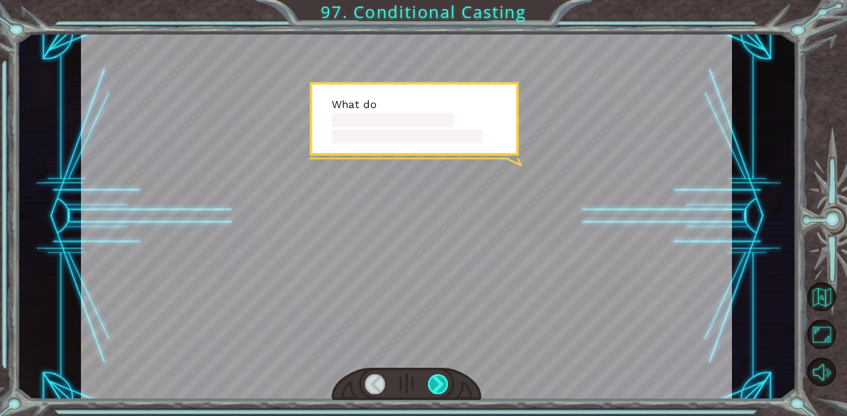
click at [433, 376] on div at bounding box center [438, 384] width 21 height 20
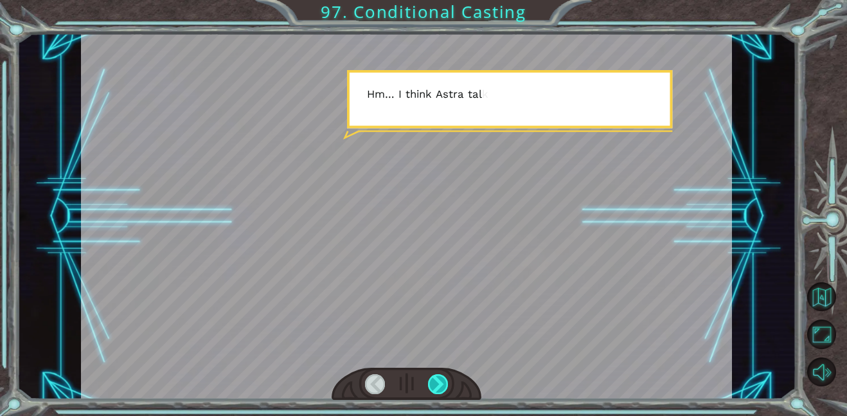
click at [433, 376] on div at bounding box center [438, 384] width 21 height 20
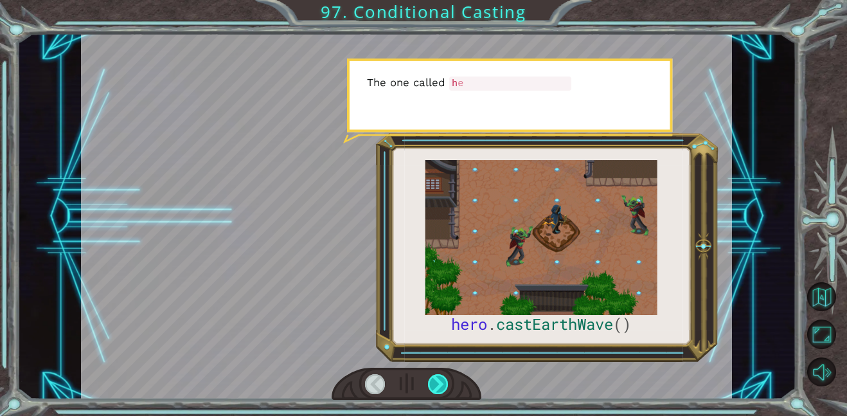
click at [433, 376] on div at bounding box center [438, 384] width 21 height 20
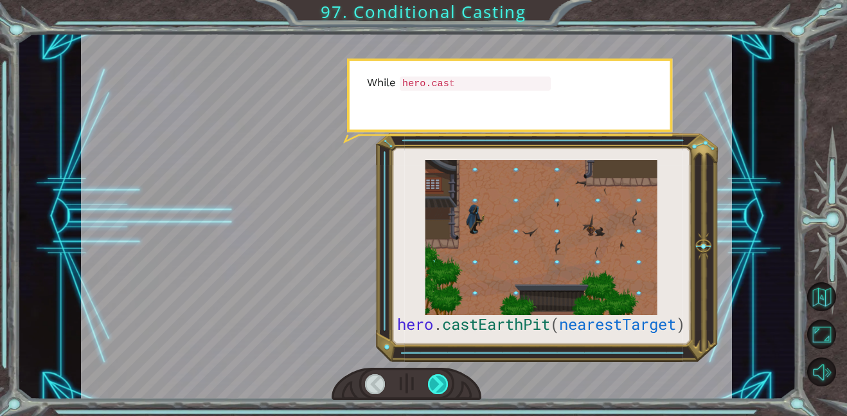
click at [433, 376] on div at bounding box center [438, 384] width 21 height 20
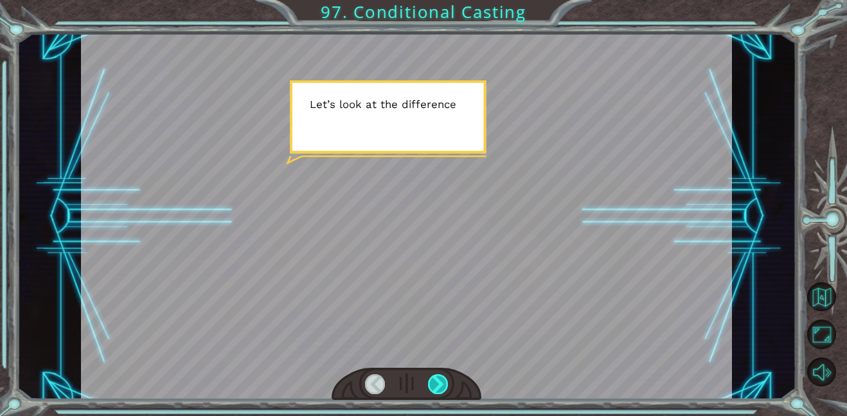
click at [433, 376] on div at bounding box center [438, 384] width 21 height 20
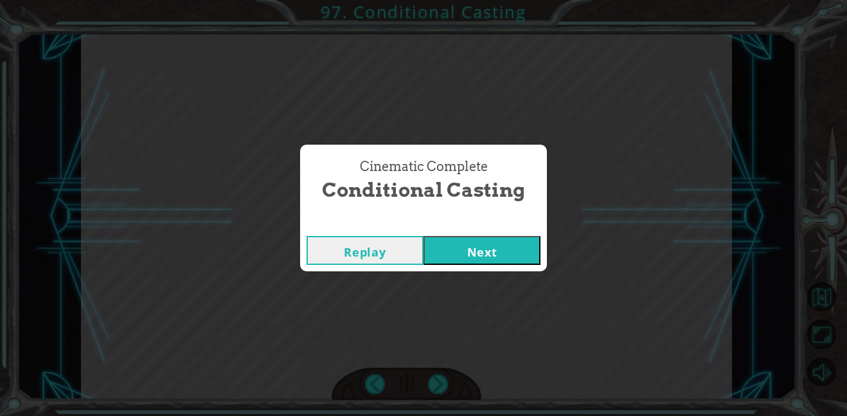
click at [480, 255] on button "Next" at bounding box center [482, 250] width 117 height 29
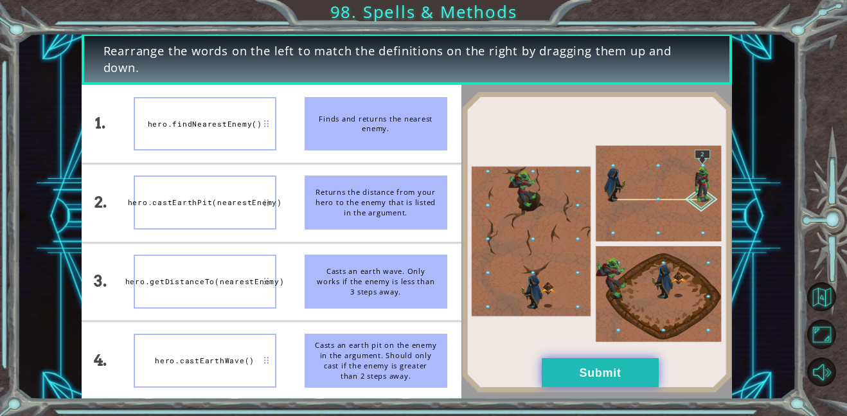
click at [592, 372] on button "Submit" at bounding box center [600, 372] width 117 height 29
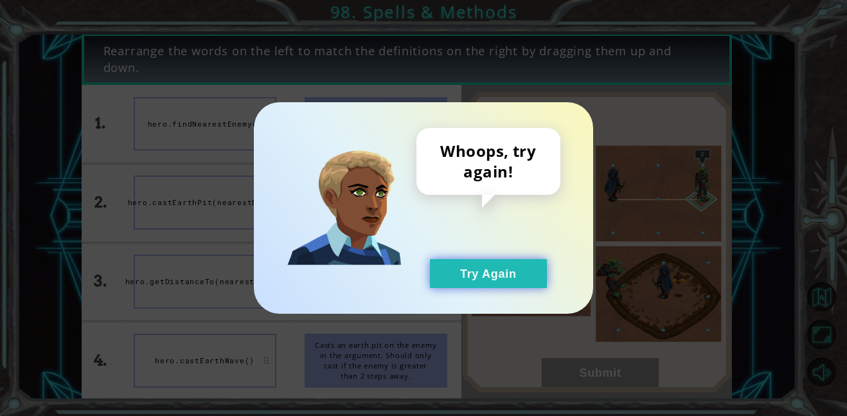
click at [498, 266] on button "Try Again" at bounding box center [488, 273] width 117 height 29
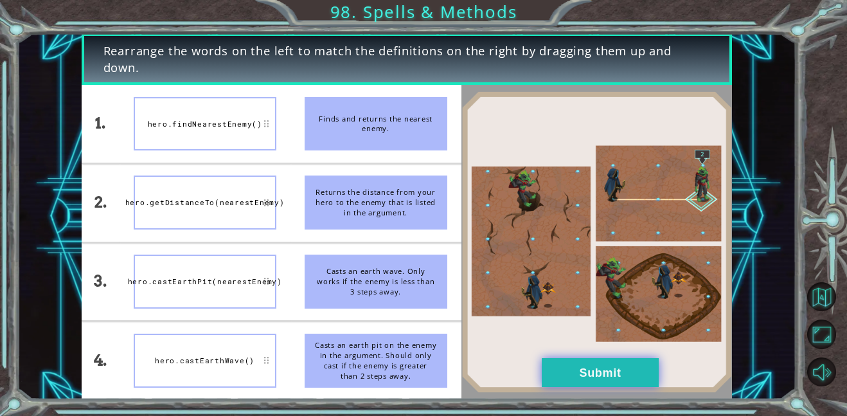
click at [547, 367] on button "Submit" at bounding box center [600, 372] width 117 height 29
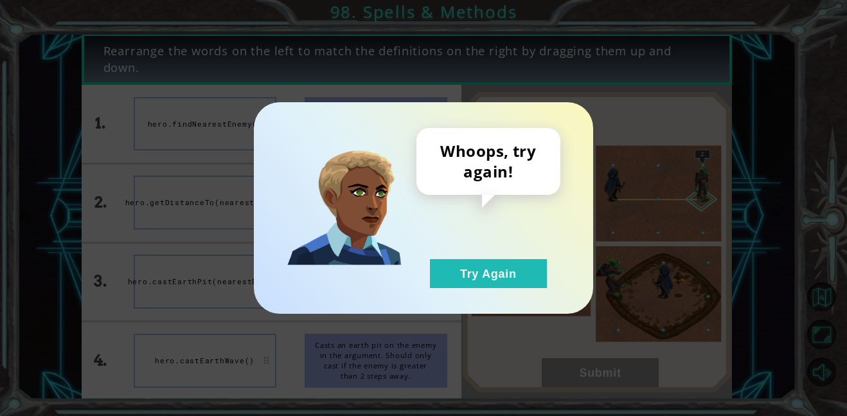
click at [478, 248] on div "Whoops, try again! Try Again" at bounding box center [489, 208] width 144 height 160
click at [479, 277] on button "Try Again" at bounding box center [488, 273] width 117 height 29
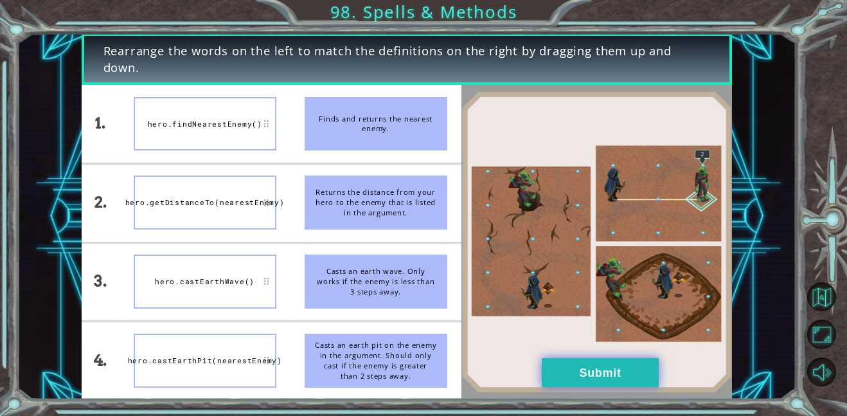
click at [572, 373] on button "Submit" at bounding box center [600, 372] width 117 height 29
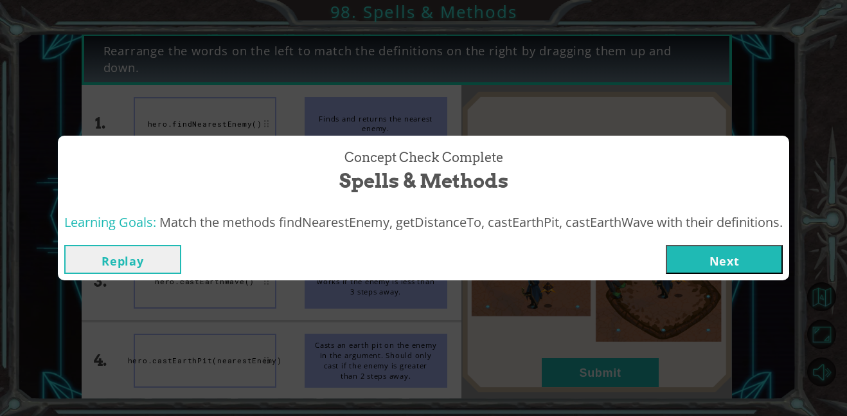
click at [730, 253] on button "Next" at bounding box center [724, 259] width 117 height 29
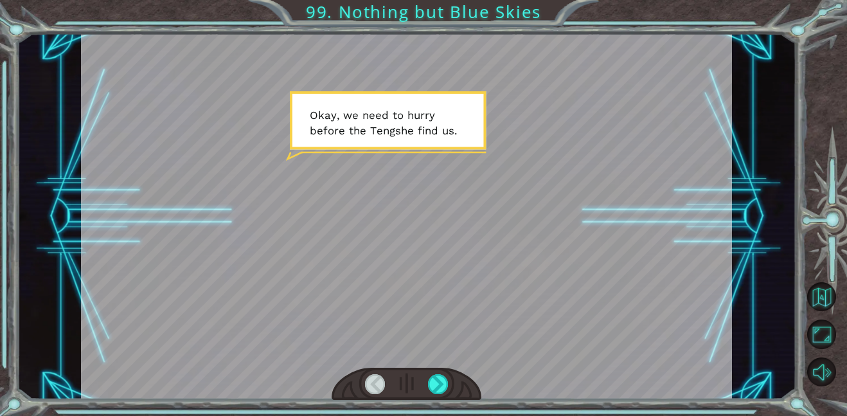
click at [584, 321] on div at bounding box center [406, 216] width 651 height 366
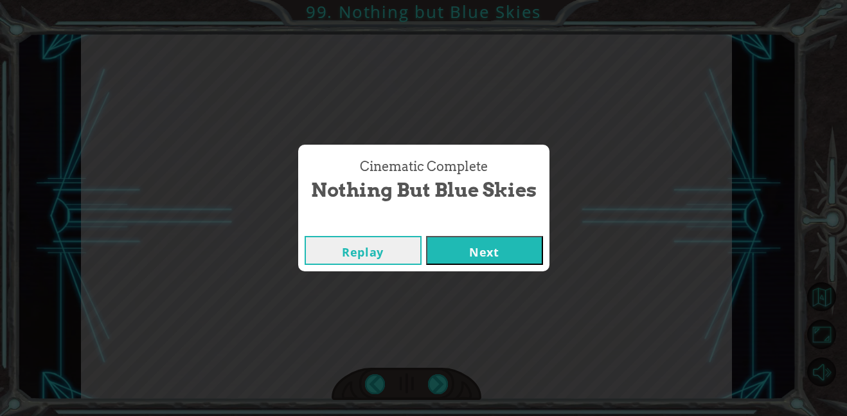
click at [426, 236] on button "Next" at bounding box center [484, 250] width 117 height 29
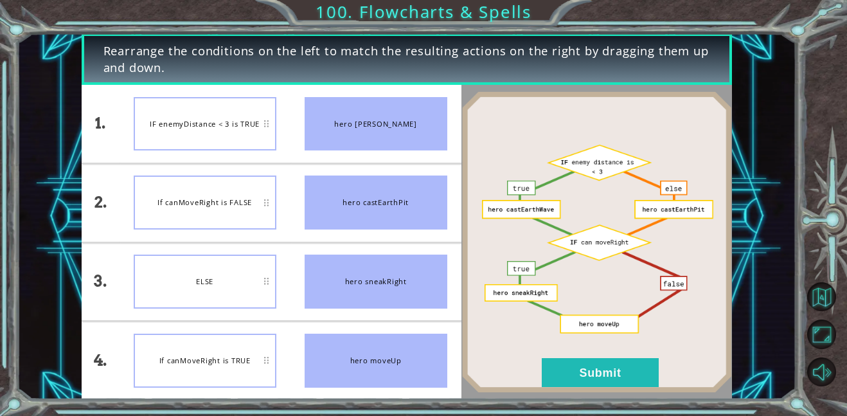
click at [582, 389] on img at bounding box center [597, 242] width 271 height 302
click at [561, 345] on img at bounding box center [597, 242] width 271 height 302
click at [571, 357] on img at bounding box center [597, 242] width 271 height 302
click at [573, 374] on button "Submit" at bounding box center [600, 372] width 117 height 29
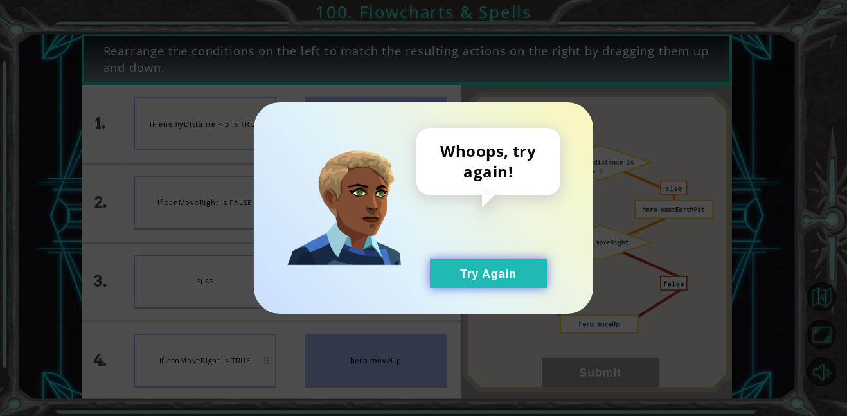
click at [496, 269] on button "Try Again" at bounding box center [488, 273] width 117 height 29
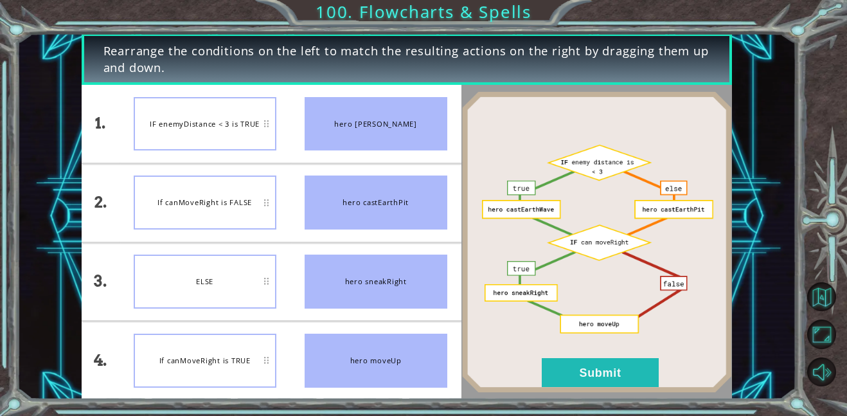
click at [399, 246] on li "hero sneakRight" at bounding box center [376, 282] width 171 height 78
click at [564, 353] on img at bounding box center [597, 242] width 271 height 302
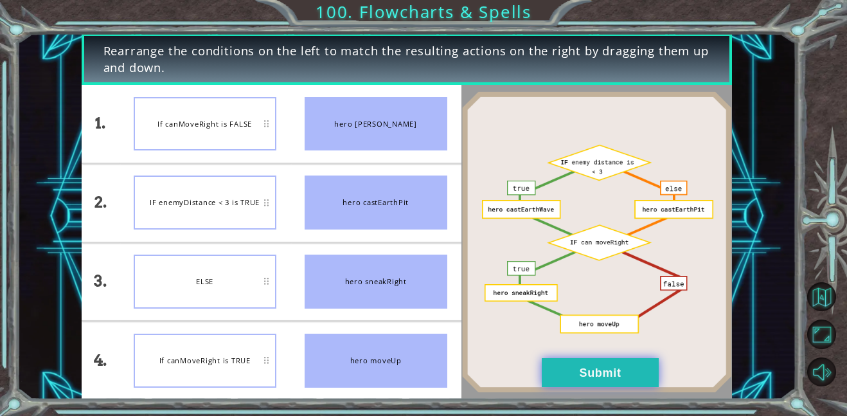
click at [570, 358] on button "Submit" at bounding box center [600, 372] width 117 height 29
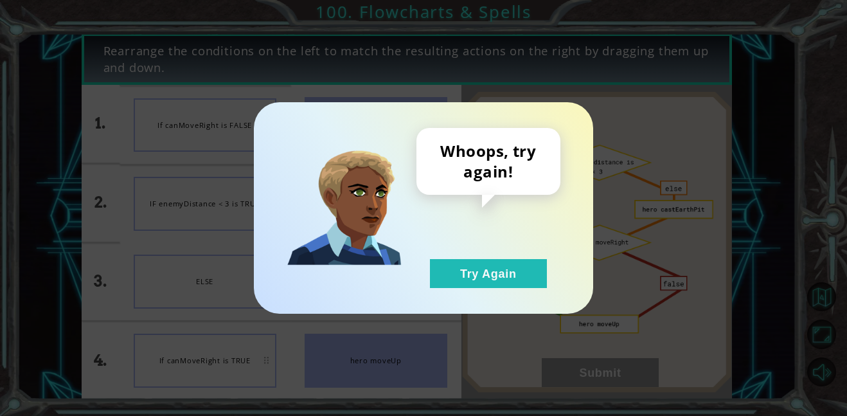
click at [502, 244] on div "Whoops, try again! Try Again" at bounding box center [489, 208] width 144 height 160
click at [492, 271] on button "Try Again" at bounding box center [488, 273] width 117 height 29
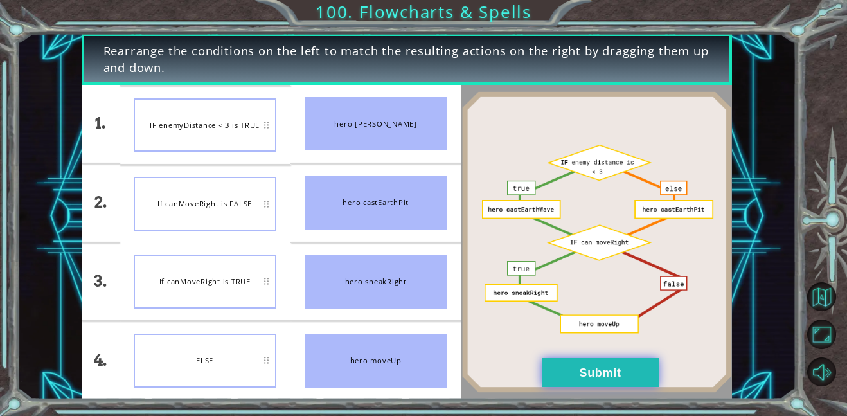
click at [556, 377] on button "Submit" at bounding box center [600, 372] width 117 height 29
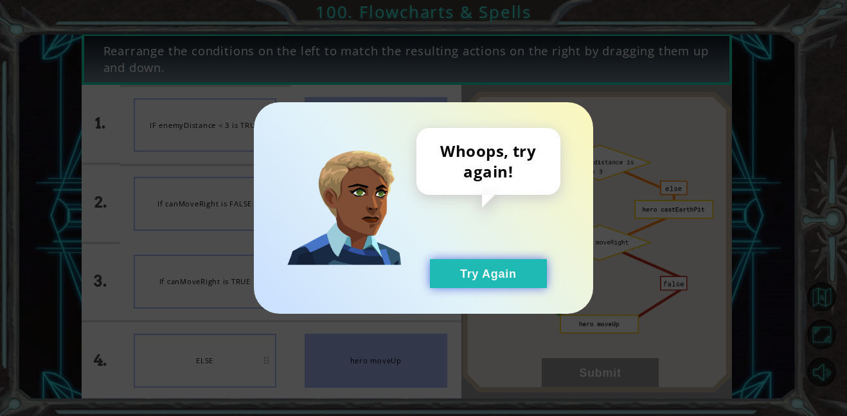
click at [503, 273] on button "Try Again" at bounding box center [488, 273] width 117 height 29
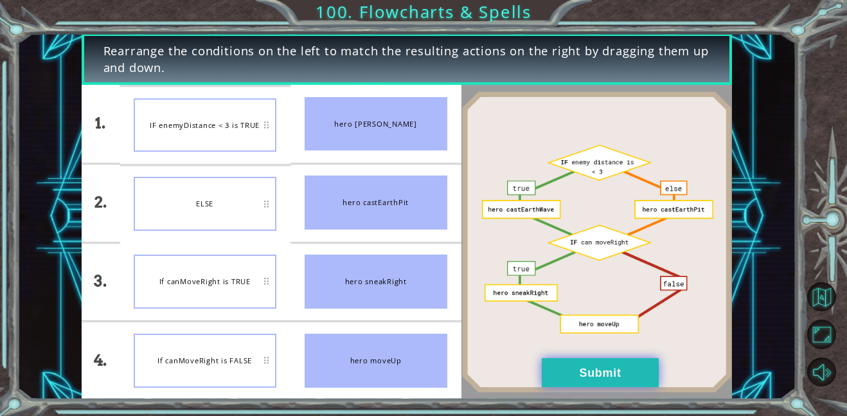
click at [592, 359] on button "Submit" at bounding box center [600, 372] width 117 height 29
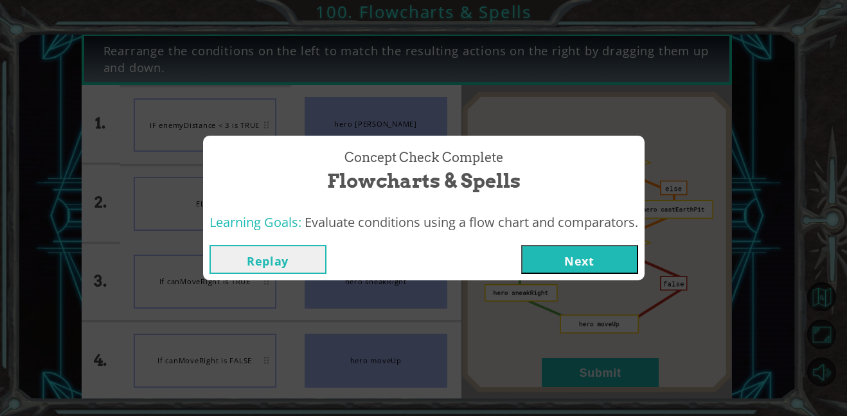
click at [564, 273] on button "Next" at bounding box center [579, 259] width 117 height 29
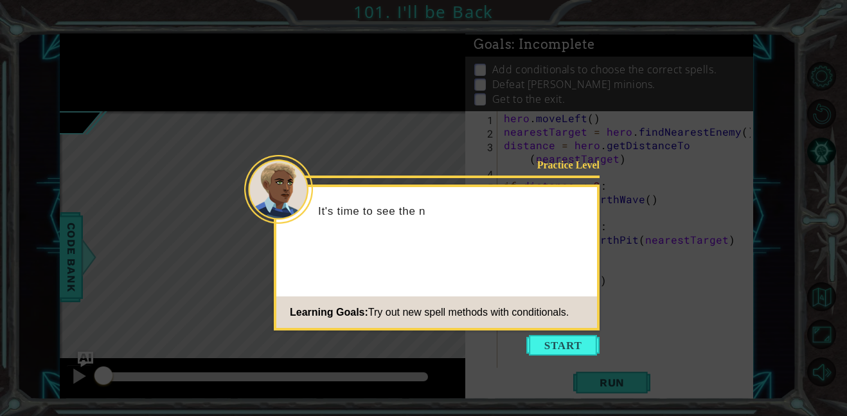
click at [572, 365] on icon at bounding box center [423, 208] width 847 height 416
click at [557, 343] on button "Start" at bounding box center [563, 345] width 73 height 21
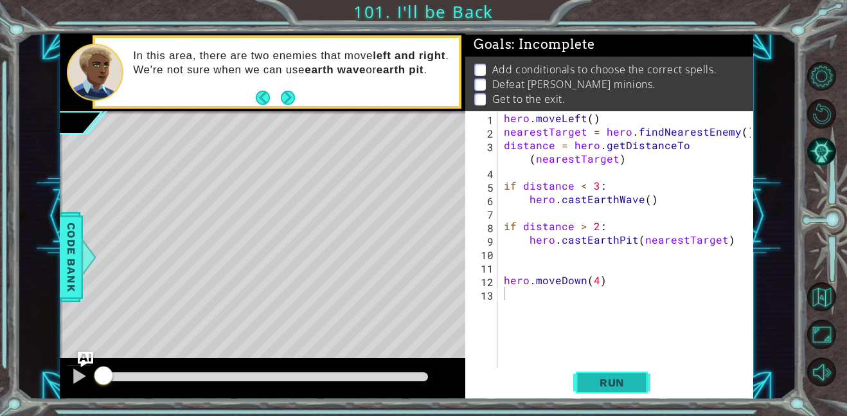
click at [596, 368] on button "Run" at bounding box center [612, 382] width 77 height 29
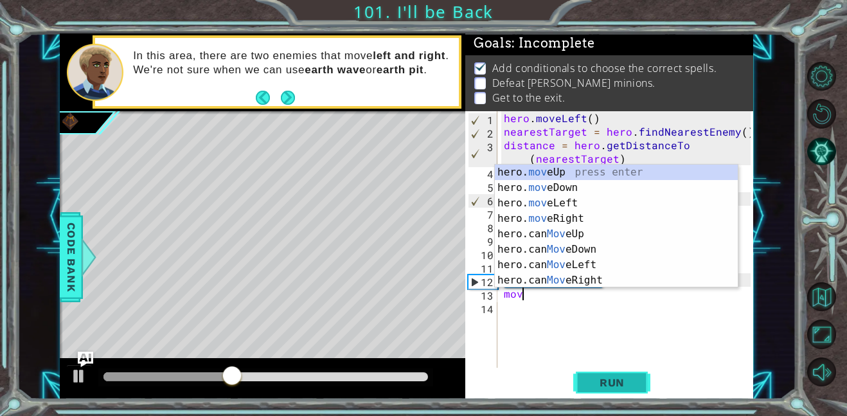
scroll to position [0, 1]
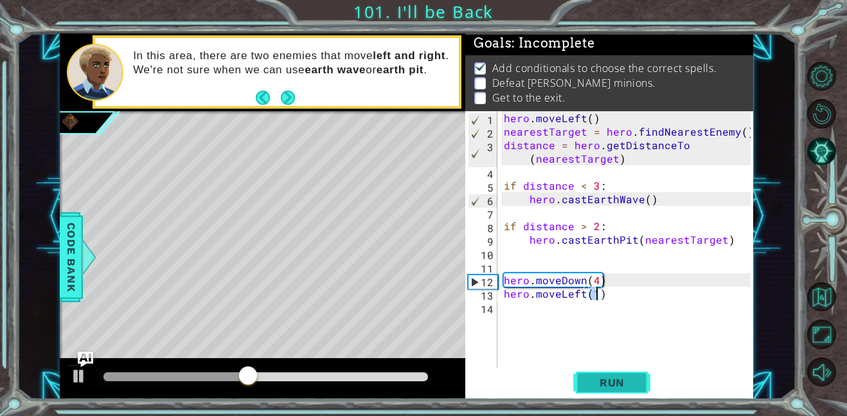
type textarea "hero.moveLeft(2)"
click at [535, 294] on div "hero . moveLeft ( ) nearestTarget = hero . findNearestEnemy ( ) distance = hero…" at bounding box center [630, 253] width 256 height 284
click at [562, 311] on div "hero . moveLeft ( ) nearestTarget = hero . findNearestEnemy ( ) distance = hero…" at bounding box center [630, 253] width 256 height 284
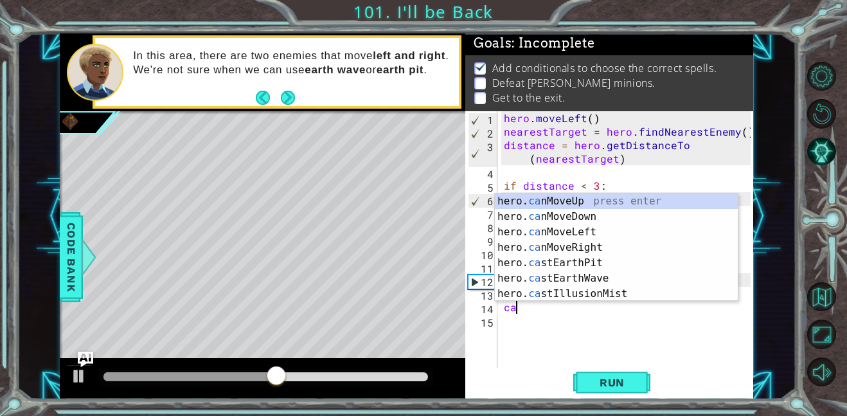
type textarea "cas"
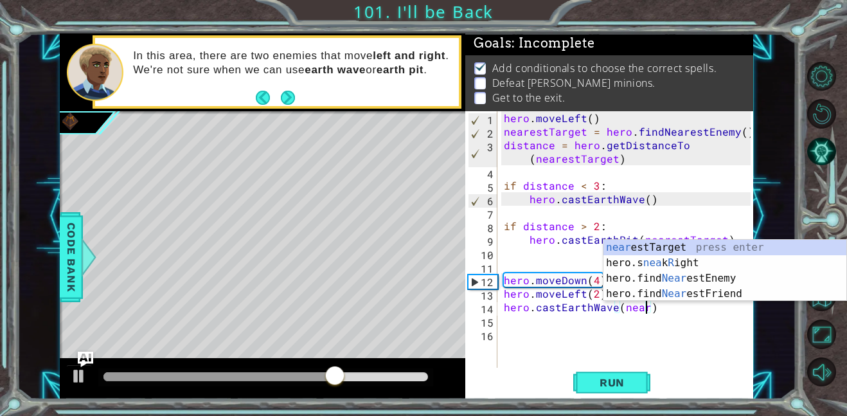
scroll to position [0, 8]
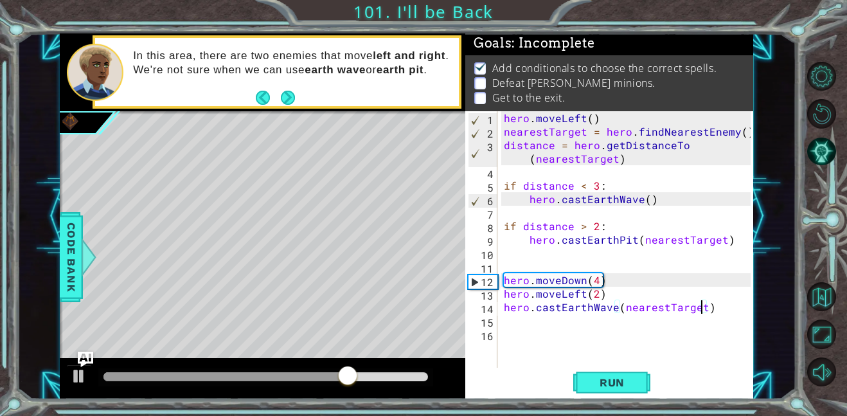
type textarea "hero.moveLeft(2)"
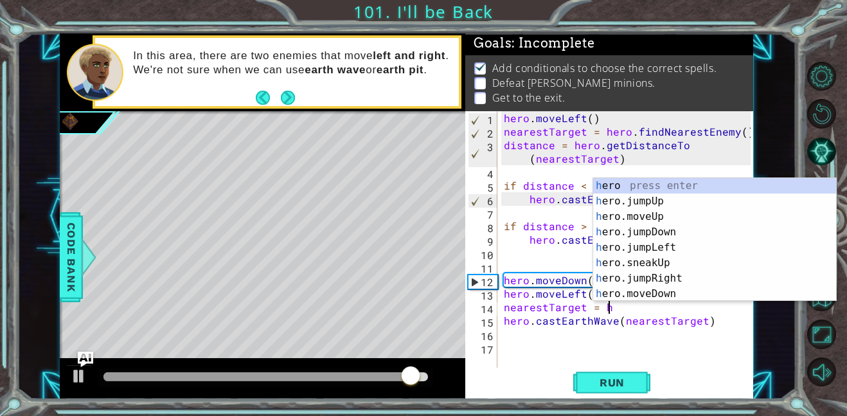
scroll to position [0, 6]
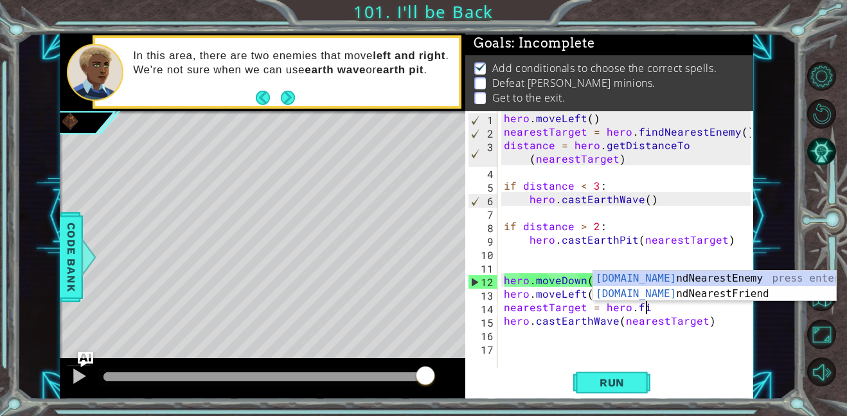
type textarea "nearestTarget = hero.find"
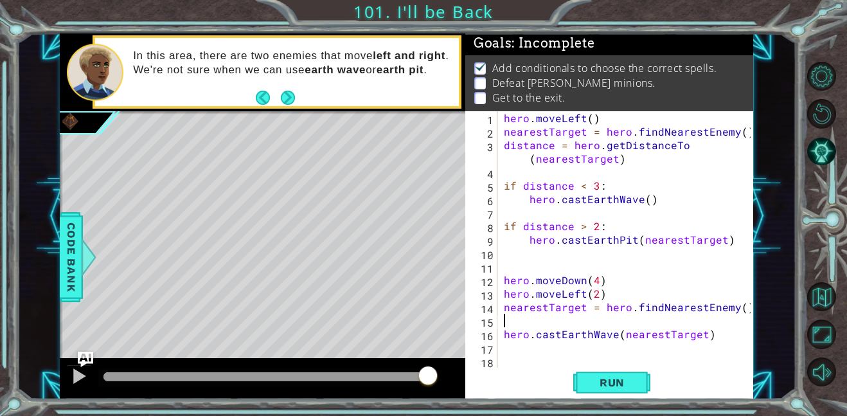
scroll to position [0, 0]
type textarea "nearestTarget = hero.findNearestEnemy()"
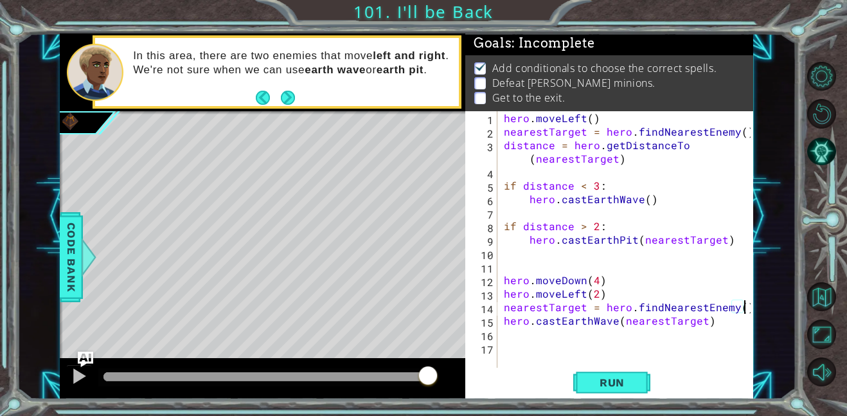
click at [574, 349] on div "hero . moveLeft ( ) nearestTarget = hero . findNearestEnemy ( ) distance = hero…" at bounding box center [630, 253] width 256 height 284
click at [580, 343] on div "hero . moveLeft ( ) nearestTarget = hero . findNearestEnemy ( ) distance = hero…" at bounding box center [630, 253] width 256 height 284
click at [613, 320] on div "hero . moveLeft ( ) nearestTarget = hero . findNearestEnemy ( ) distance = hero…" at bounding box center [630, 253] width 256 height 284
type textarea "hero.castEarthWave(nearestTarget)"
click at [602, 341] on div "hero . moveLeft ( ) nearestTarget = hero . findNearestEnemy ( ) distance = hero…" at bounding box center [630, 253] width 256 height 284
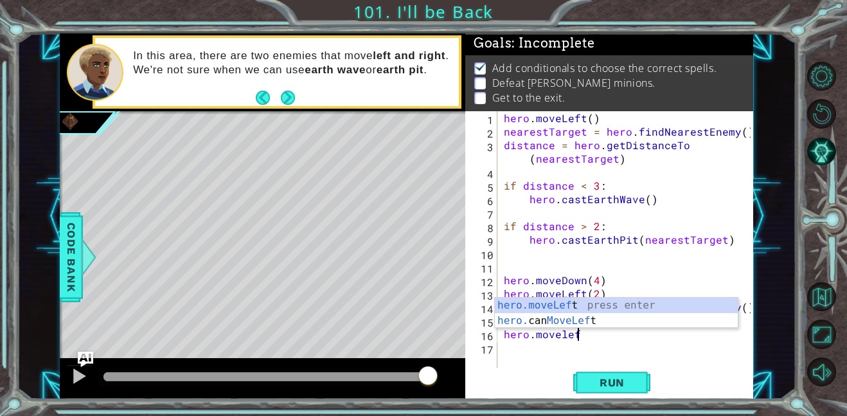
scroll to position [0, 4]
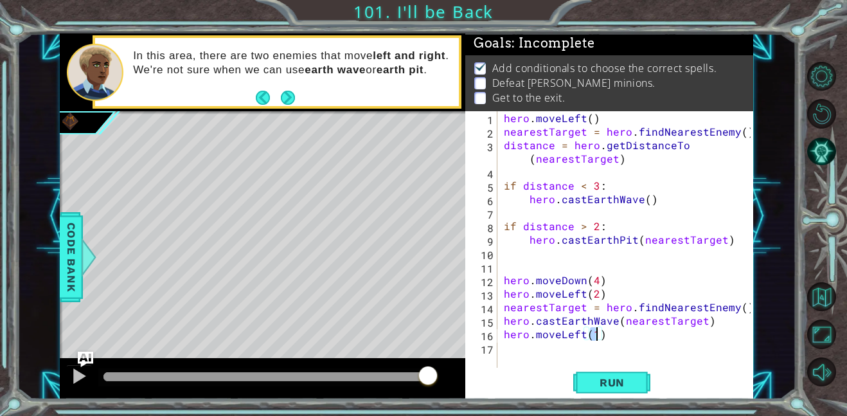
type textarea "hero.moveLeft(2)"
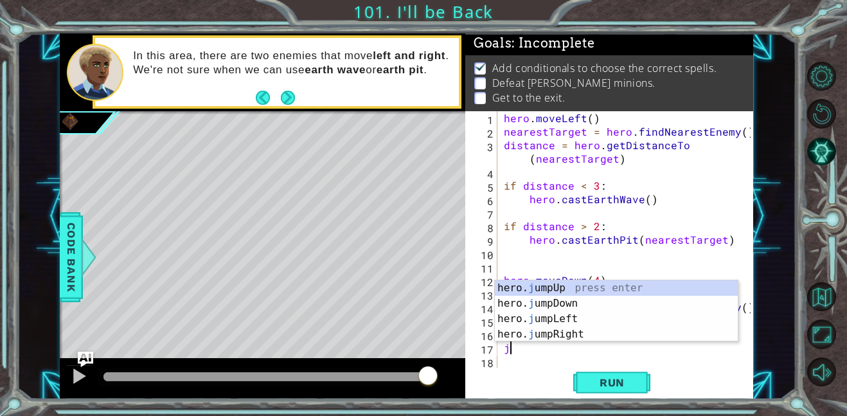
type textarea "ju"
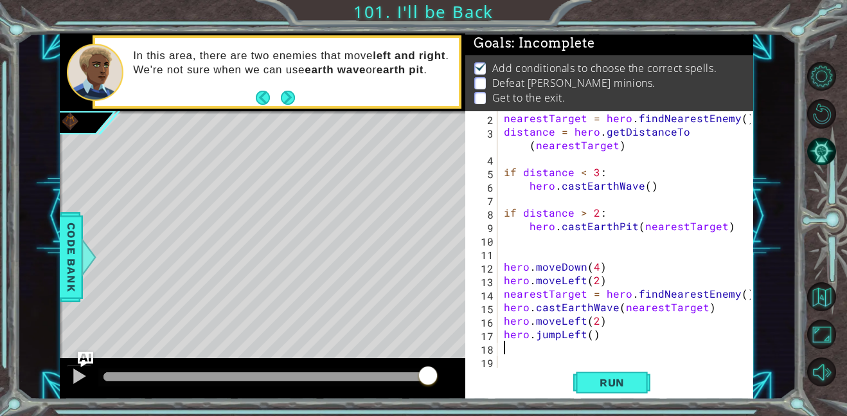
scroll to position [14, 0]
click at [616, 387] on span "Run" at bounding box center [612, 382] width 51 height 13
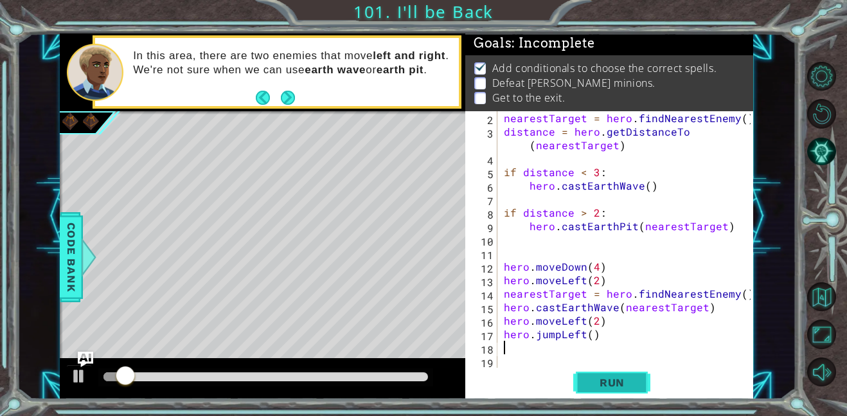
click at [616, 387] on span "Run" at bounding box center [612, 382] width 51 height 13
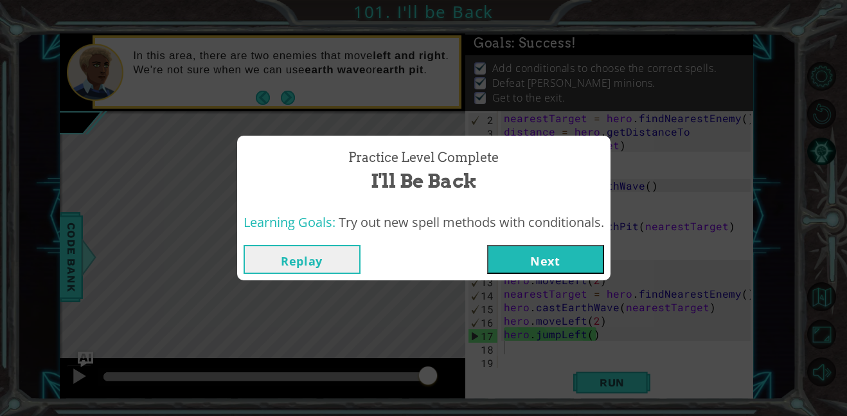
click at [520, 254] on button "Next" at bounding box center [545, 259] width 117 height 29
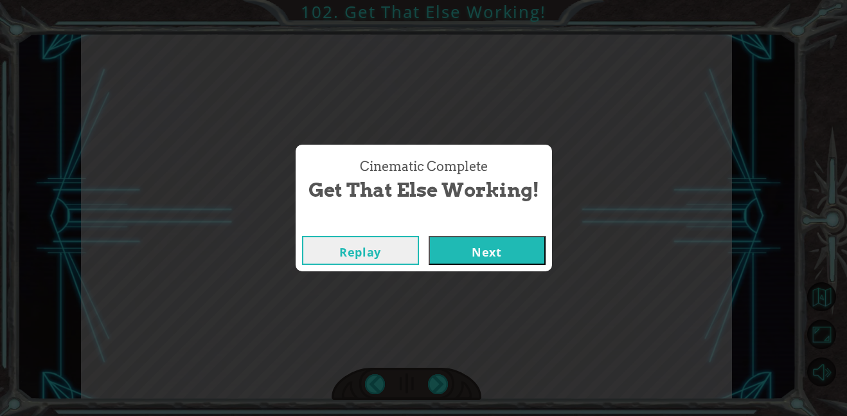
click at [429, 236] on button "Next" at bounding box center [487, 250] width 117 height 29
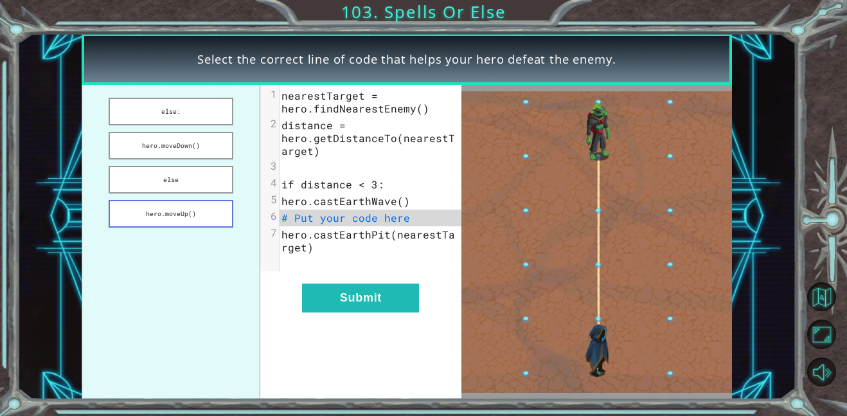
click at [185, 213] on button "hero.moveUp()" at bounding box center [171, 214] width 125 height 28
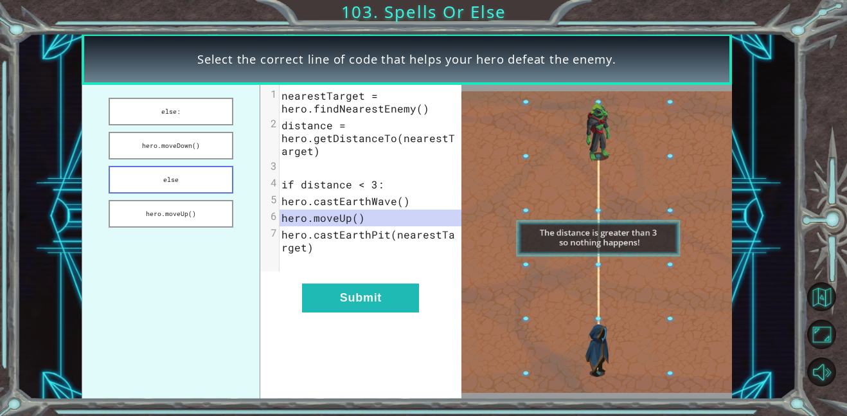
click at [186, 185] on button "else" at bounding box center [171, 180] width 125 height 28
click at [177, 150] on button "hero.moveDown()" at bounding box center [171, 146] width 125 height 28
click at [167, 121] on button "else:" at bounding box center [171, 112] width 125 height 28
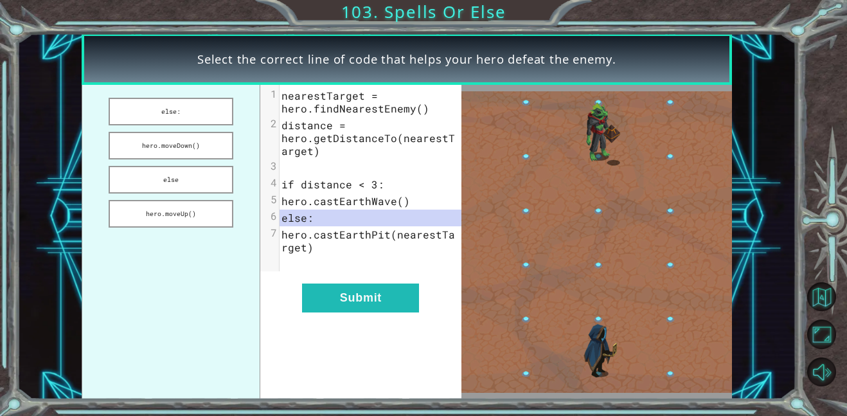
click at [352, 312] on div "xxxxxxxxxx 7 1 nearestTarget = hero.findNearestEnemy() 2 distance = hero.getDis…" at bounding box center [360, 242] width 201 height 314
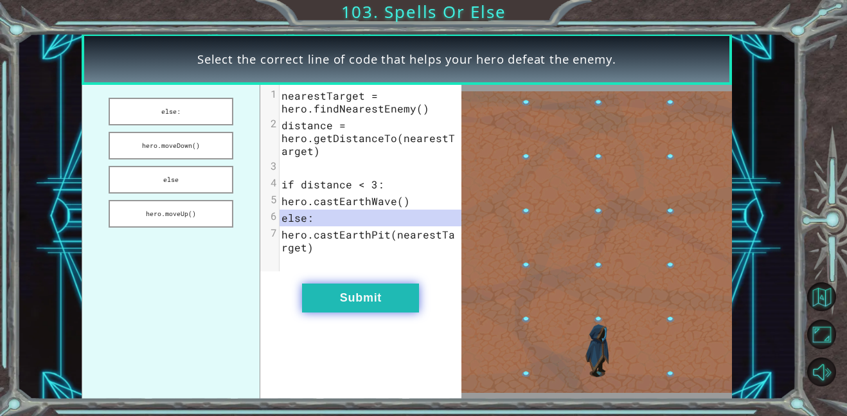
click at [357, 297] on button "Submit" at bounding box center [360, 298] width 117 height 29
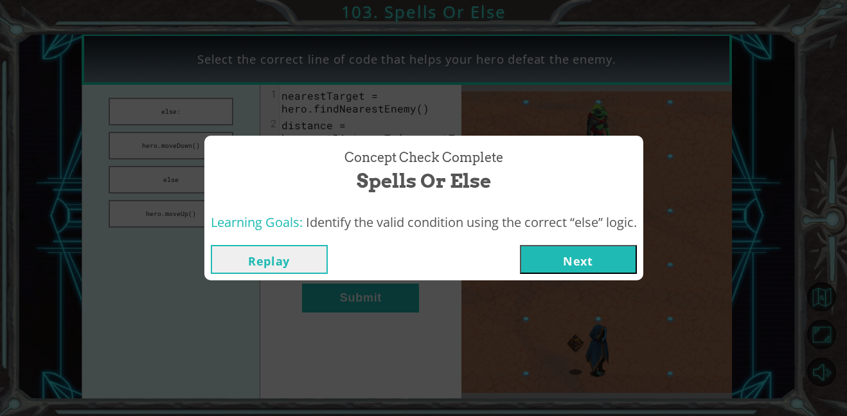
click at [561, 248] on button "Next" at bounding box center [578, 259] width 117 height 29
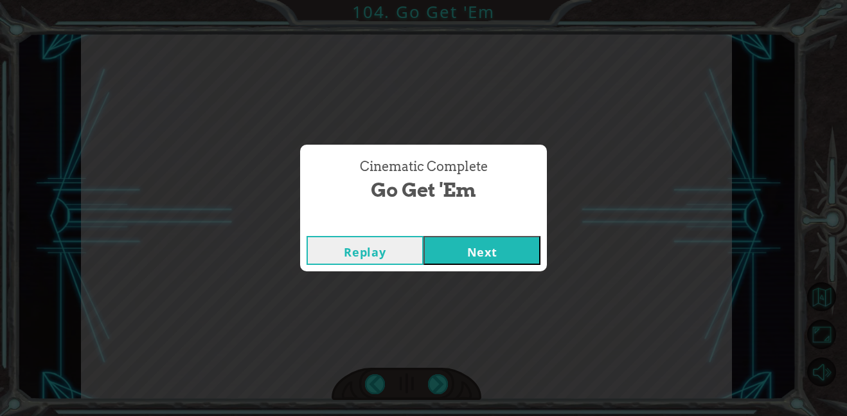
click button "Next" at bounding box center [482, 250] width 117 height 29
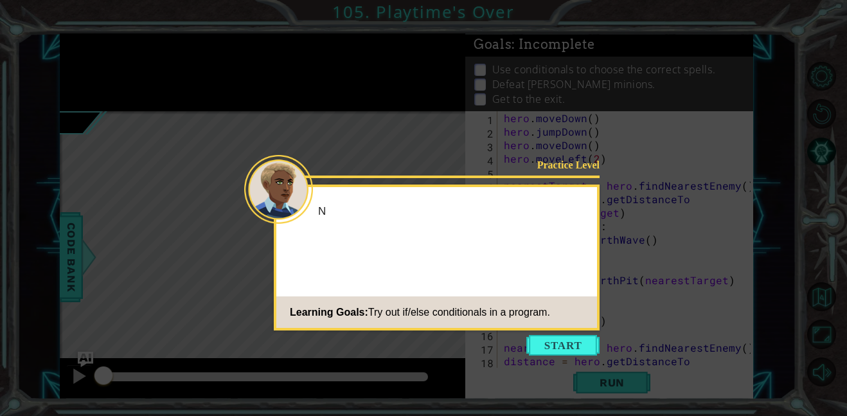
scroll to position [95, 0]
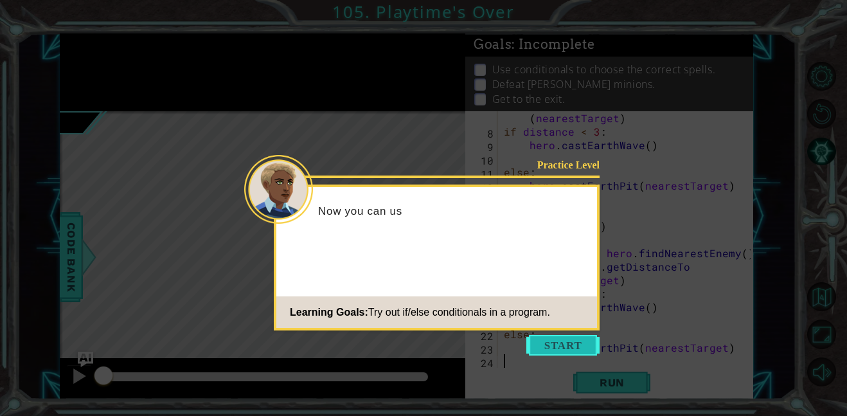
click at [551, 339] on button "Start" at bounding box center [563, 345] width 73 height 21
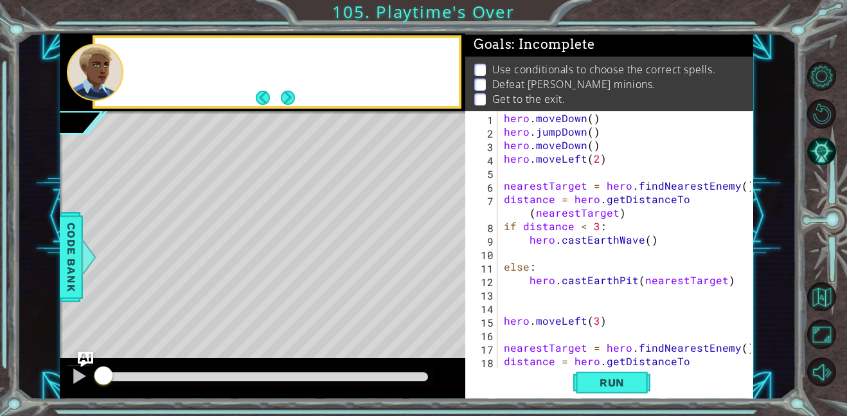
scroll to position [0, 0]
click at [588, 368] on button "Run" at bounding box center [612, 382] width 77 height 29
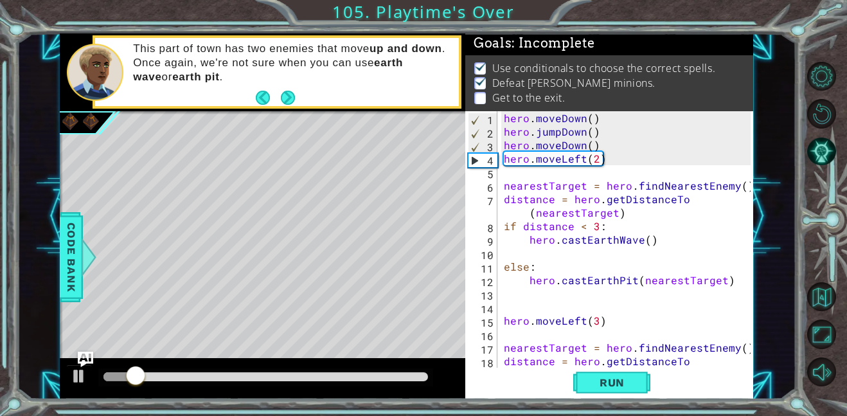
scroll to position [95, 0]
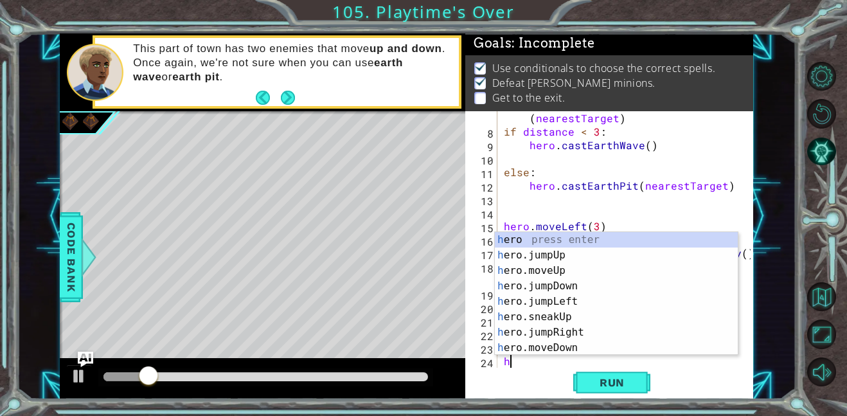
type textarea "her"
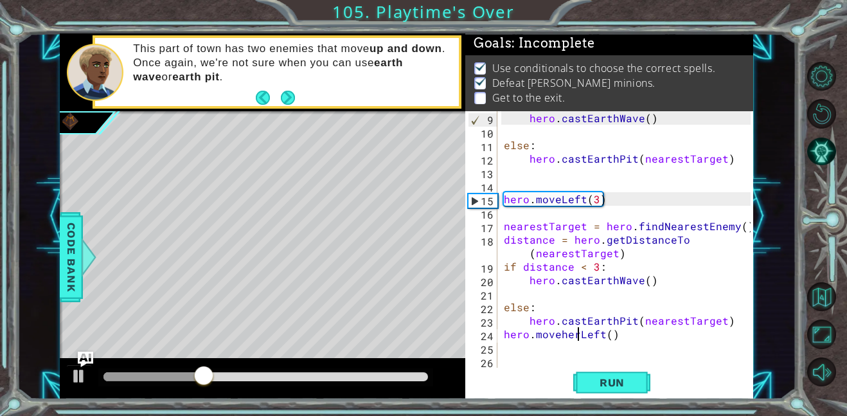
scroll to position [0, 5]
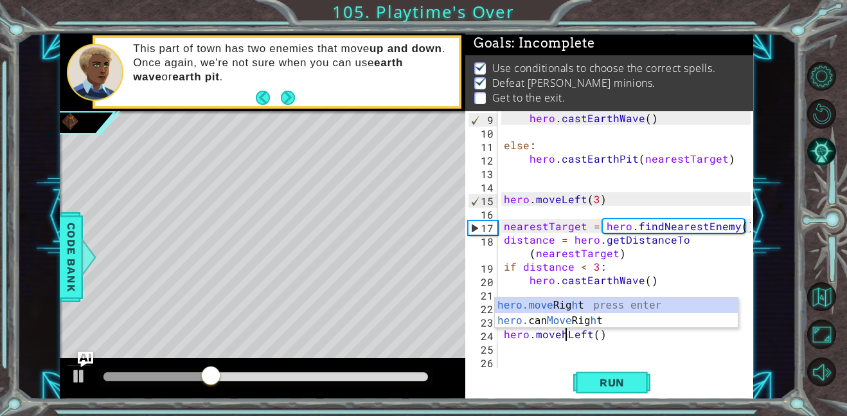
type textarea "hero.moveLeft()"
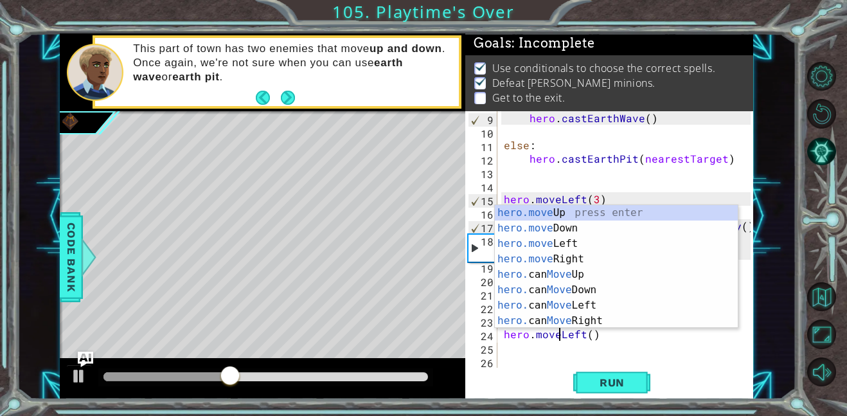
click at [602, 350] on div "hero . castEarthWave ( ) else : hero . [GEOGRAPHIC_DATA] ( nearestTarget ) hero…" at bounding box center [630, 253] width 256 height 284
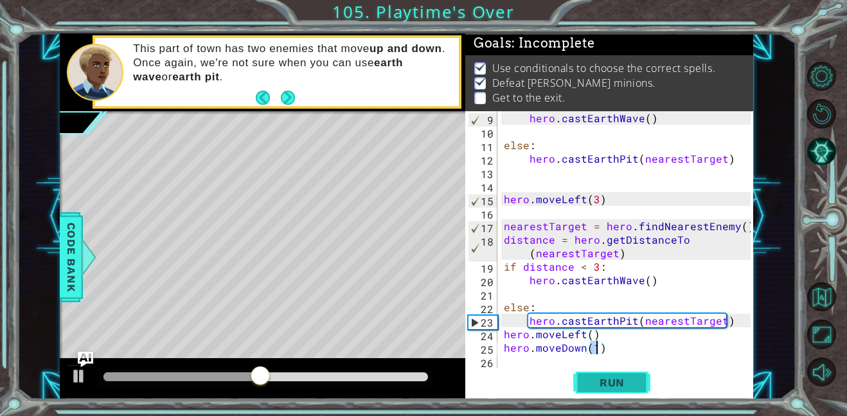
type textarea "hero.moveDown(1)"
click at [595, 378] on span "Run" at bounding box center [612, 382] width 51 height 13
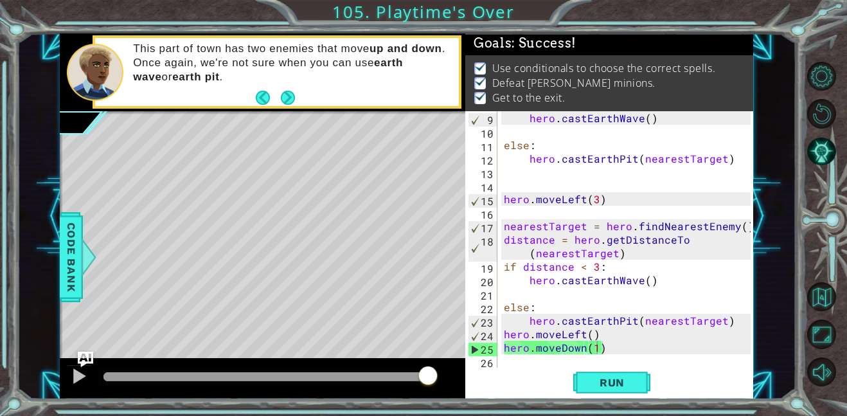
drag, startPoint x: 354, startPoint y: 373, endPoint x: 621, endPoint y: 320, distance: 272.0
click at [621, 320] on div "1 ההההההההההההההההההההההההההההההההההההההההההההההההההההההההההההההההההההההההההההה…" at bounding box center [407, 216] width 694 height 366
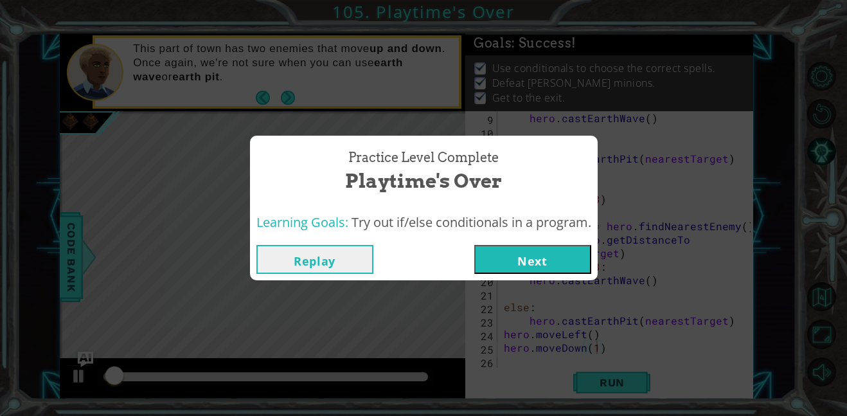
click at [543, 263] on button "Next" at bounding box center [533, 259] width 117 height 29
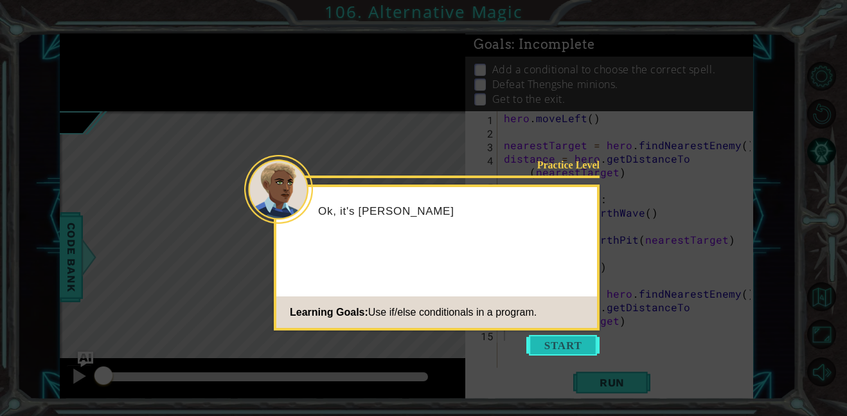
click at [552, 347] on button "Start" at bounding box center [563, 345] width 73 height 21
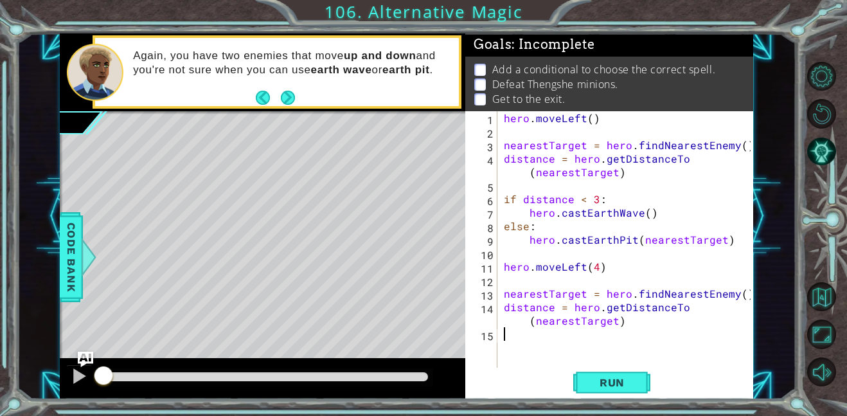
click at [671, 381] on div "Run" at bounding box center [612, 382] width 288 height 29
click at [629, 377] on span "Run" at bounding box center [612, 382] width 51 height 13
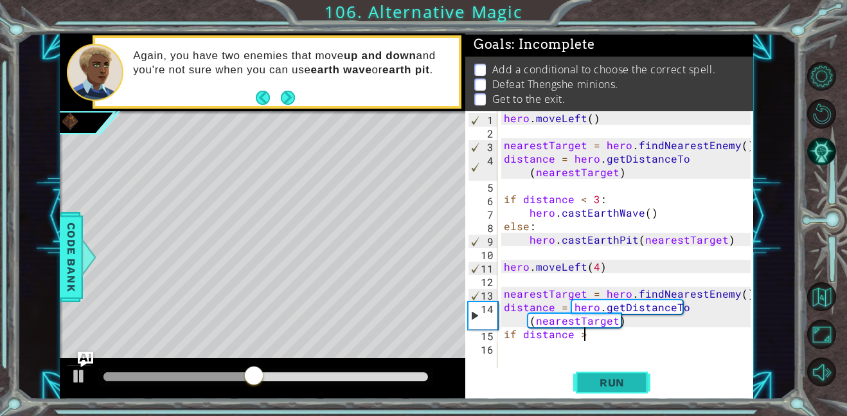
scroll to position [0, 4]
type textarea "if distance < 3"
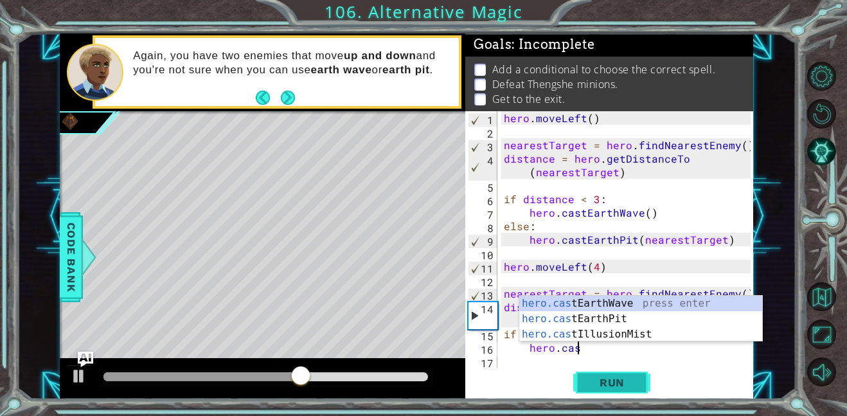
type textarea "hero.cast"
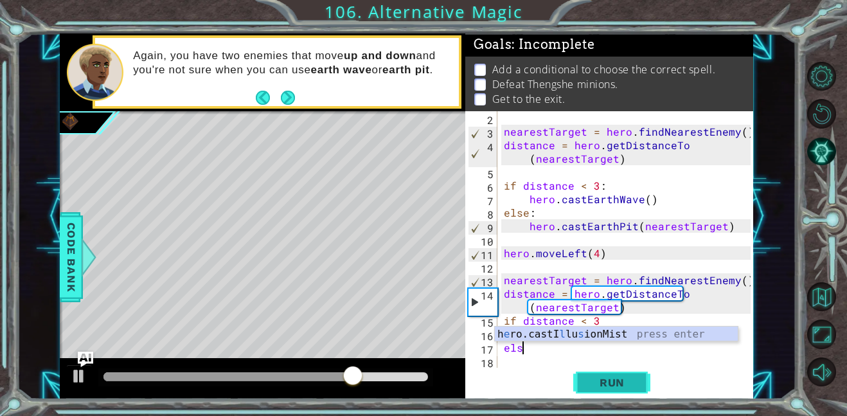
scroll to position [0, 1]
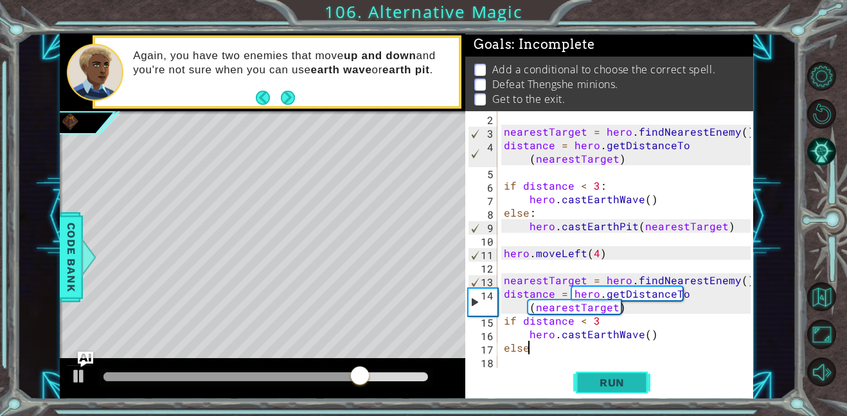
type textarea "else:"
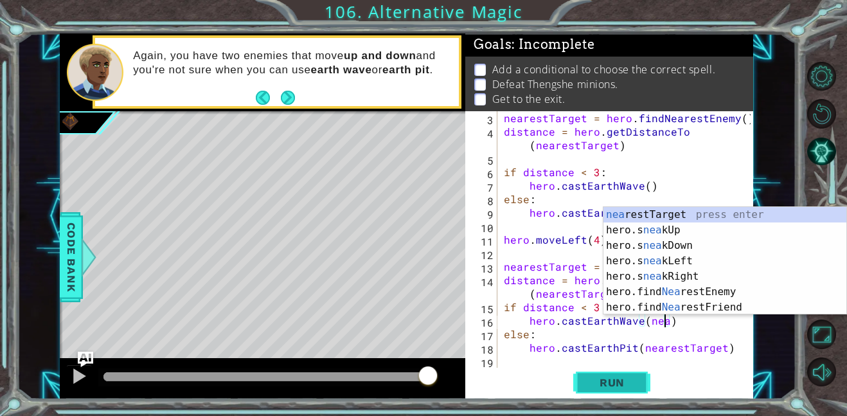
scroll to position [0, 10]
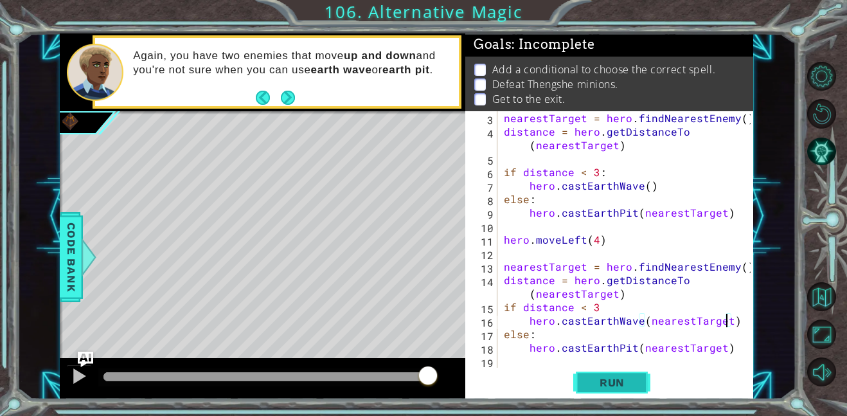
click at [608, 395] on button "Run" at bounding box center [612, 382] width 77 height 29
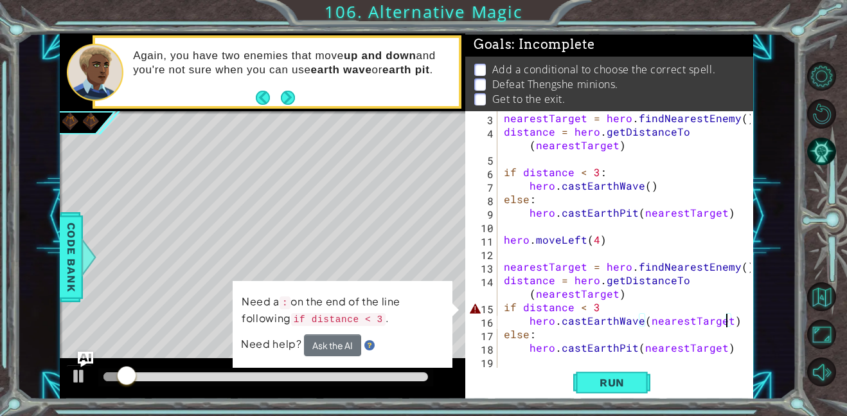
click at [611, 309] on div "nearestTarget = hero . findNearestEnemy ( ) distance = hero . getDistanceTo ( n…" at bounding box center [630, 253] width 256 height 284
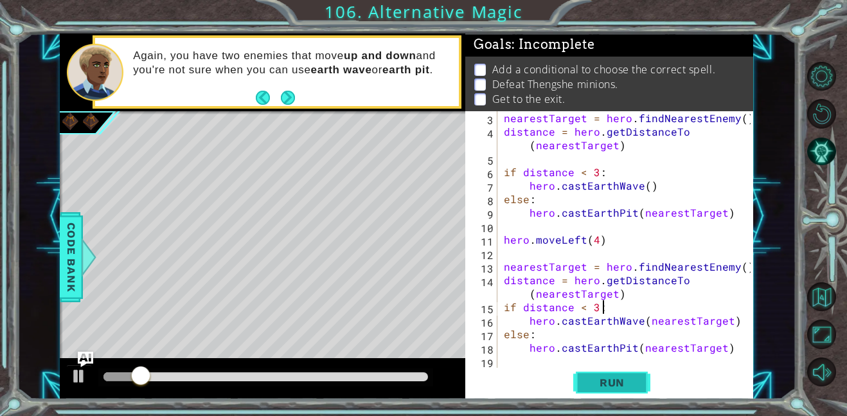
type textarea "if distance < 3:"
click at [634, 375] on button "Run" at bounding box center [612, 382] width 77 height 29
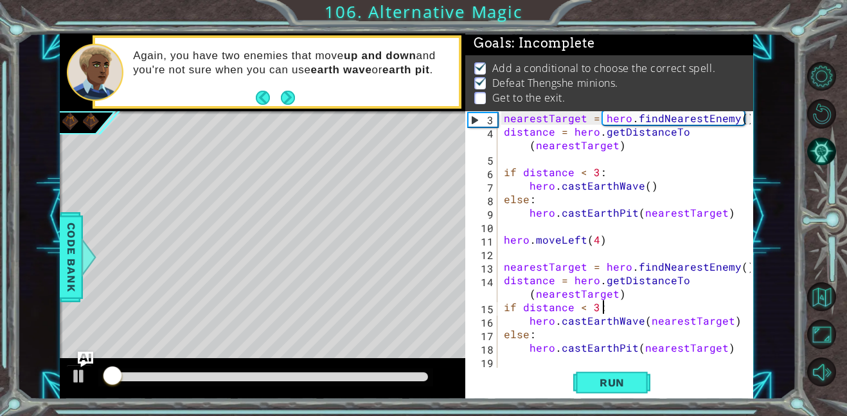
click at [593, 358] on div "nearestTarget = hero . findNearestEnemy ( ) distance = hero . getDistanceTo ( n…" at bounding box center [630, 253] width 256 height 284
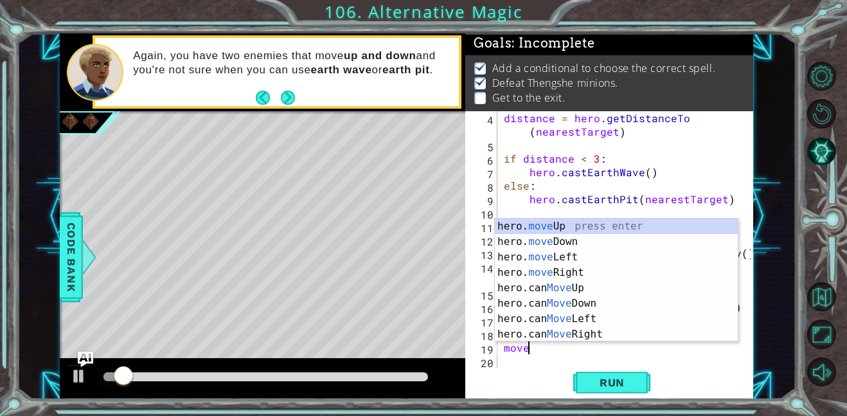
scroll to position [0, 1]
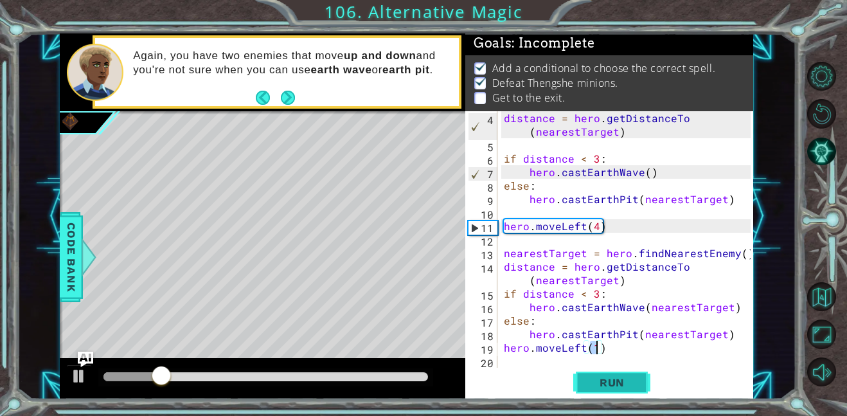
type textarea "hero.moveLeft(1)"
click at [597, 383] on span "Run" at bounding box center [612, 382] width 51 height 13
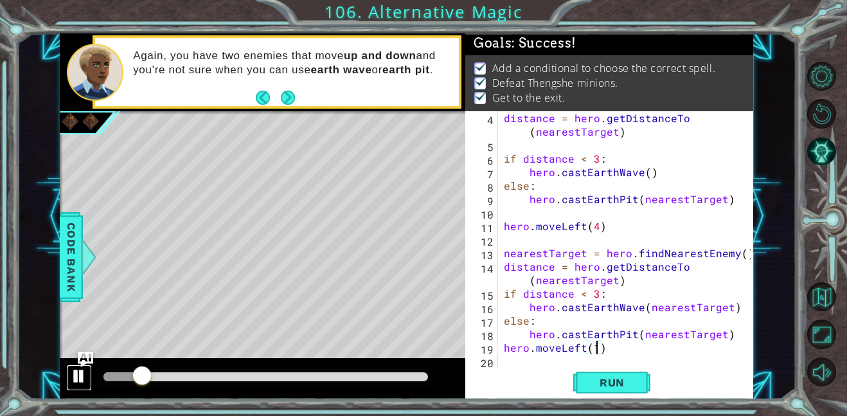
click at [78, 376] on div at bounding box center [79, 376] width 17 height 17
click at [594, 374] on button "Run" at bounding box center [612, 382] width 77 height 29
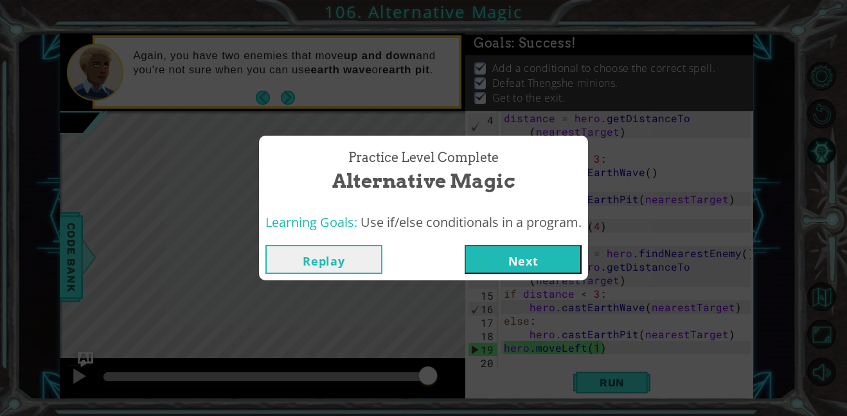
click at [518, 249] on button "Next" at bounding box center [523, 259] width 117 height 29
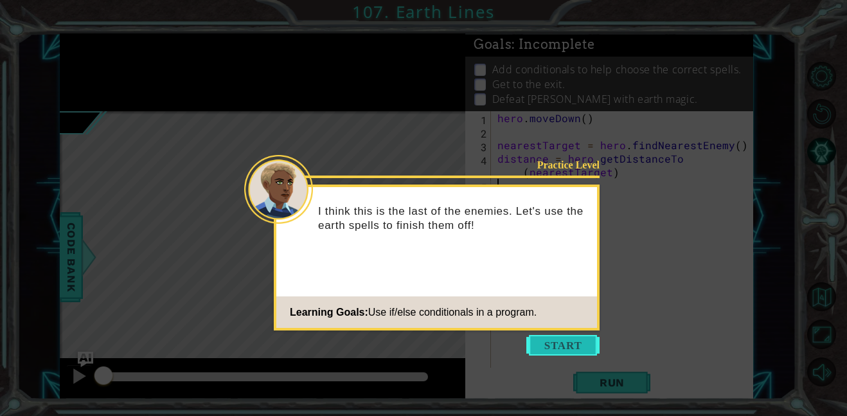
click at [552, 343] on button "Start" at bounding box center [563, 345] width 73 height 21
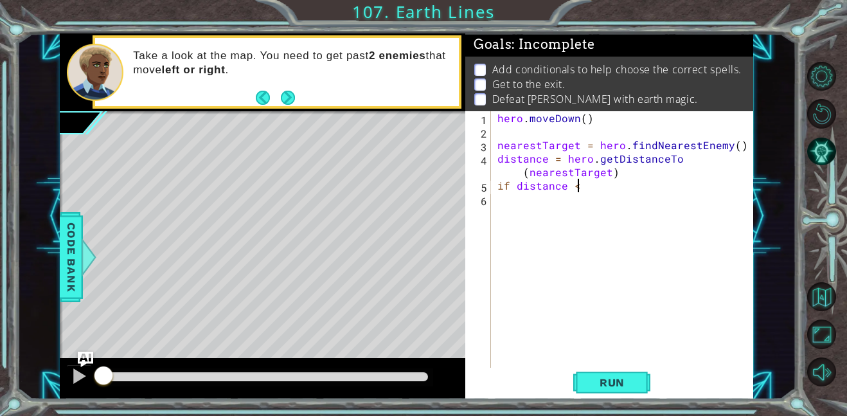
scroll to position [0, 4]
type textarea "if distance < 3"
type textarea "if distance < 3:"
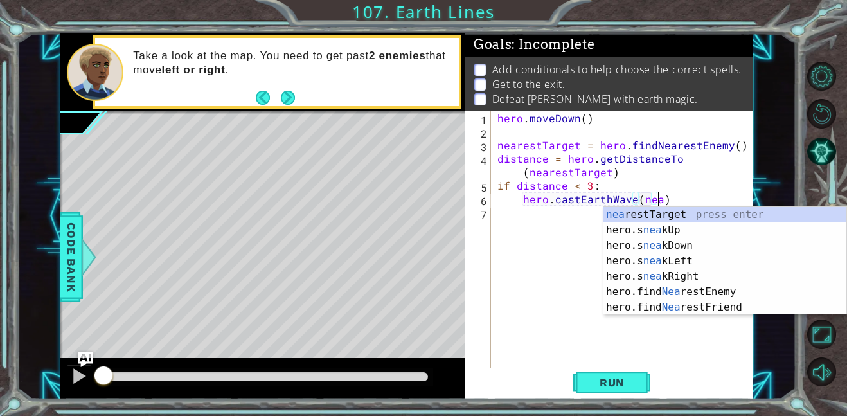
scroll to position [0, 10]
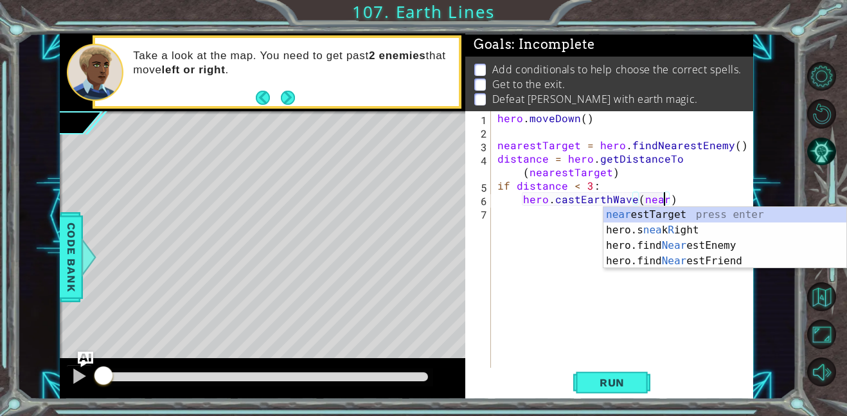
type textarea "hero.castEarthWave(nearestTarget)"
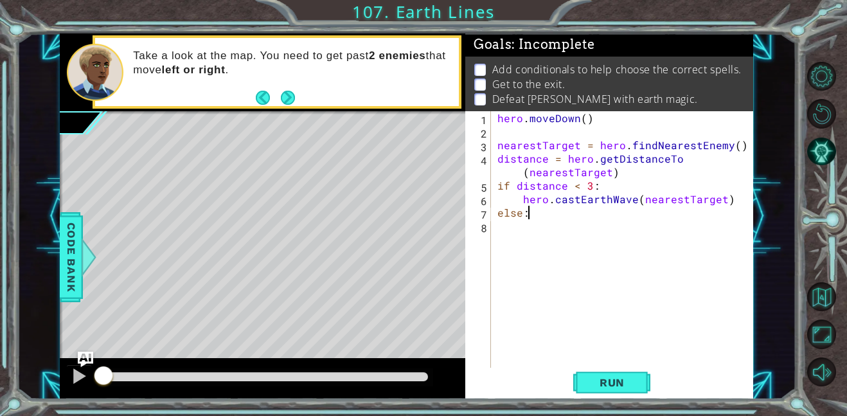
scroll to position [0, 1]
type textarea "else:"
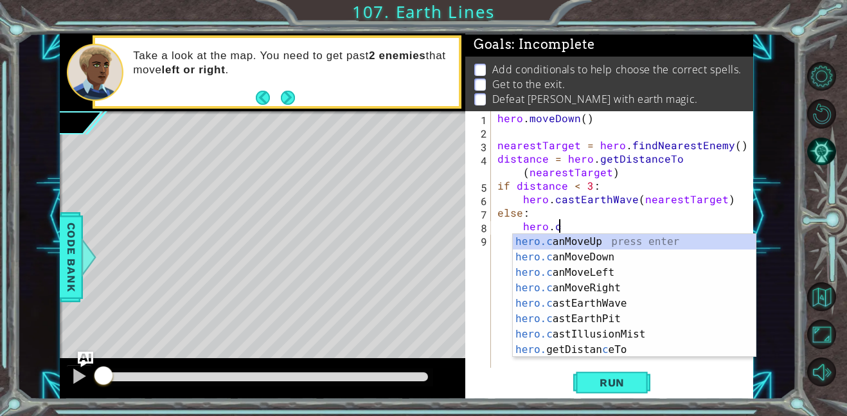
scroll to position [0, 4]
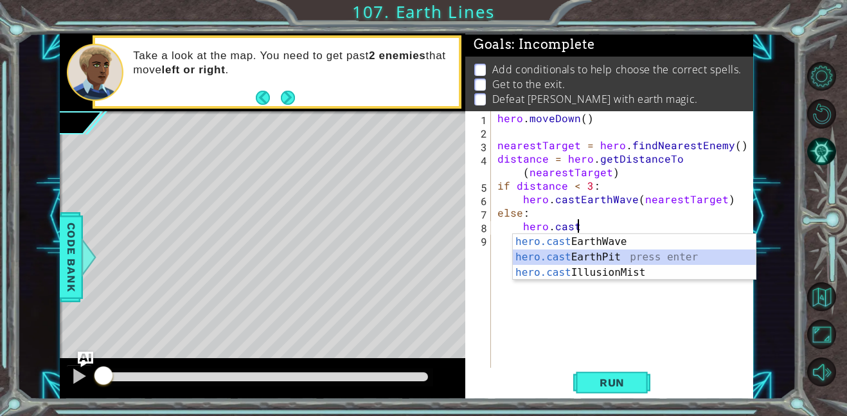
type textarea "hero.castEarthPit(enemy)"
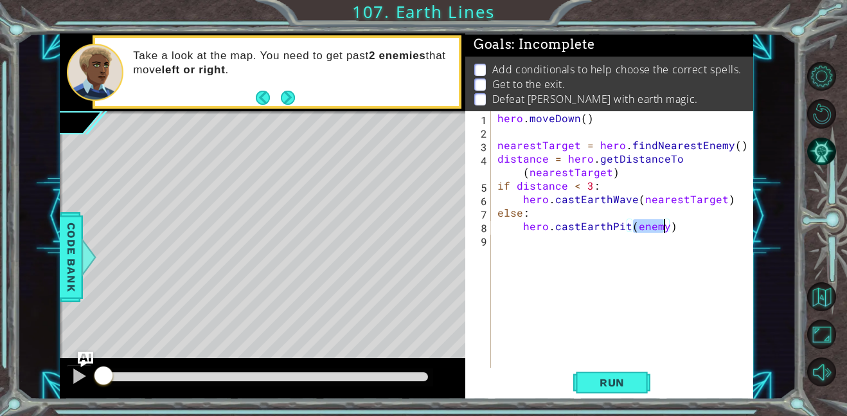
click at [612, 240] on div "hero . [GEOGRAPHIC_DATA] ( ) nearestTarget = hero . findNearestEnemy ( ) distan…" at bounding box center [626, 253] width 262 height 284
click at [622, 385] on span "Run" at bounding box center [612, 382] width 51 height 13
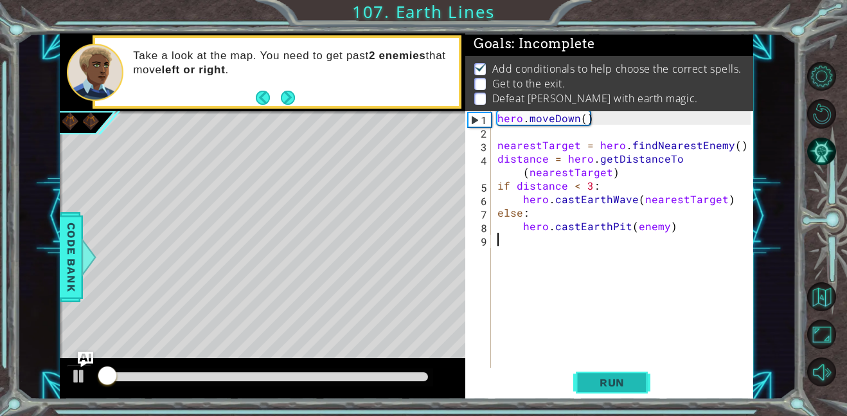
scroll to position [1, 0]
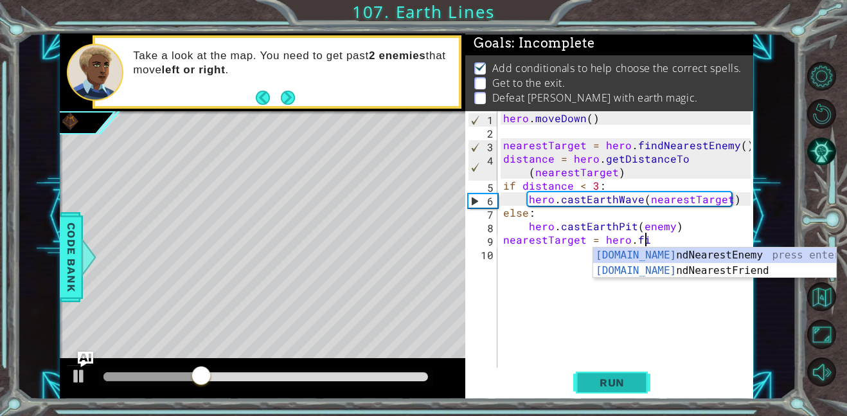
type textarea "nearestTarget = hero.find"
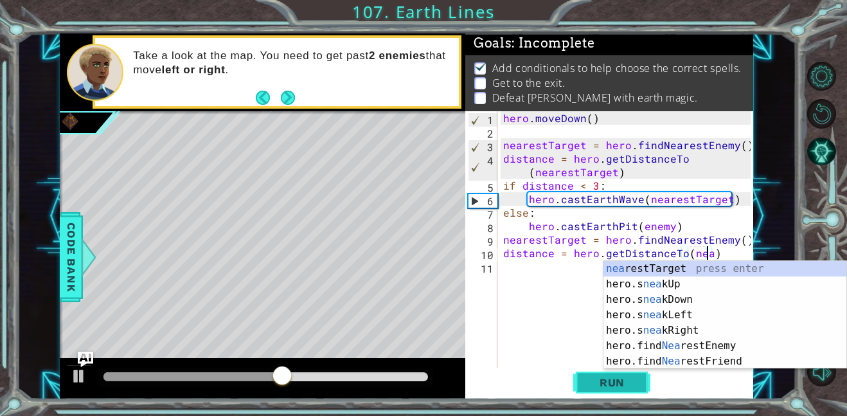
scroll to position [0, 13]
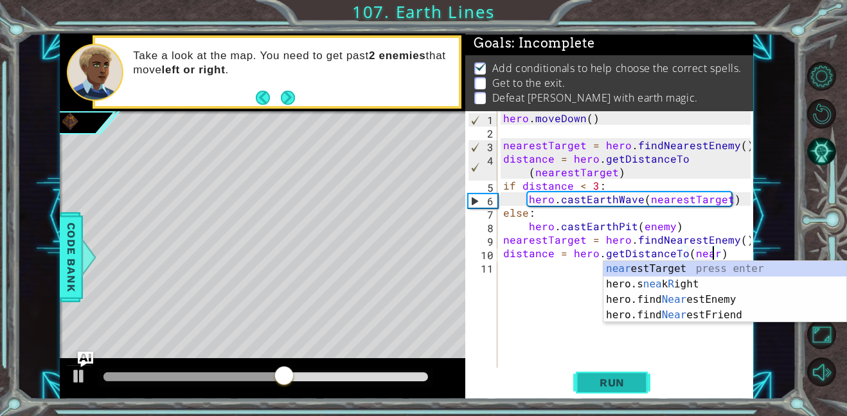
type textarea "distance = hero.getDistanceTo(nearestTarget)"
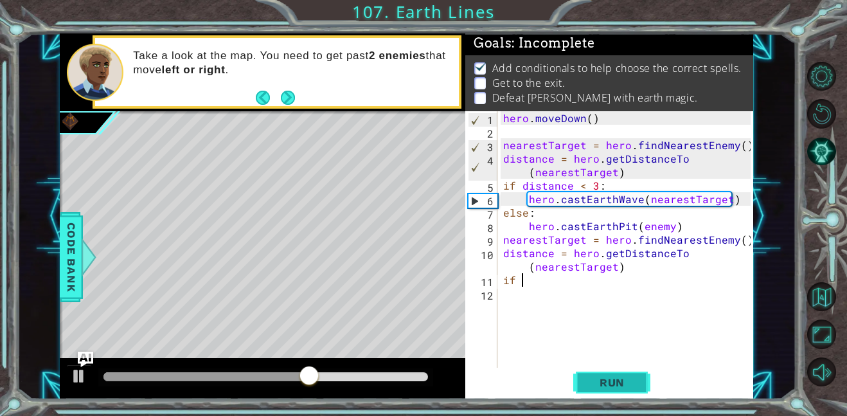
scroll to position [0, 0]
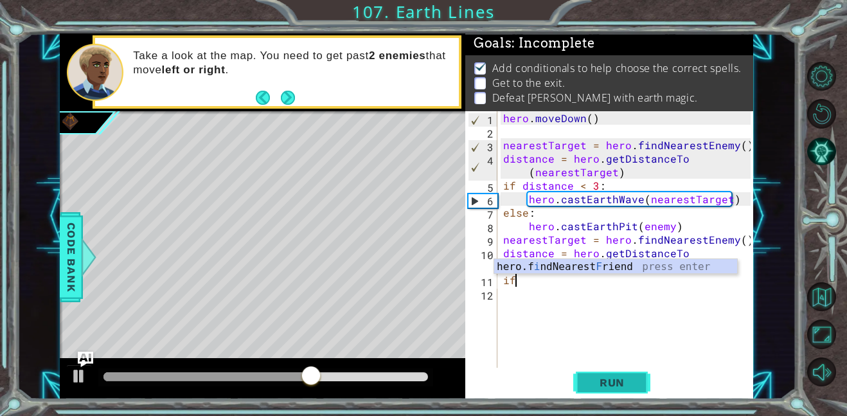
type textarea "i"
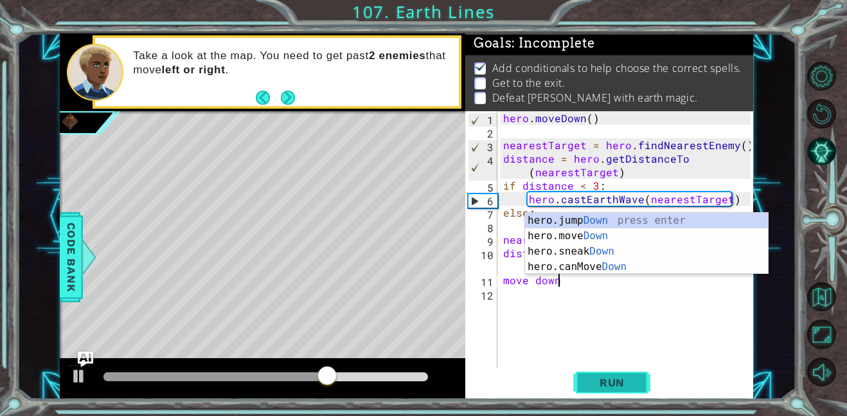
scroll to position [0, 3]
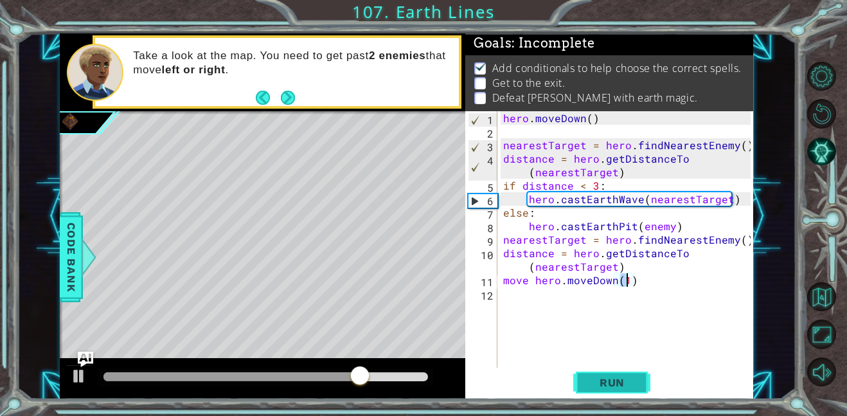
type textarea "move hero.moveDown(4)"
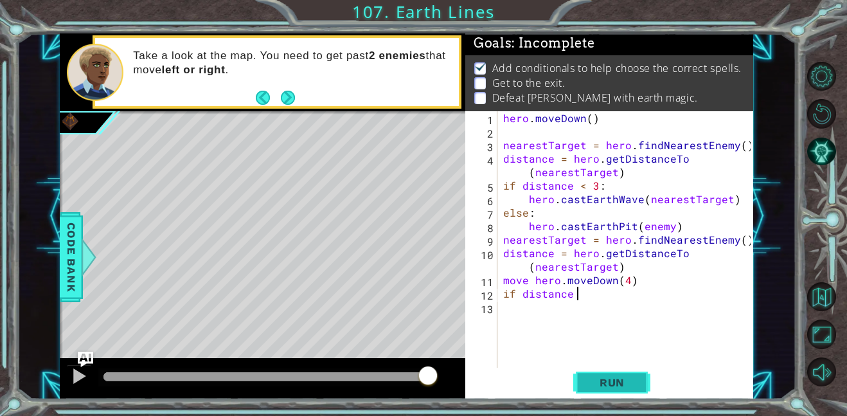
scroll to position [0, 4]
type textarea "if distance < 3:"
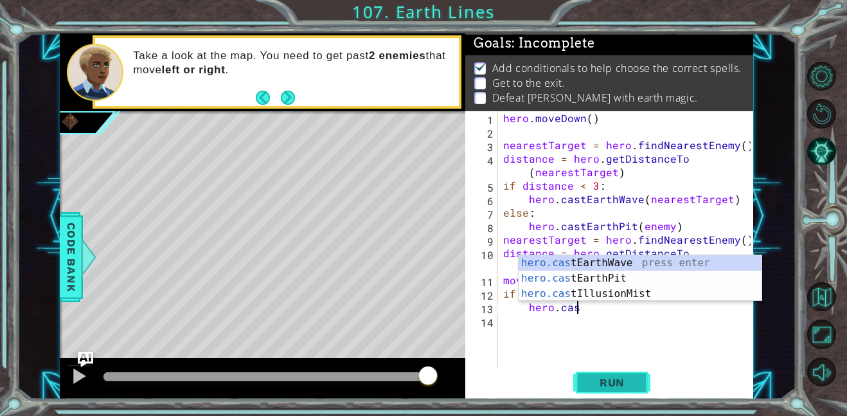
type textarea "hero.cast"
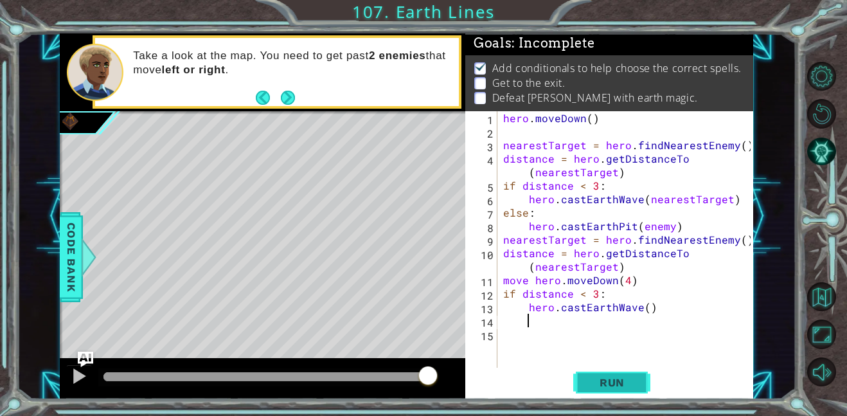
type textarea "e"
type textarea "else:"
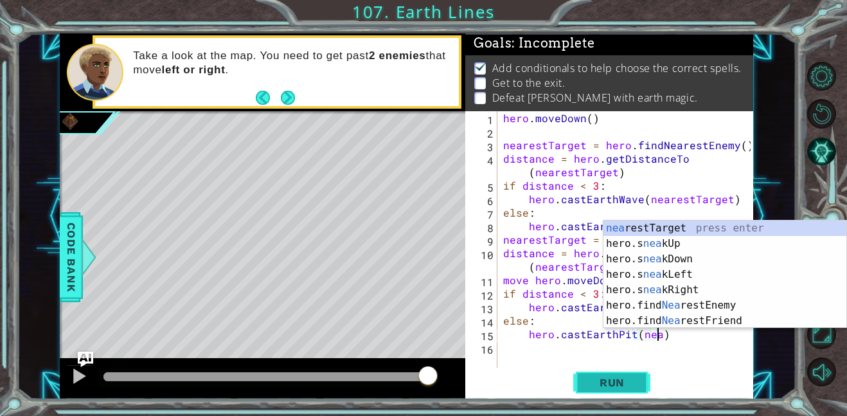
scroll to position [0, 10]
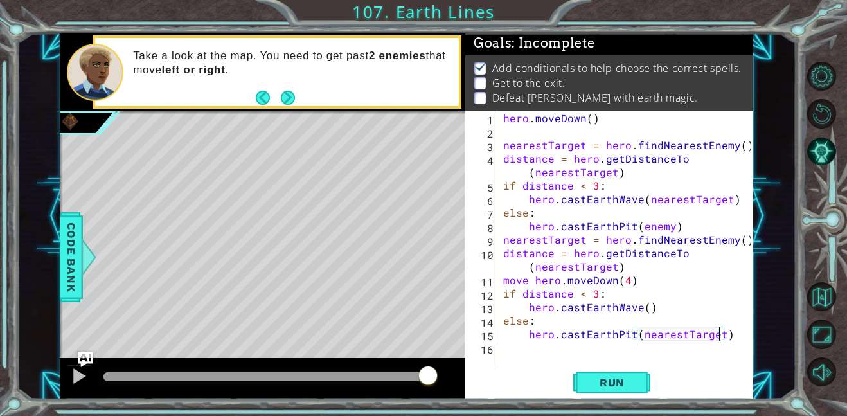
click at [646, 306] on div "hero . [GEOGRAPHIC_DATA] ( ) nearestTarget = hero . findNearestEnemy ( ) distan…" at bounding box center [629, 253] width 257 height 284
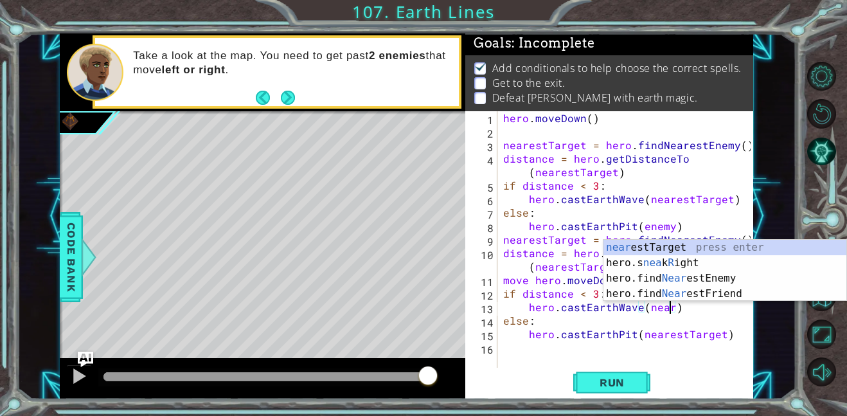
type textarea "hero.castEarthWave(nearestTarget)"
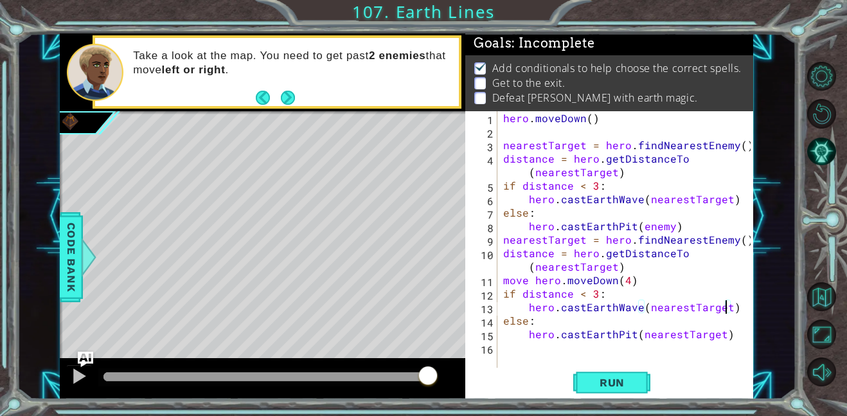
click at [592, 351] on div "hero . [GEOGRAPHIC_DATA] ( ) nearestTarget = hero . findNearestEnemy ( ) distan…" at bounding box center [629, 253] width 257 height 284
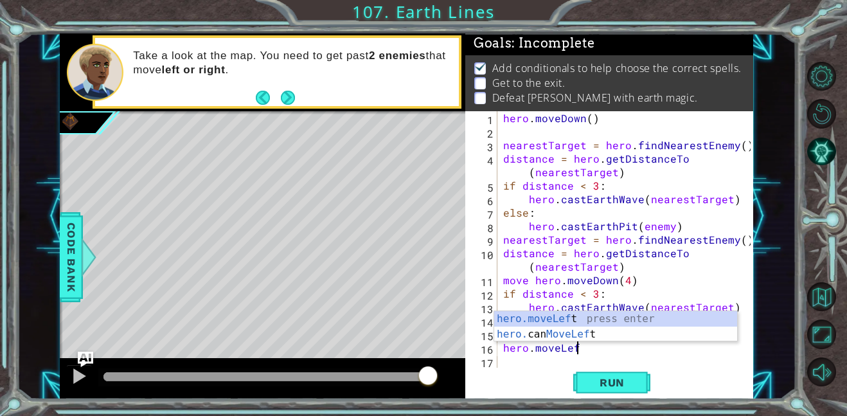
scroll to position [0, 4]
click at [599, 314] on div "hero.moveLeft press enter hero. can MoveLeft press enter" at bounding box center [615, 342] width 243 height 62
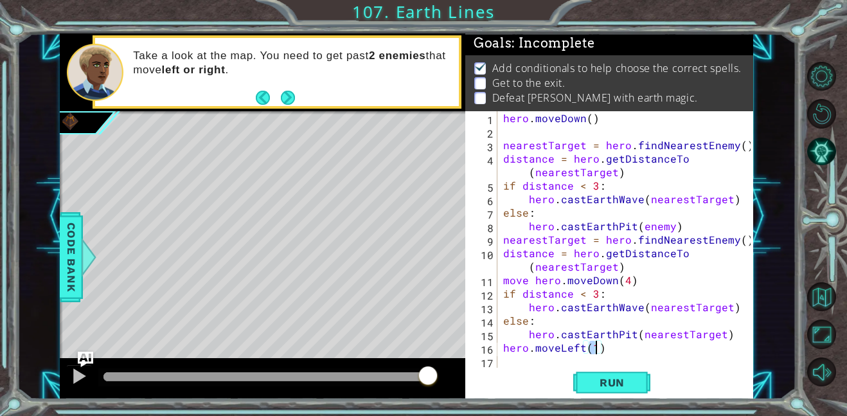
scroll to position [0, 5]
click at [590, 390] on button "Run" at bounding box center [612, 382] width 77 height 29
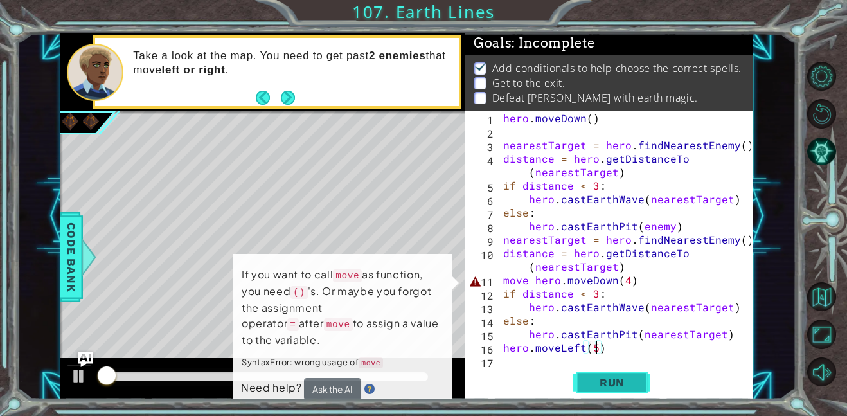
click at [590, 390] on button "Run" at bounding box center [612, 382] width 77 height 29
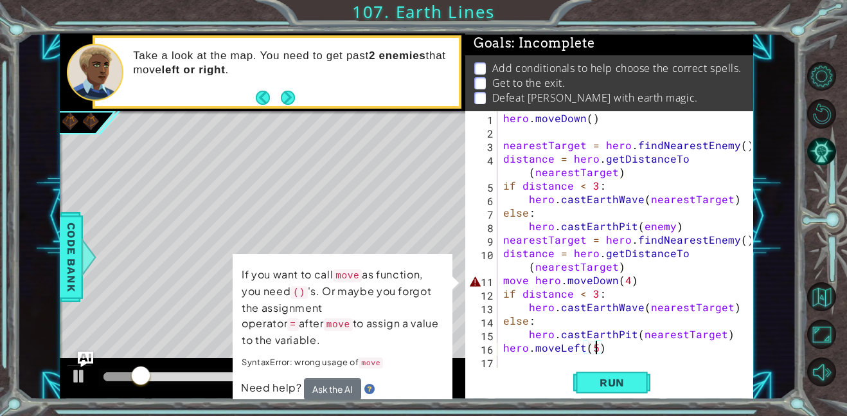
click at [531, 285] on div "hero . [GEOGRAPHIC_DATA] ( ) nearestTarget = hero . findNearestEnemy ( ) distan…" at bounding box center [629, 253] width 257 height 284
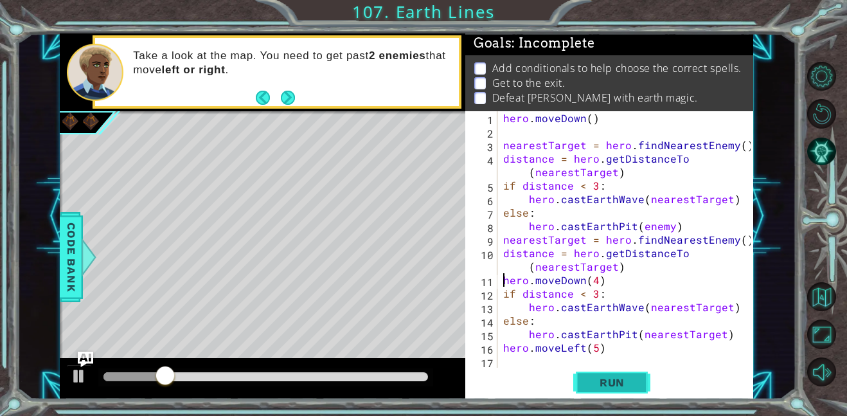
click at [592, 379] on span "Run" at bounding box center [612, 382] width 51 height 13
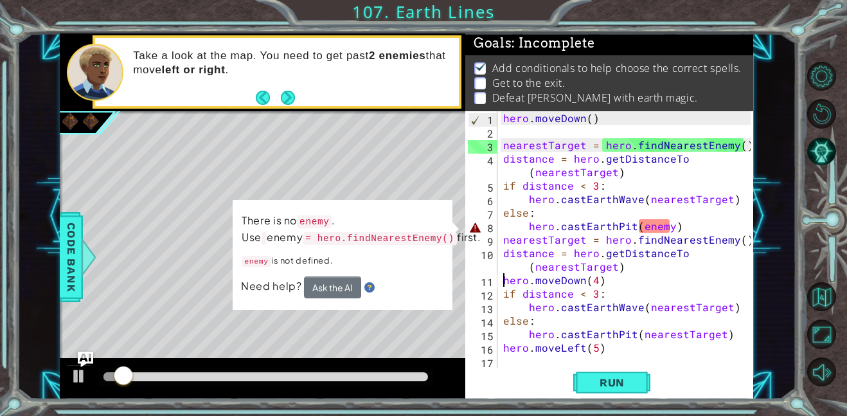
click at [666, 222] on div "hero . [GEOGRAPHIC_DATA] ( ) nearestTarget = hero . findNearestEnemy ( ) distan…" at bounding box center [629, 253] width 257 height 284
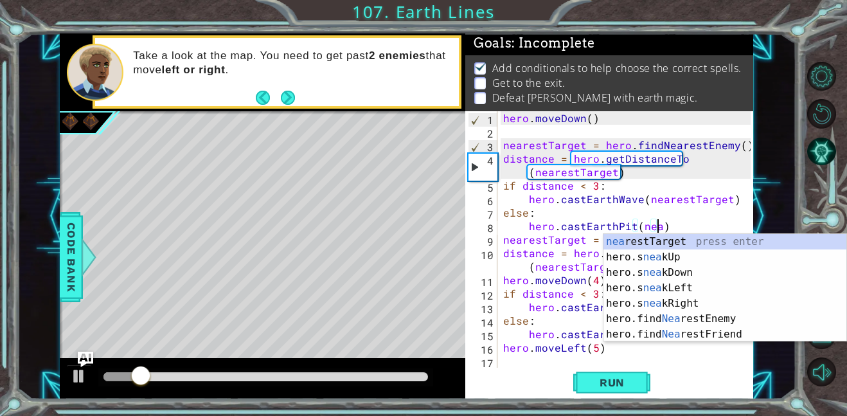
scroll to position [0, 10]
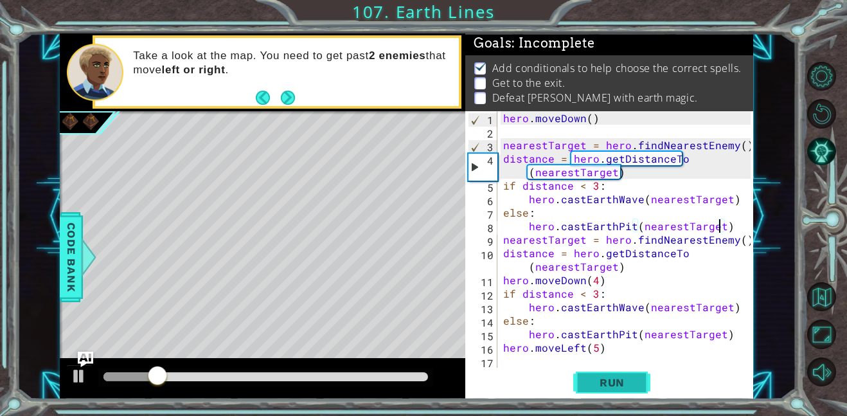
type textarea "hero.castEarthPit(nearestTarget)"
click at [619, 383] on span "Run" at bounding box center [612, 382] width 51 height 13
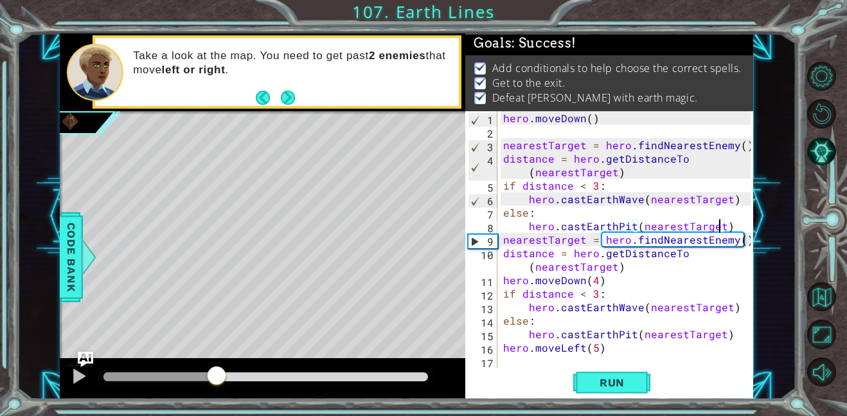
drag, startPoint x: 217, startPoint y: 377, endPoint x: 595, endPoint y: 323, distance: 382.6
click at [595, 323] on div "1 ההההההההההההההההההההההההההההההההההההההההההההההההההההההההההההההההההההההההההההה…" at bounding box center [407, 216] width 694 height 366
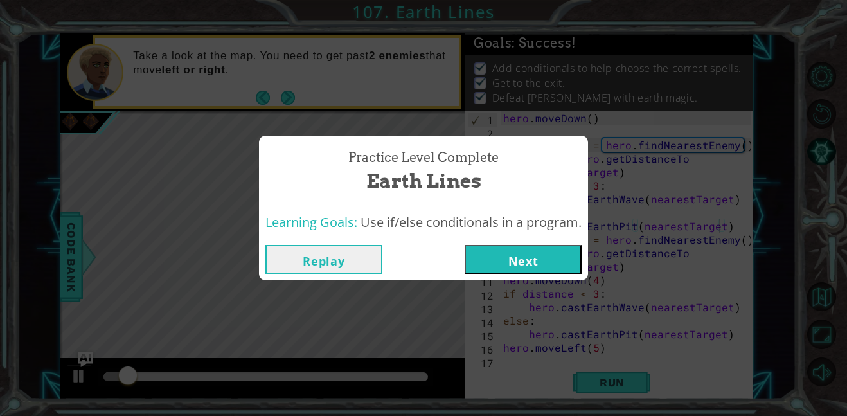
click at [543, 257] on button "Next" at bounding box center [523, 259] width 117 height 29
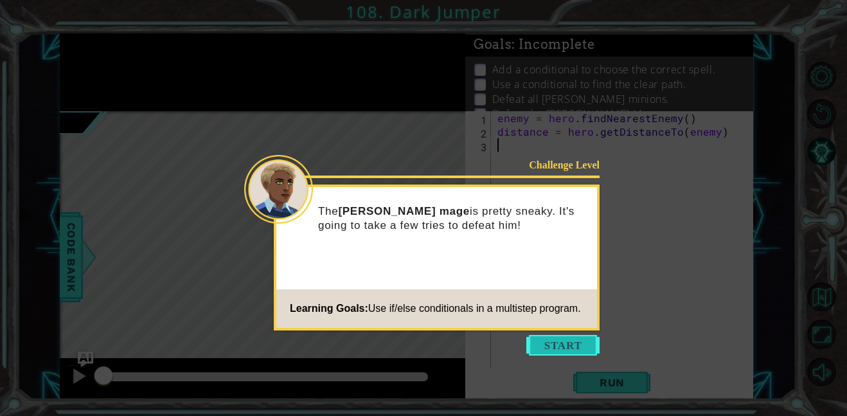
click at [552, 341] on button "Start" at bounding box center [563, 345] width 73 height 21
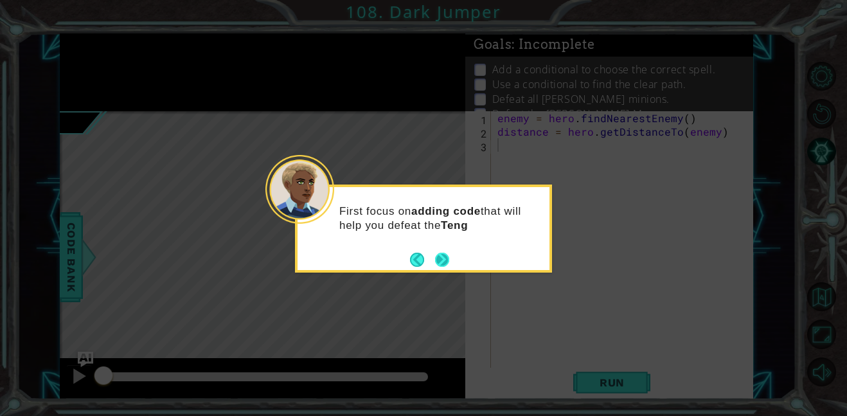
click at [449, 264] on button "Next" at bounding box center [442, 259] width 18 height 18
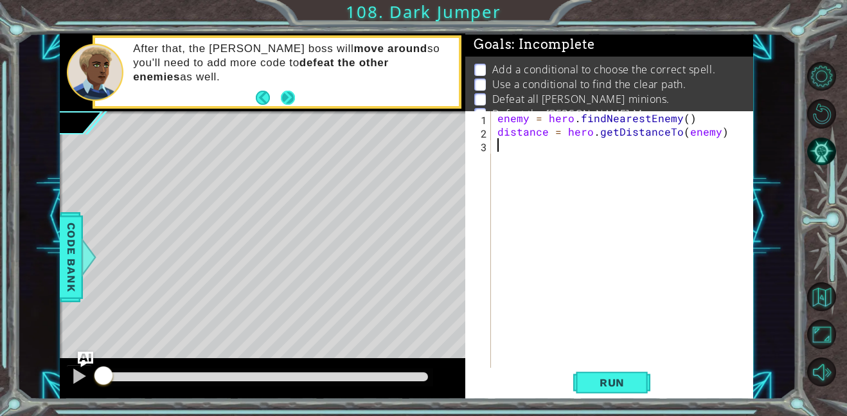
click at [297, 91] on button "Next" at bounding box center [288, 97] width 23 height 23
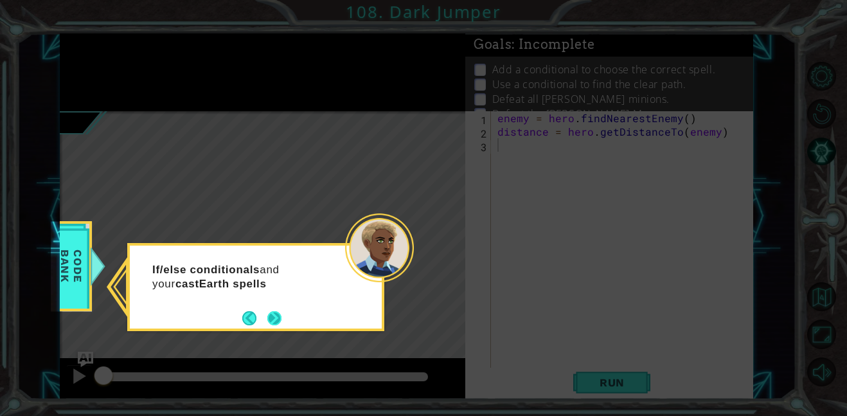
click at [281, 316] on button "Next" at bounding box center [274, 318] width 19 height 19
